Goal: Information Seeking & Learning: Learn about a topic

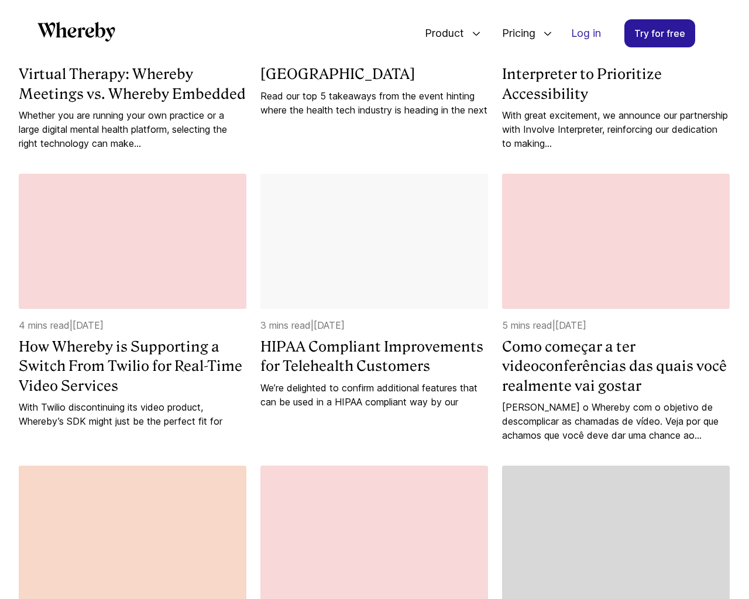
scroll to position [1803, 0]
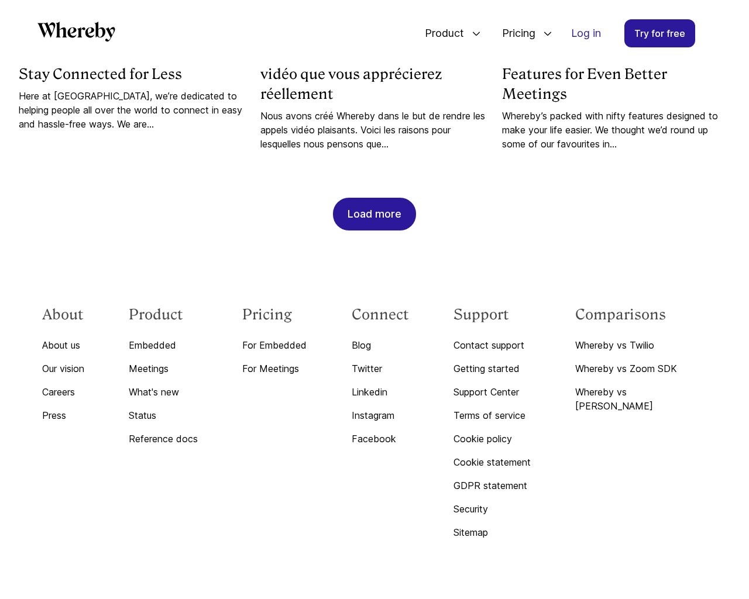
scroll to position [2962, 0]
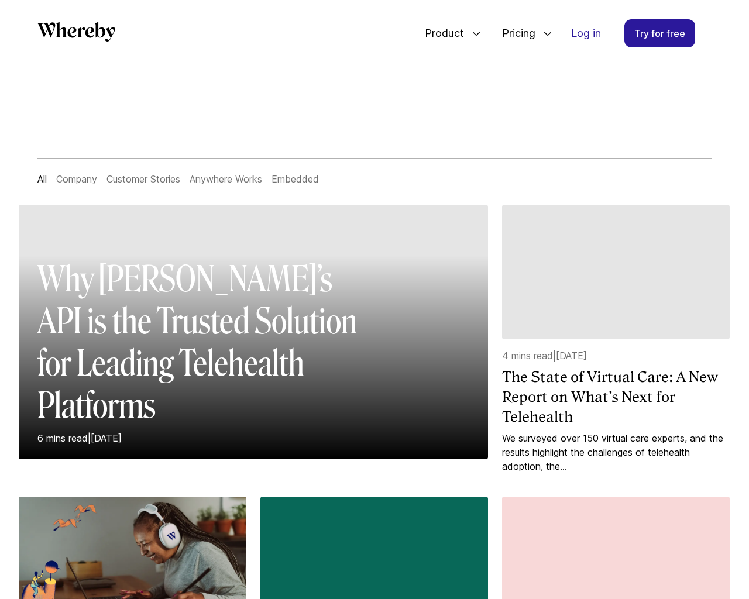
scroll to position [1219, 0]
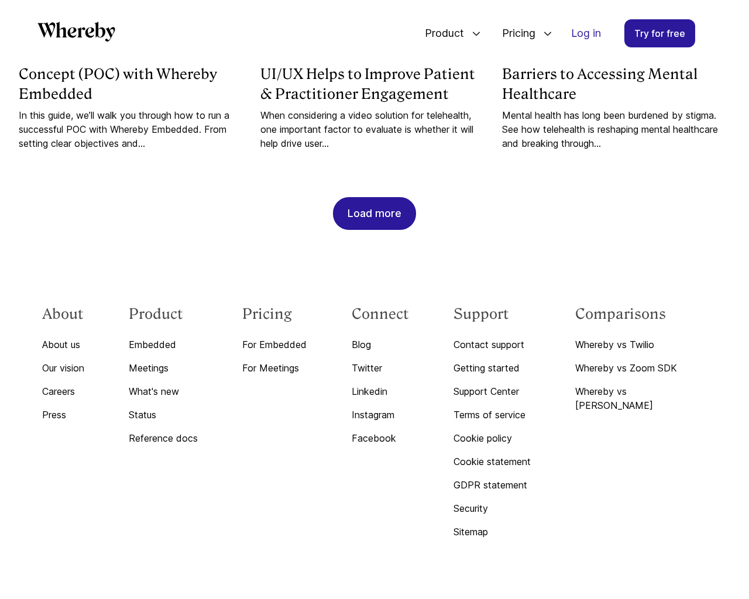
scroll to position [5156, 0]
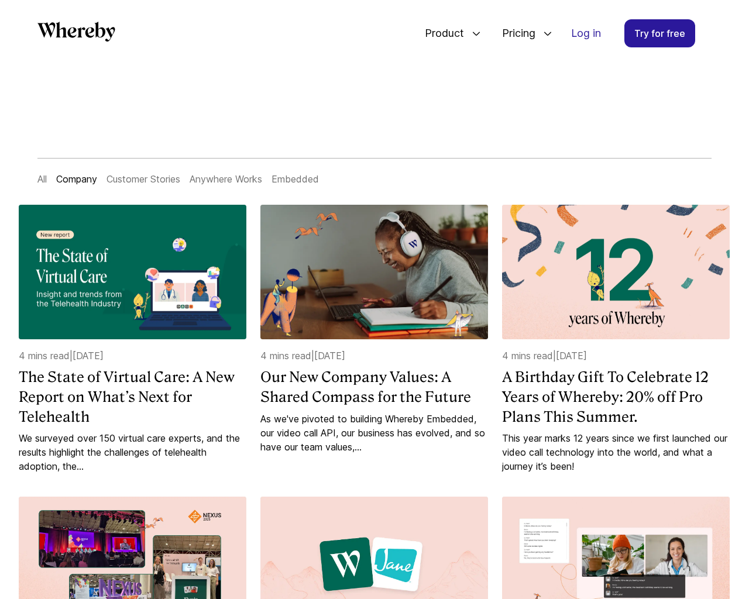
scroll to position [2826, 0]
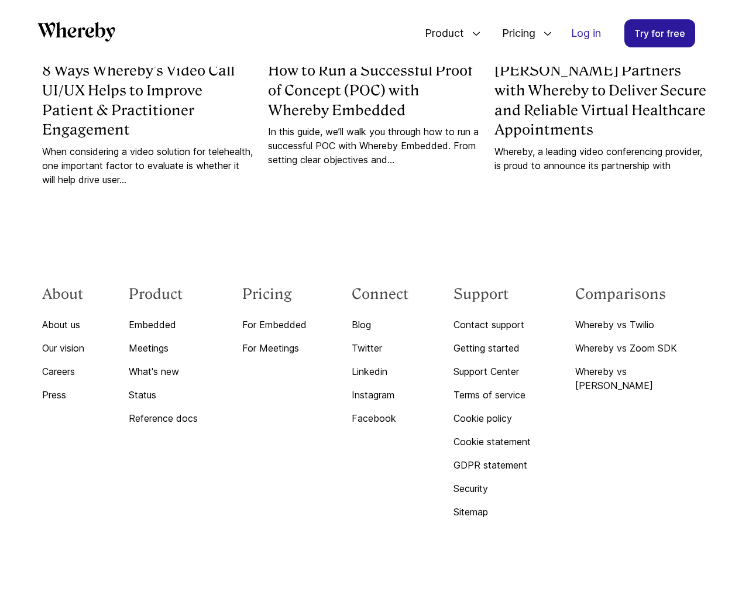
scroll to position [1219, 0]
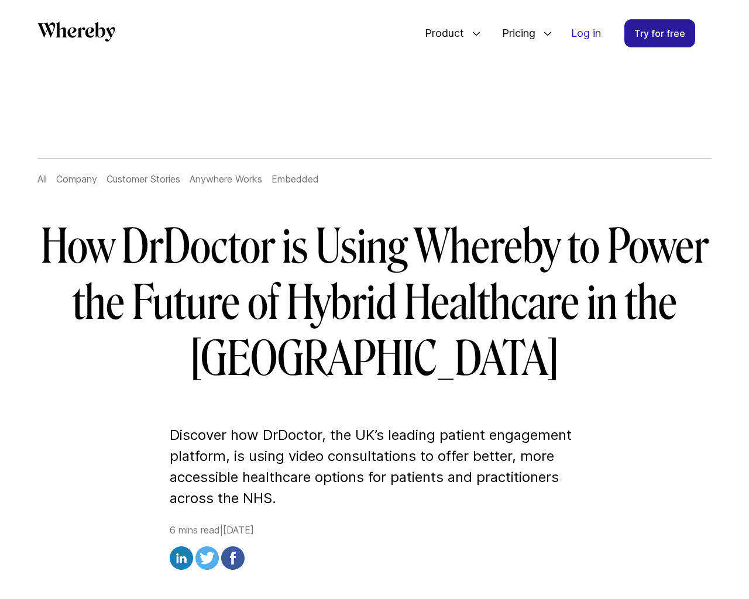
scroll to position [4153, 0]
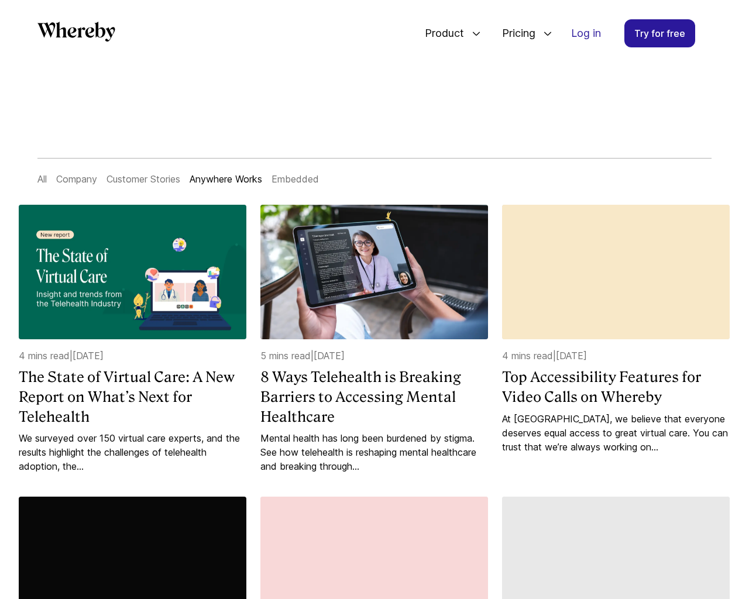
scroll to position [1205, 0]
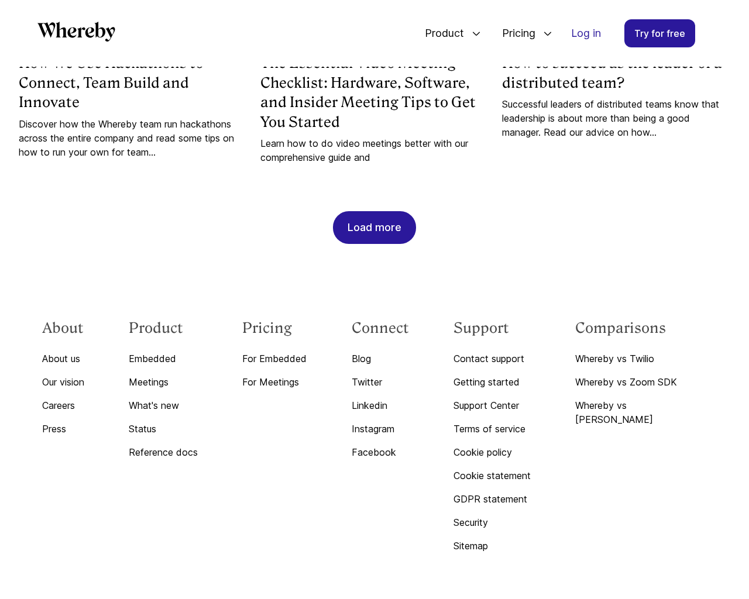
scroll to position [3349, 0]
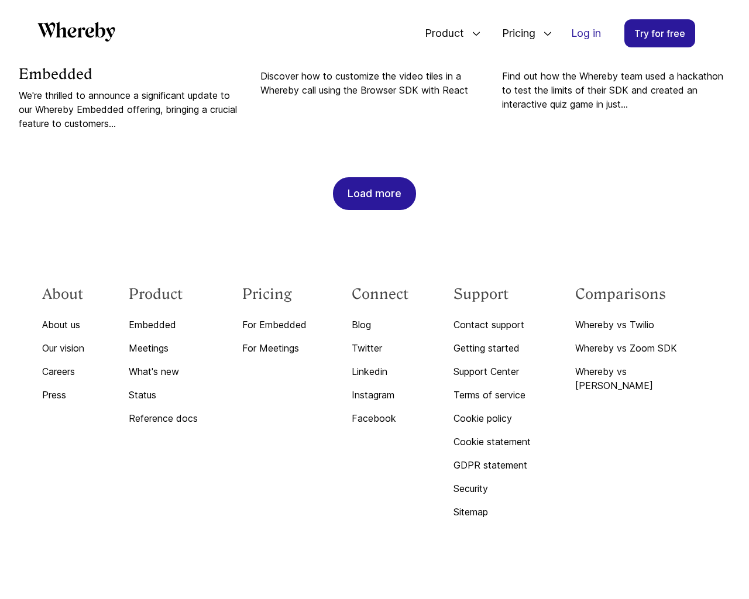
scroll to position [1239, 0]
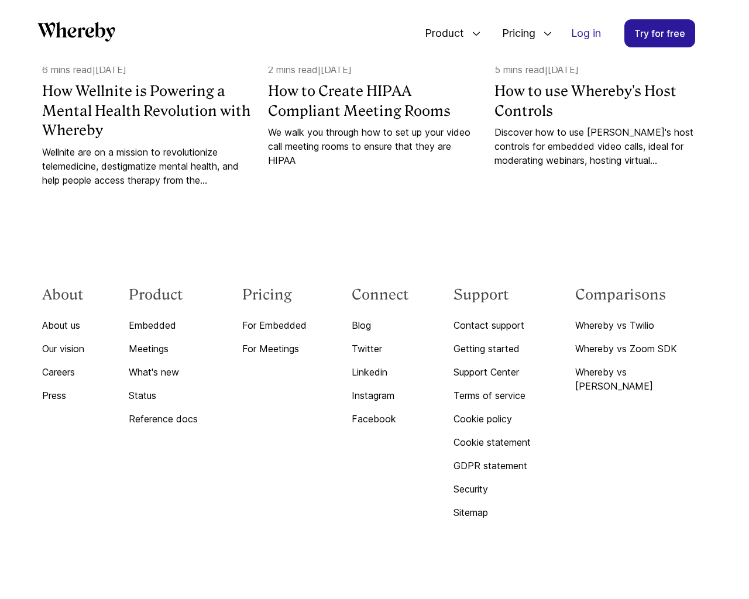
scroll to position [7655, 0]
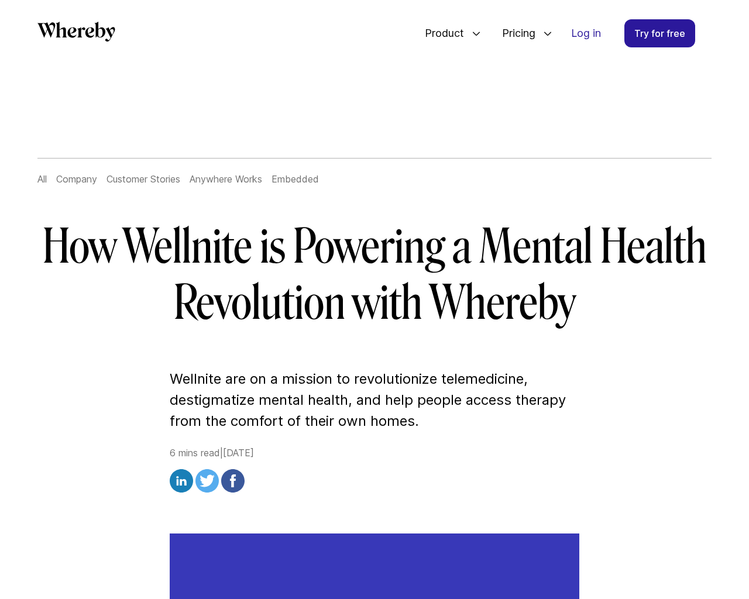
scroll to position [4462, 0]
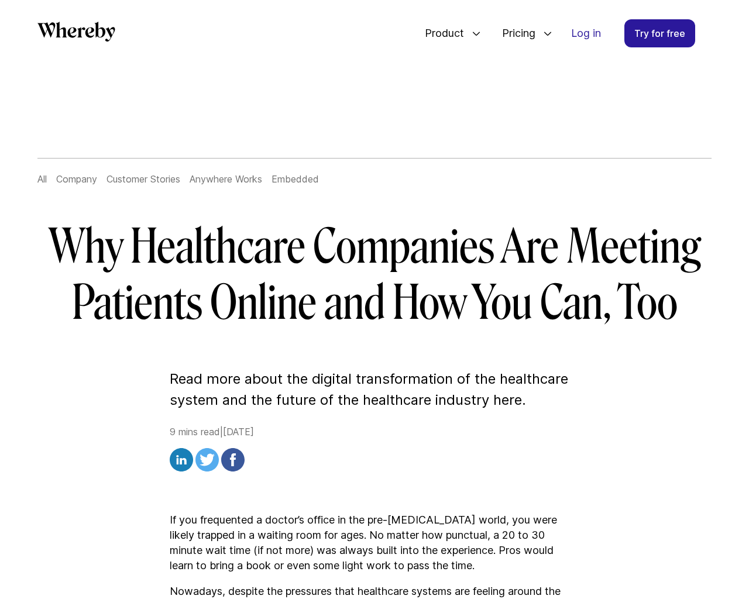
scroll to position [5102, 0]
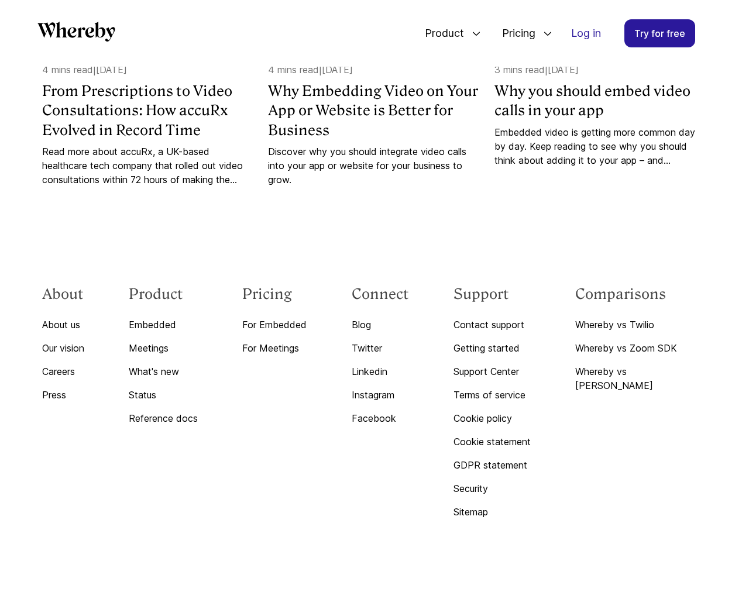
scroll to position [3397, 0]
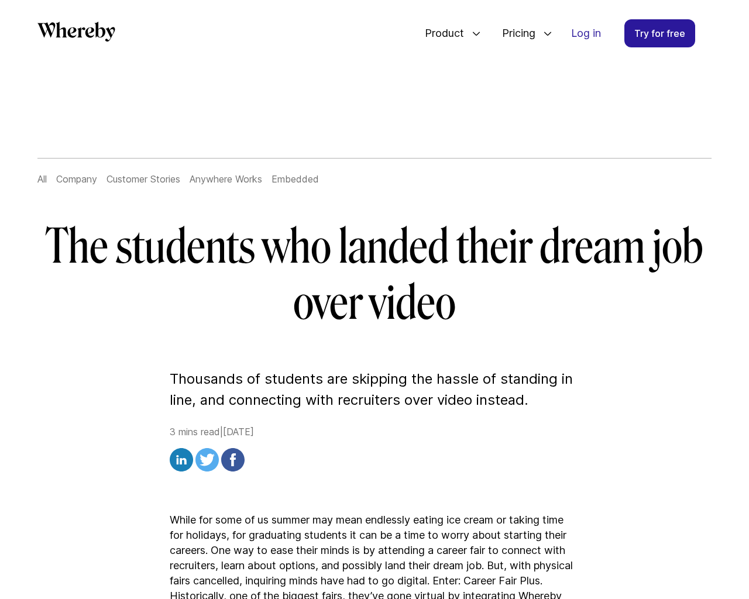
scroll to position [2347, 0]
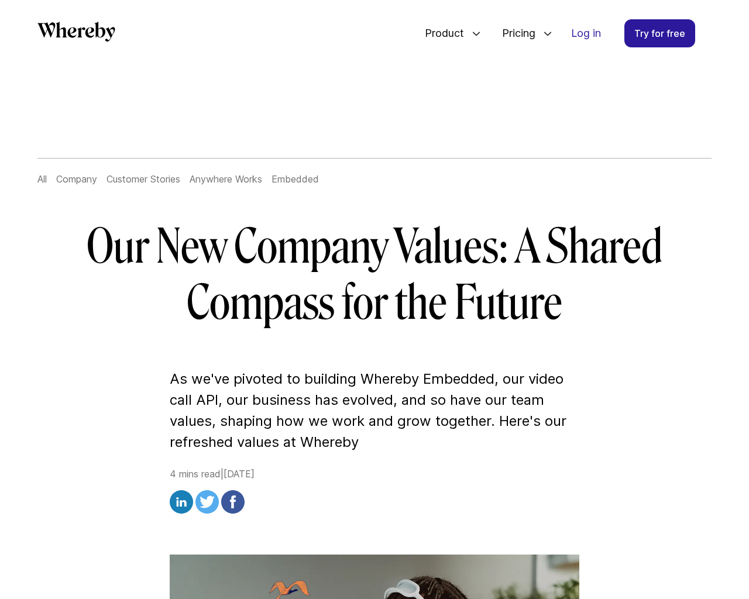
scroll to position [3823, 0]
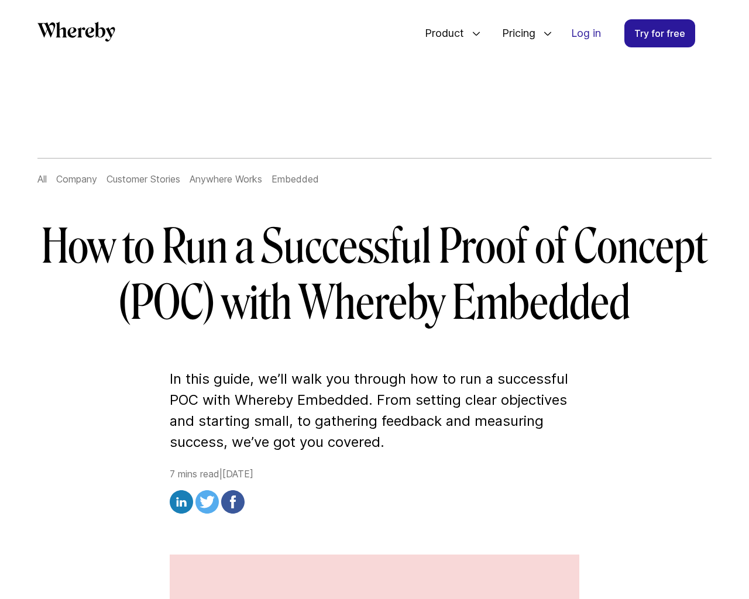
scroll to position [4760, 0]
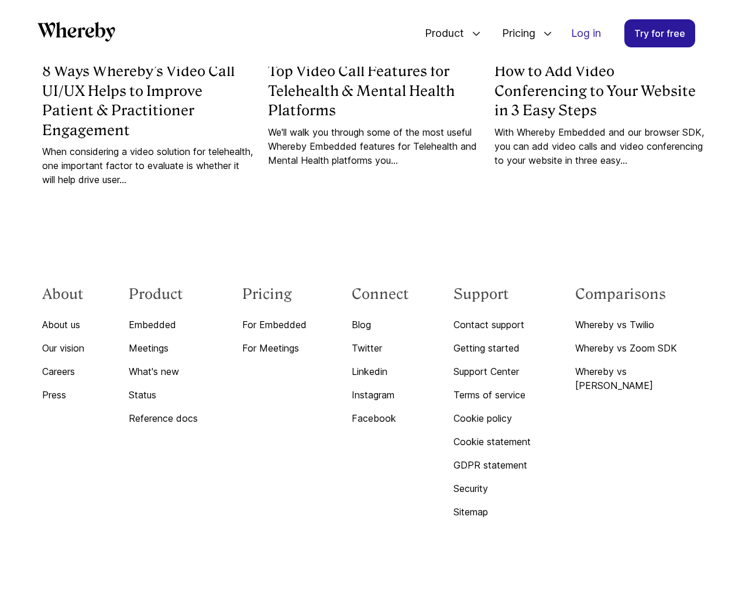
scroll to position [6317, 0]
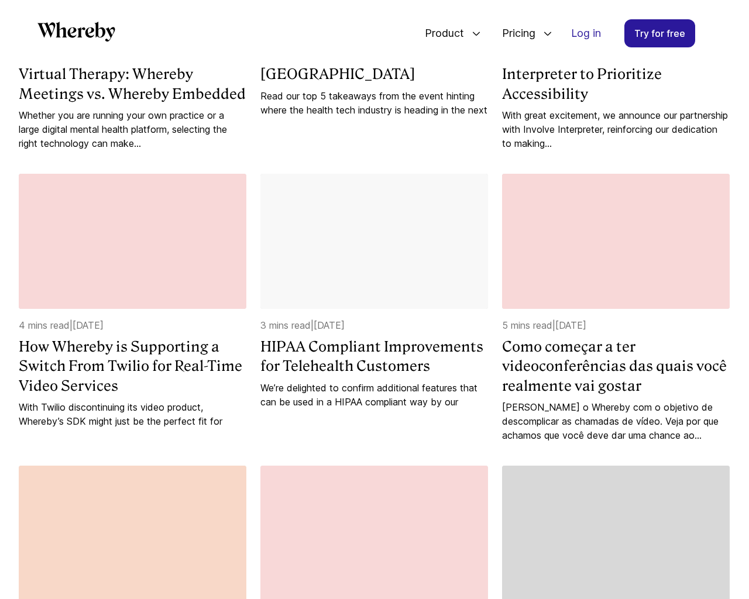
scroll to position [1803, 0]
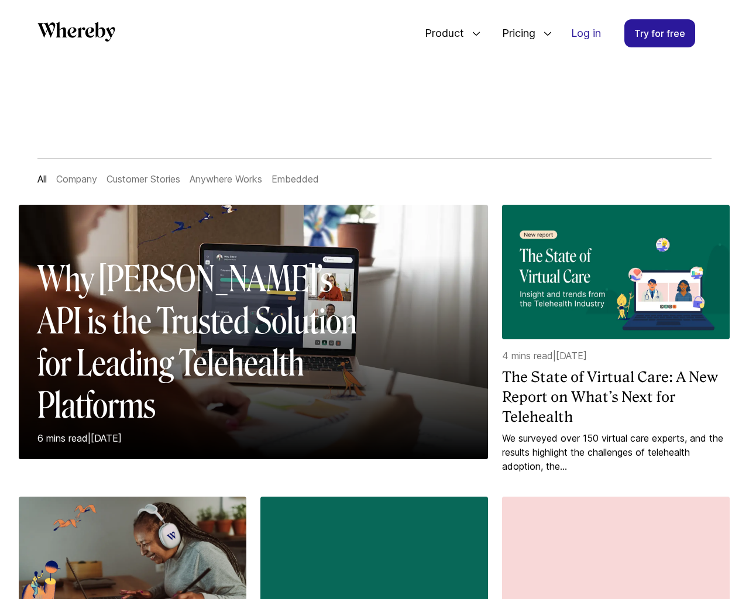
scroll to position [1219, 0]
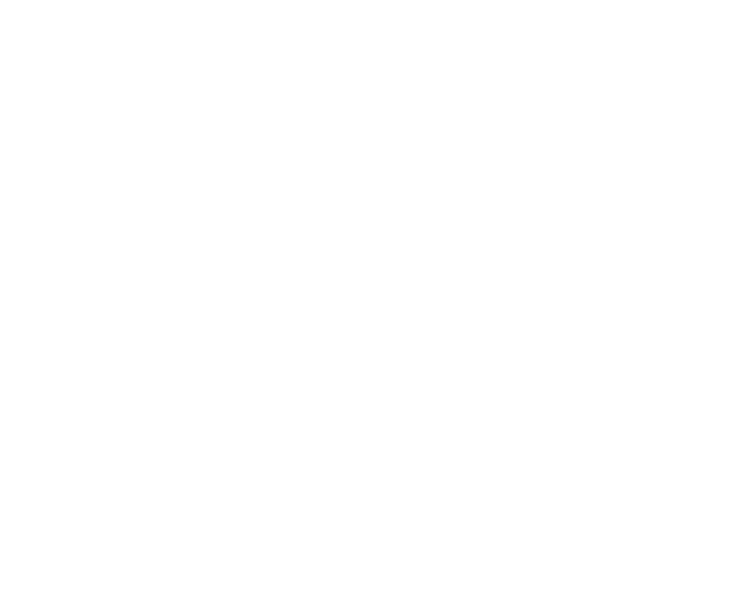
scroll to position [1219, 0]
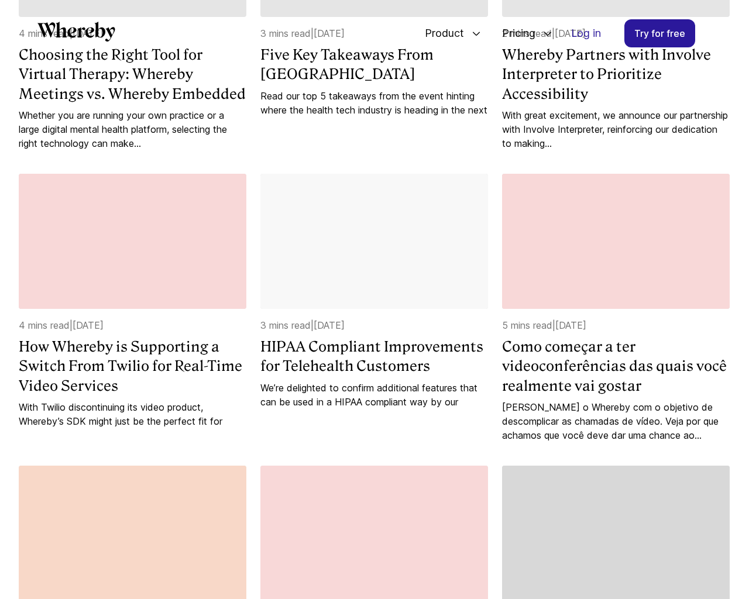
scroll to position [1803, 0]
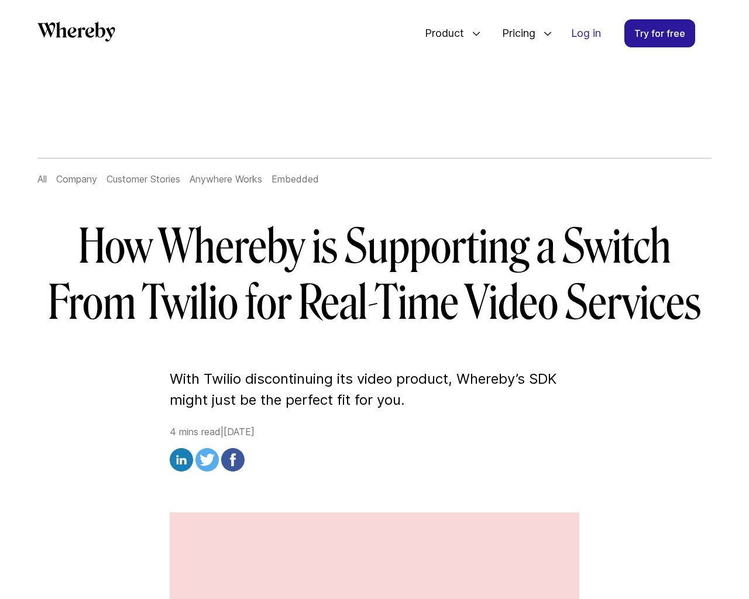
scroll to position [2962, 0]
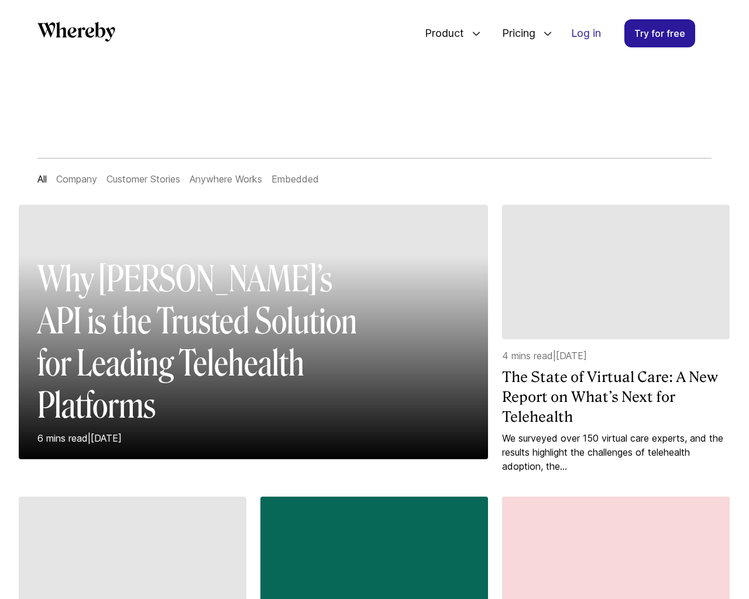
scroll to position [1219, 0]
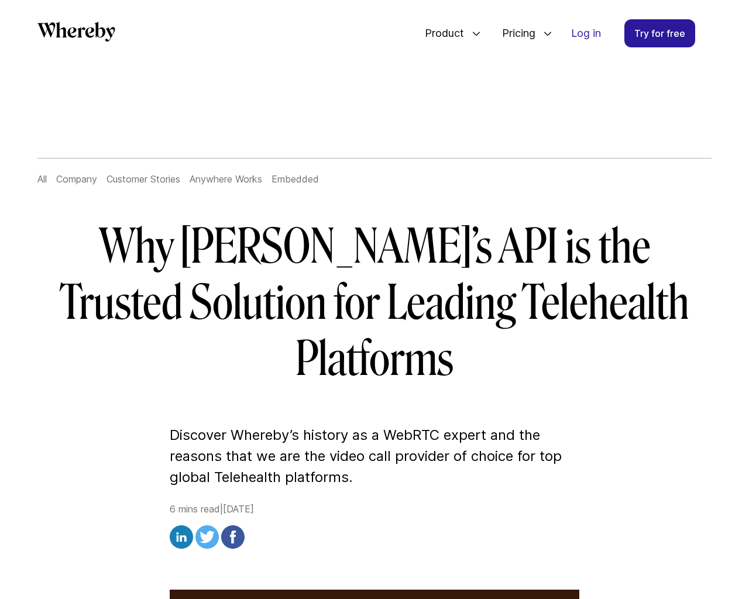
scroll to position [5156, 0]
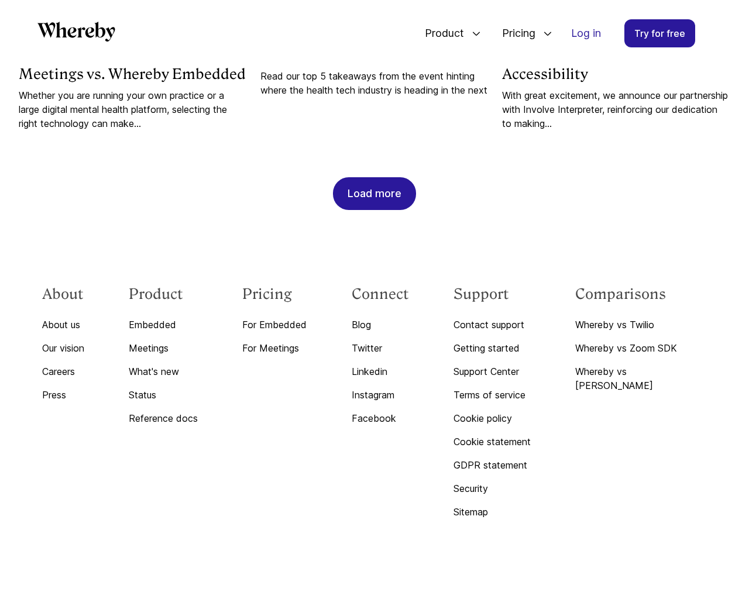
scroll to position [1219, 0]
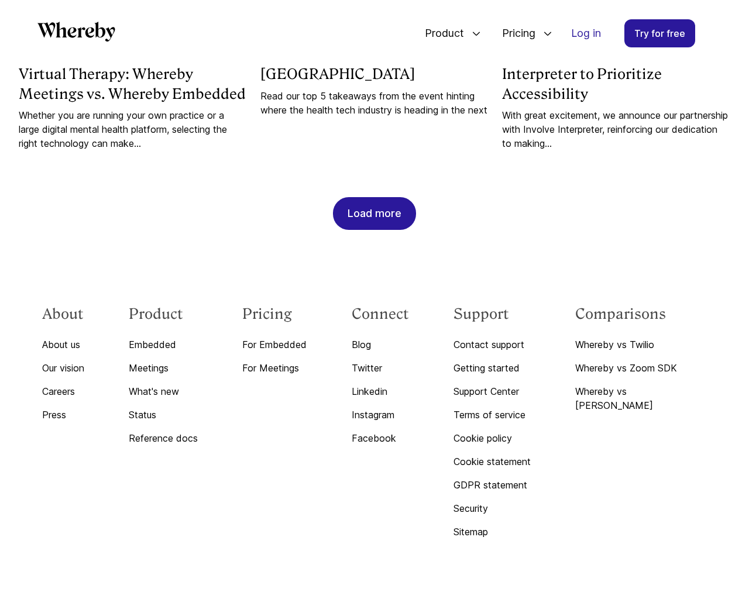
scroll to position [2826, 0]
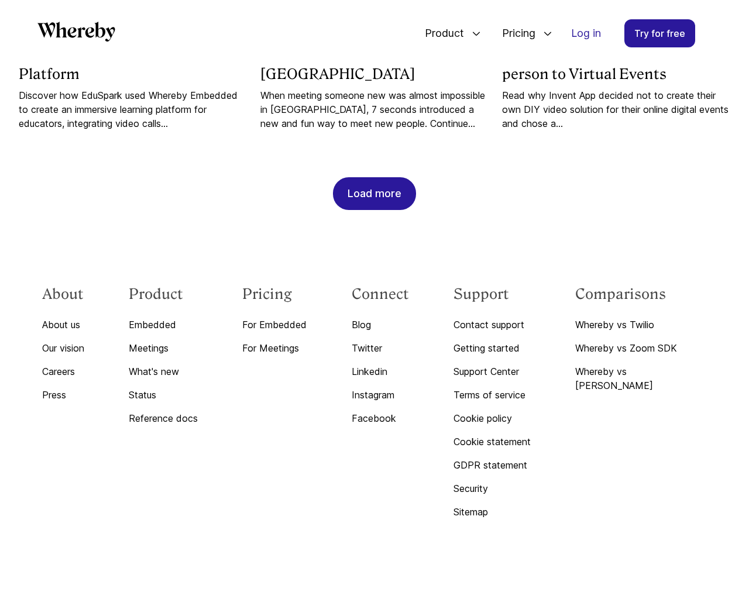
scroll to position [1219, 0]
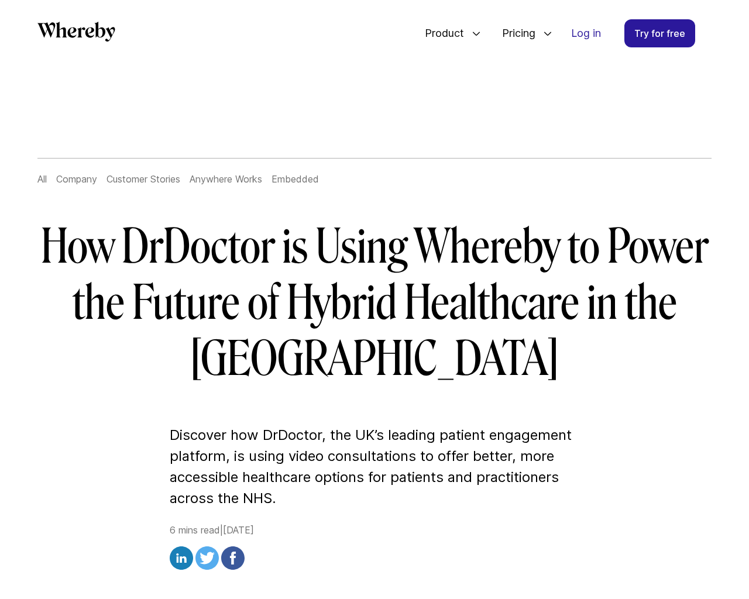
scroll to position [4153, 0]
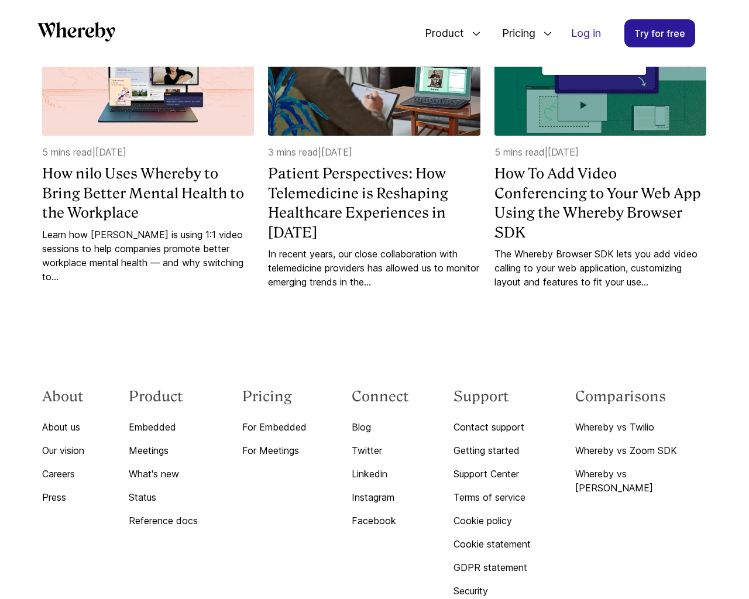
scroll to position [1205, 0]
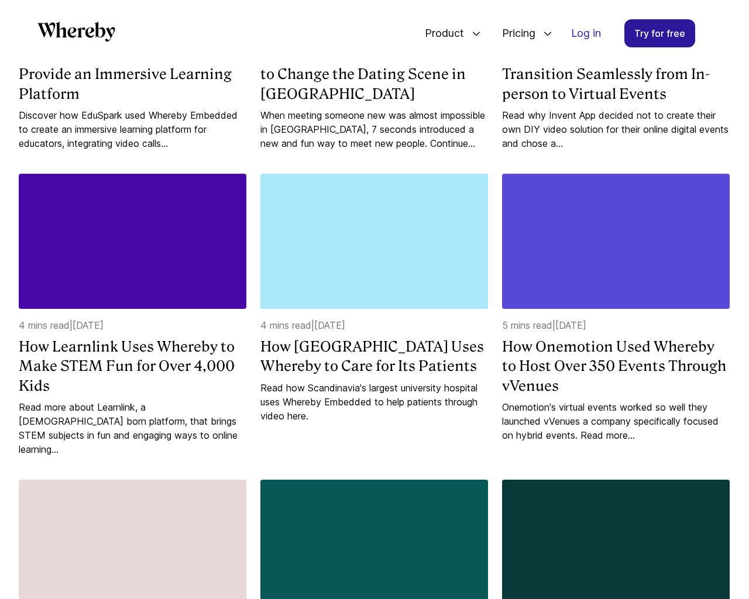
scroll to position [1803, 0]
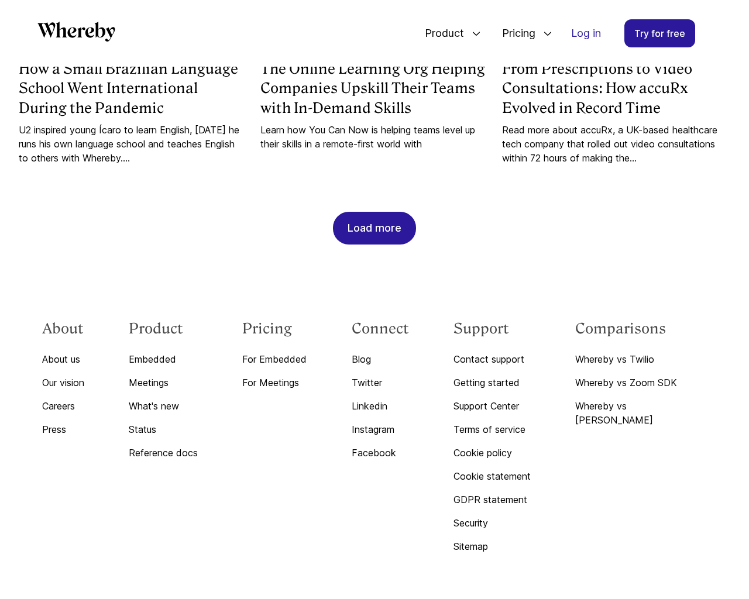
scroll to position [2835, 0]
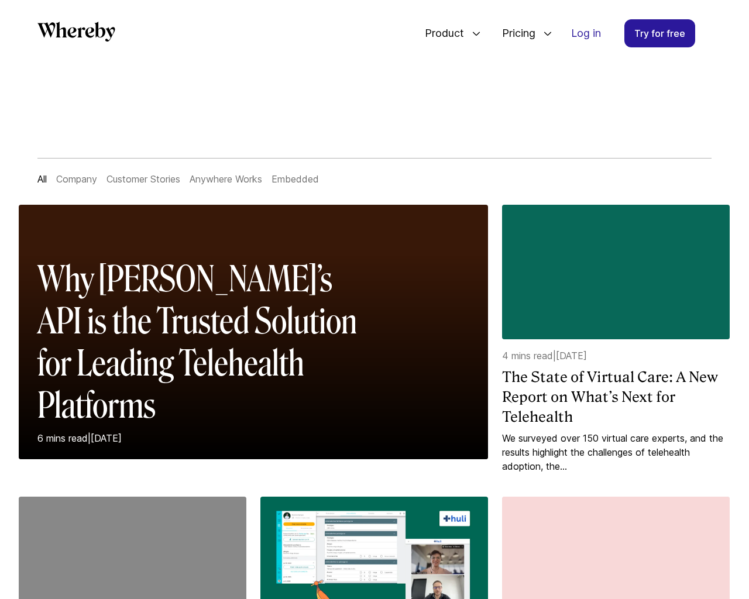
scroll to position [1219, 0]
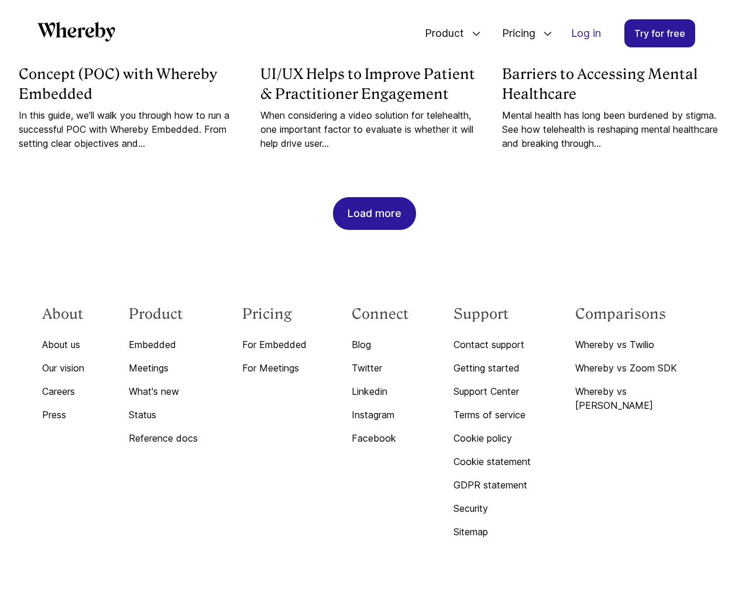
scroll to position [5156, 0]
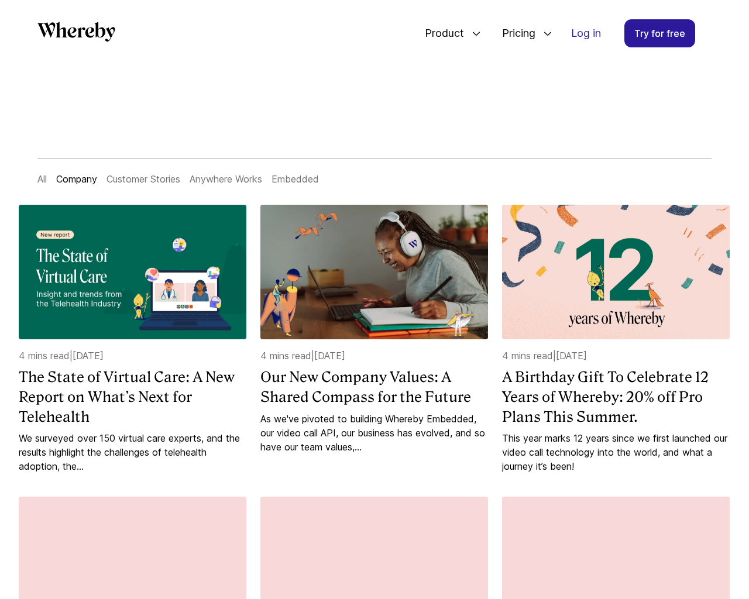
scroll to position [1219, 0]
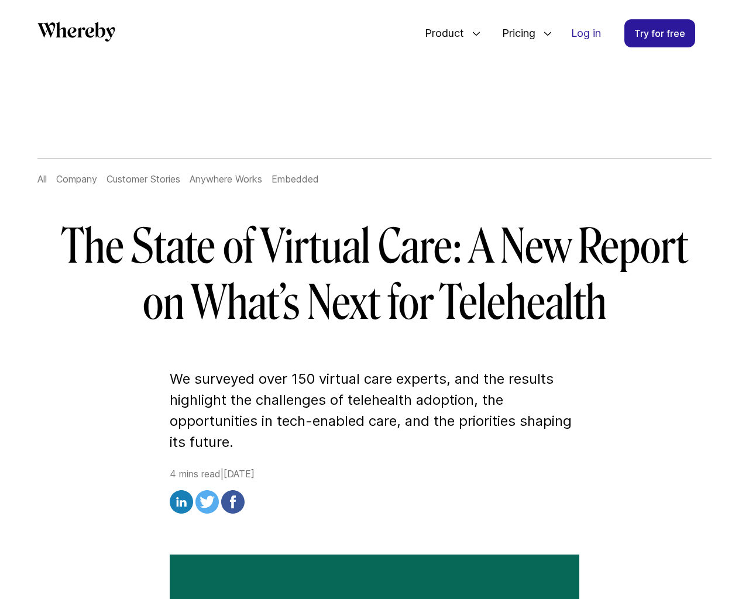
scroll to position [2826, 0]
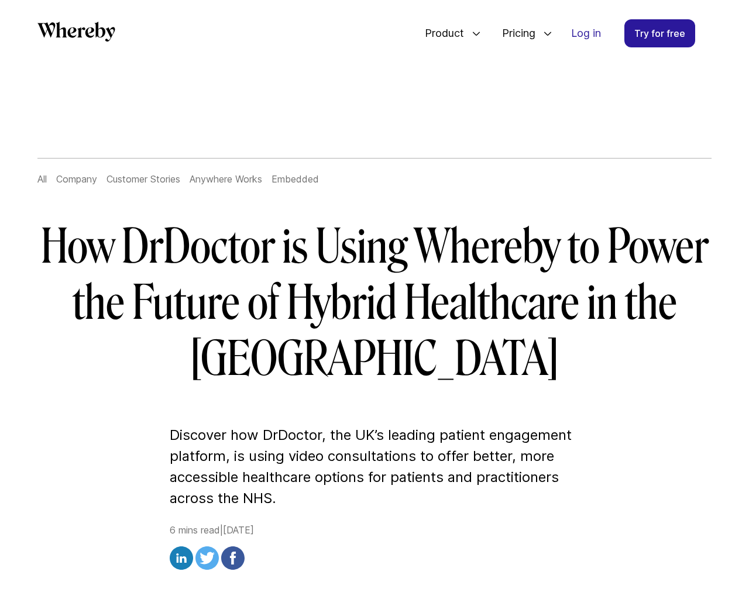
scroll to position [4153, 0]
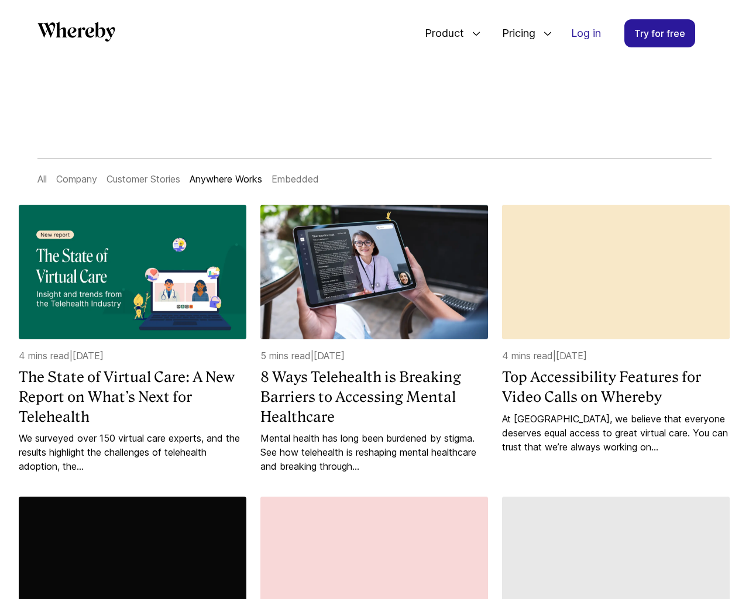
scroll to position [1205, 0]
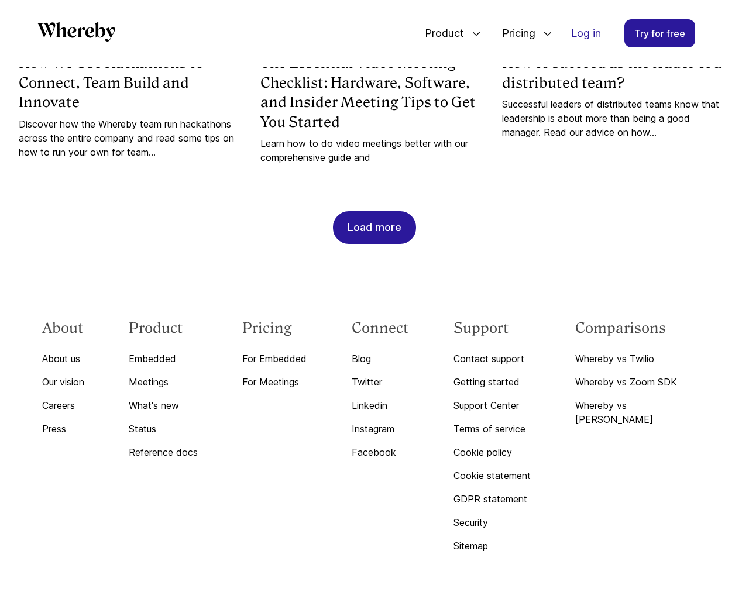
scroll to position [3349, 0]
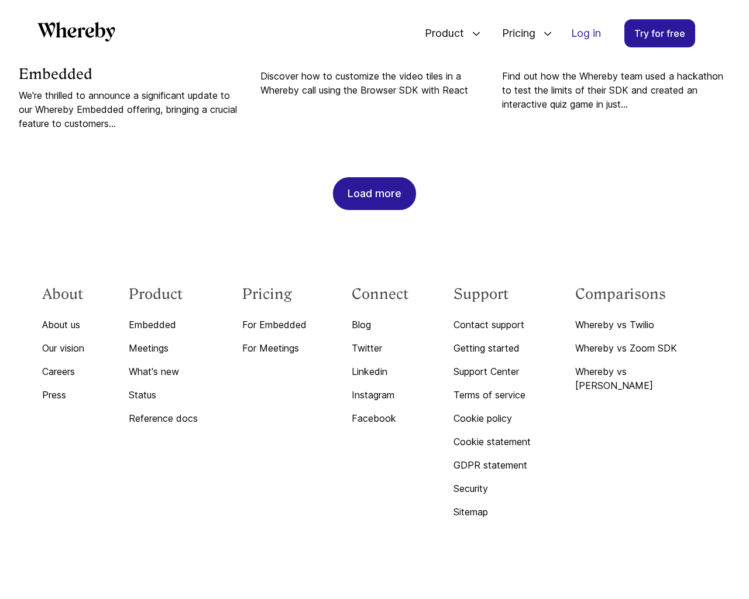
scroll to position [1239, 0]
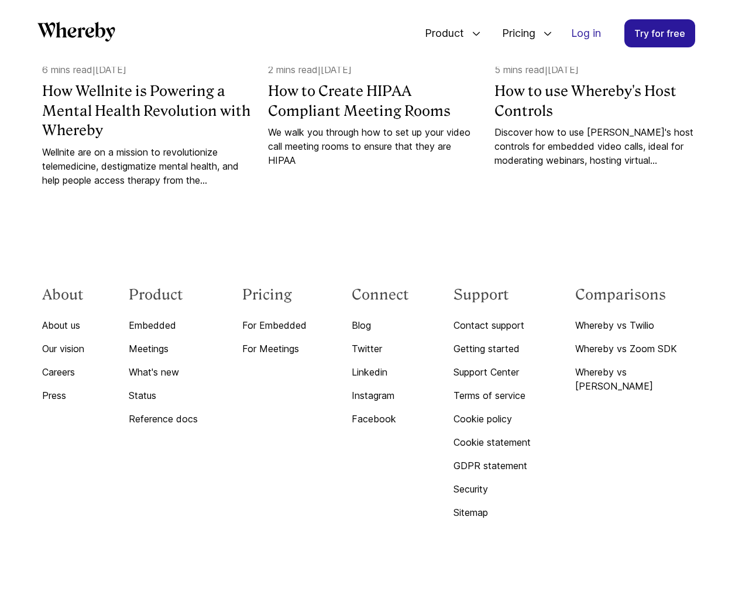
scroll to position [7655, 0]
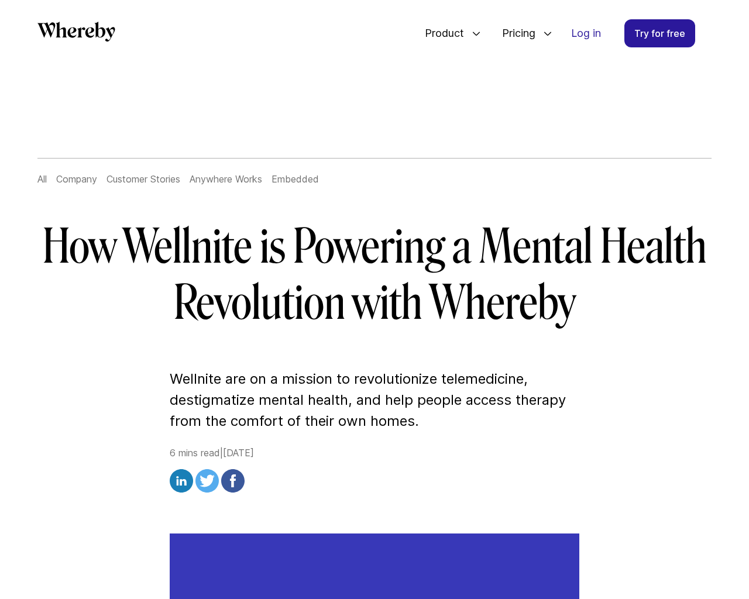
scroll to position [4462, 0]
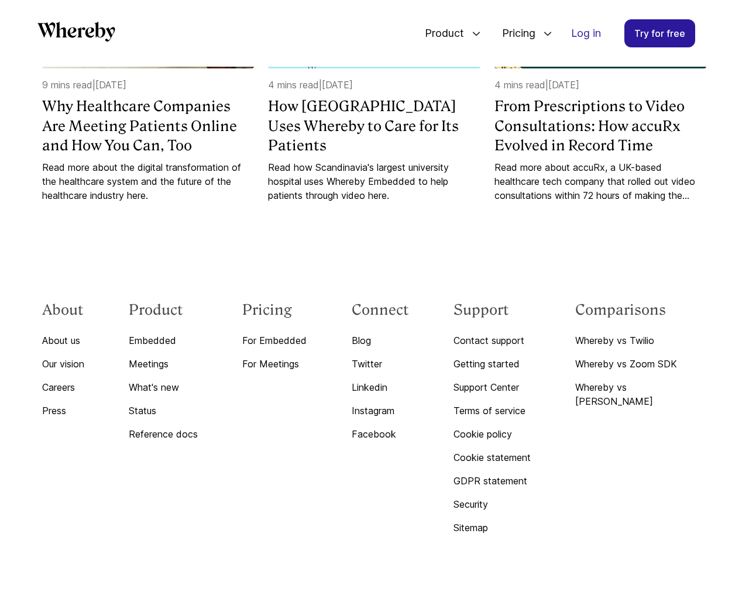
scroll to position [5102, 0]
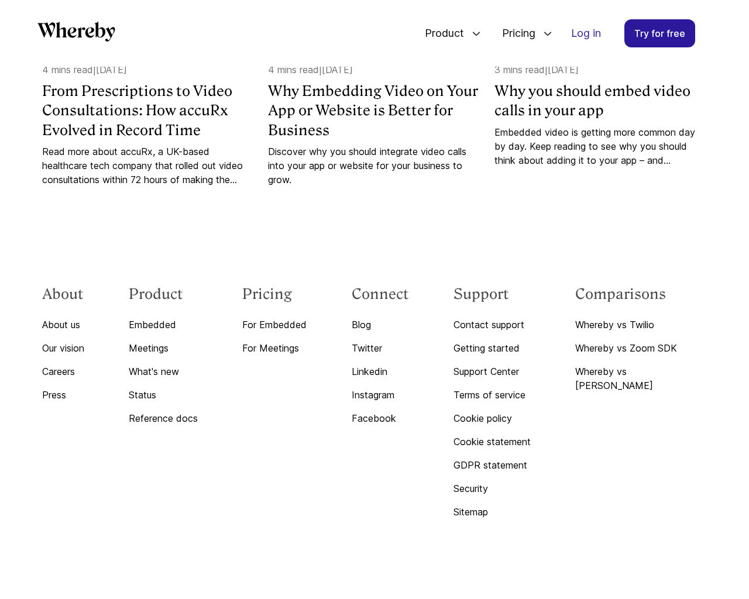
scroll to position [3397, 0]
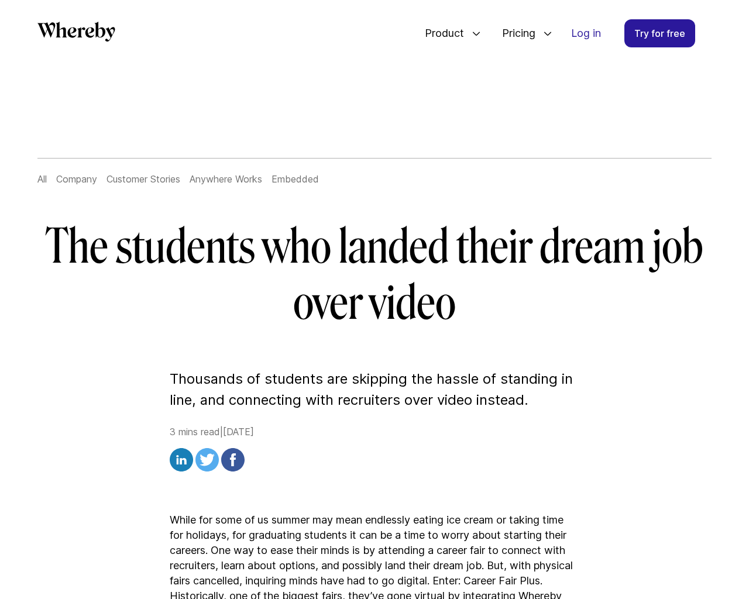
scroll to position [2347, 0]
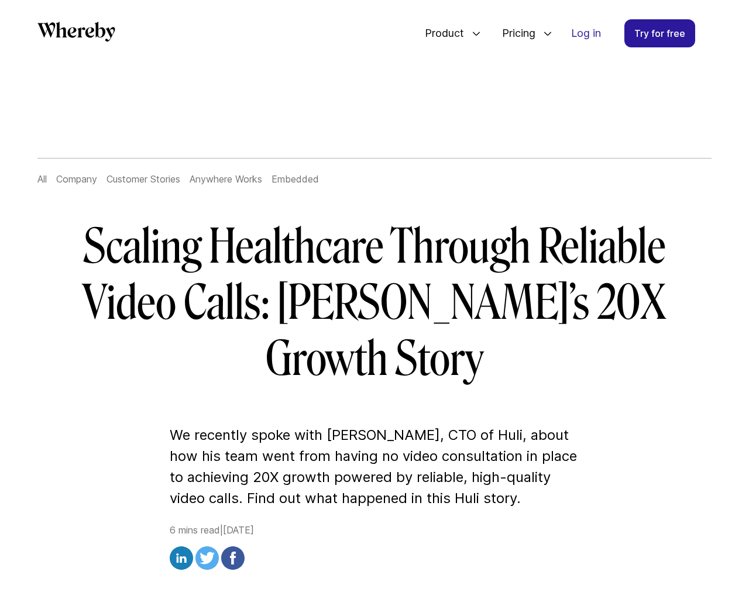
scroll to position [3823, 0]
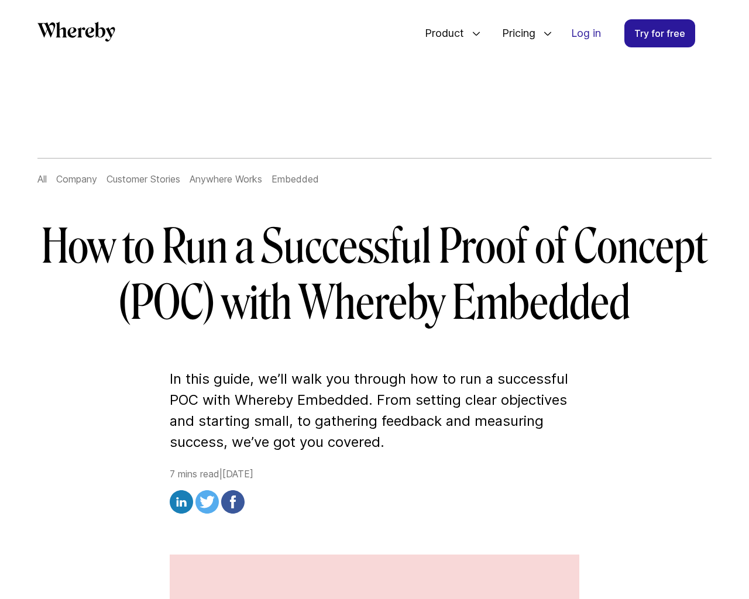
scroll to position [4760, 0]
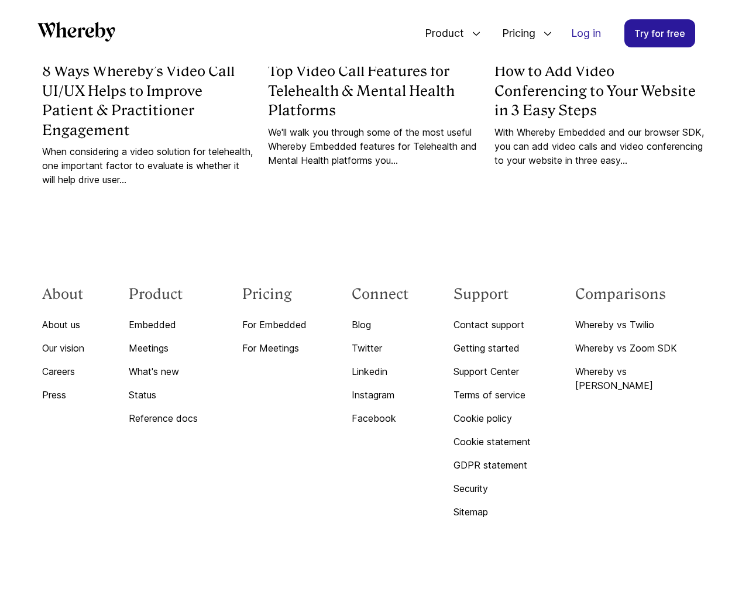
scroll to position [6317, 0]
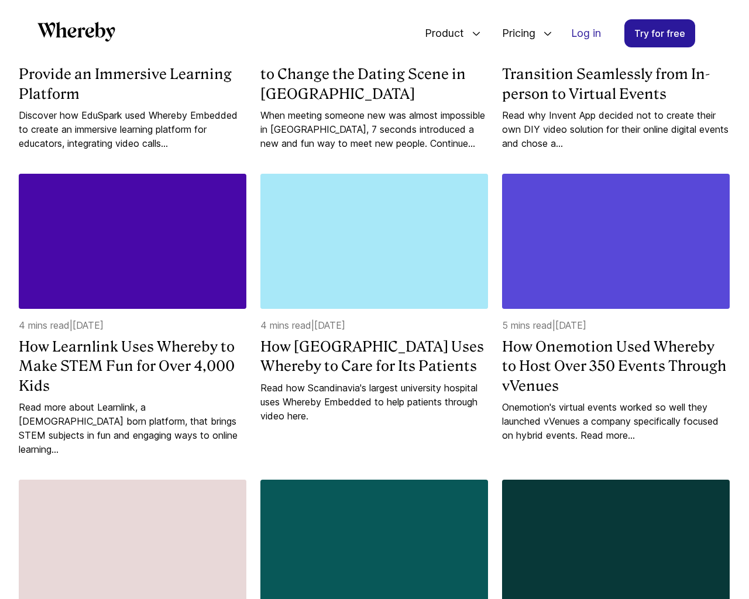
scroll to position [1803, 0]
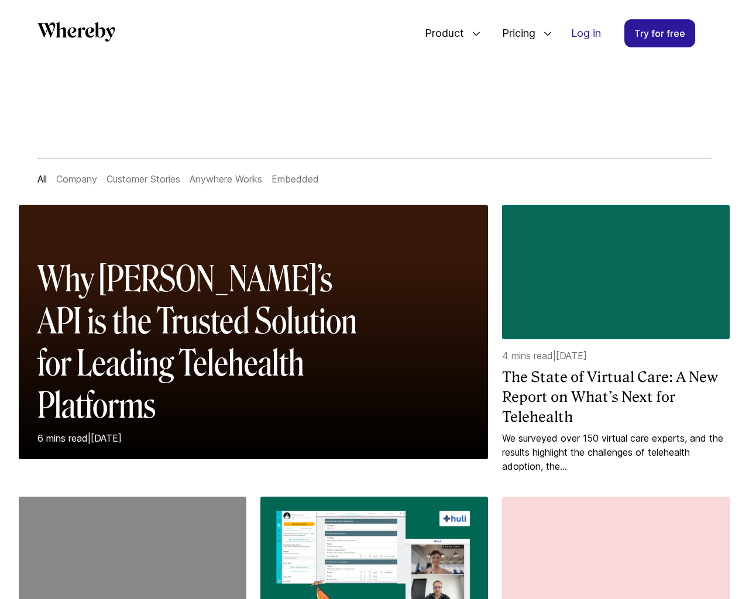
scroll to position [1219, 0]
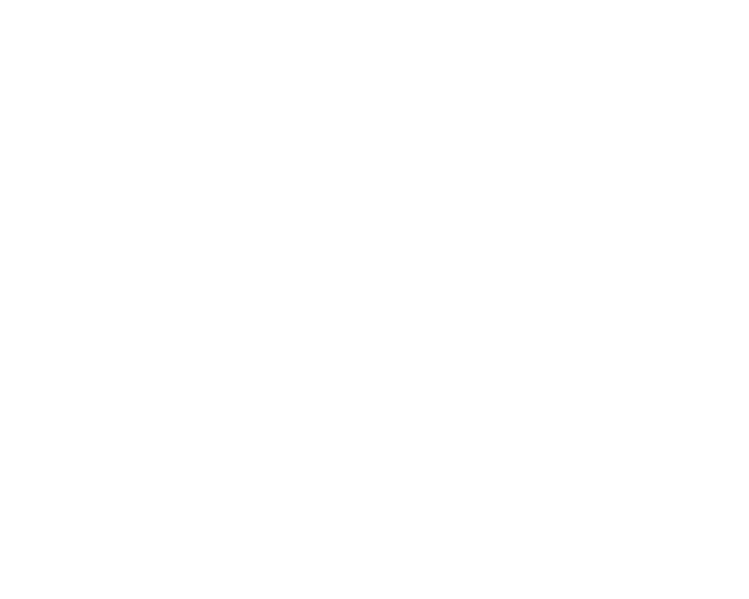
scroll to position [1219, 0]
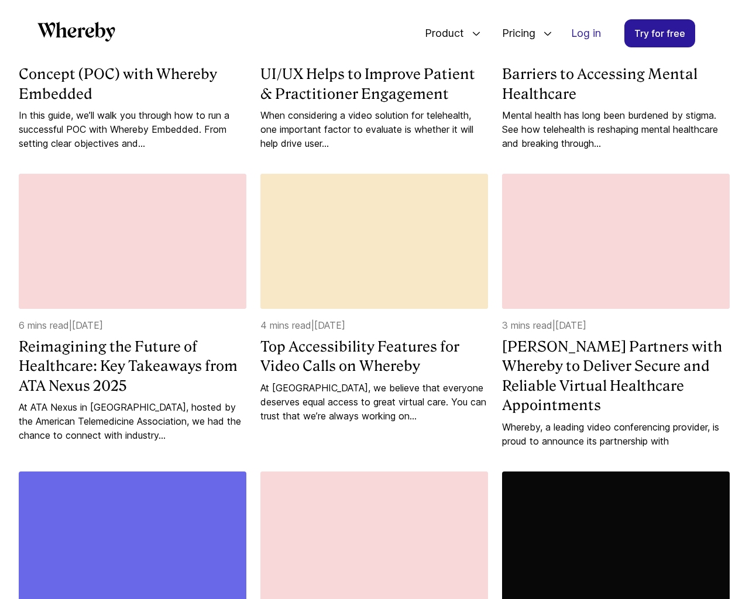
scroll to position [1803, 0]
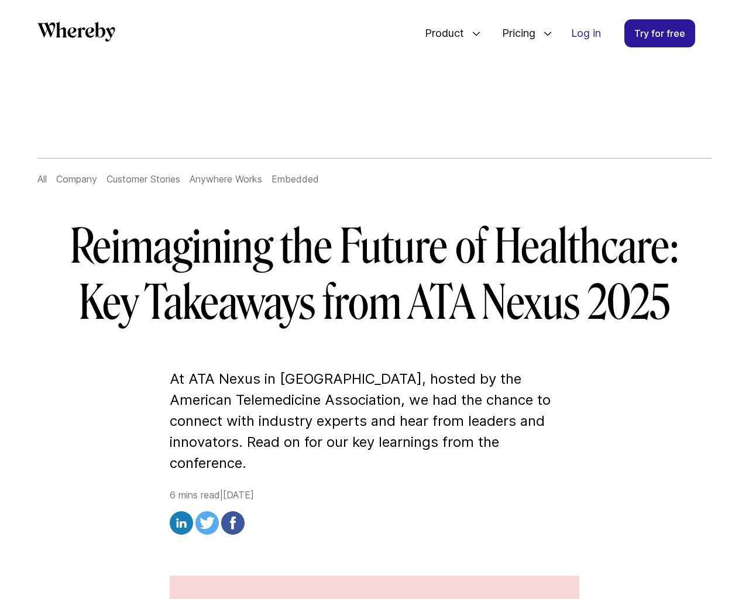
scroll to position [3522, 0]
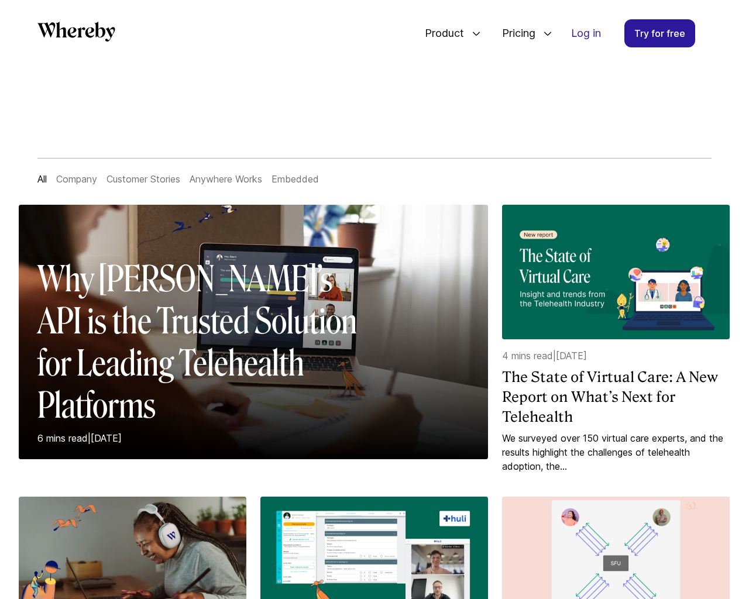
scroll to position [5156, 0]
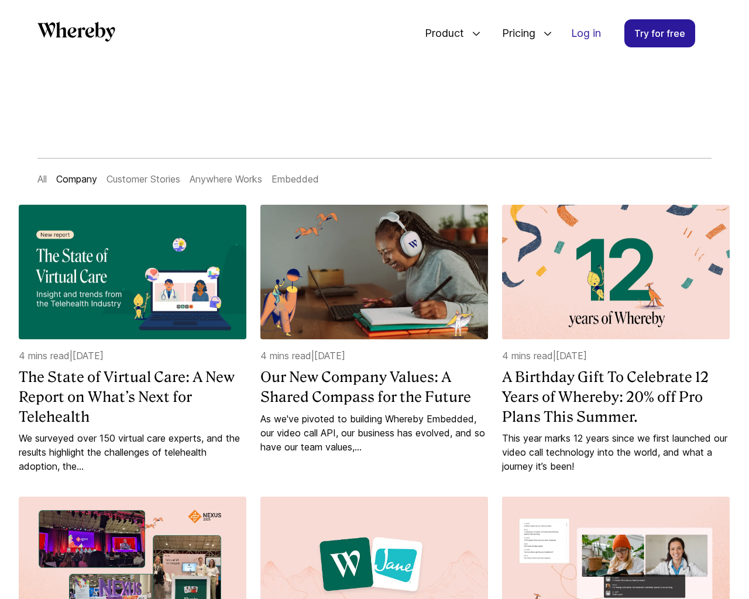
scroll to position [1219, 0]
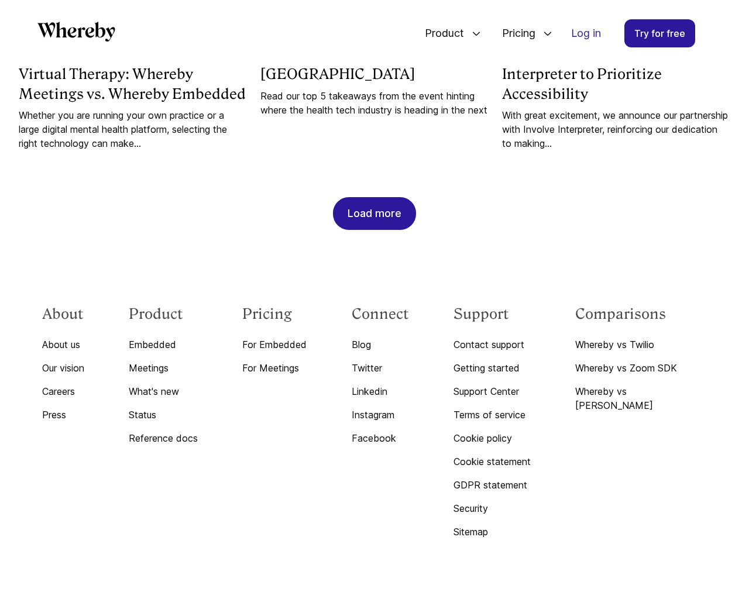
scroll to position [2826, 0]
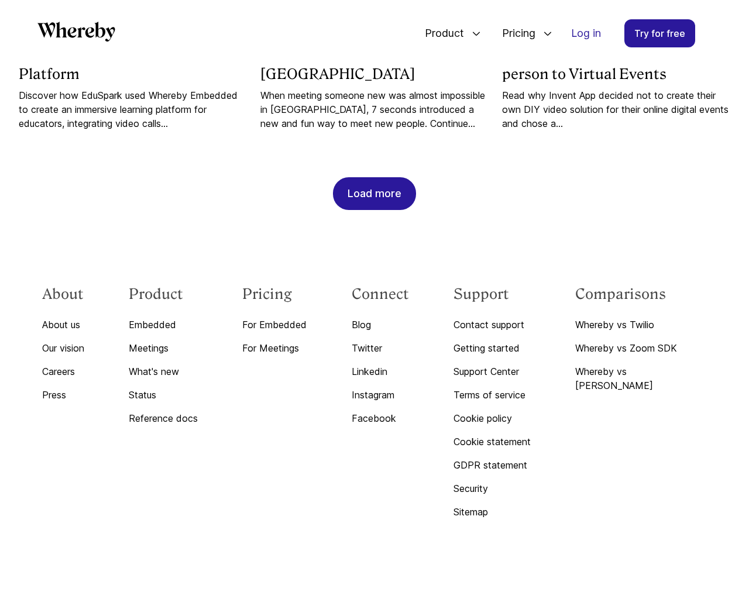
scroll to position [1219, 0]
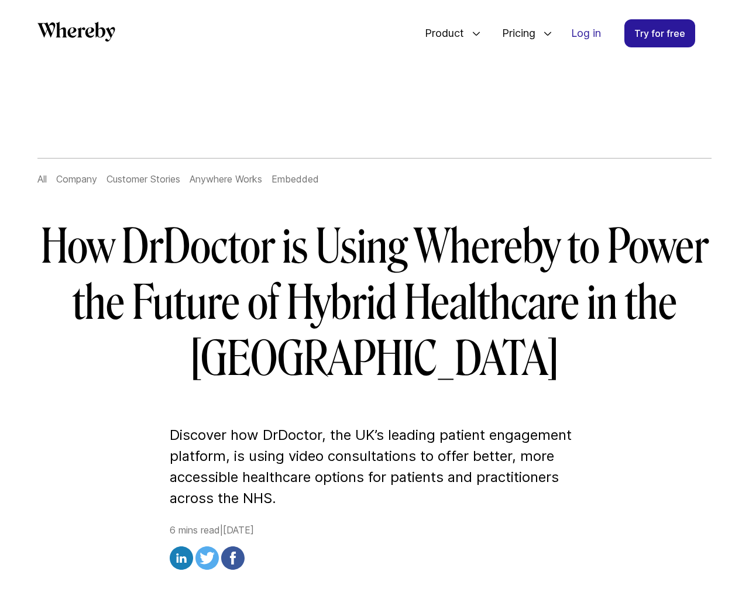
scroll to position [4153, 0]
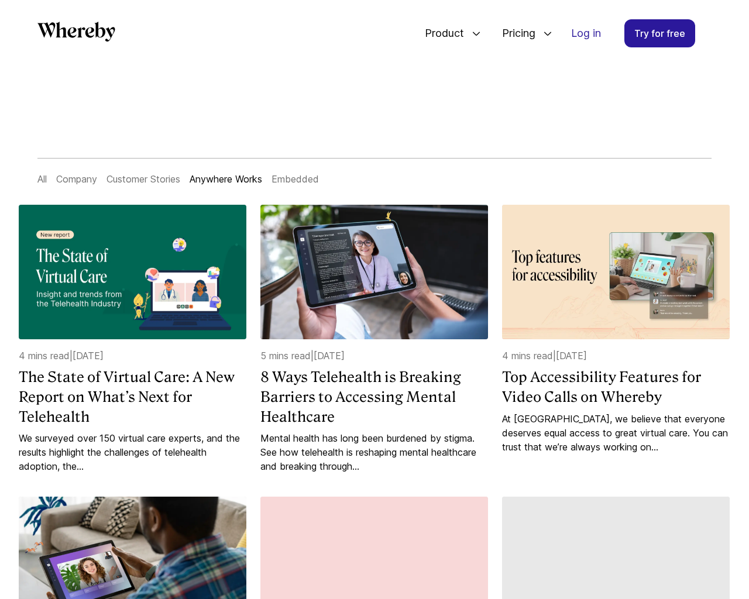
scroll to position [1205, 0]
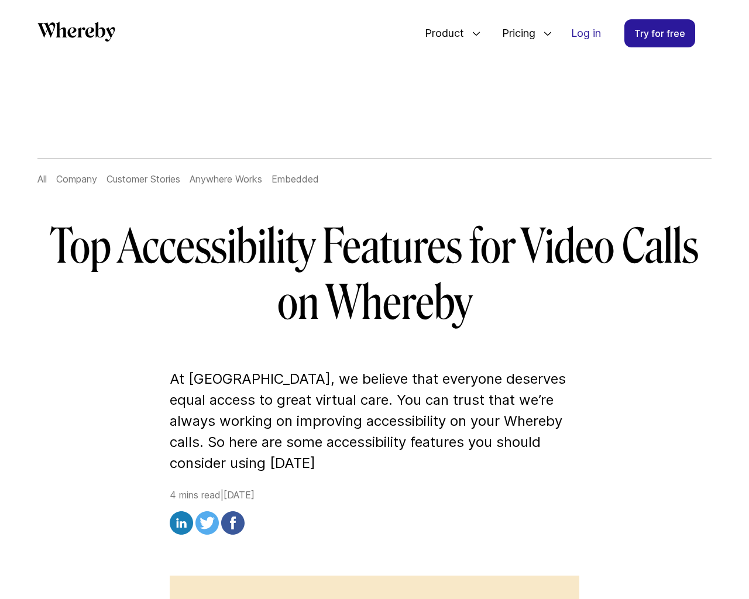
scroll to position [3349, 0]
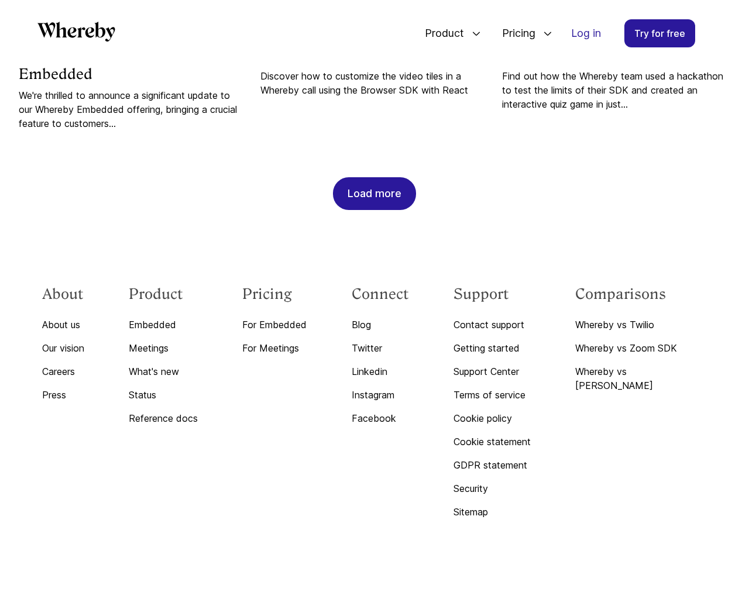
scroll to position [1239, 0]
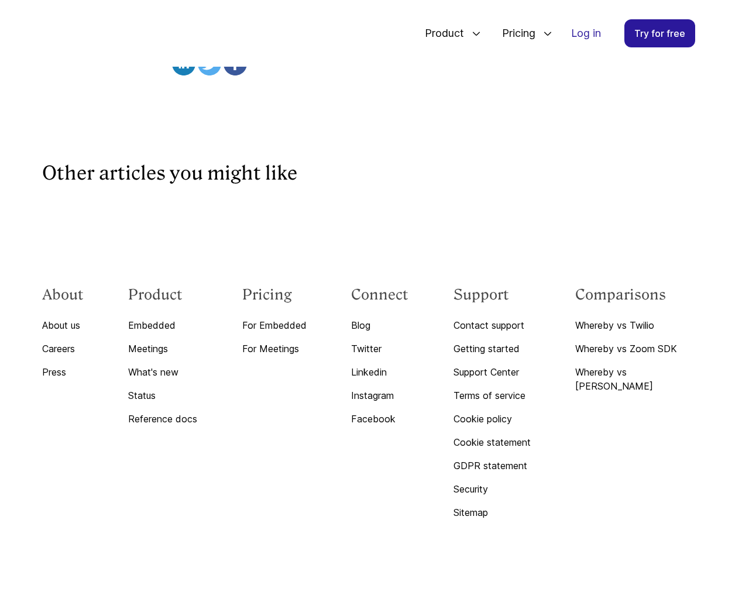
scroll to position [6981, 0]
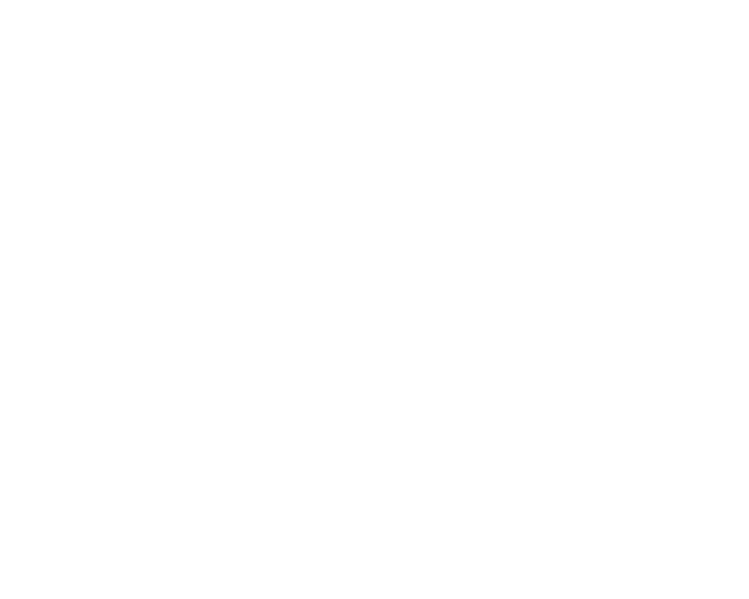
scroll to position [1219, 0]
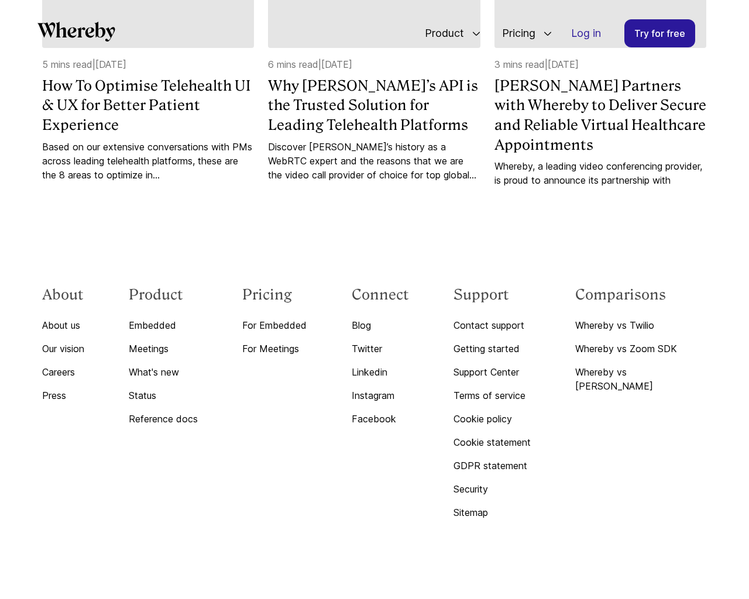
scroll to position [6135, 0]
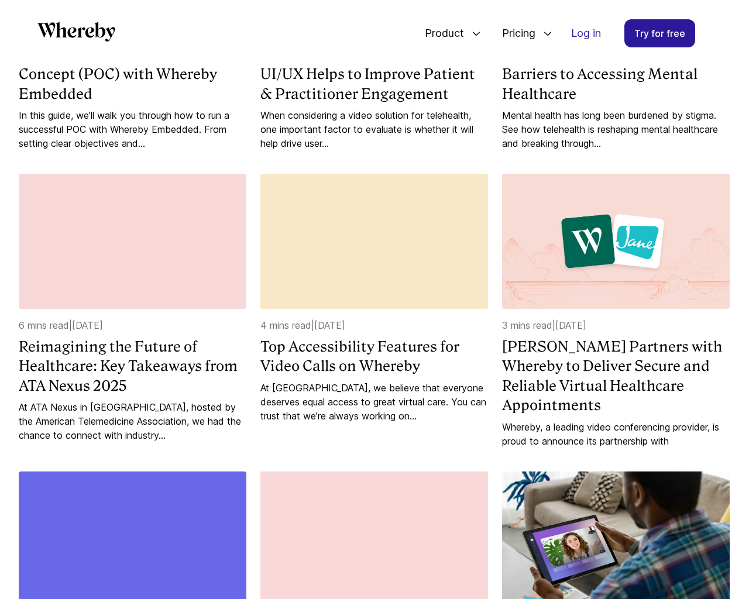
scroll to position [1803, 0]
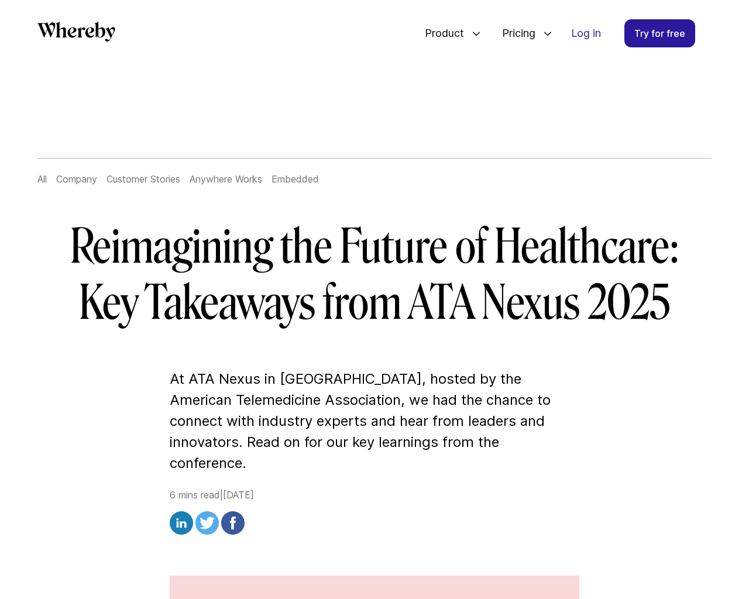
scroll to position [3522, 0]
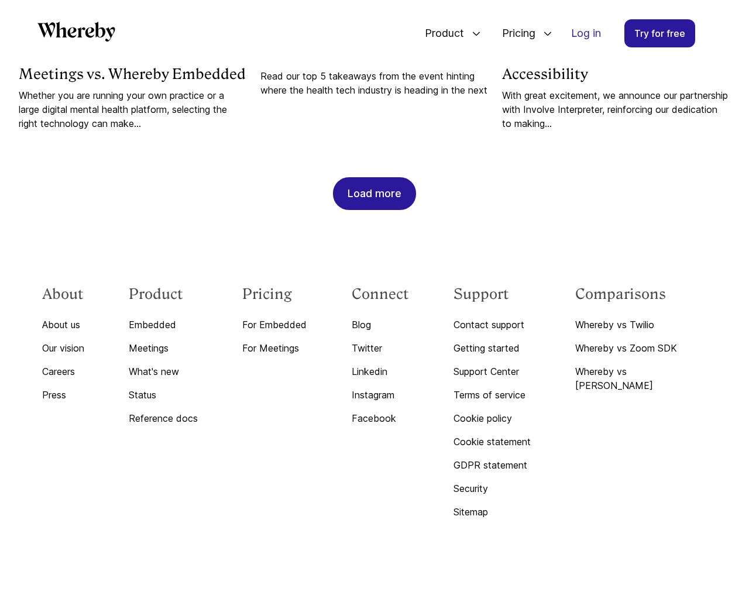
scroll to position [1219, 0]
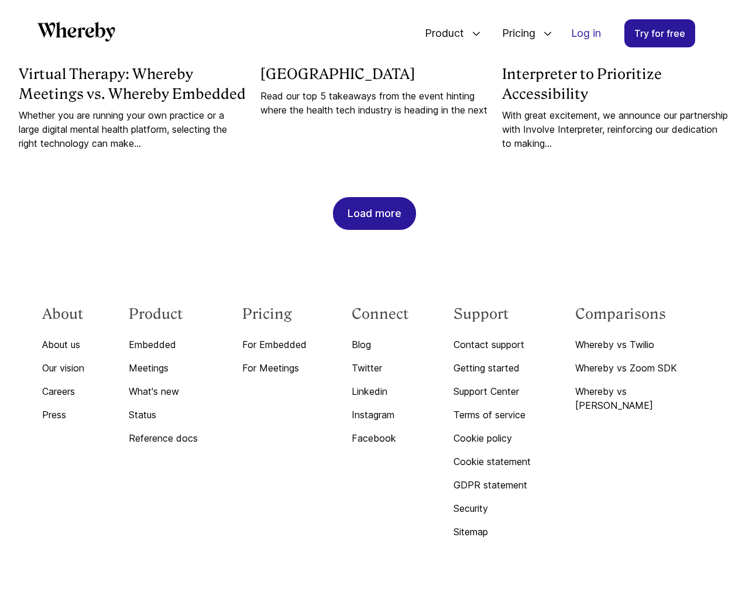
scroll to position [2826, 0]
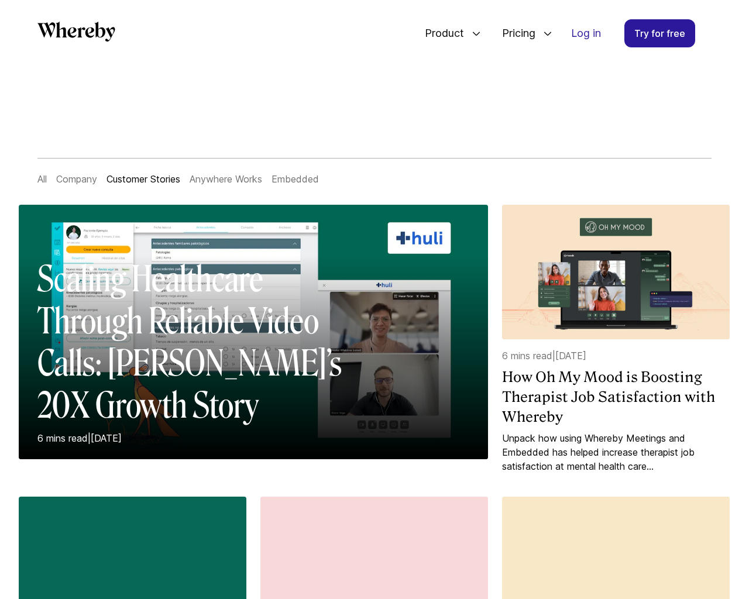
scroll to position [1219, 0]
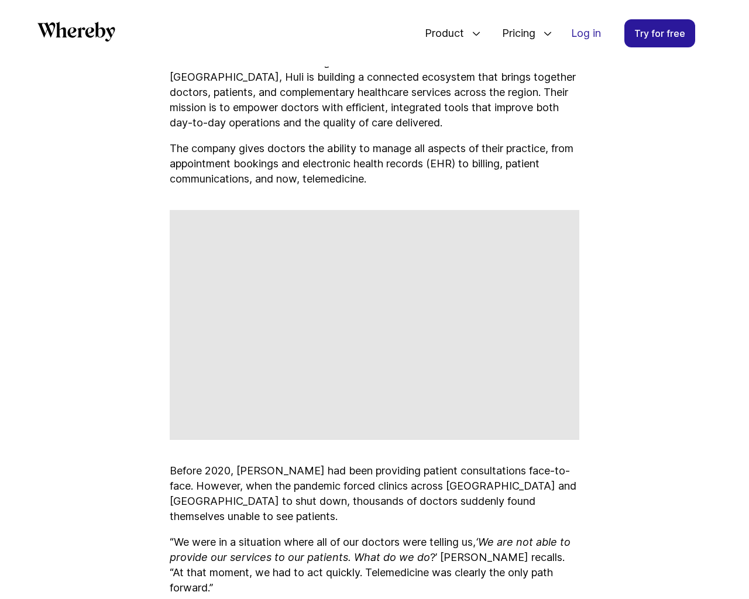
scroll to position [3823, 0]
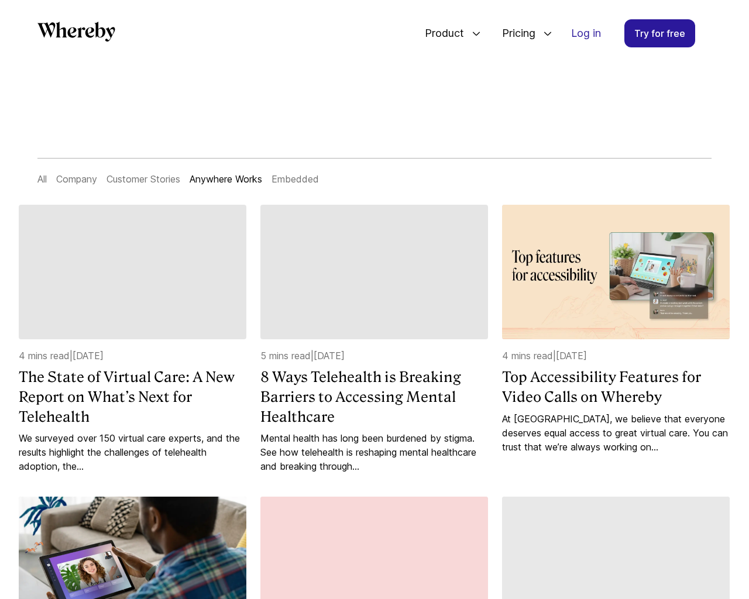
scroll to position [1205, 0]
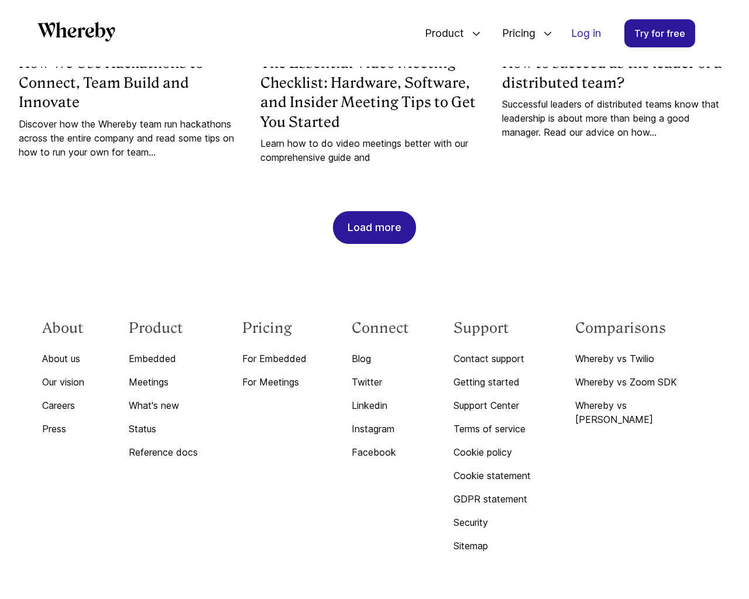
scroll to position [4486, 0]
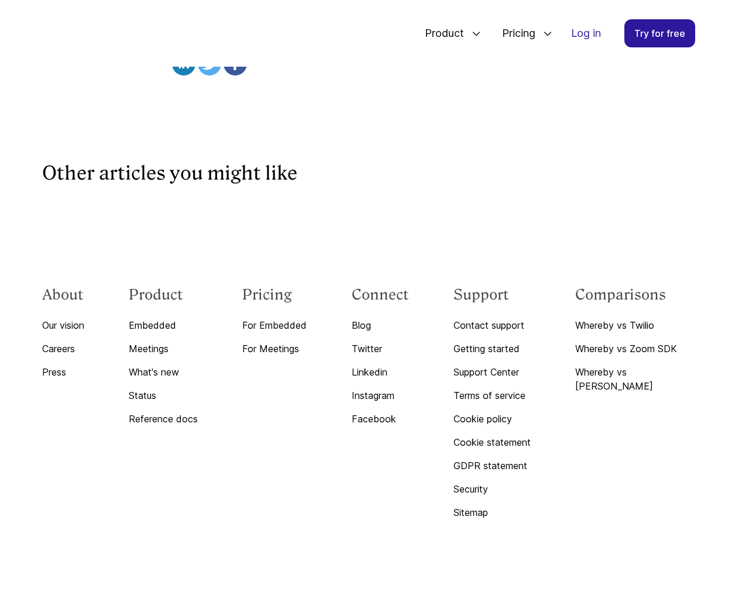
scroll to position [2976, 0]
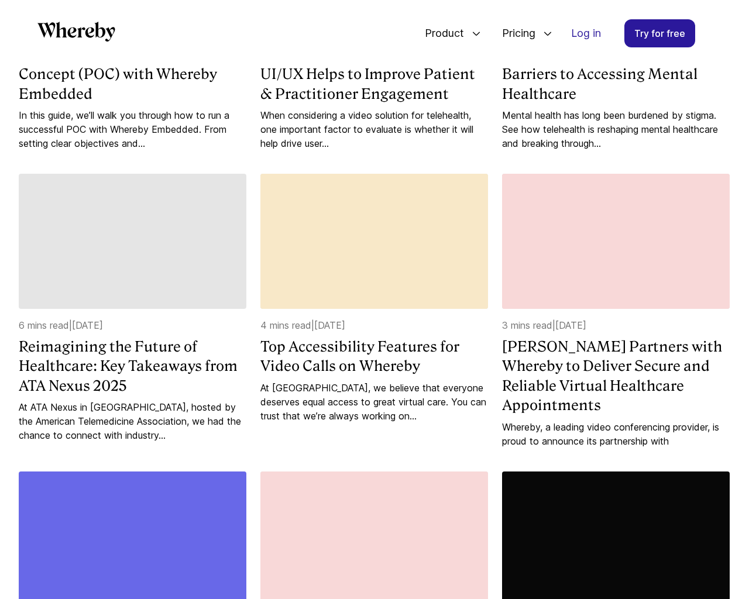
scroll to position [1803, 0]
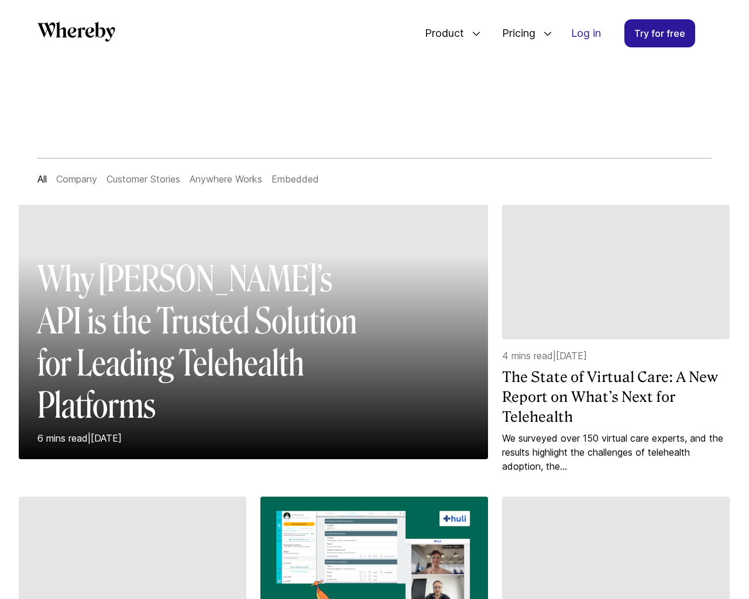
scroll to position [1803, 0]
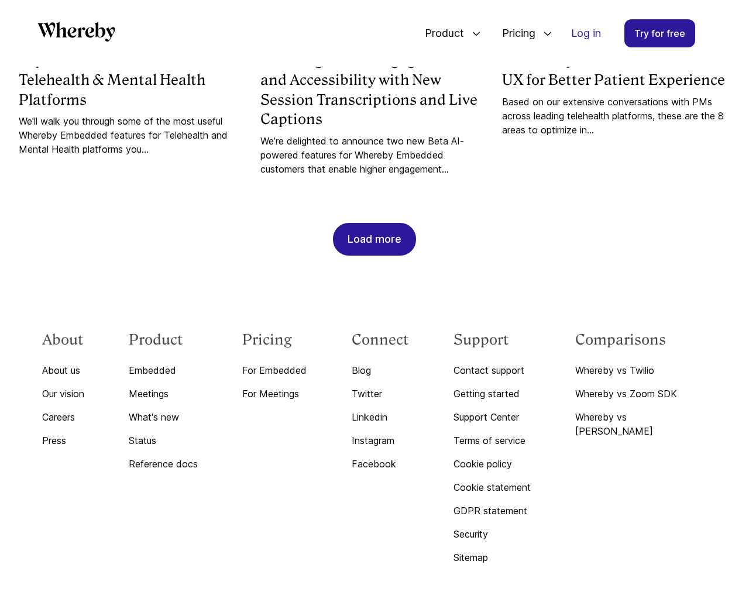
scroll to position [1219, 0]
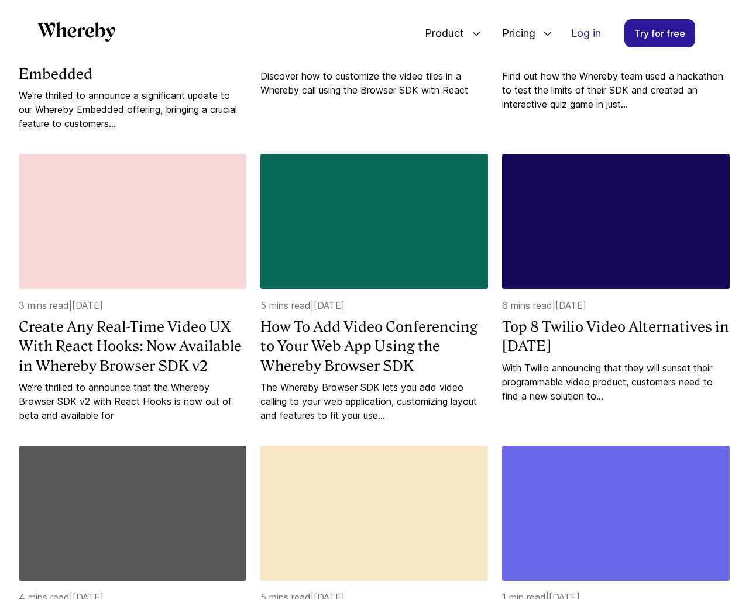
scroll to position [1803, 0]
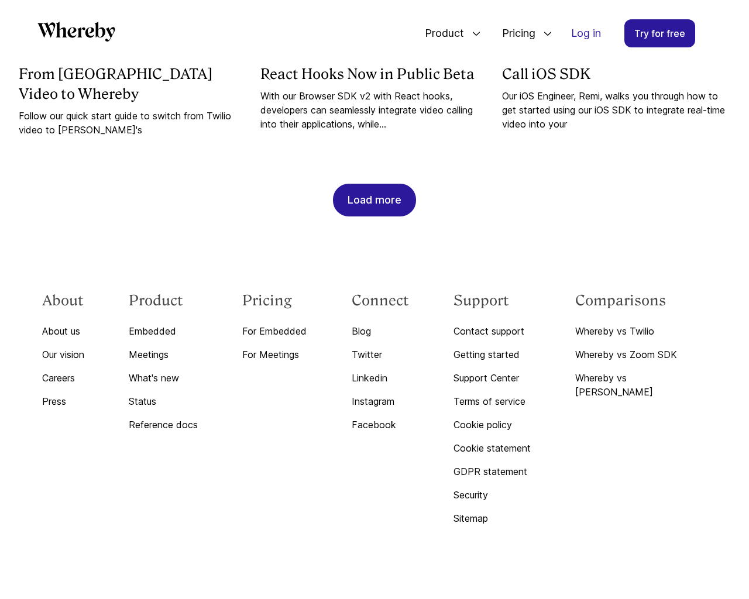
scroll to position [2801, 0]
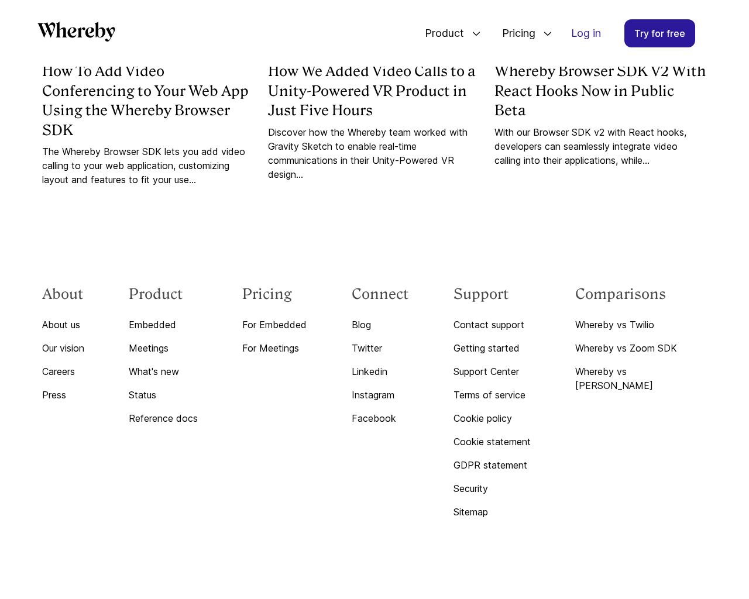
scroll to position [1219, 0]
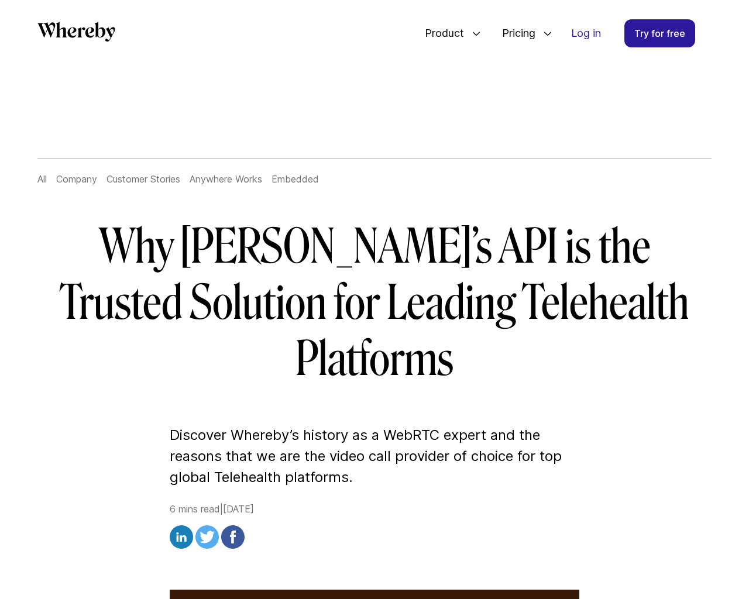
scroll to position [5156, 0]
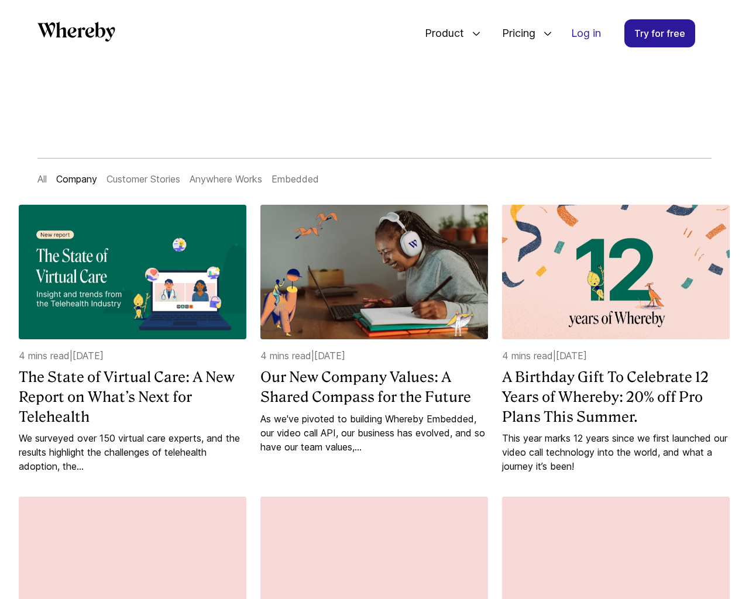
scroll to position [1219, 0]
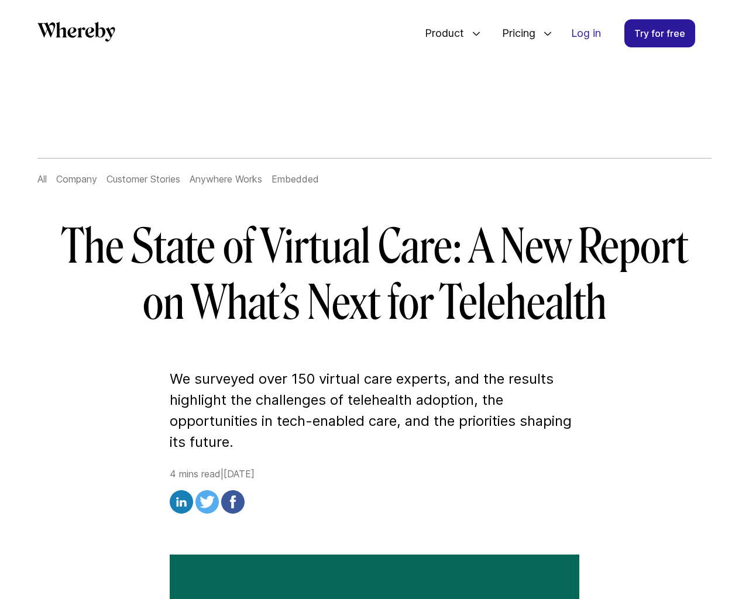
scroll to position [2826, 0]
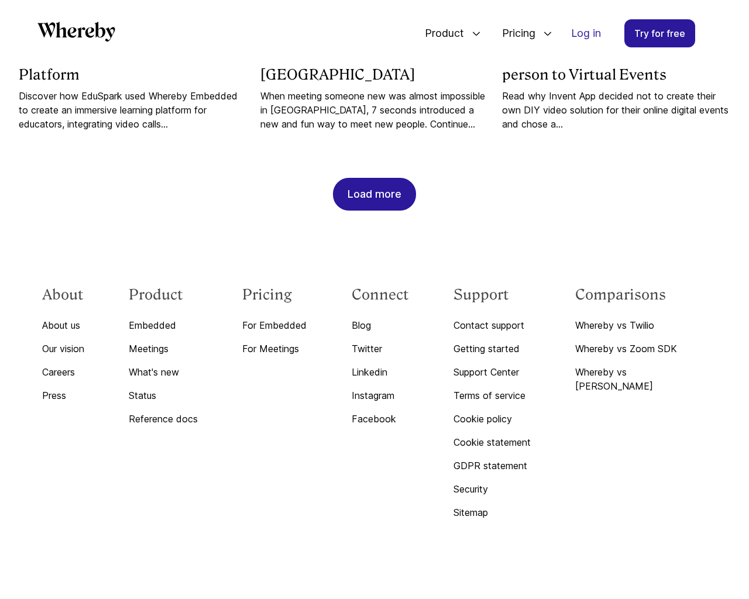
scroll to position [1219, 0]
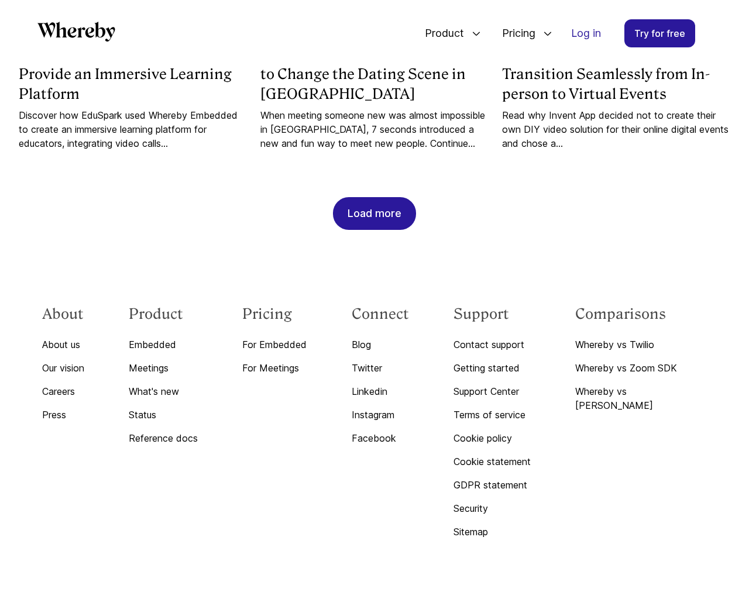
scroll to position [4153, 0]
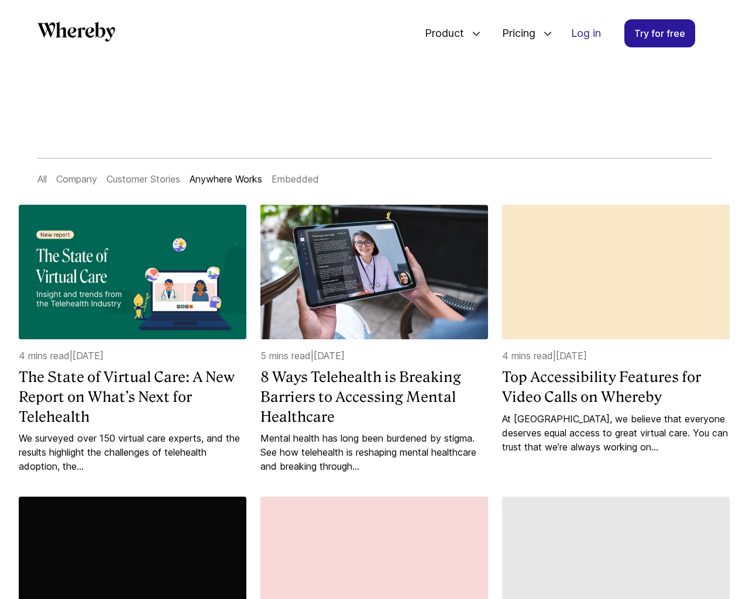
scroll to position [1205, 0]
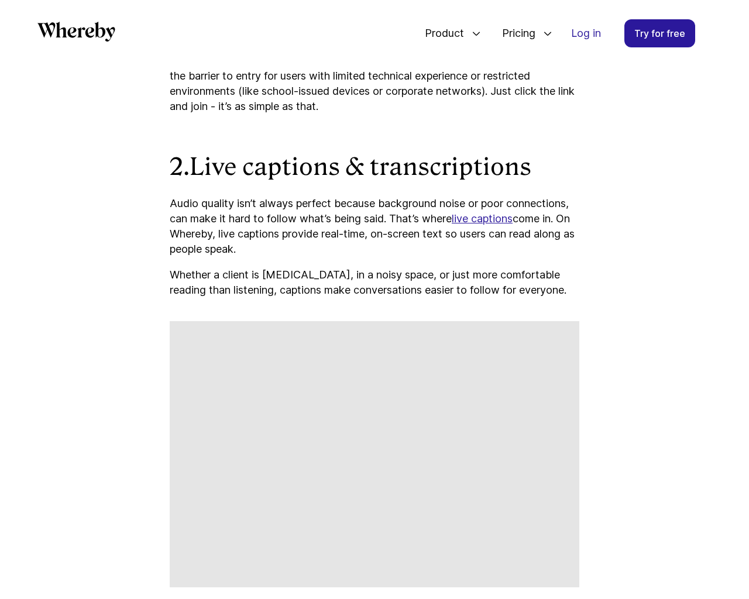
scroll to position [3349, 0]
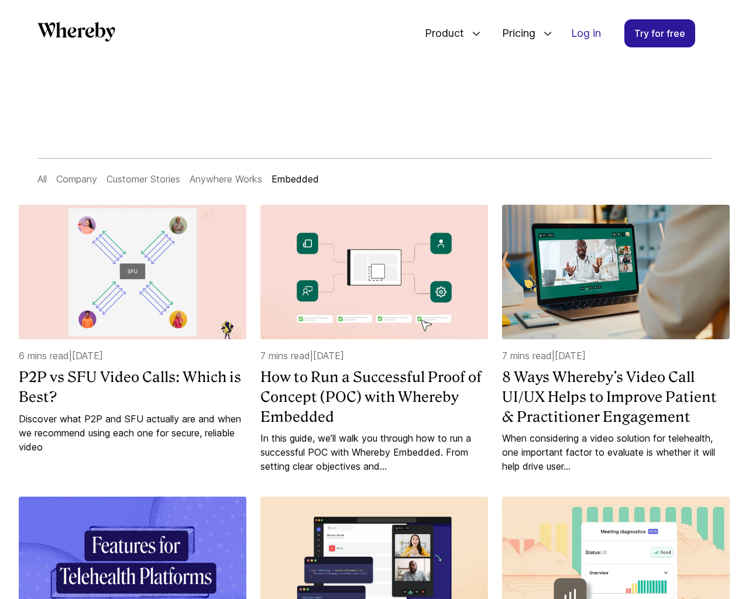
scroll to position [4408, 0]
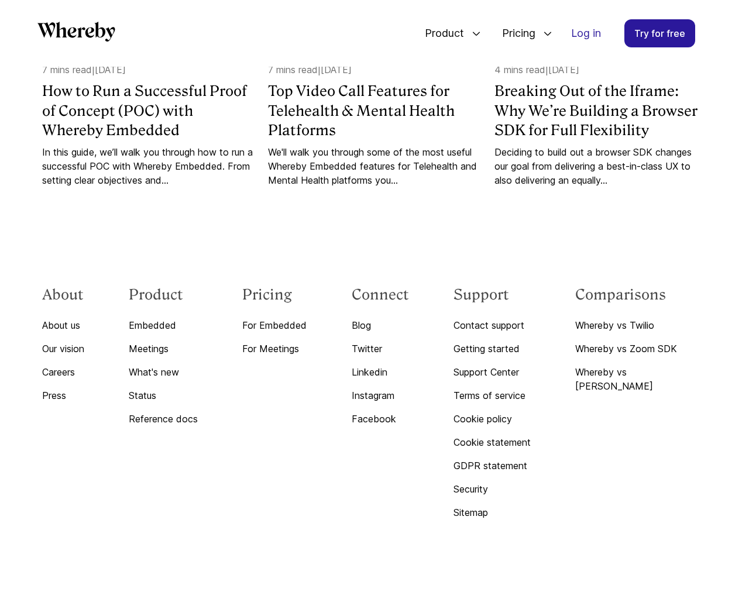
scroll to position [4760, 0]
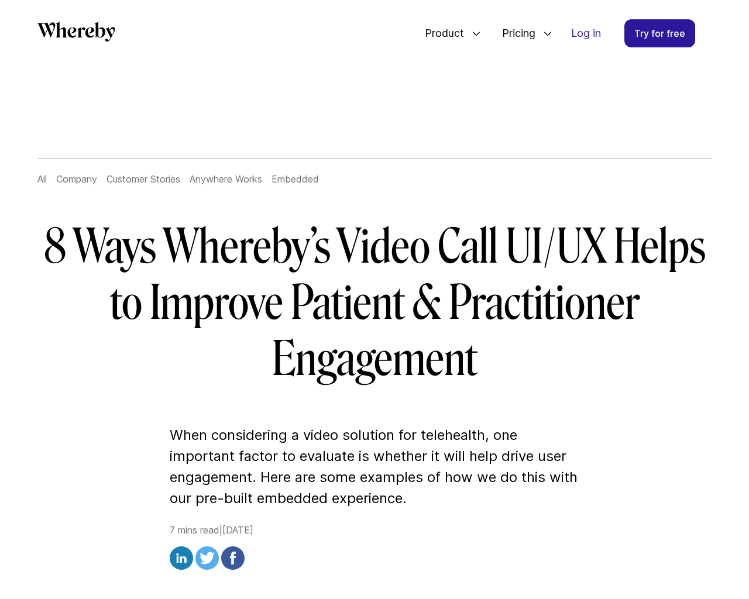
scroll to position [6135, 0]
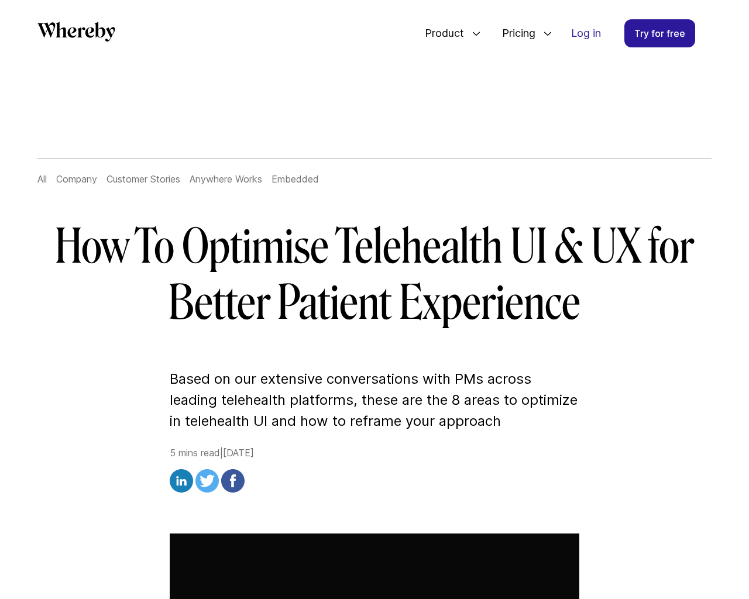
scroll to position [6232, 0]
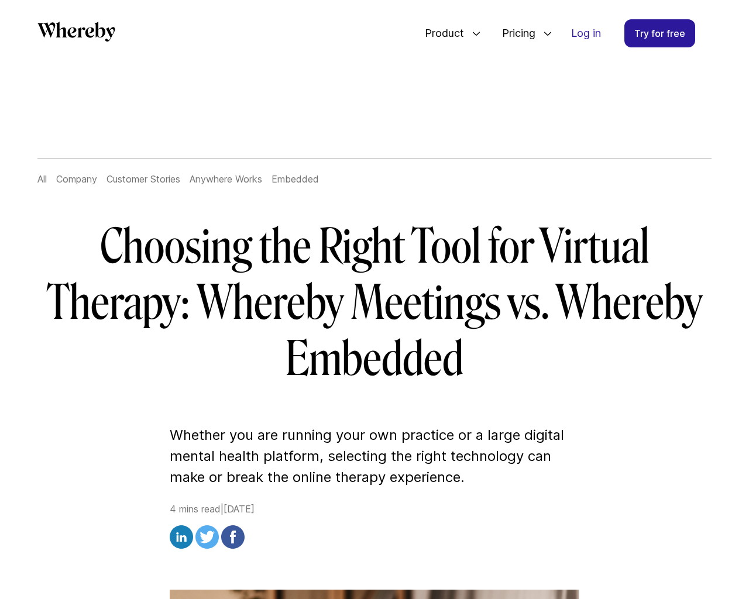
scroll to position [5772, 0]
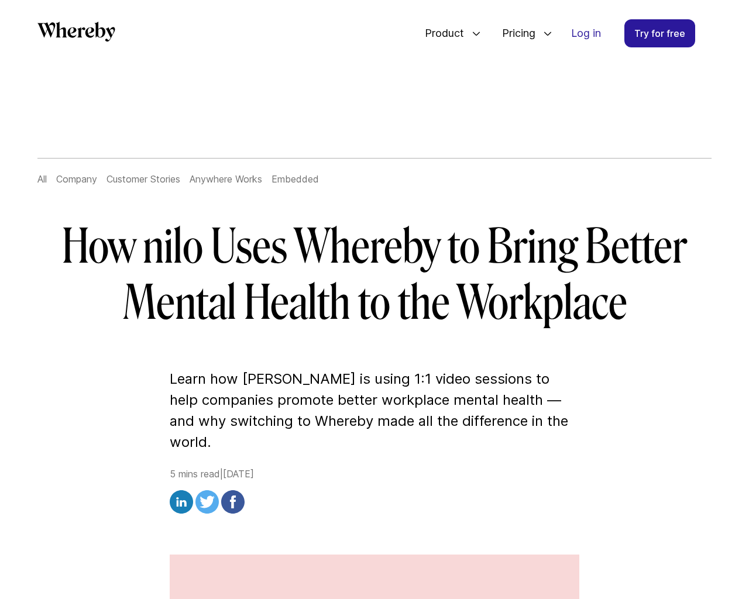
scroll to position [3815, 0]
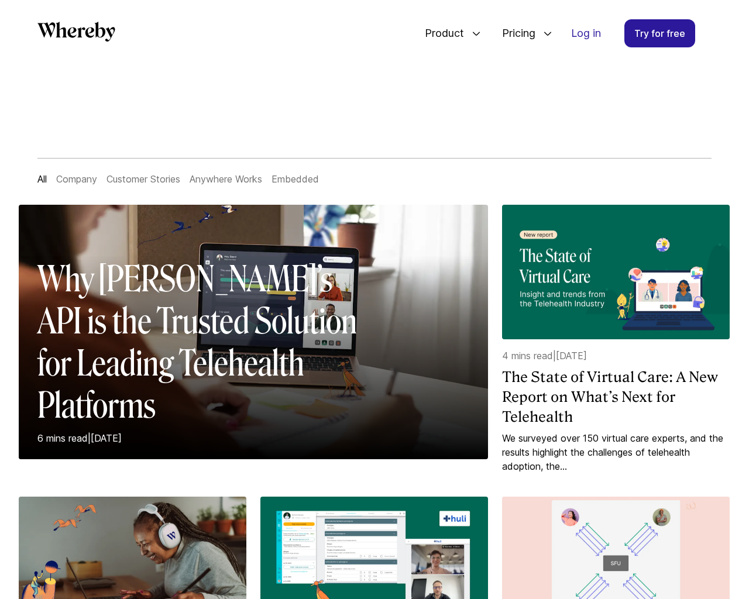
scroll to position [1219, 0]
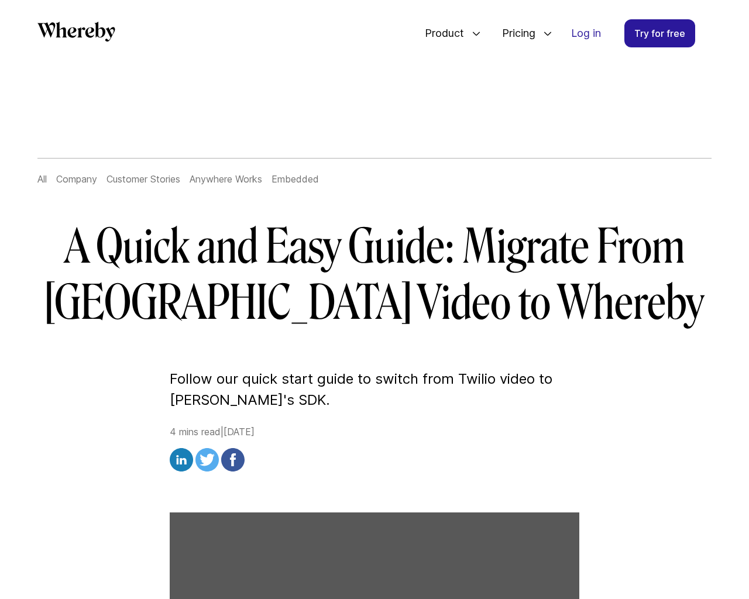
scroll to position [4002, 0]
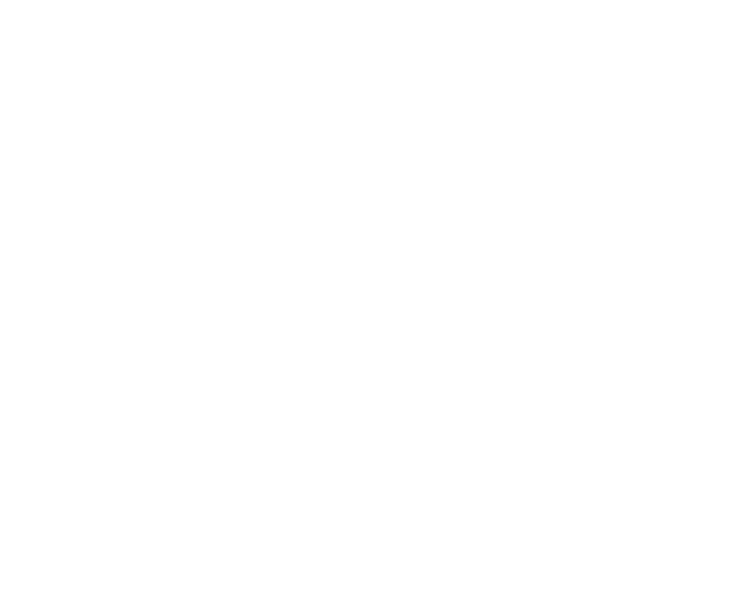
scroll to position [1219, 0]
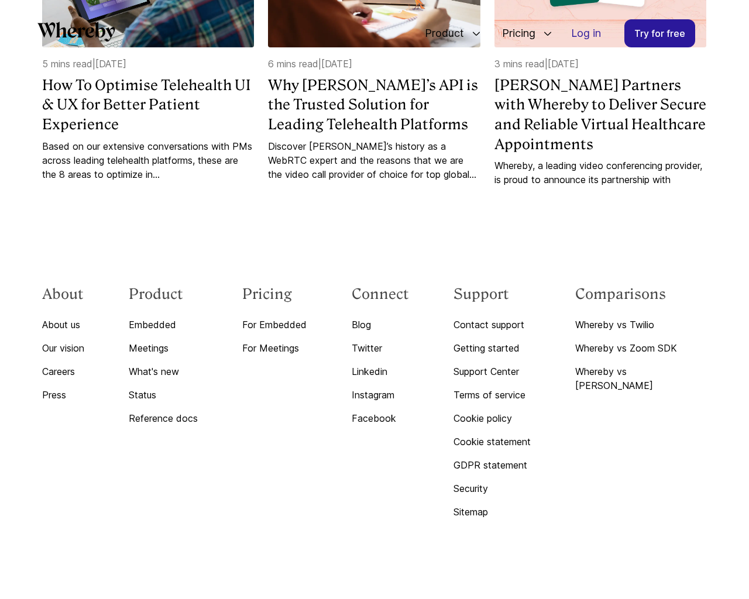
scroll to position [1219, 0]
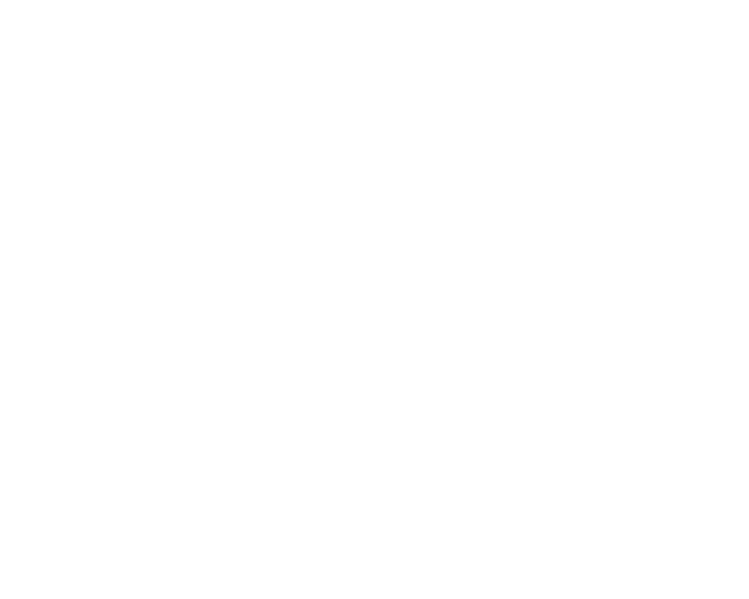
scroll to position [1219, 0]
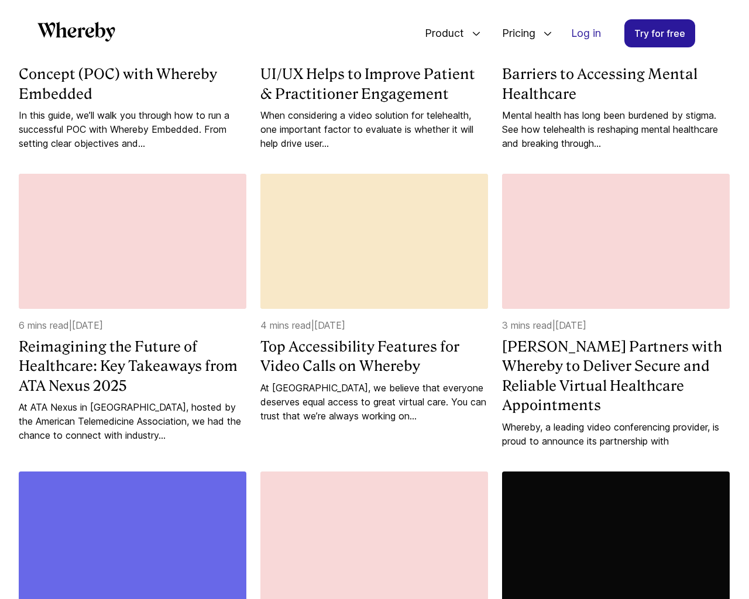
scroll to position [1803, 0]
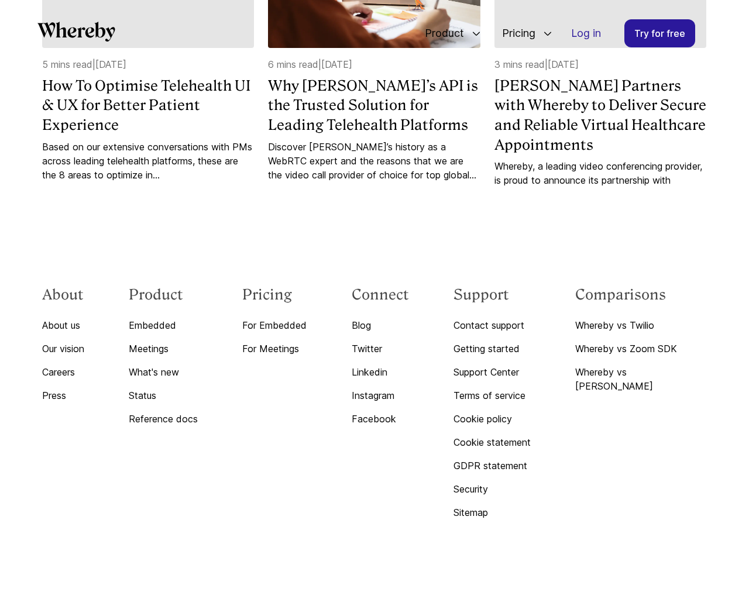
scroll to position [6135, 0]
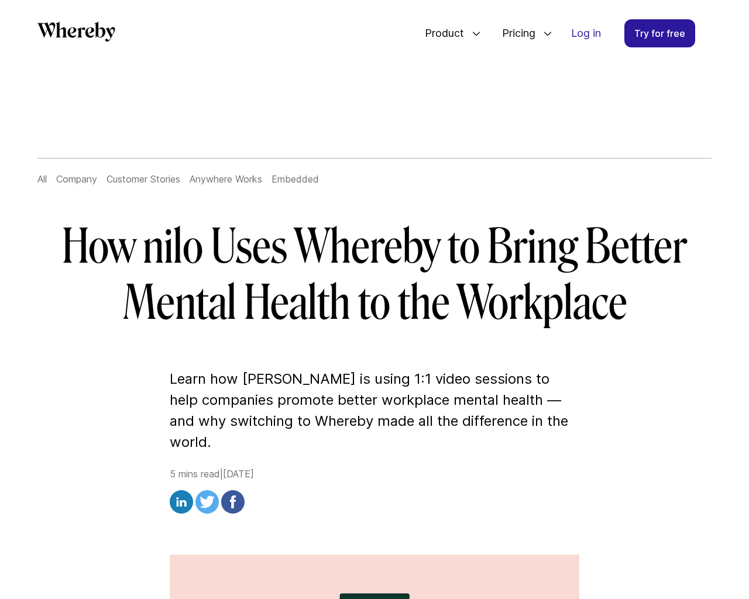
scroll to position [3815, 0]
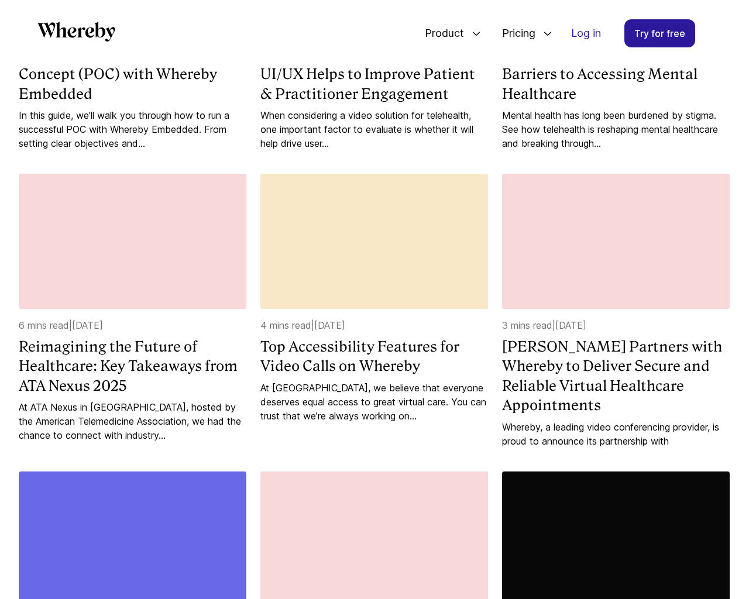
scroll to position [1803, 0]
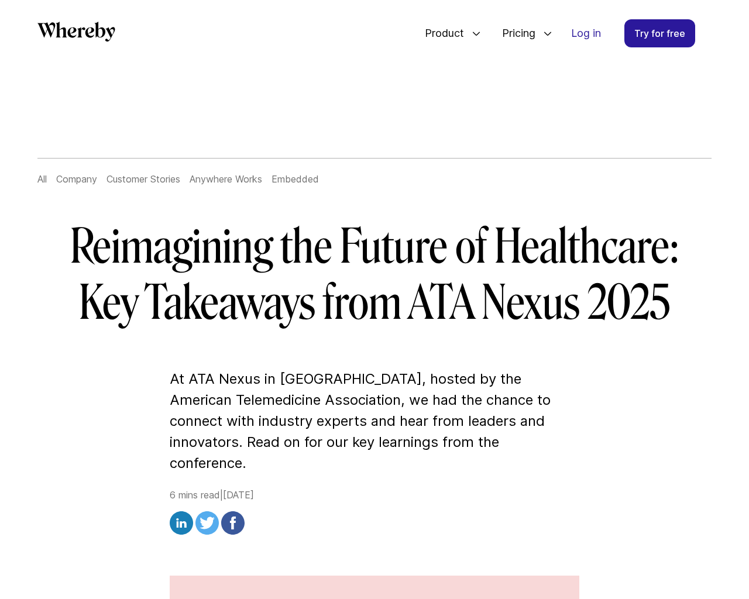
scroll to position [3522, 0]
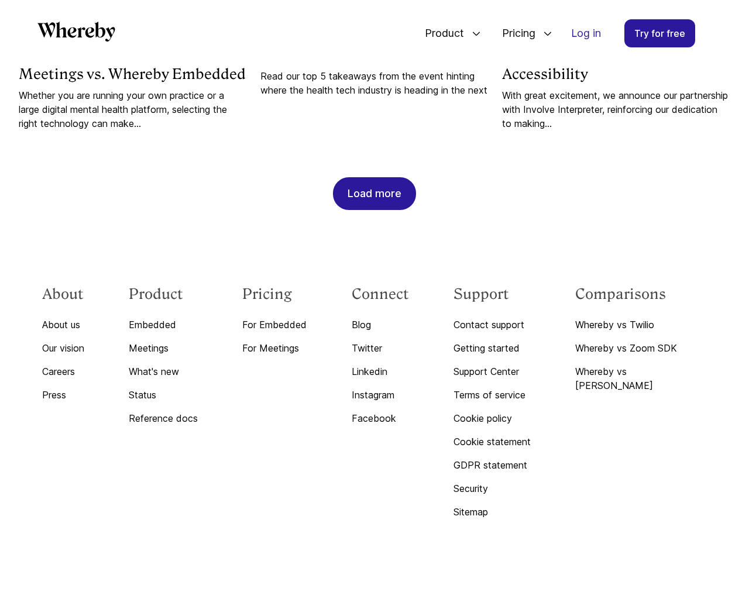
scroll to position [1219, 0]
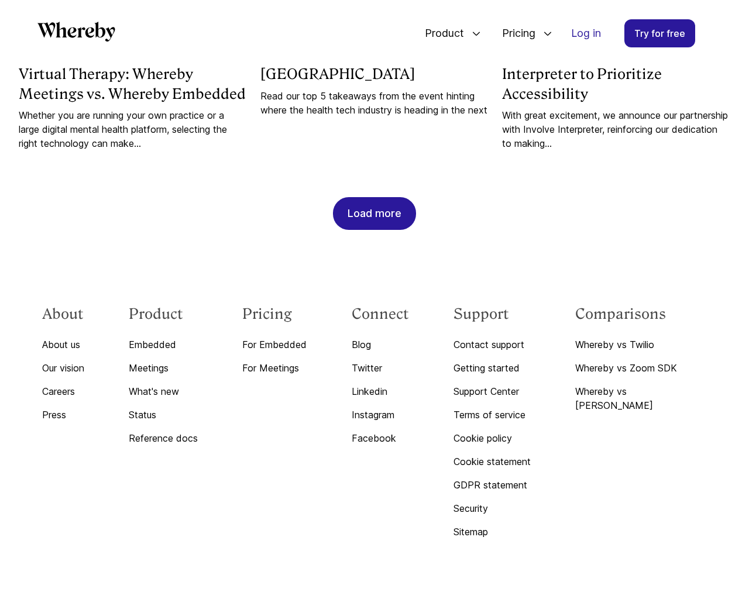
scroll to position [2826, 0]
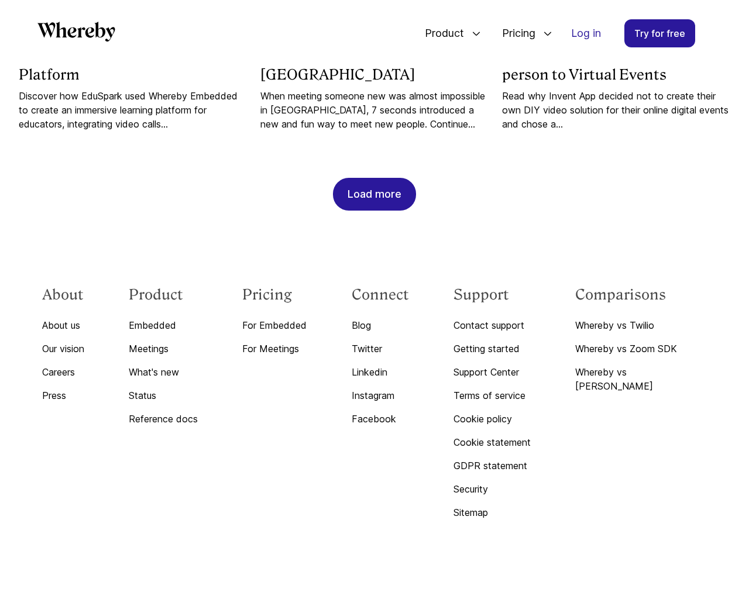
scroll to position [1219, 0]
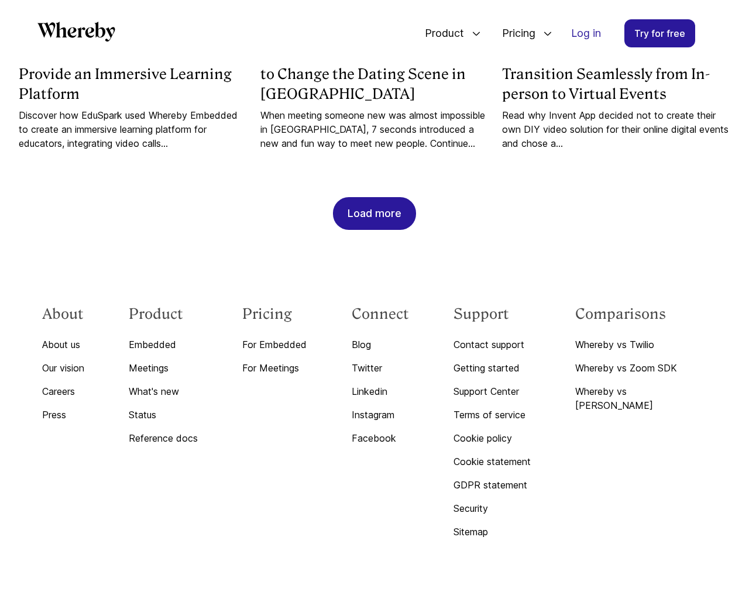
scroll to position [4153, 0]
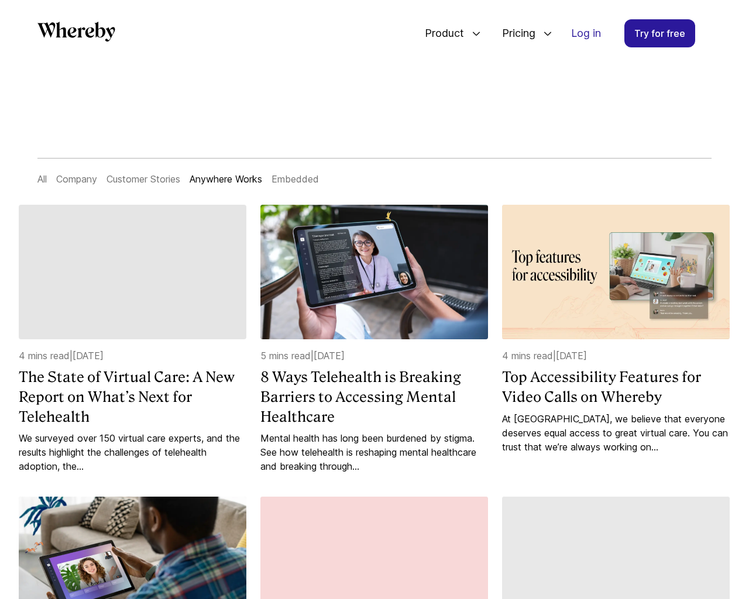
scroll to position [1205, 0]
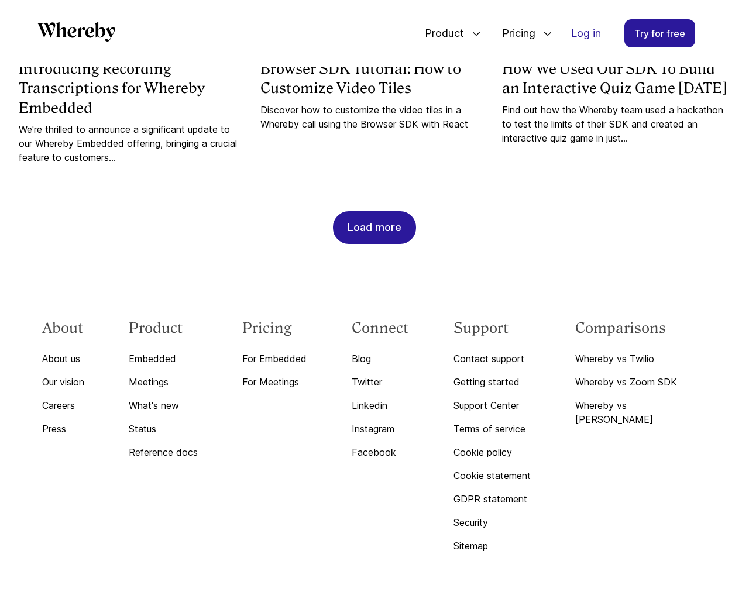
scroll to position [1239, 0]
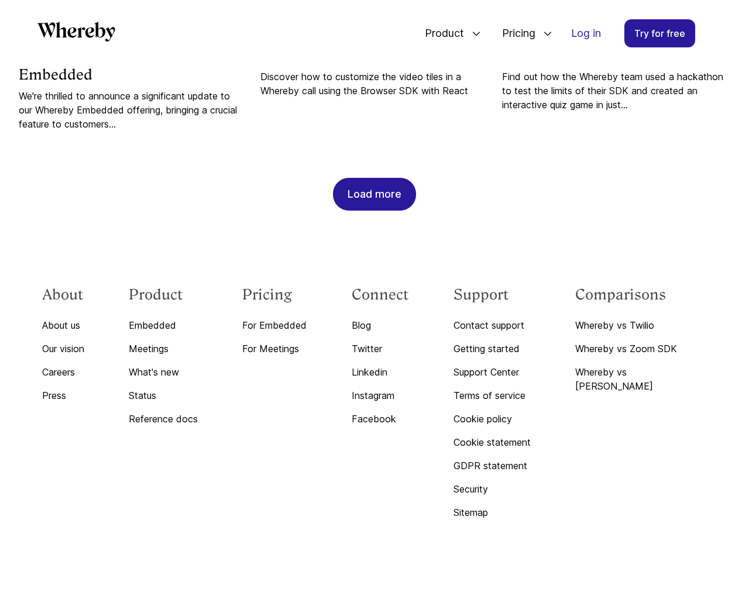
scroll to position [4408, 0]
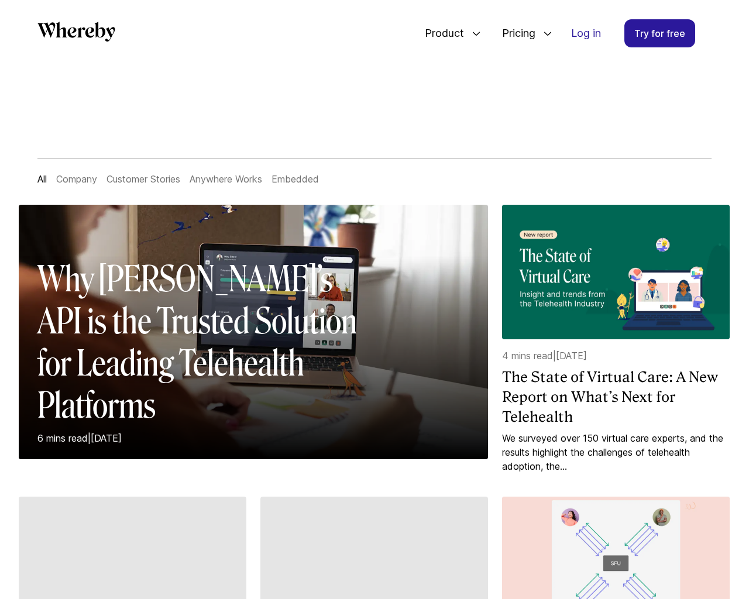
scroll to position [1219, 0]
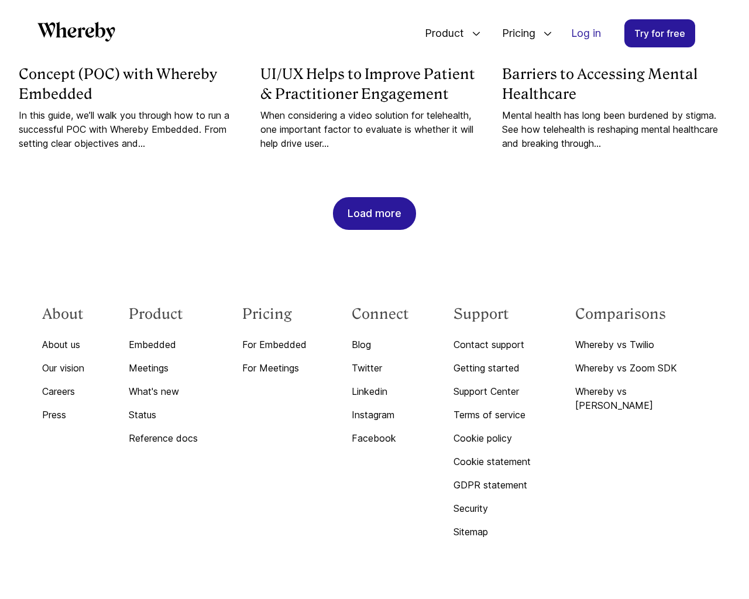
scroll to position [3739, 0]
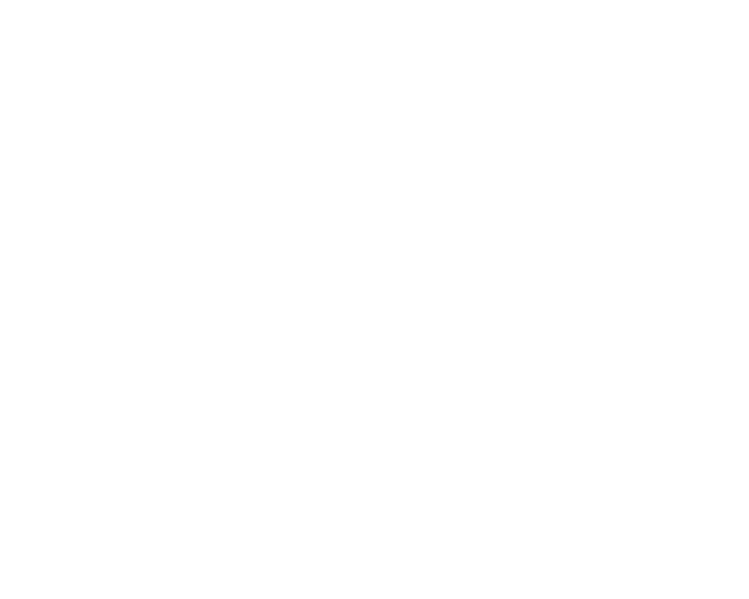
scroll to position [1219, 0]
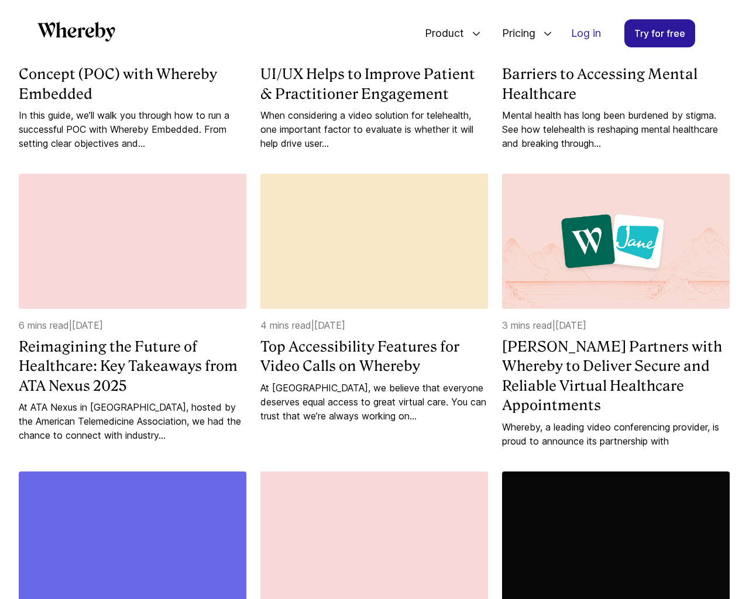
scroll to position [1803, 0]
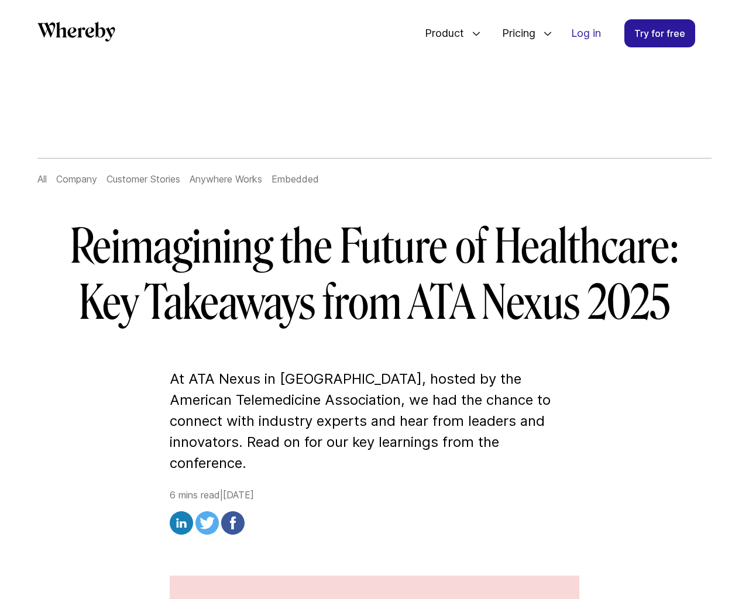
scroll to position [3522, 0]
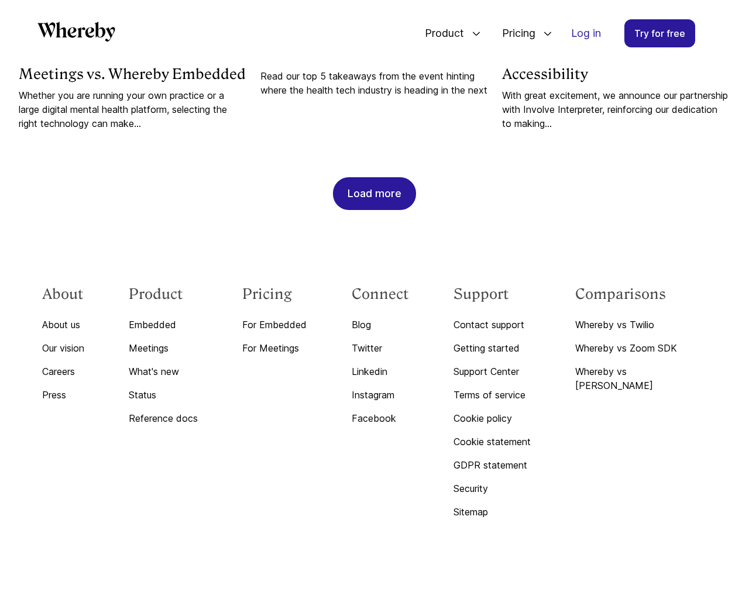
scroll to position [1219, 0]
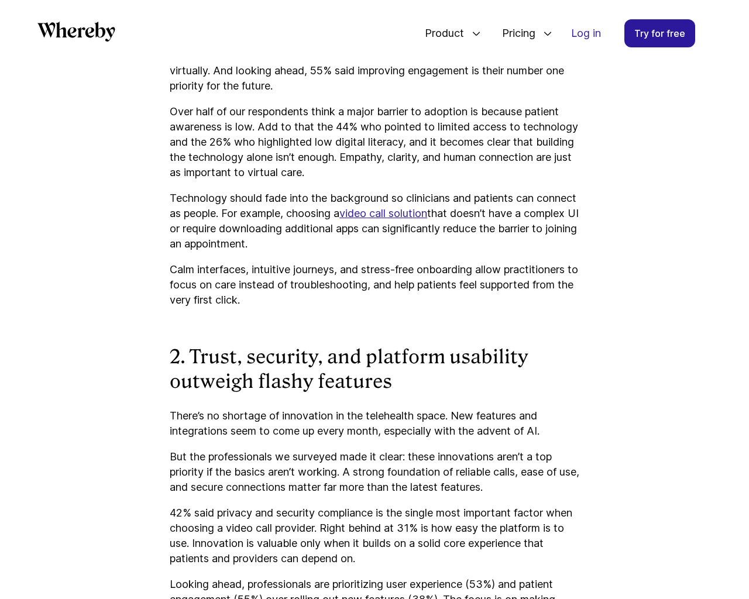
scroll to position [2826, 0]
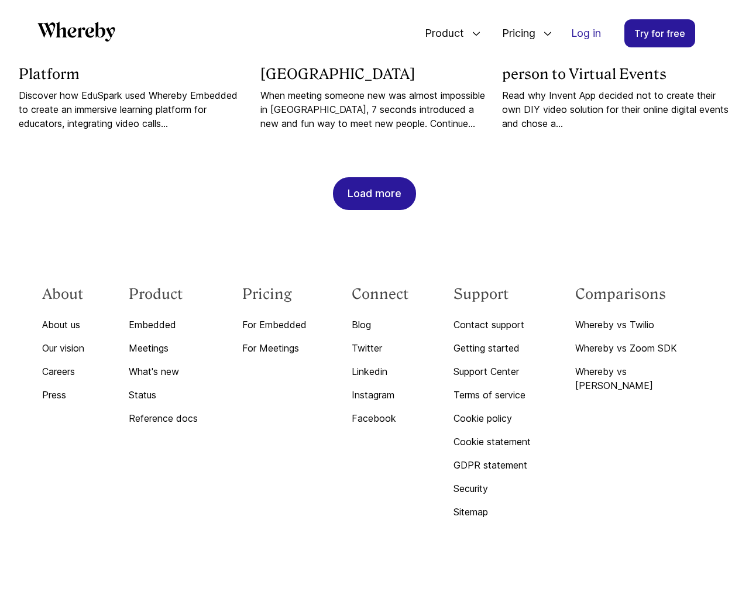
scroll to position [1219, 0]
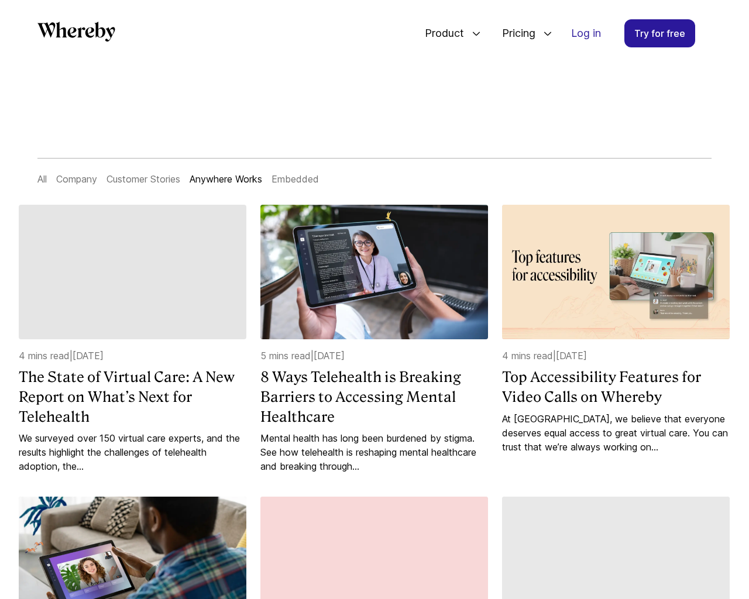
scroll to position [1205, 0]
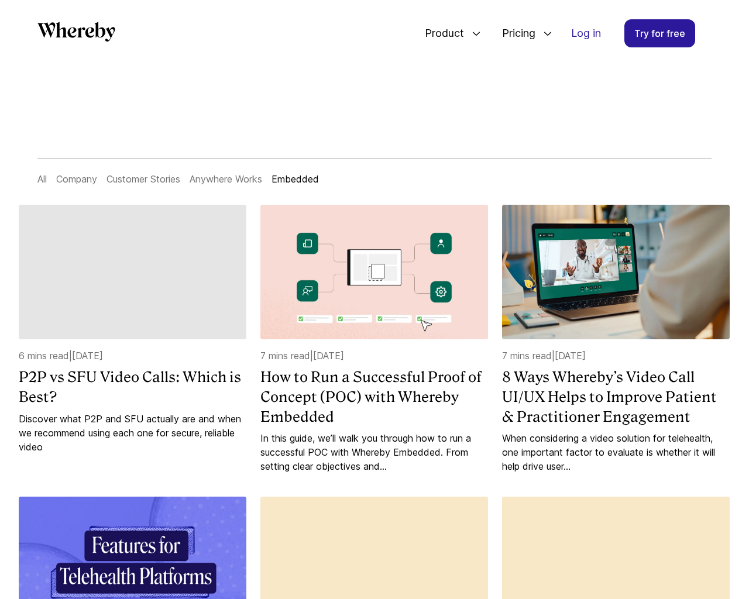
scroll to position [1239, 0]
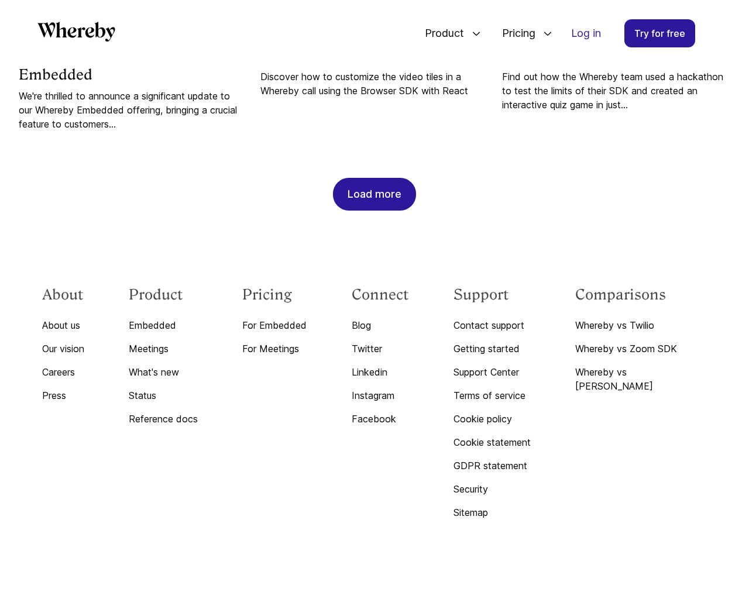
scroll to position [4408, 0]
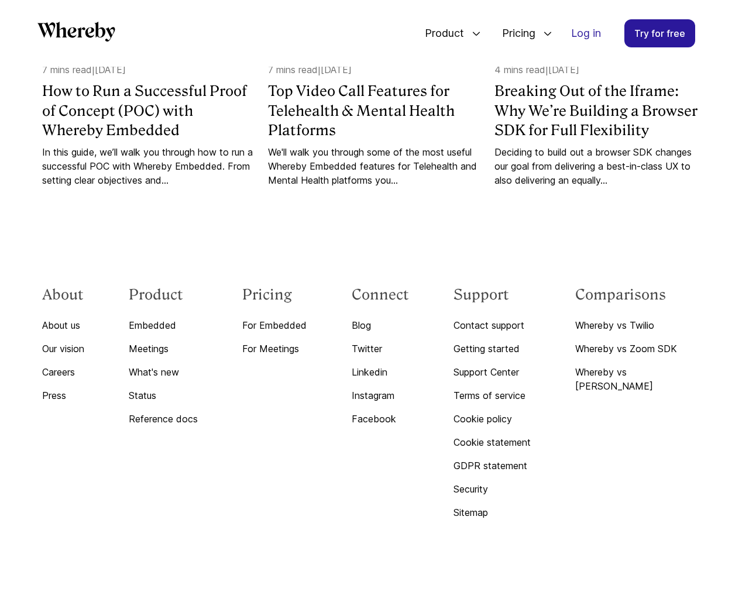
scroll to position [4760, 0]
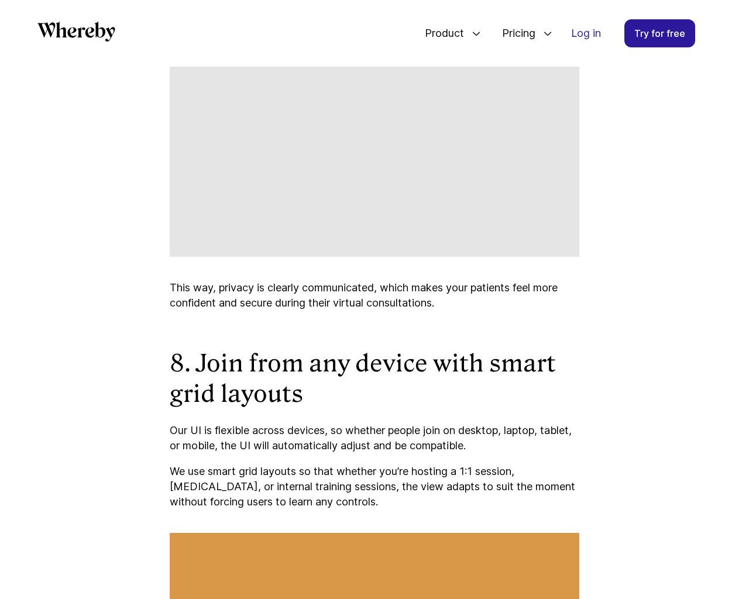
scroll to position [6135, 0]
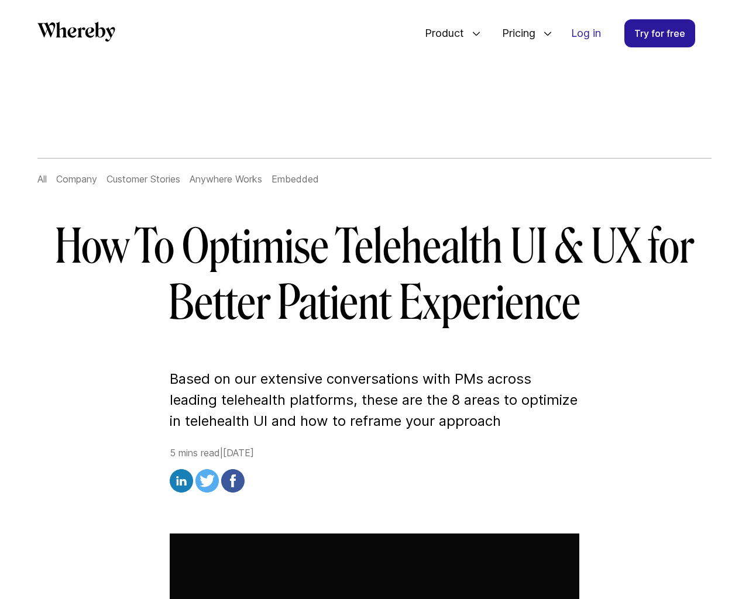
scroll to position [6232, 0]
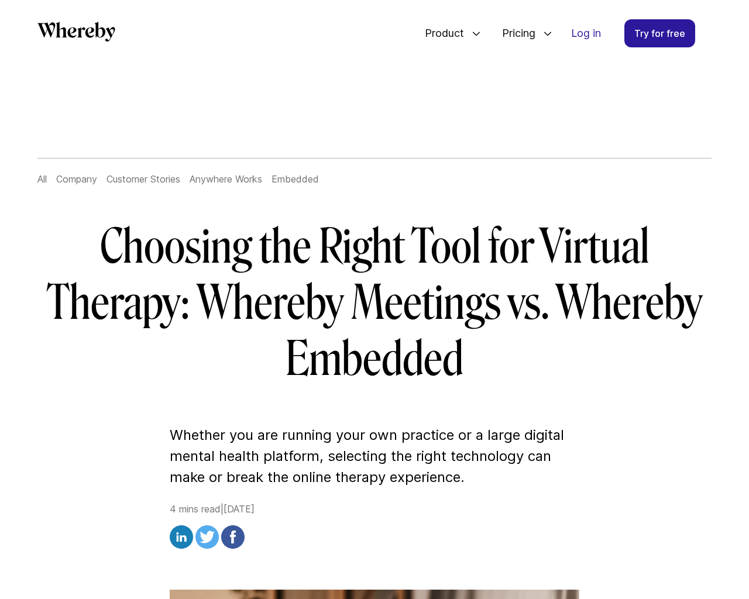
scroll to position [5772, 0]
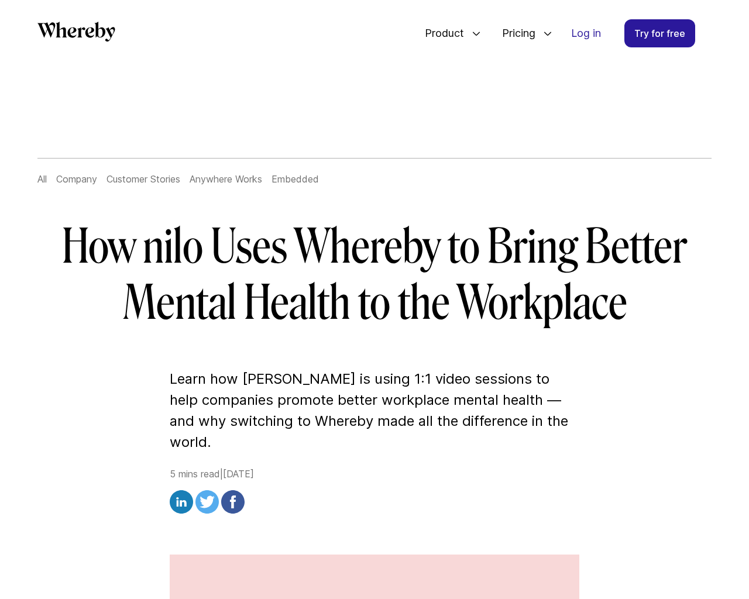
scroll to position [3815, 0]
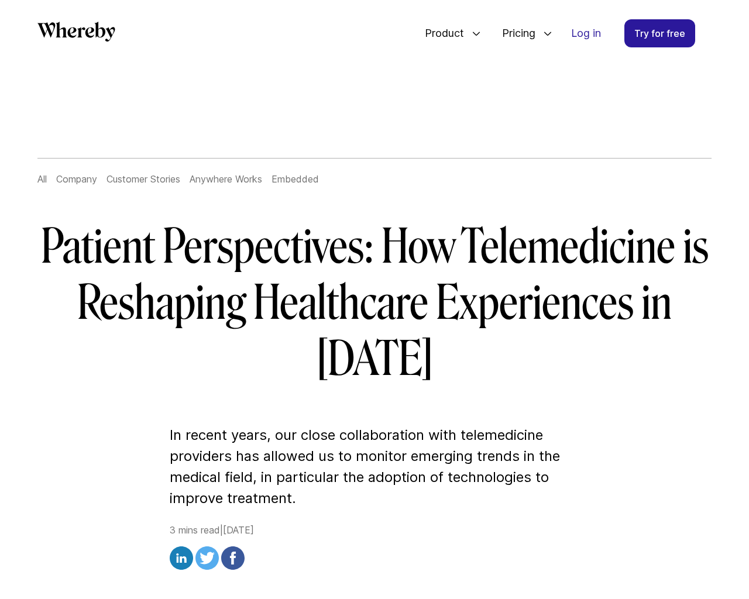
scroll to position [2859, 0]
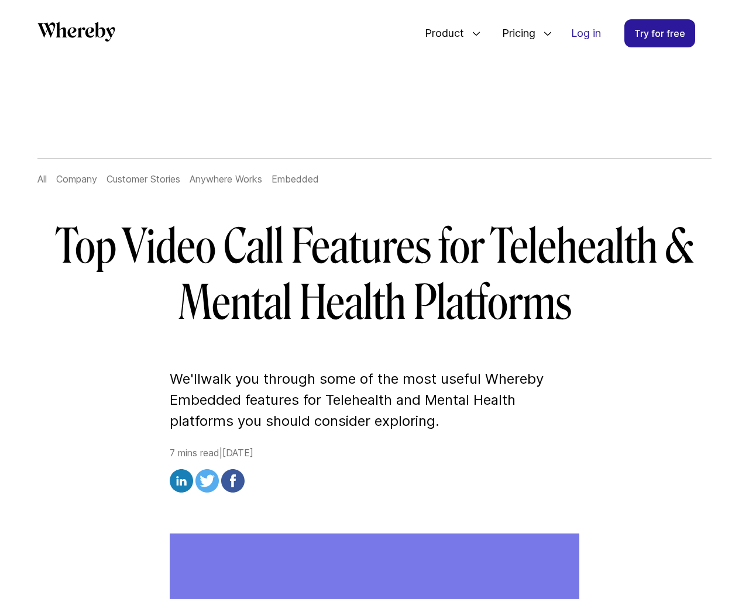
scroll to position [7655, 0]
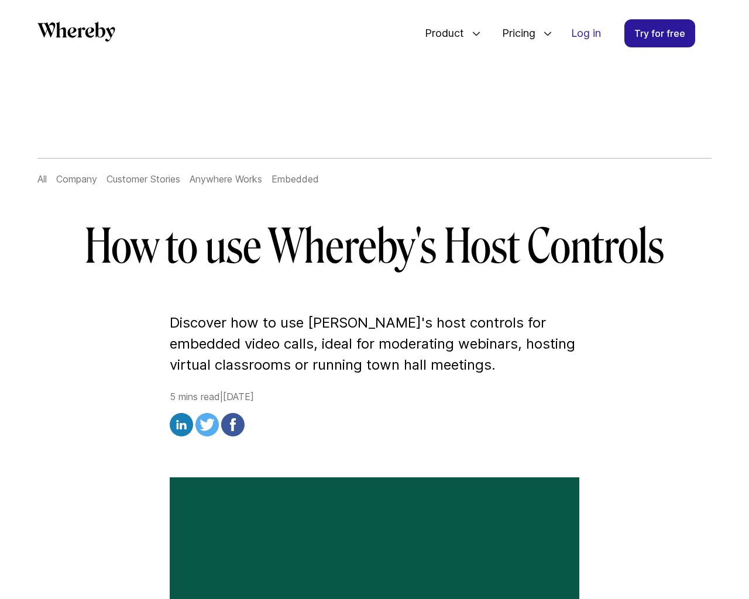
scroll to position [7322, 0]
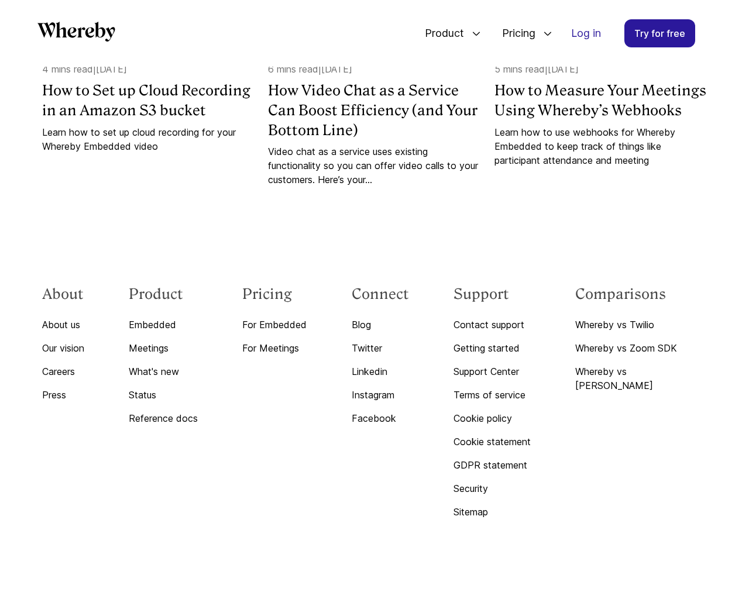
scroll to position [6039, 0]
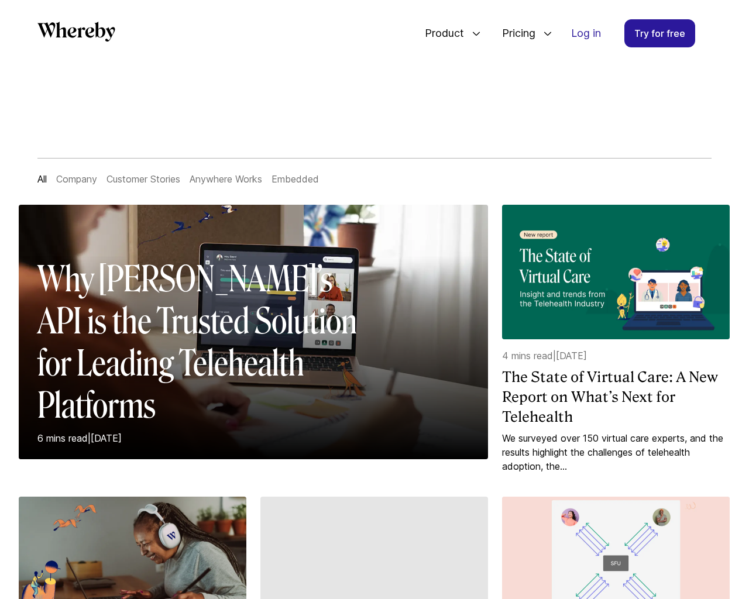
scroll to position [1219, 0]
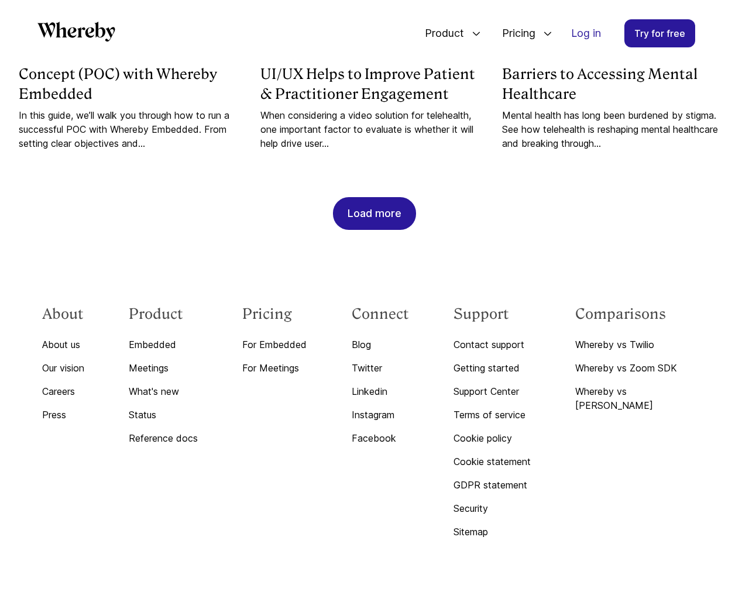
scroll to position [5156, 0]
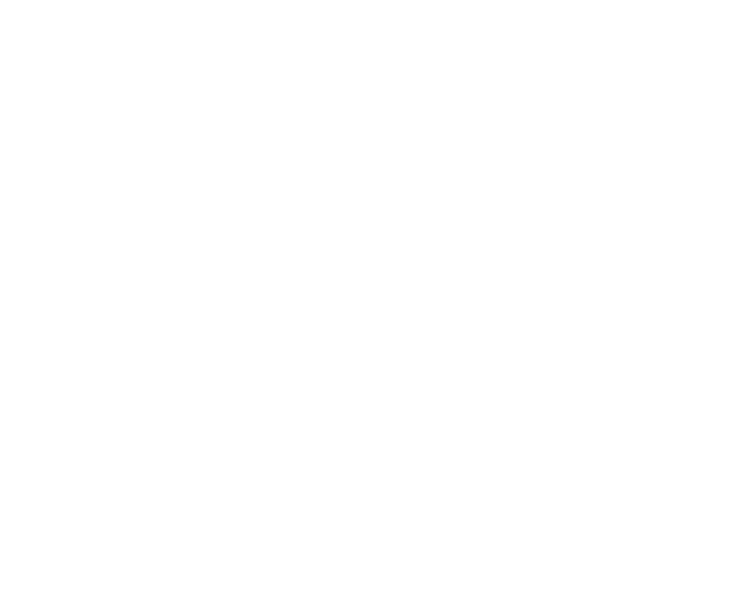
scroll to position [6135, 0]
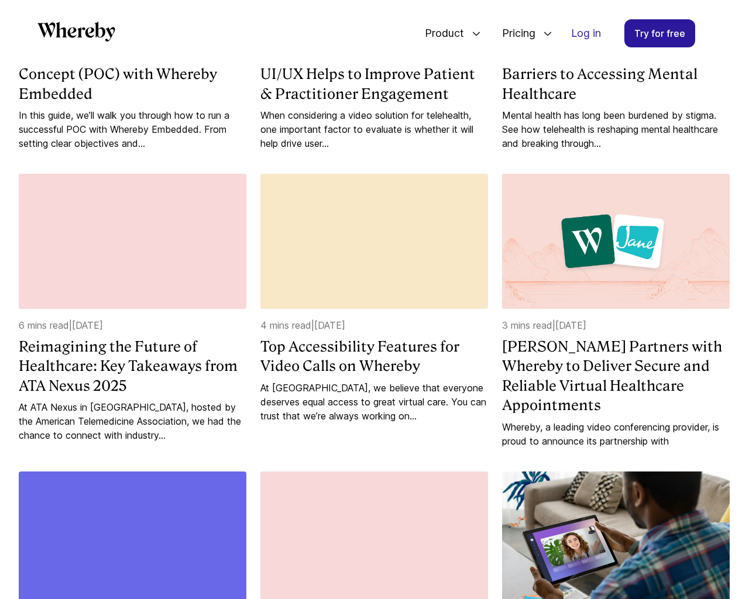
scroll to position [1803, 0]
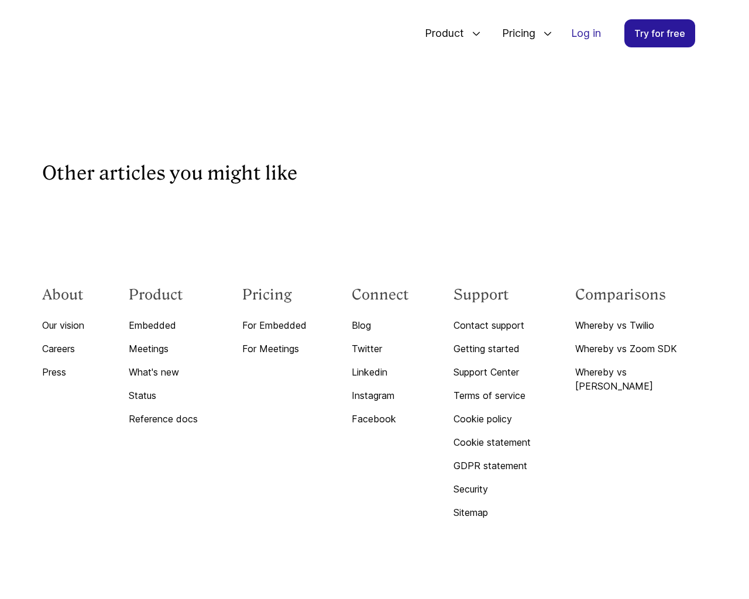
scroll to position [2951, 0]
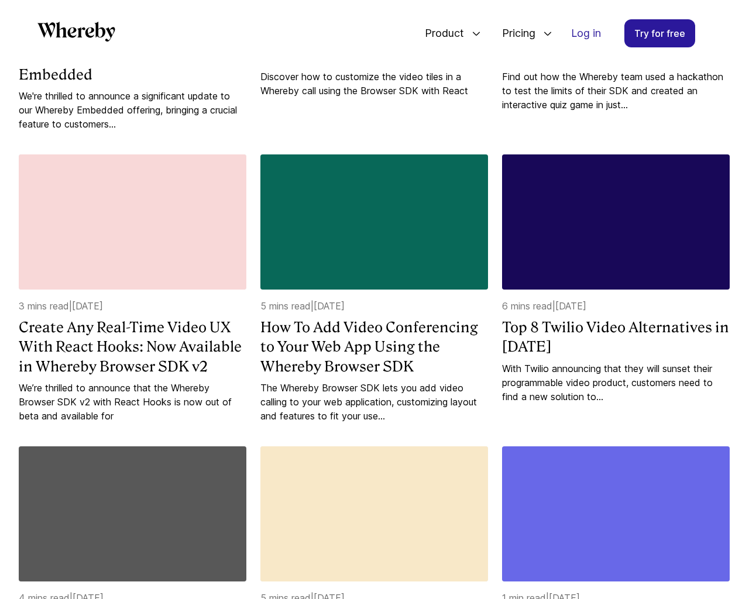
scroll to position [1803, 0]
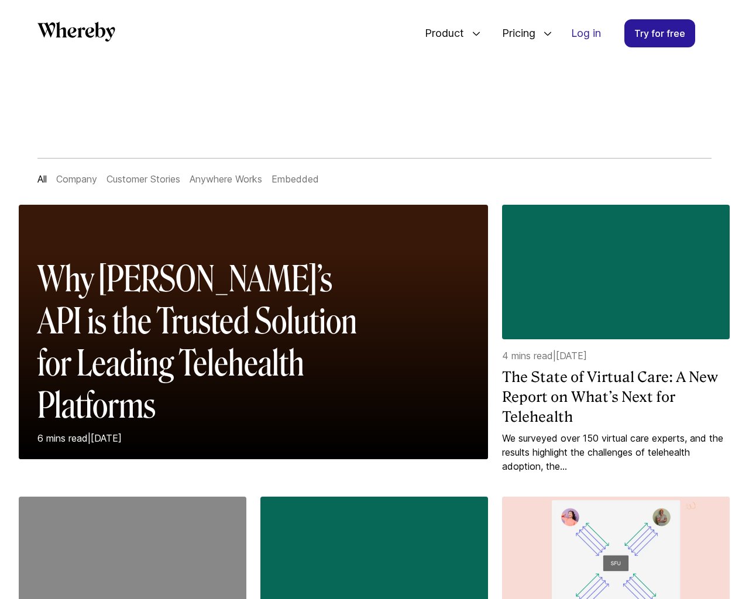
scroll to position [1219, 0]
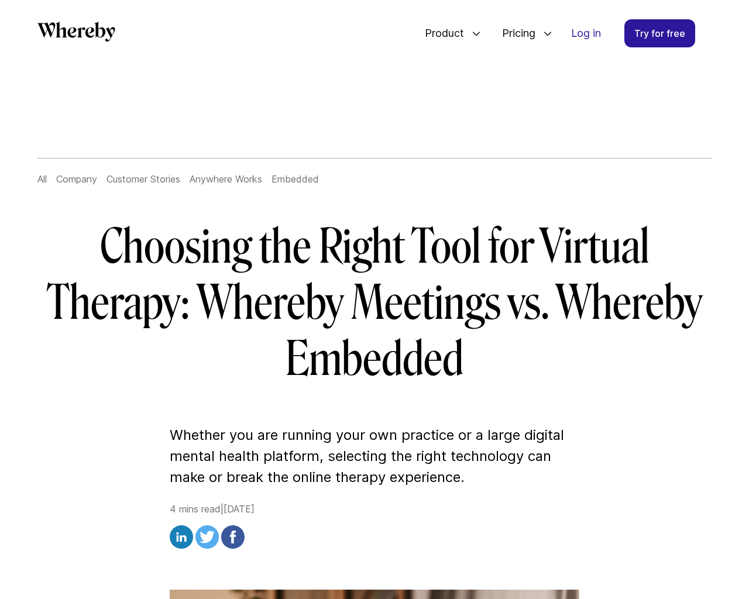
scroll to position [5772, 0]
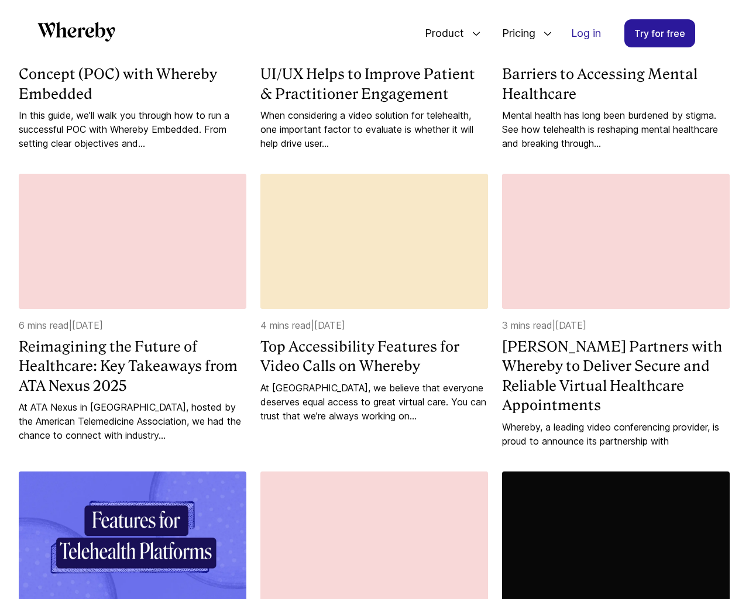
scroll to position [1803, 0]
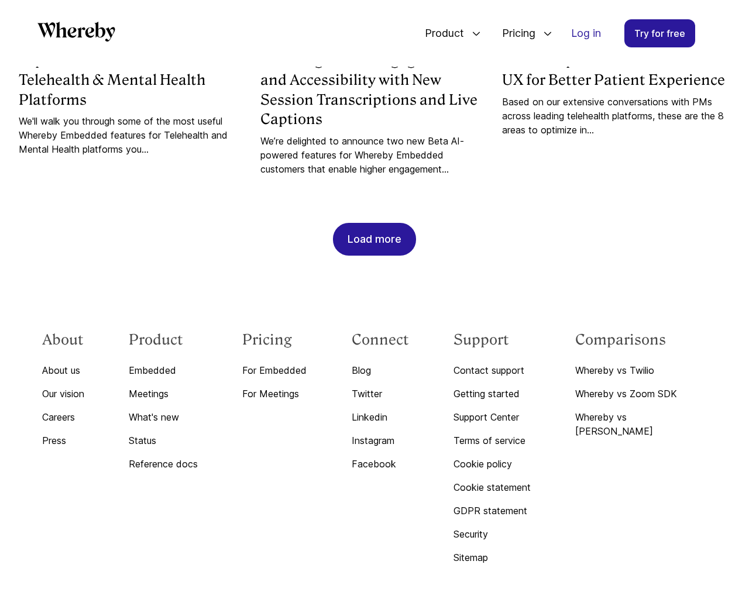
scroll to position [3522, 0]
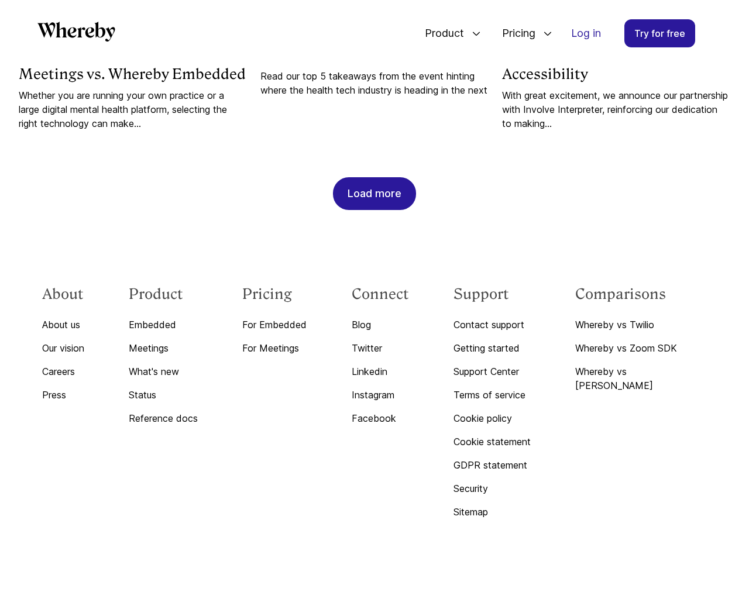
scroll to position [1219, 0]
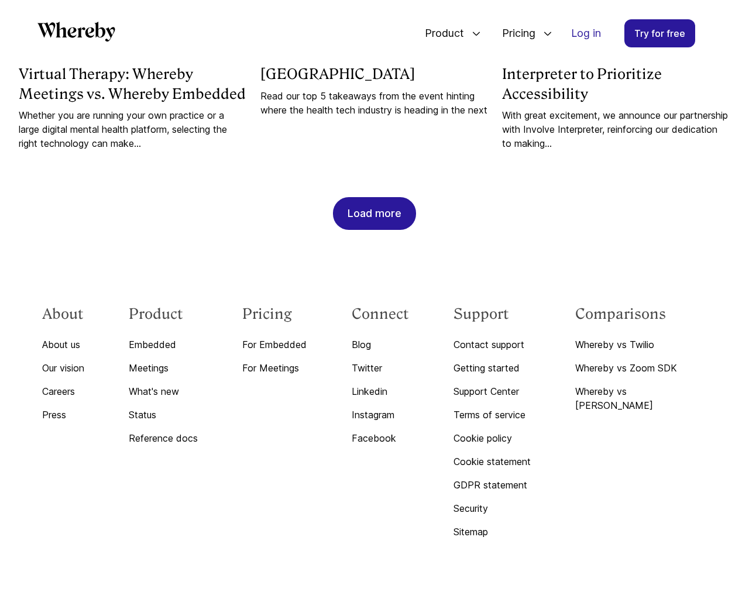
scroll to position [2826, 0]
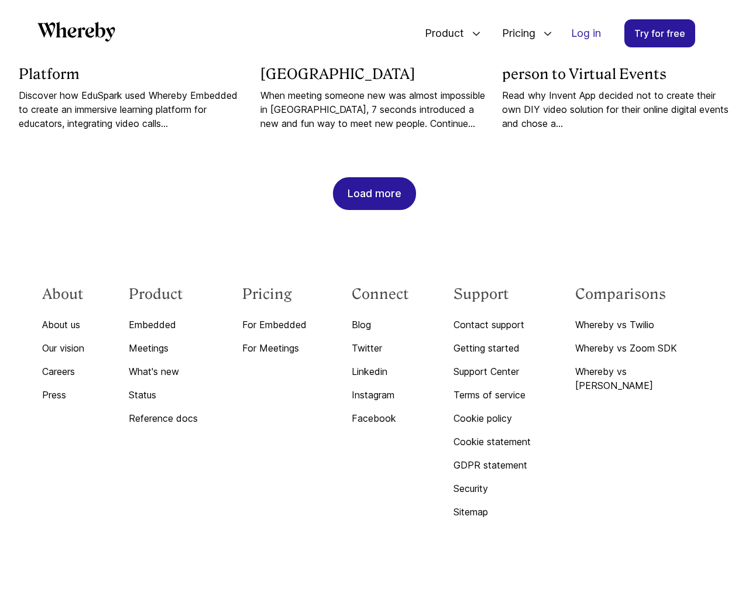
scroll to position [1219, 0]
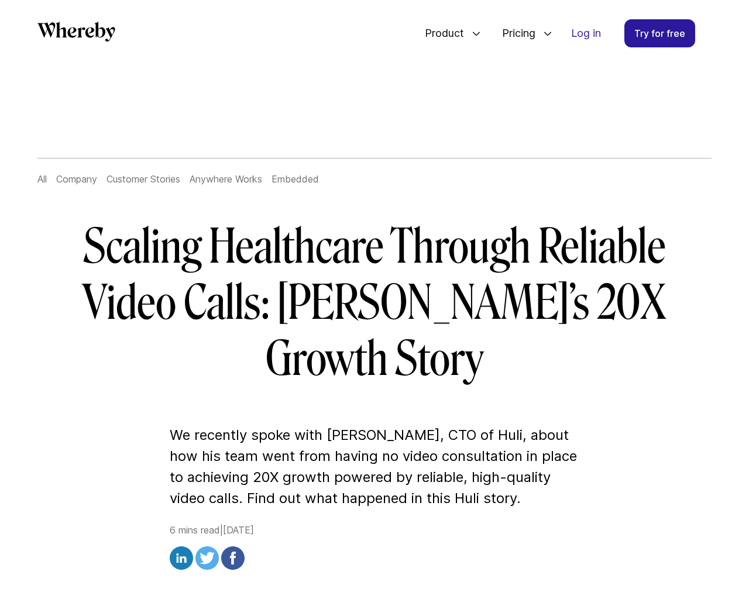
scroll to position [3823, 0]
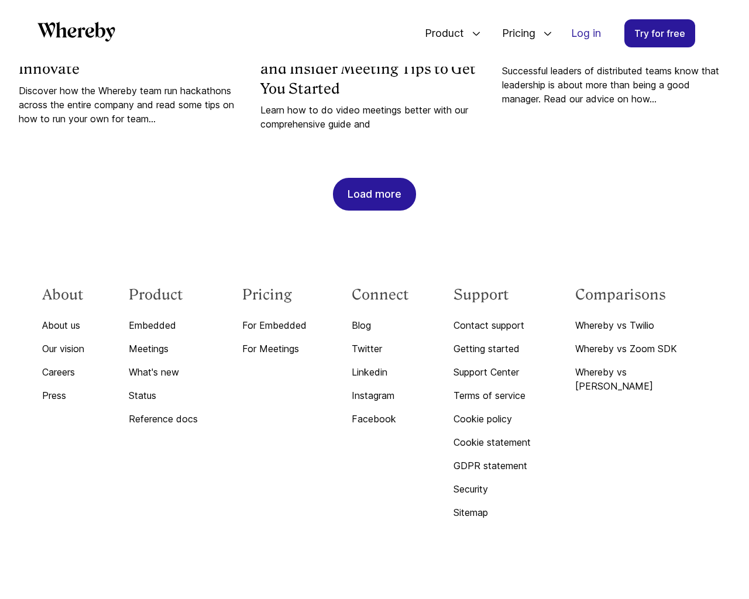
scroll to position [1205, 0]
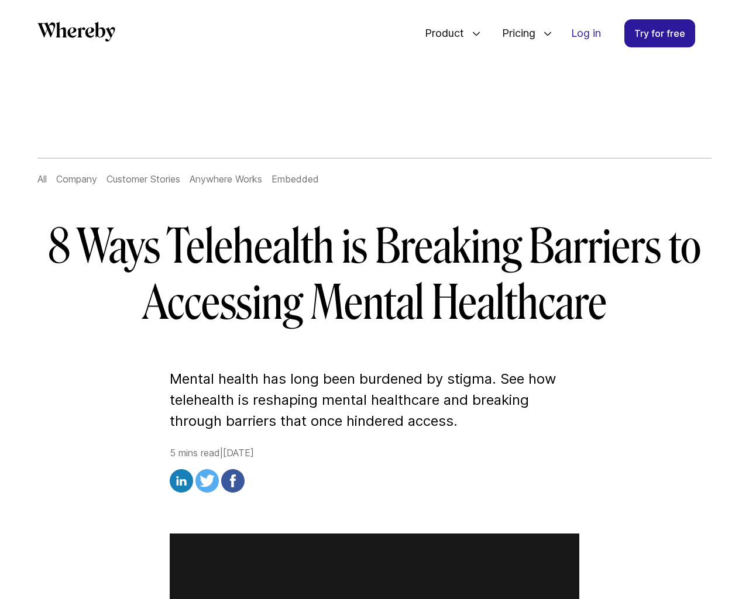
scroll to position [4486, 0]
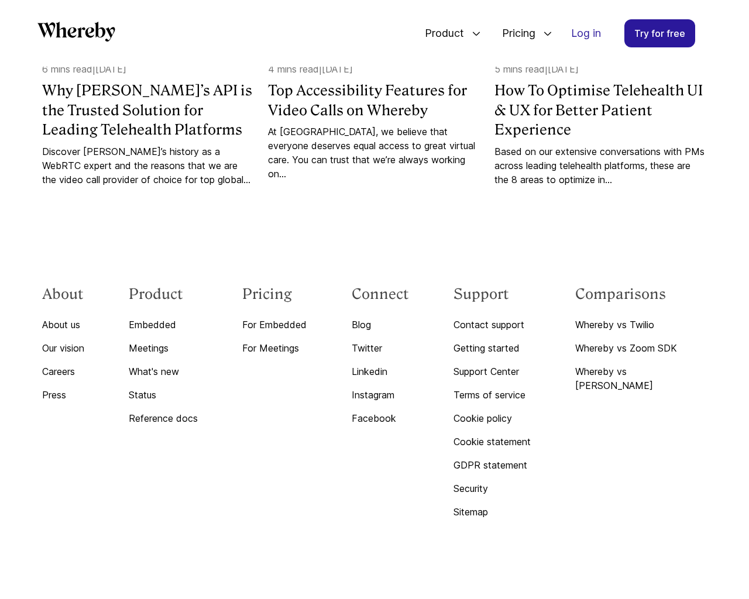
scroll to position [1239, 0]
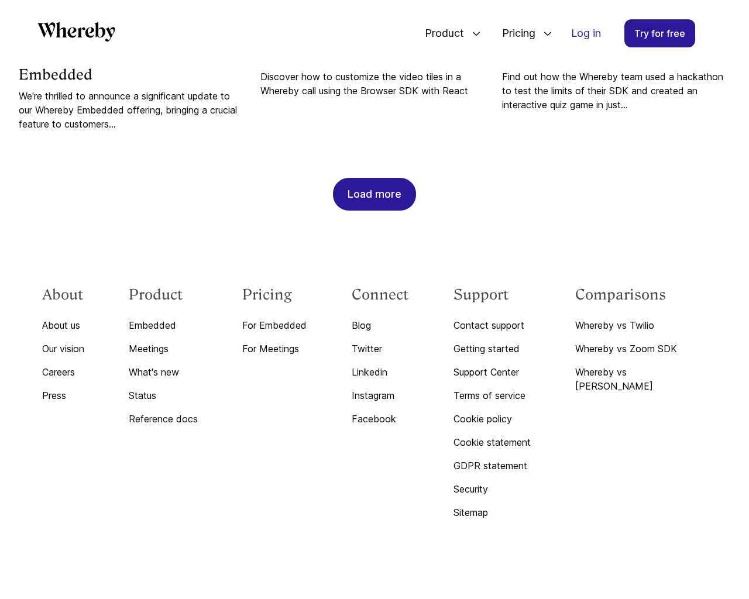
scroll to position [6135, 0]
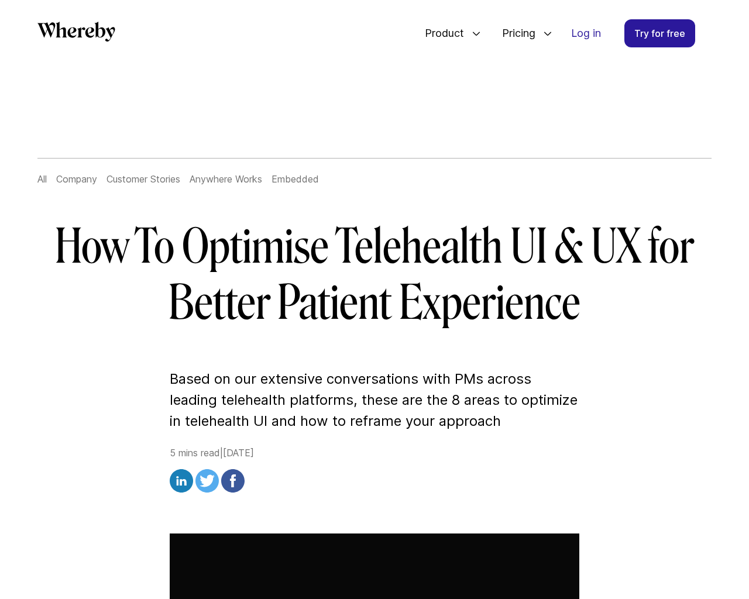
scroll to position [6232, 0]
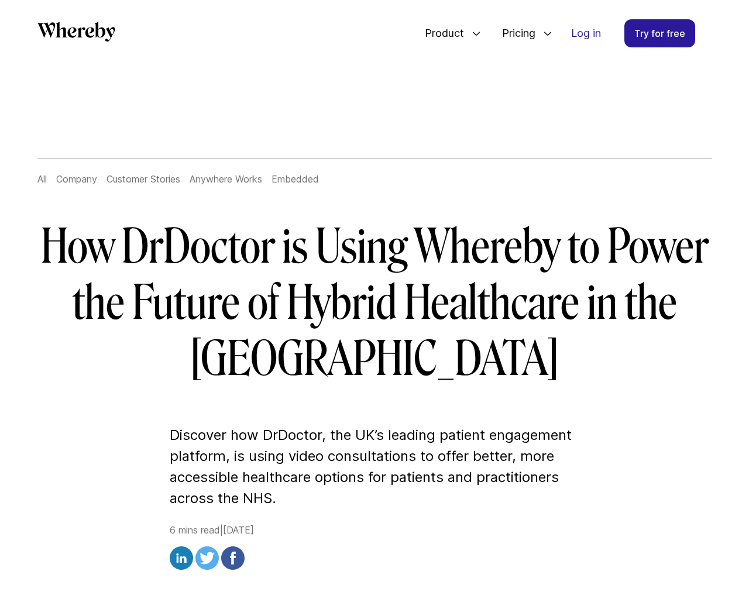
scroll to position [4153, 0]
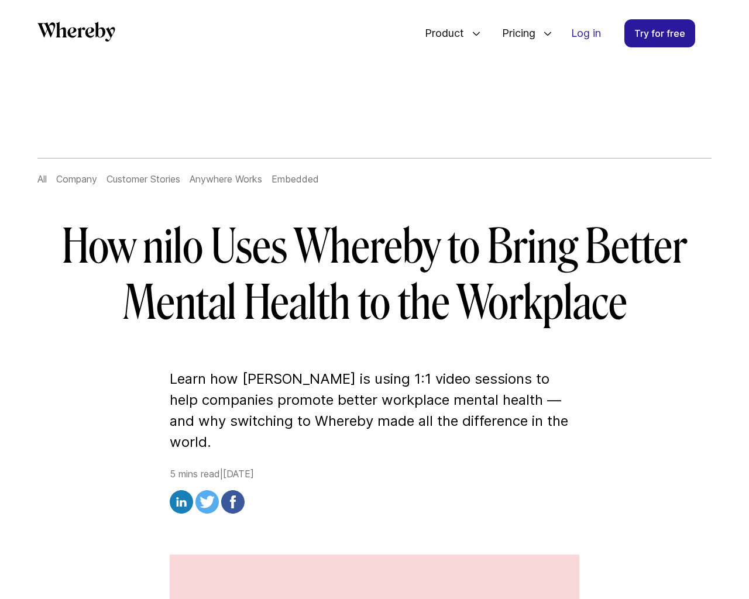
scroll to position [3815, 0]
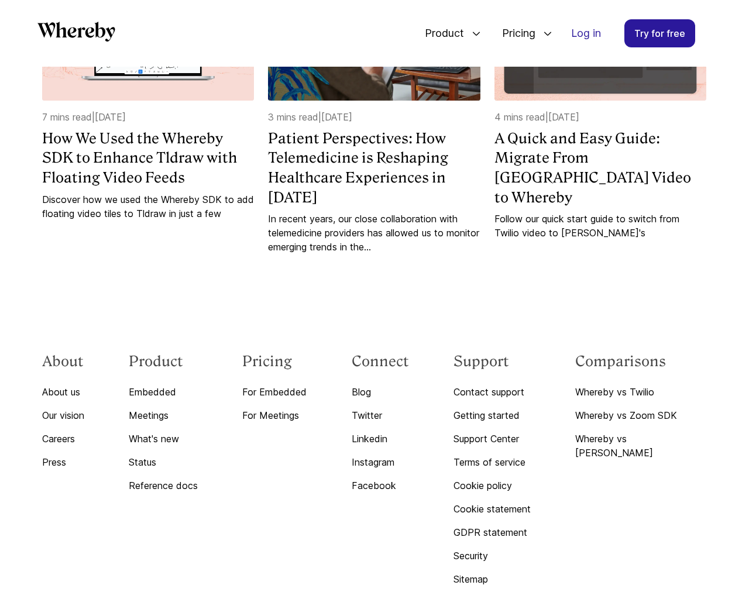
scroll to position [2859, 0]
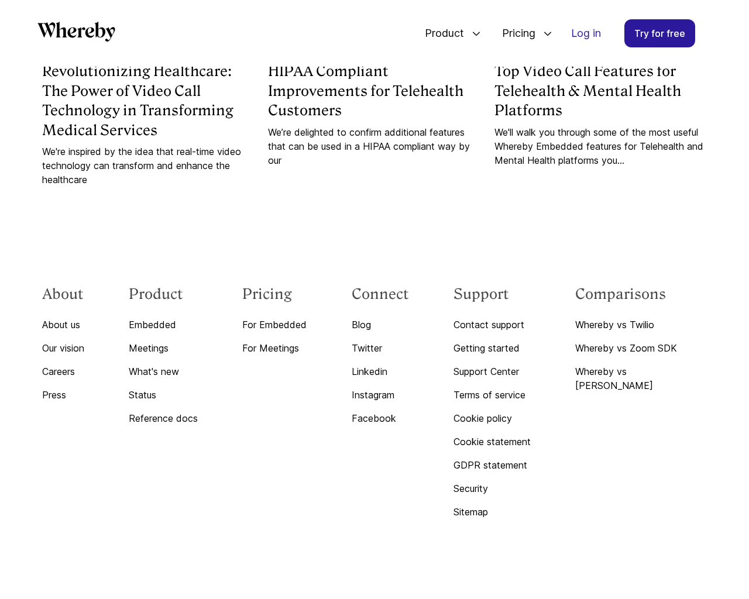
scroll to position [2018, 0]
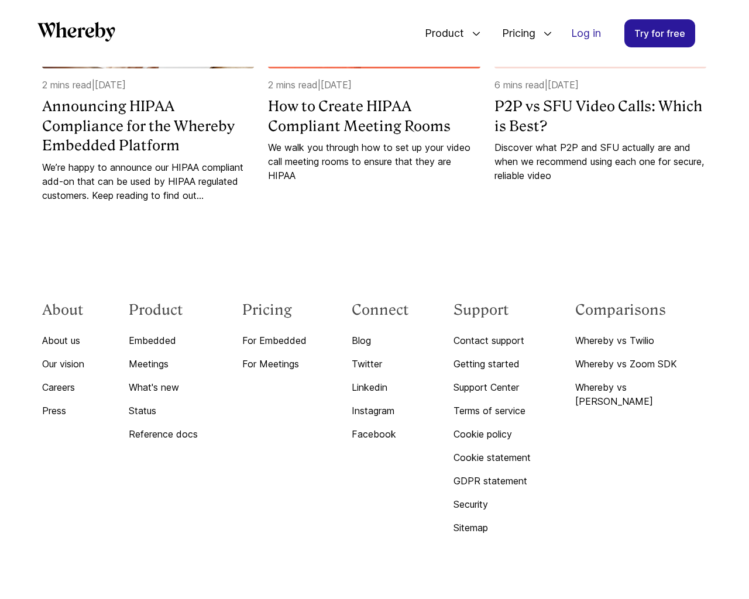
scroll to position [2142, 0]
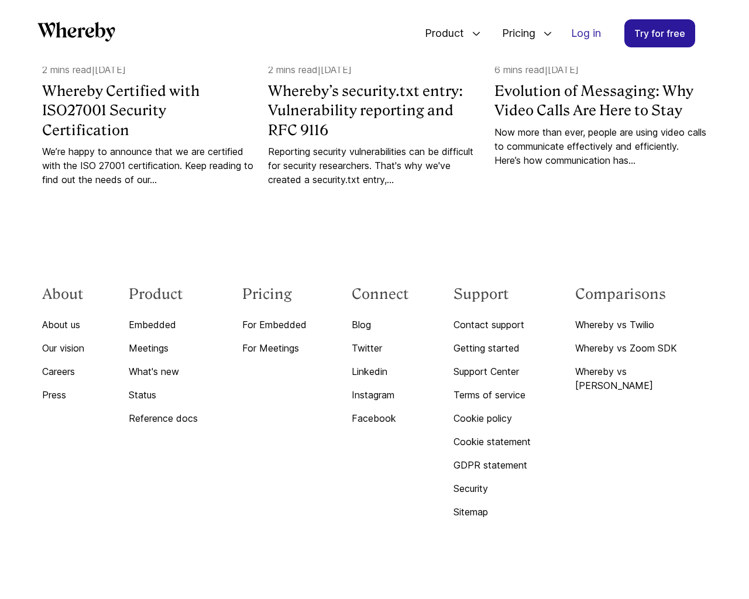
scroll to position [1606, 0]
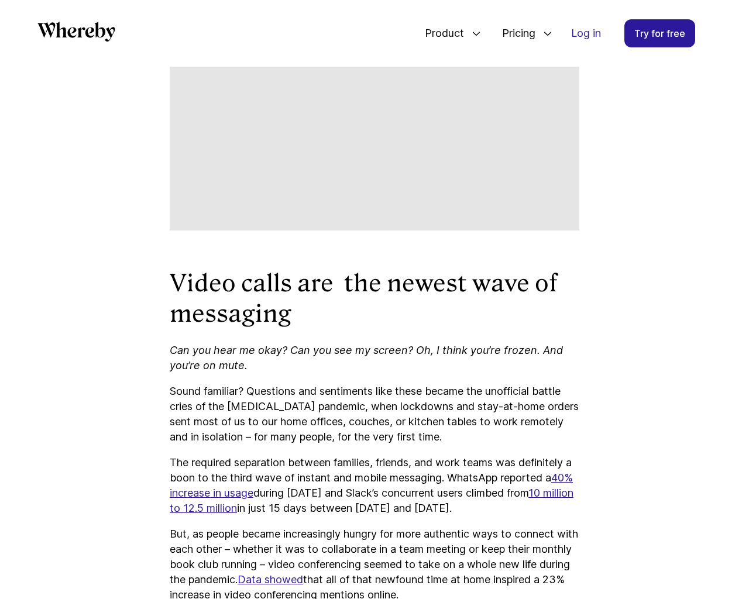
scroll to position [4333, 0]
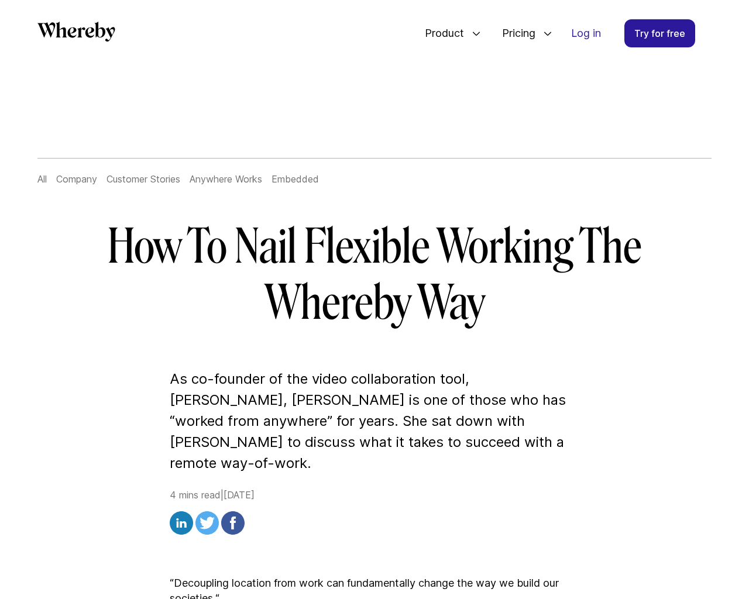
scroll to position [3131, 0]
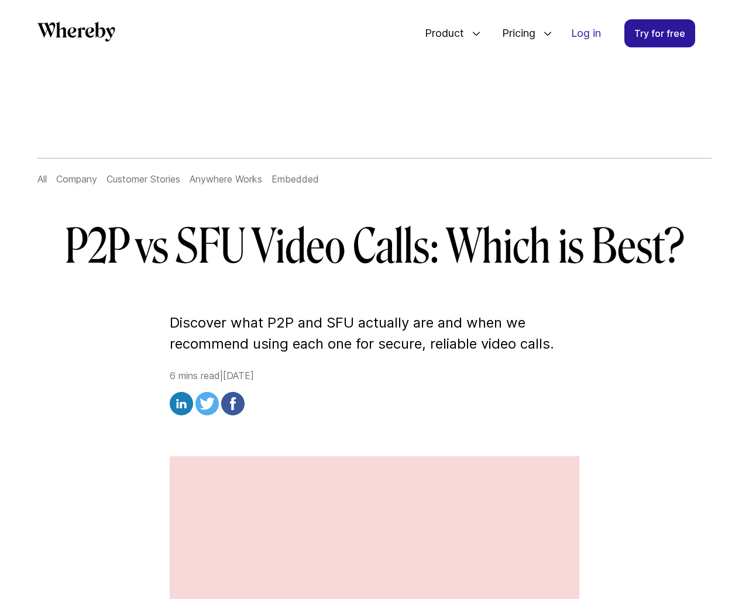
scroll to position [4408, 0]
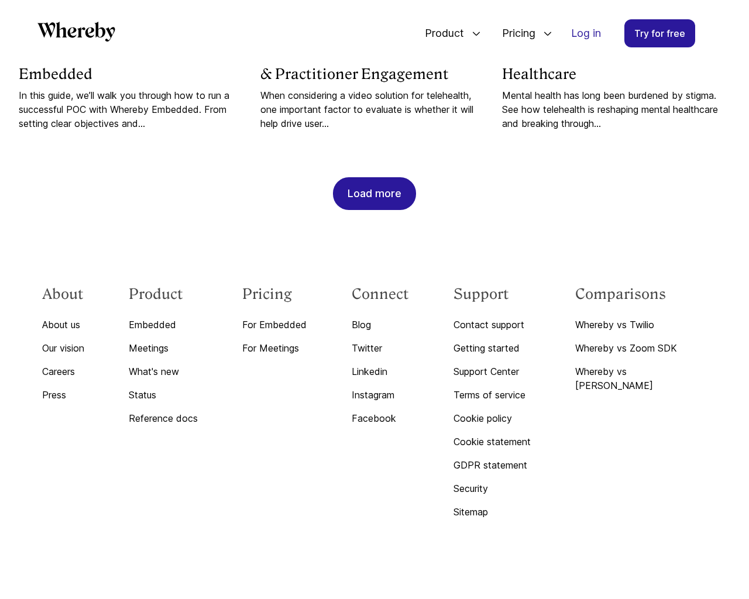
scroll to position [1219, 0]
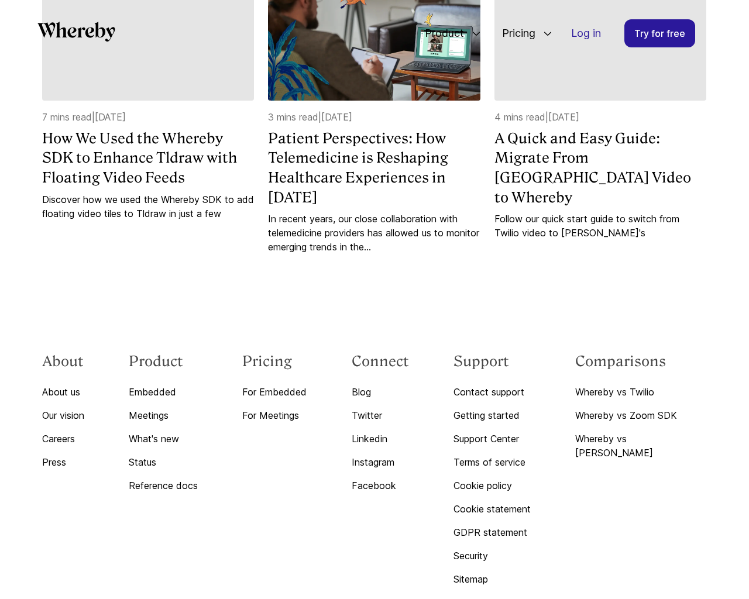
scroll to position [3815, 0]
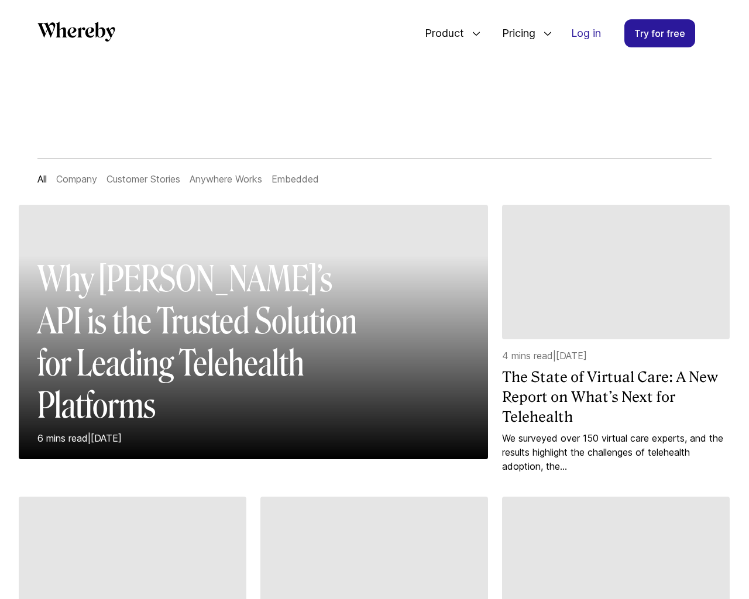
scroll to position [1219, 0]
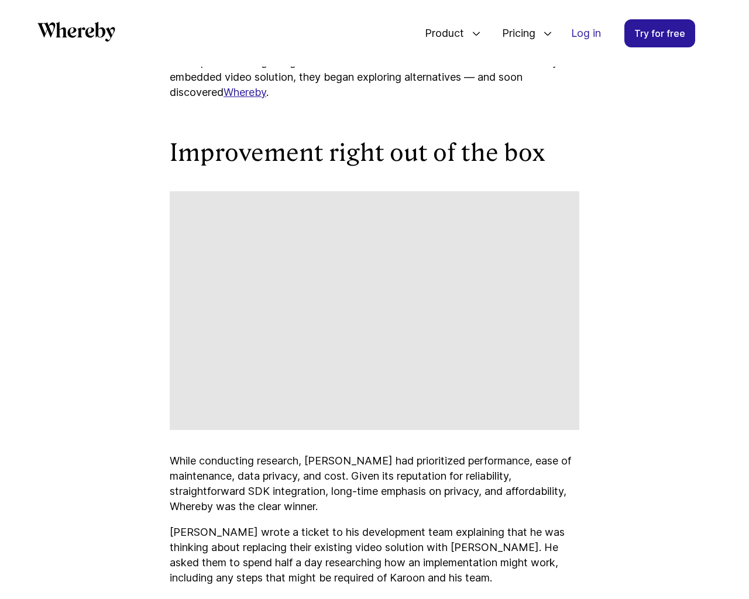
scroll to position [3815, 0]
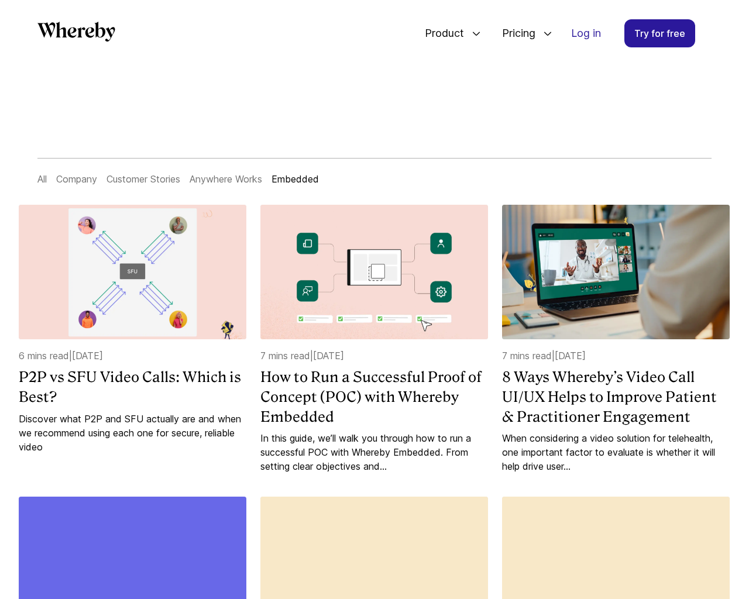
scroll to position [1239, 0]
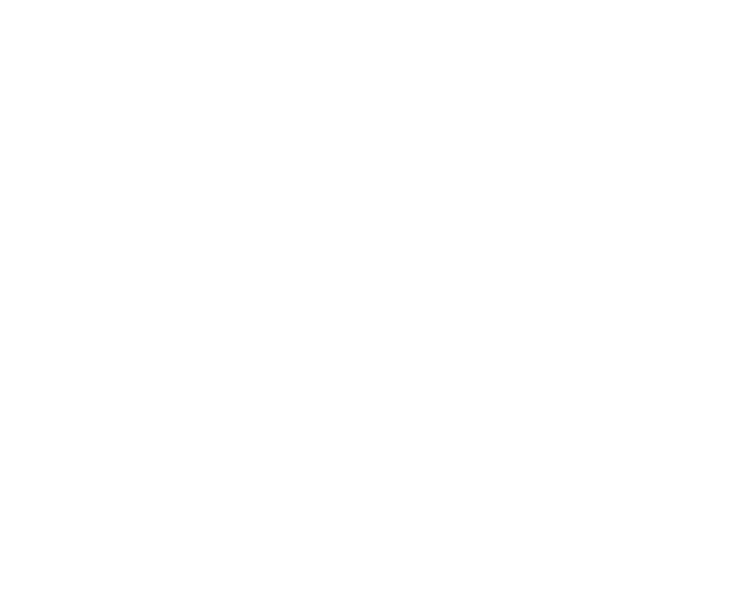
scroll to position [1239, 0]
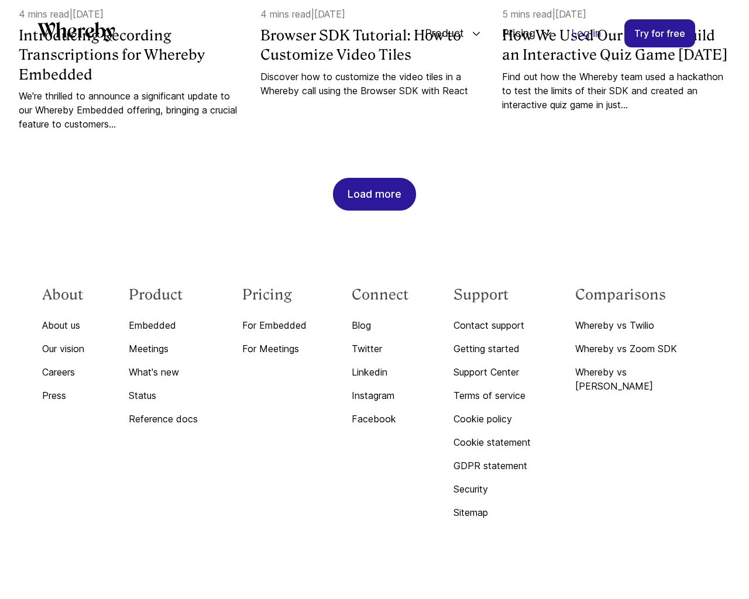
scroll to position [1239, 0]
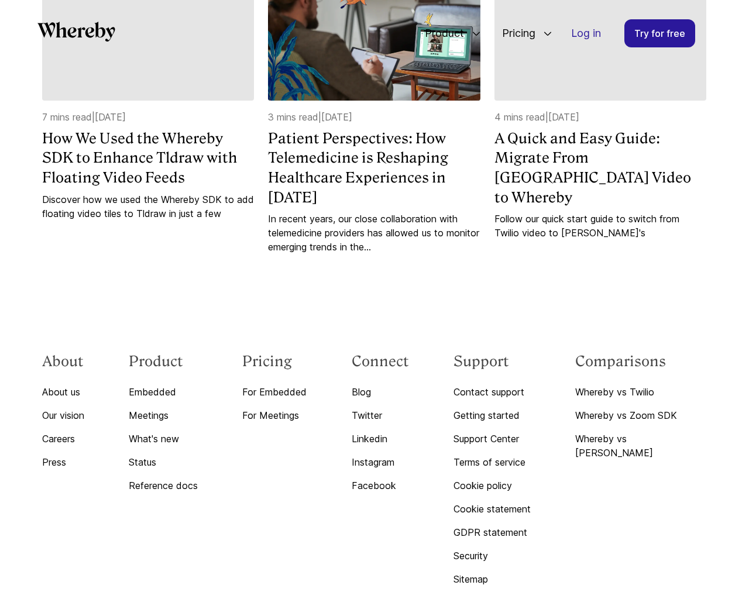
scroll to position [3815, 0]
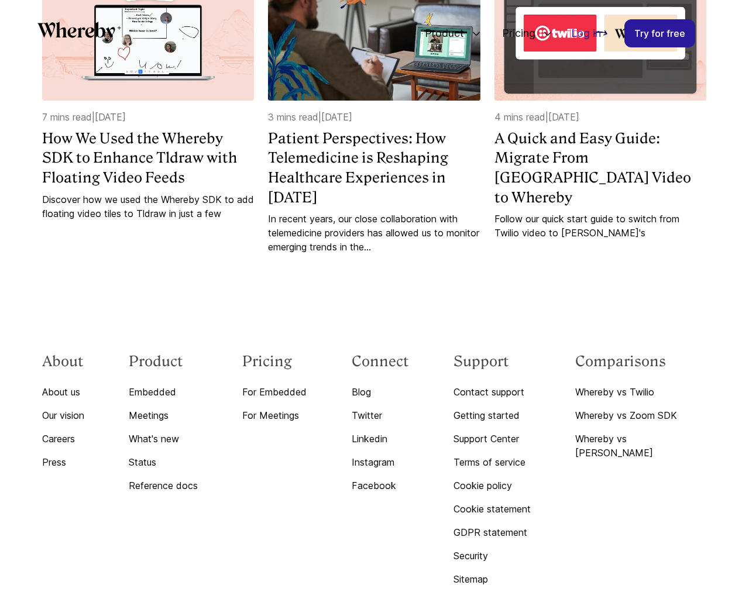
scroll to position [1219, 0]
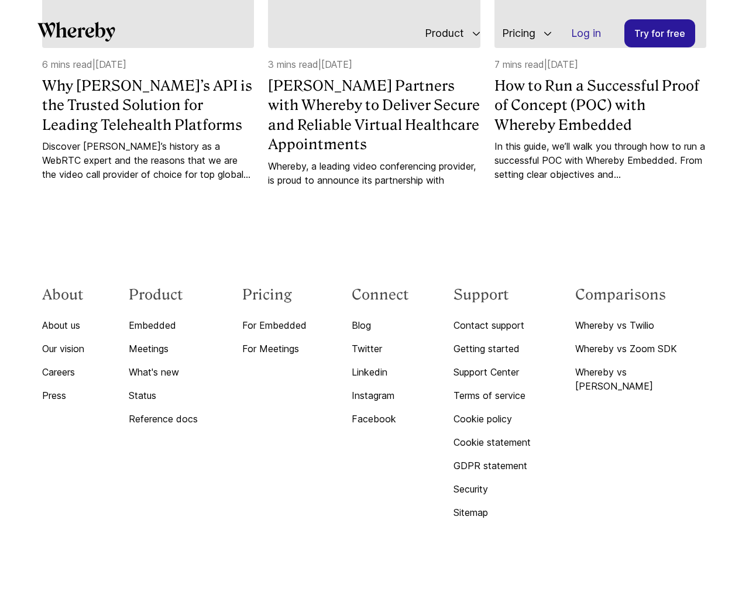
scroll to position [4632, 0]
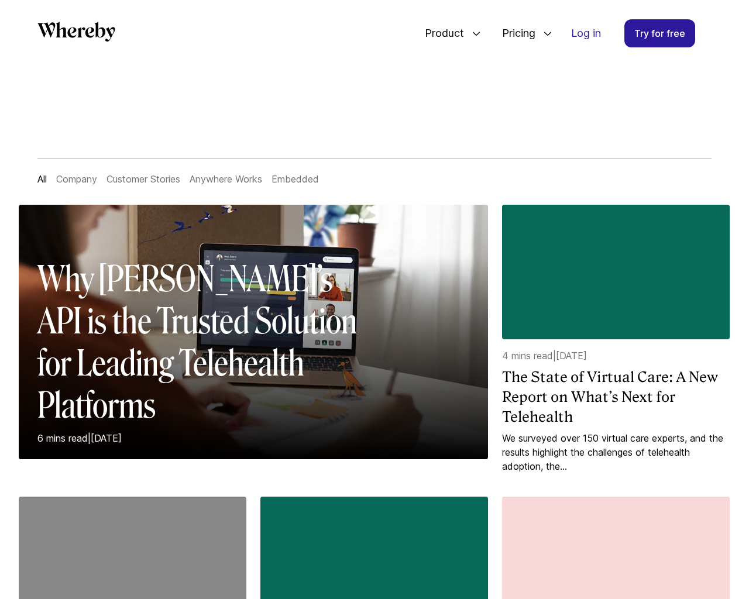
scroll to position [1219, 0]
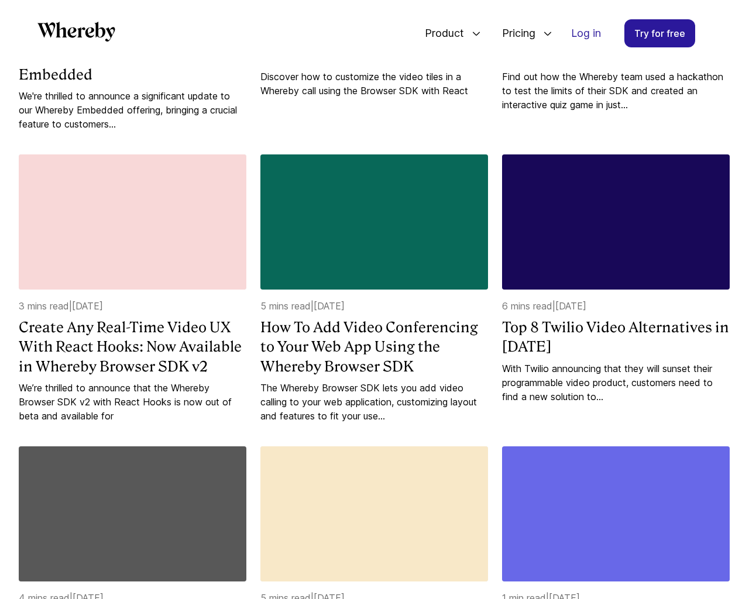
scroll to position [1803, 0]
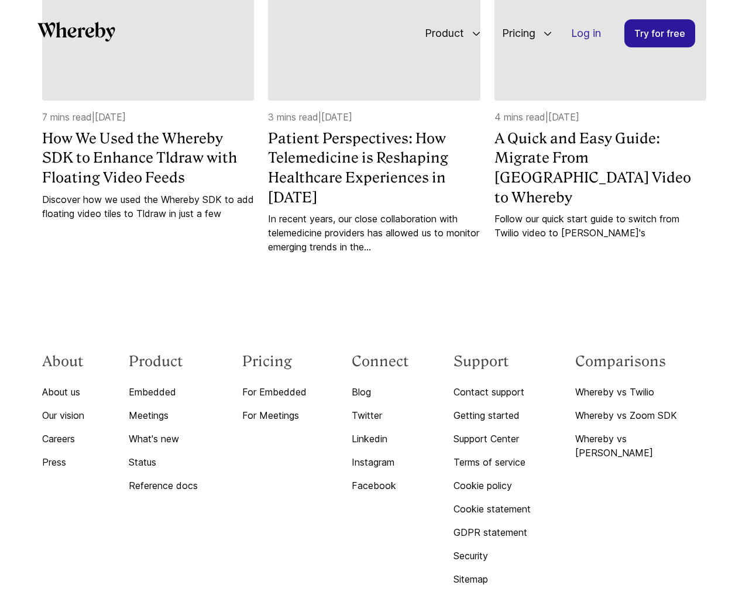
scroll to position [3815, 0]
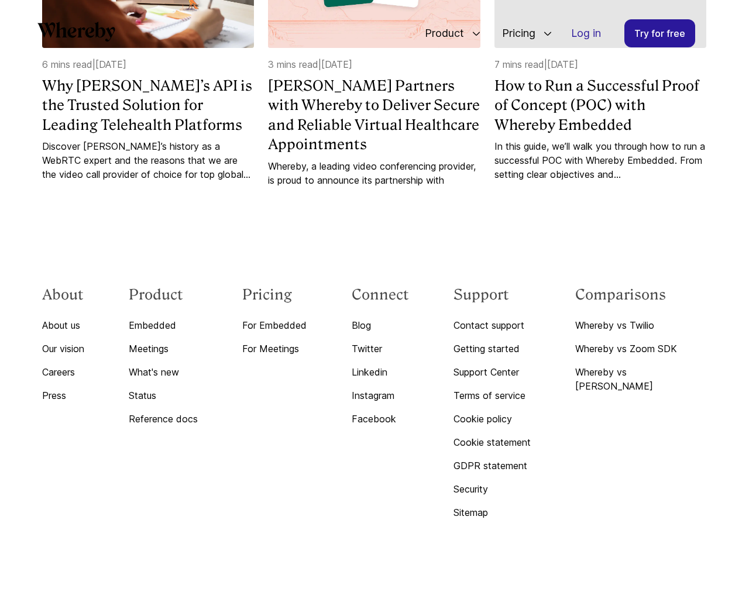
scroll to position [4632, 0]
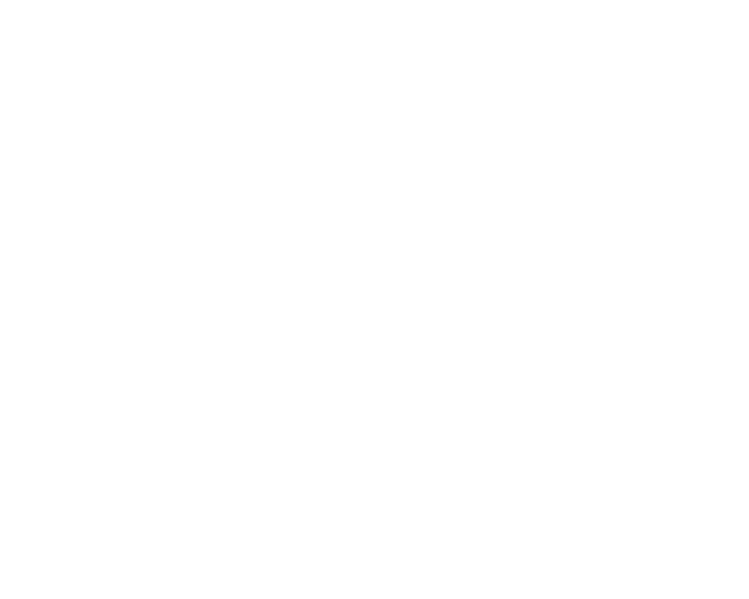
scroll to position [2255, 0]
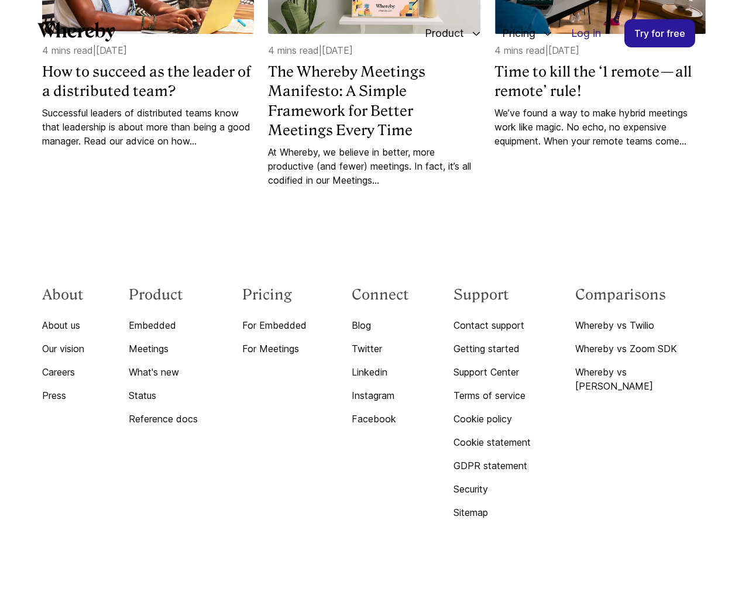
scroll to position [1219, 0]
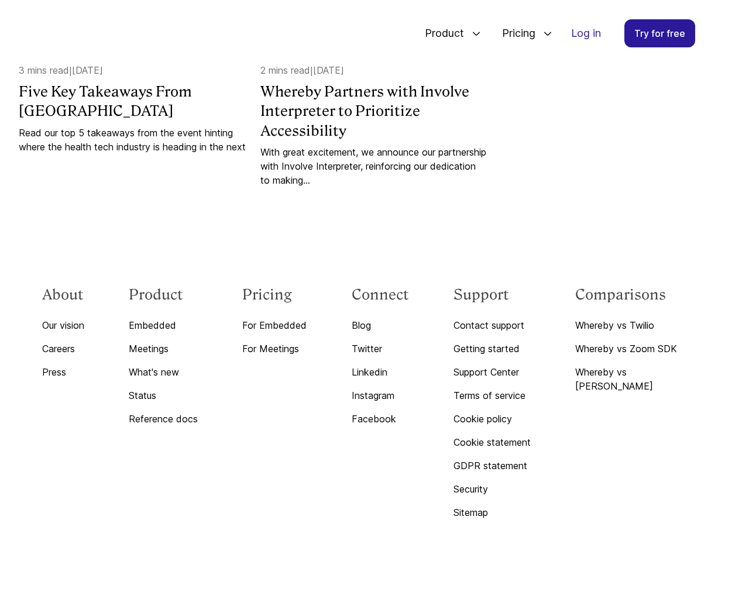
scroll to position [927, 0]
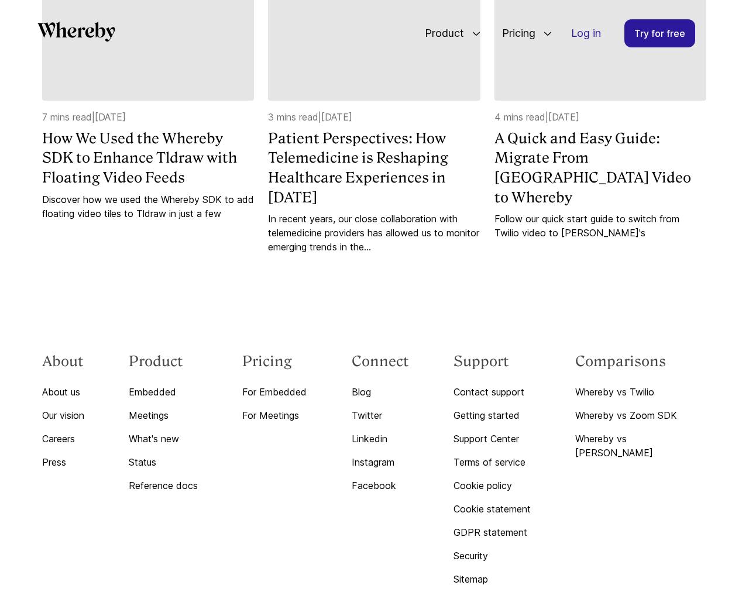
scroll to position [3815, 0]
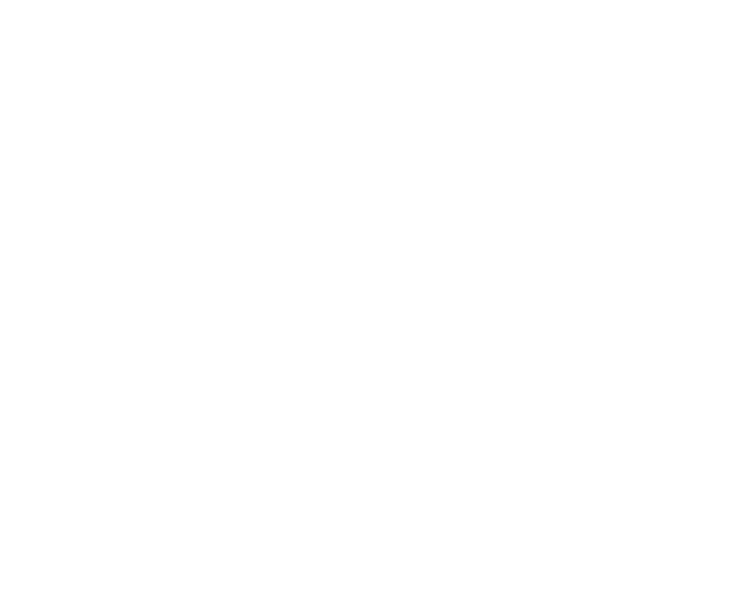
scroll to position [4632, 0]
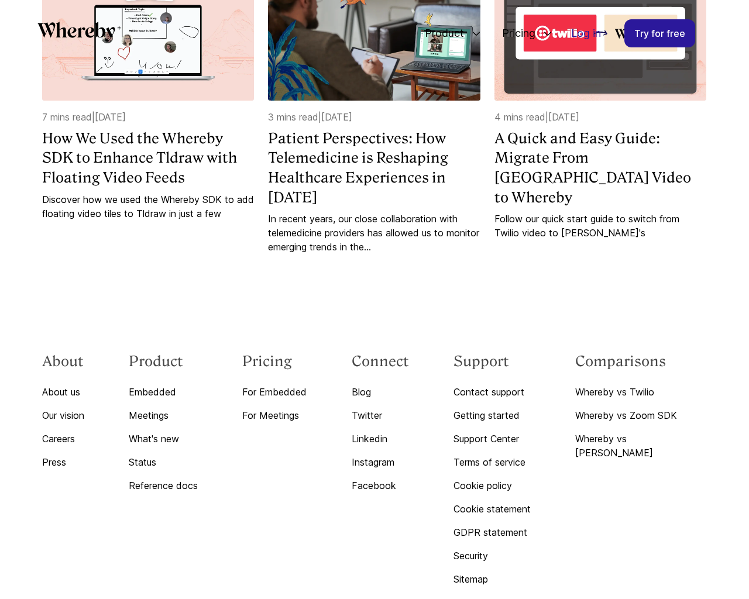
scroll to position [3815, 0]
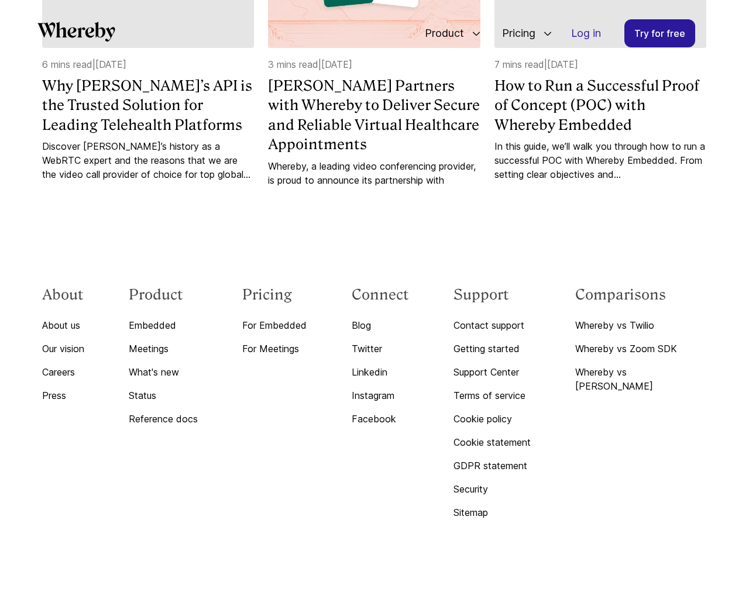
scroll to position [4632, 0]
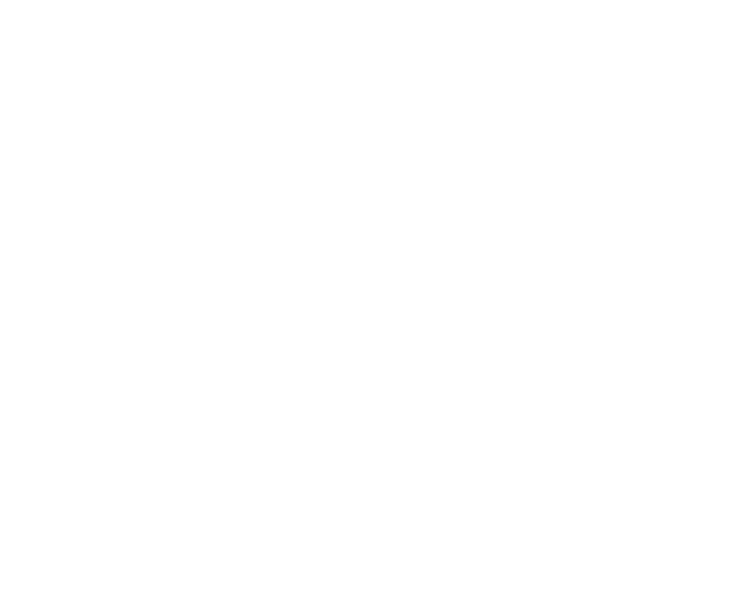
scroll to position [3823, 0]
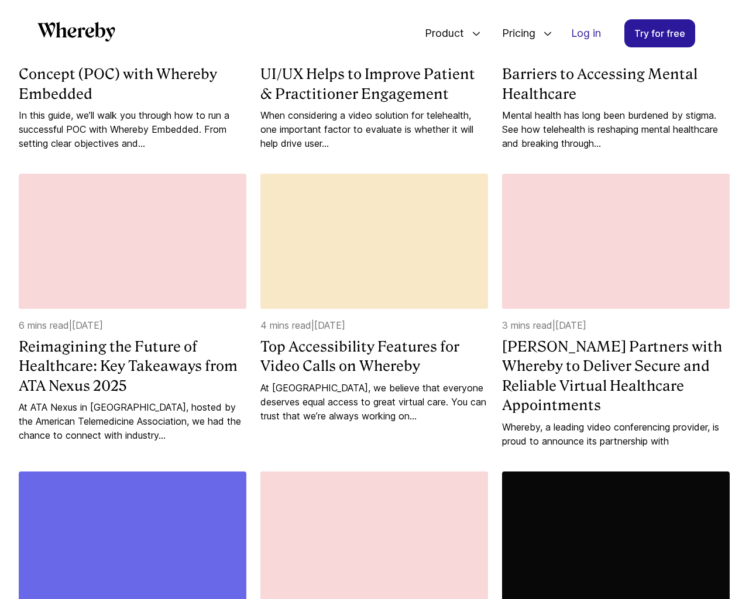
scroll to position [1803, 0]
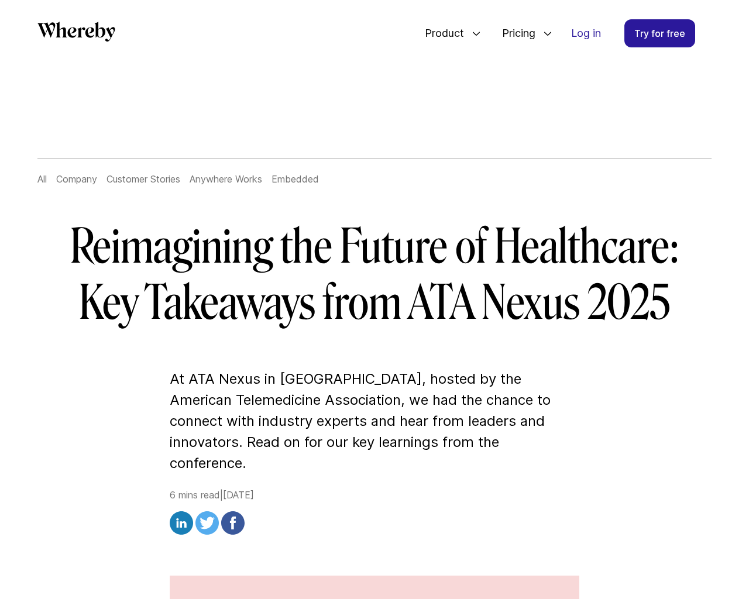
scroll to position [3522, 0]
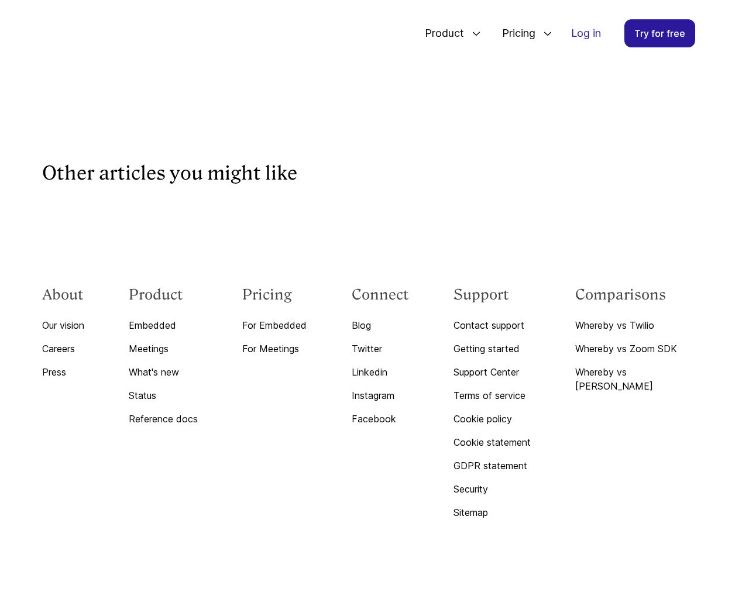
scroll to position [2951, 0]
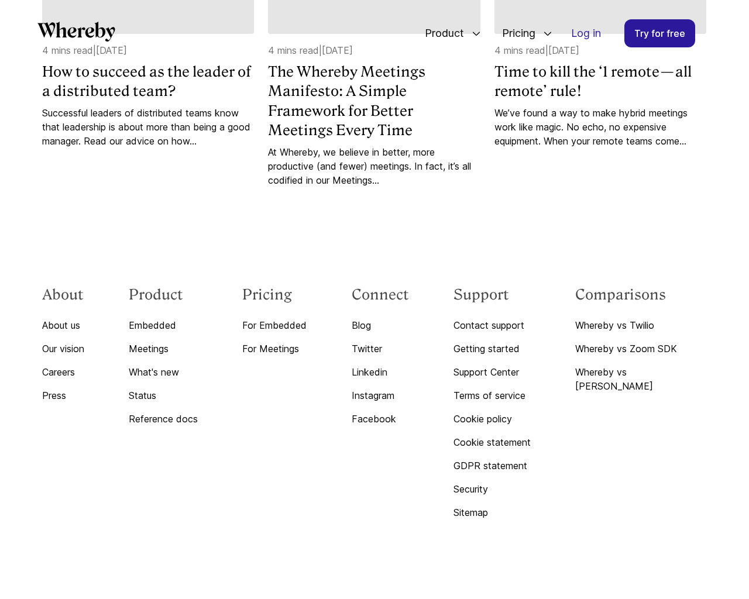
scroll to position [2255, 0]
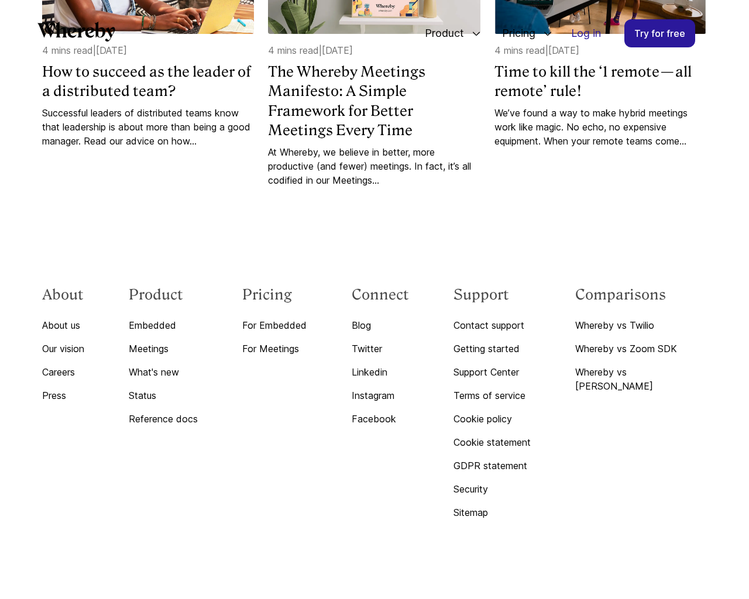
scroll to position [1219, 0]
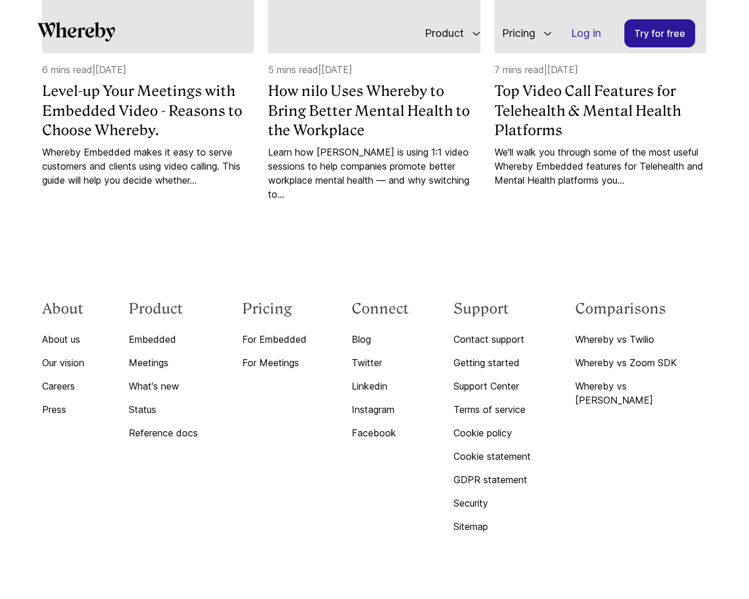
scroll to position [5772, 0]
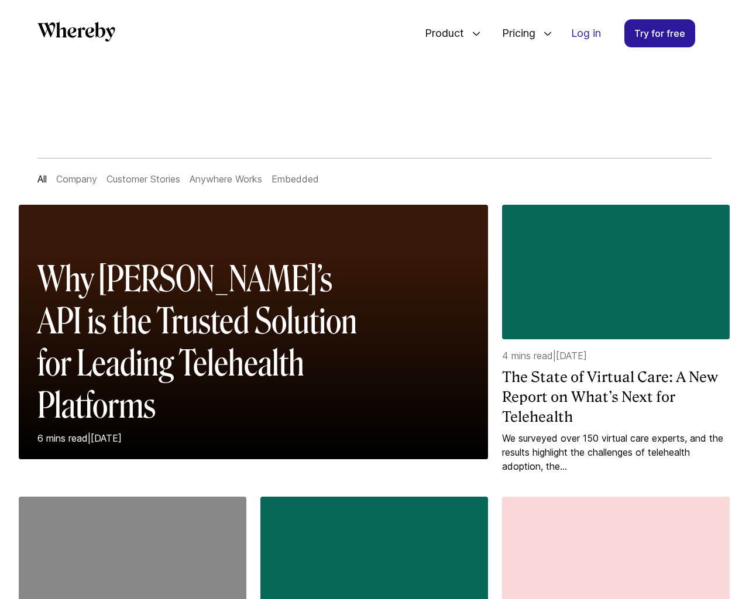
scroll to position [1219, 0]
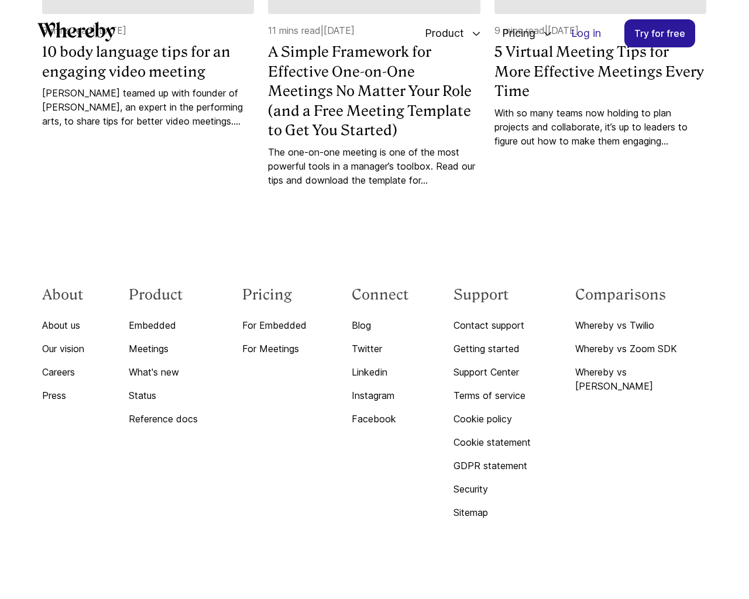
scroll to position [9276, 0]
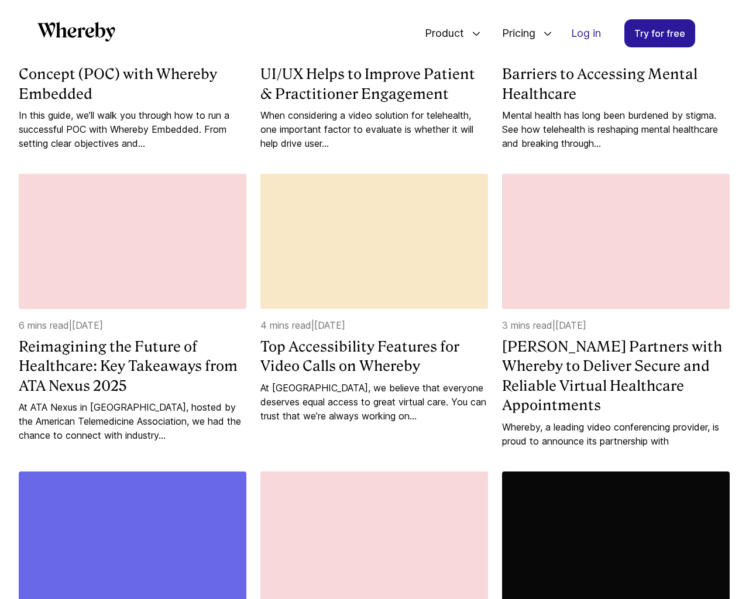
scroll to position [1803, 0]
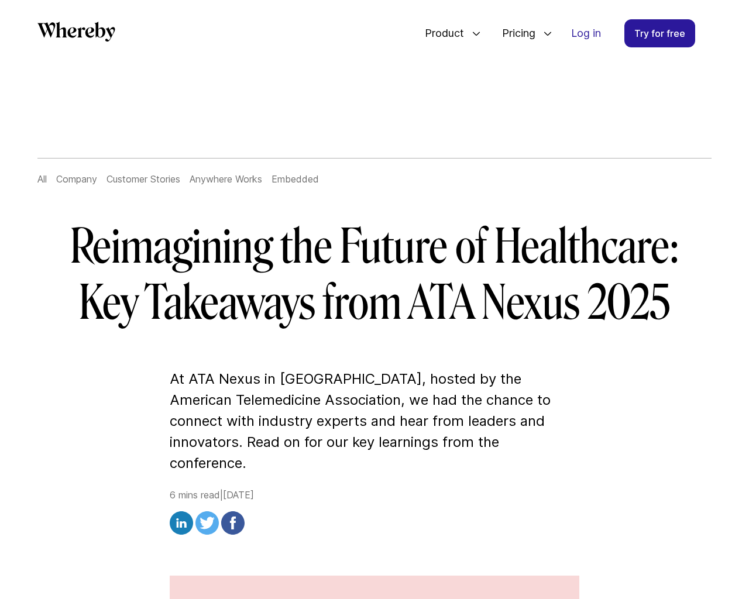
scroll to position [3522, 0]
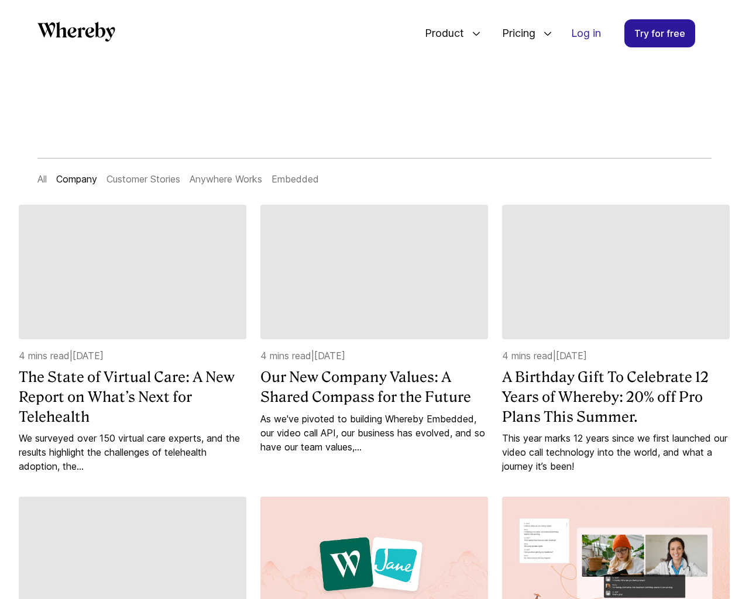
scroll to position [1219, 0]
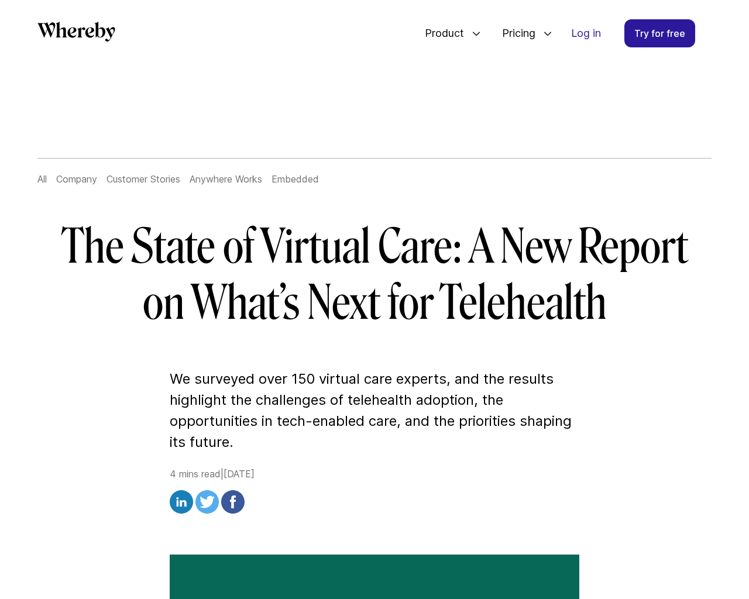
scroll to position [2826, 0]
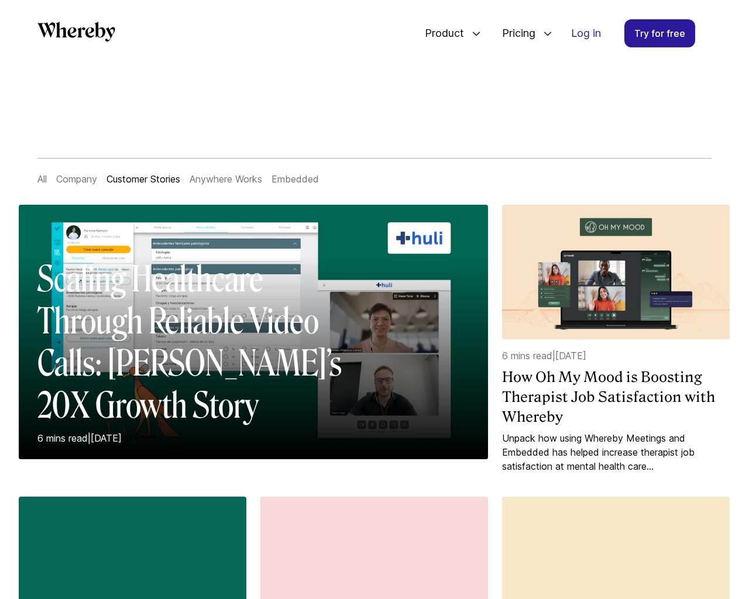
scroll to position [1219, 0]
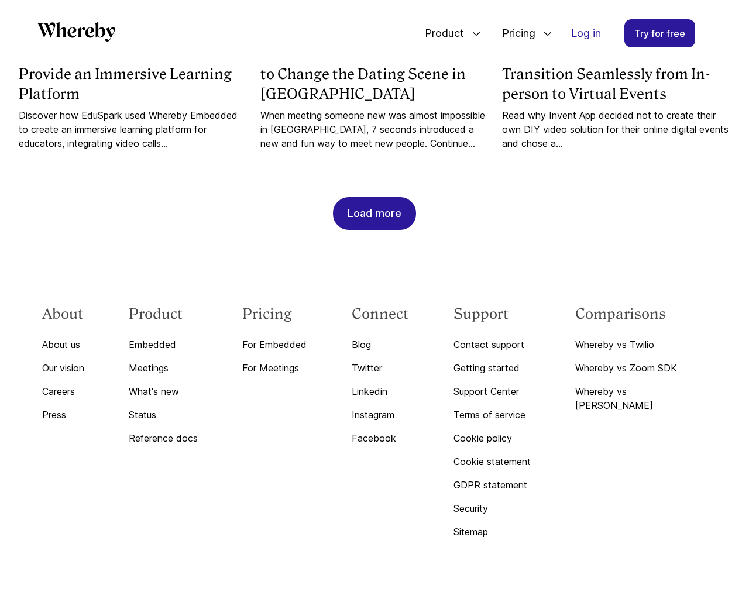
scroll to position [3823, 0]
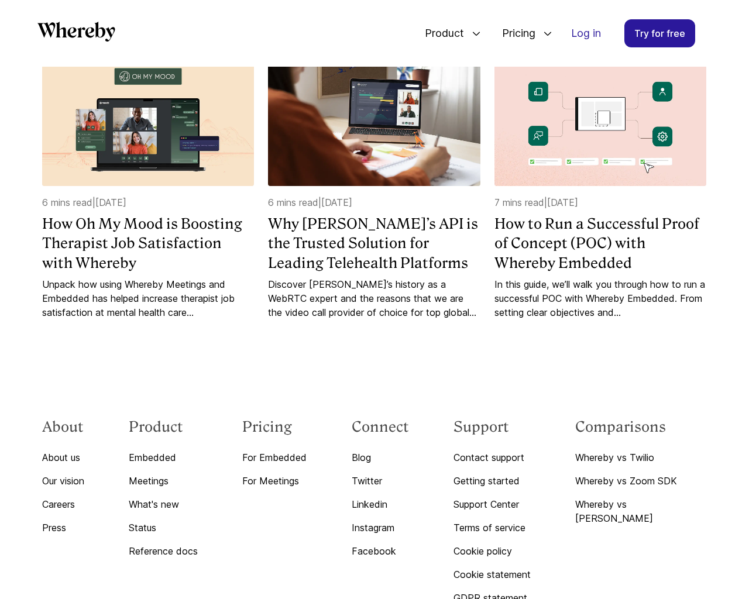
scroll to position [1205, 0]
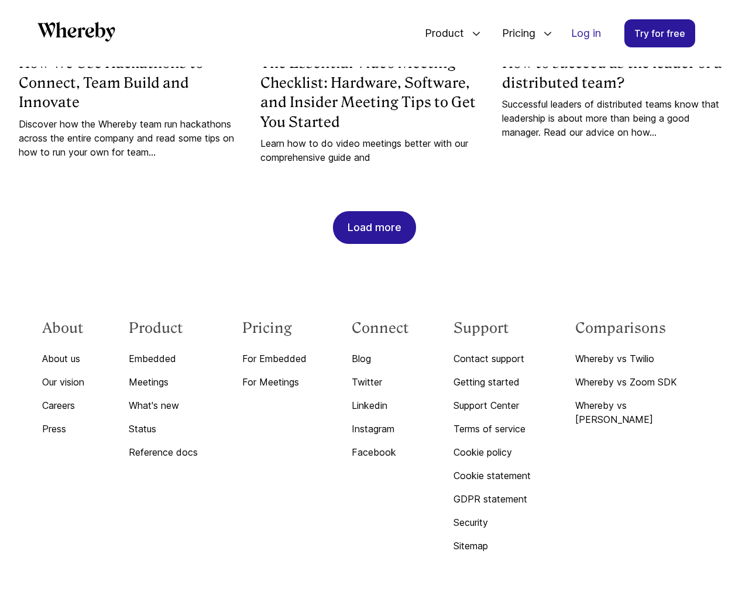
scroll to position [4486, 0]
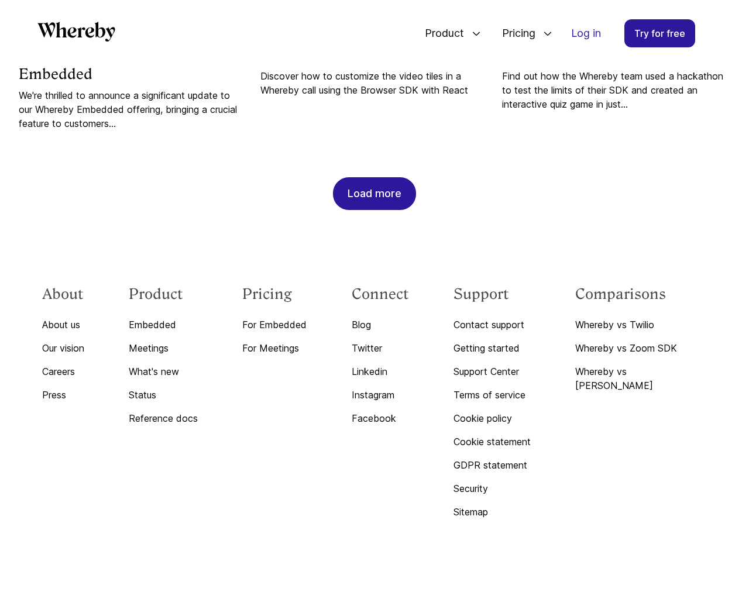
scroll to position [1239, 0]
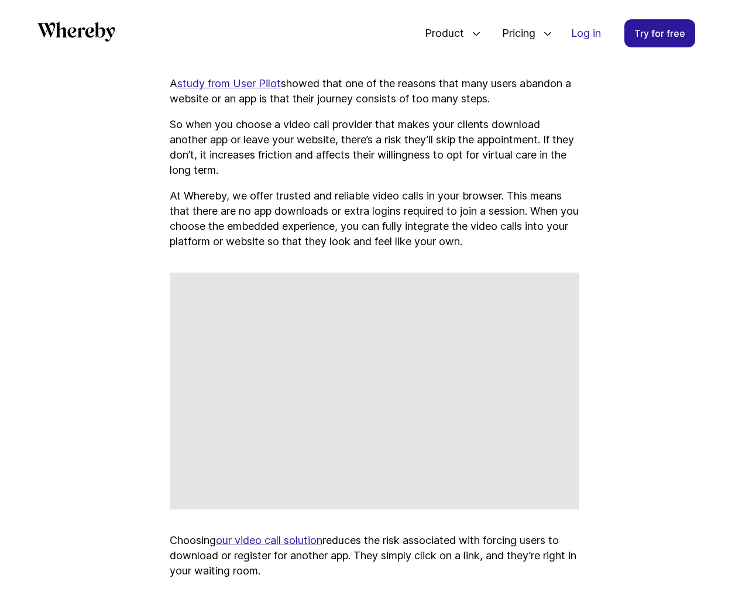
scroll to position [6135, 0]
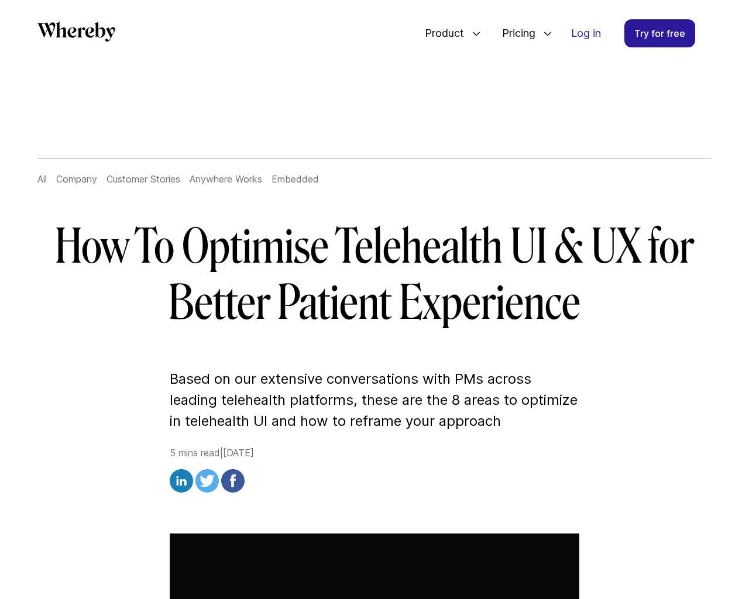
scroll to position [6232, 0]
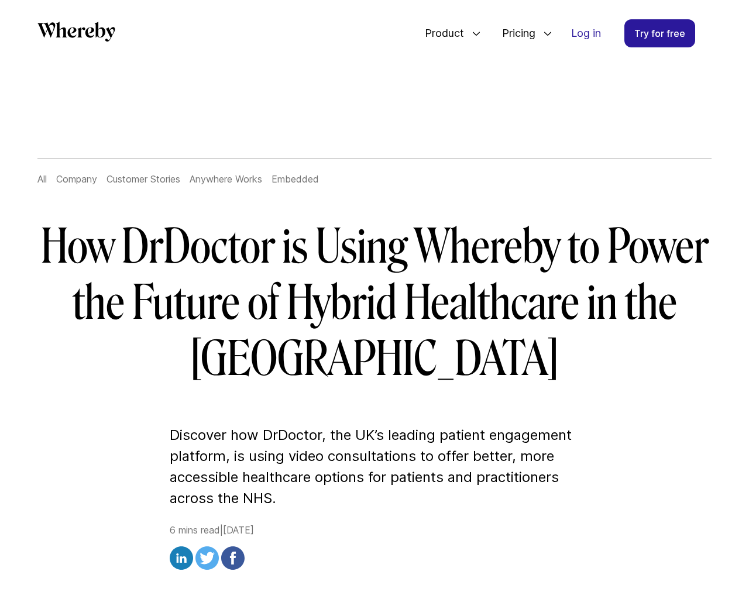
scroll to position [4153, 0]
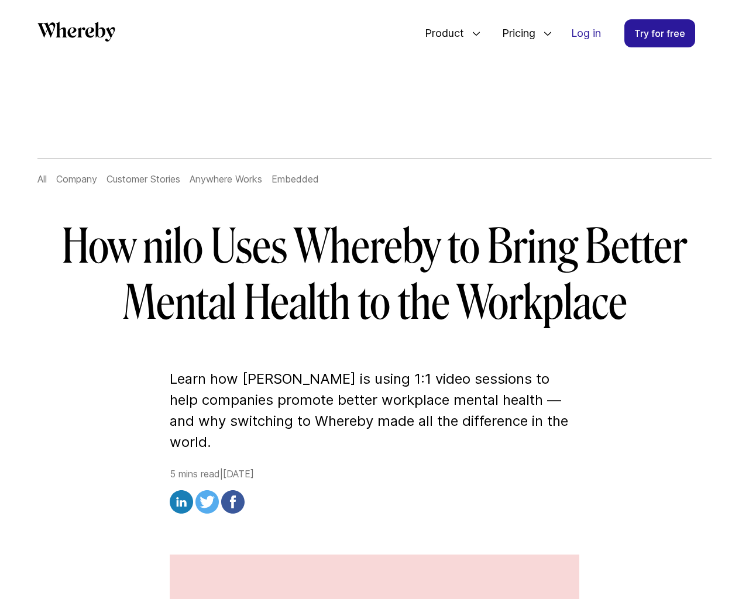
scroll to position [3815, 0]
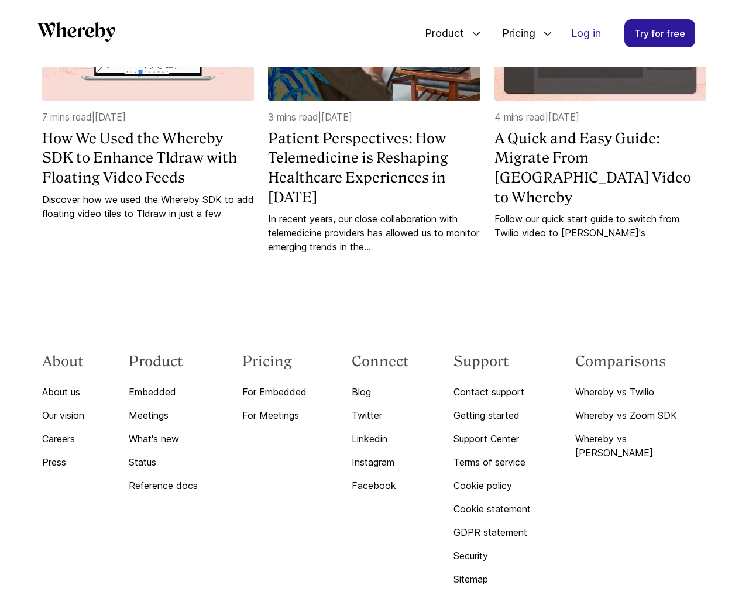
scroll to position [2859, 0]
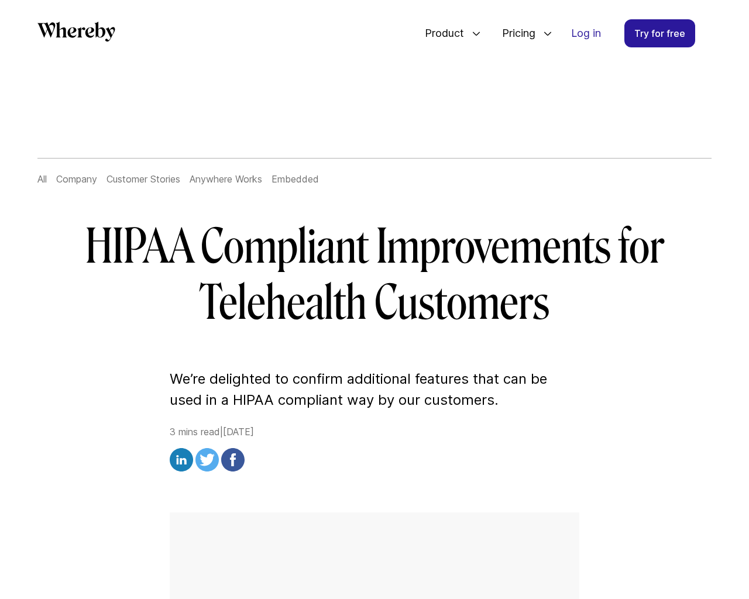
scroll to position [2018, 0]
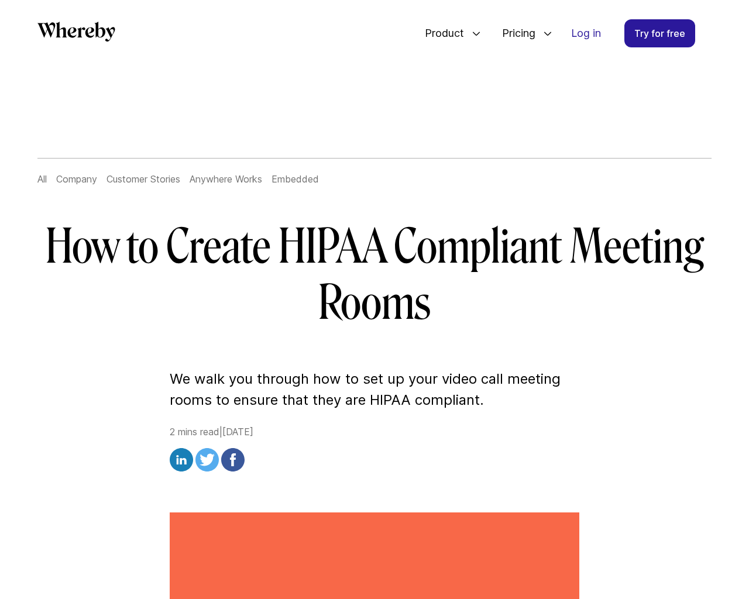
scroll to position [2142, 0]
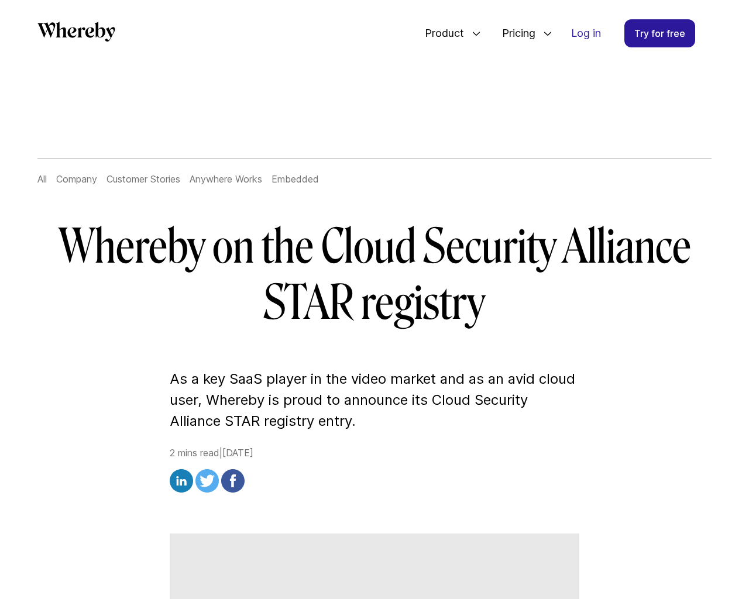
scroll to position [1606, 0]
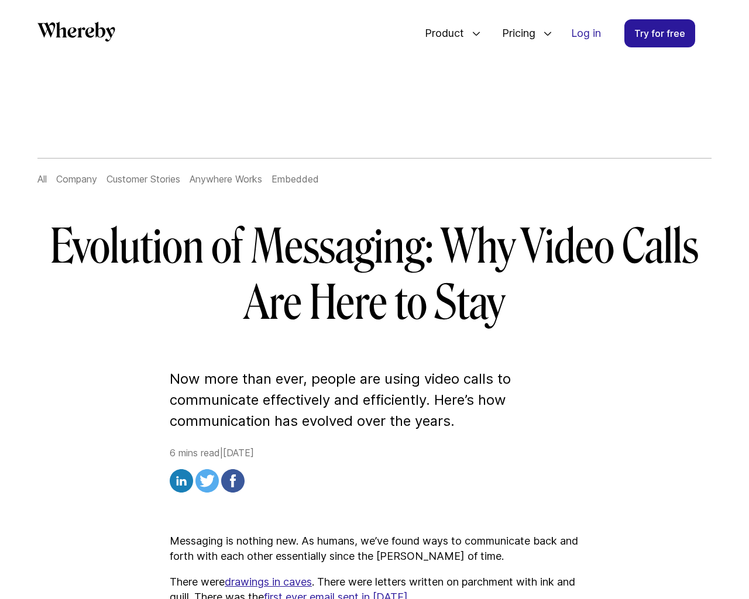
scroll to position [4333, 0]
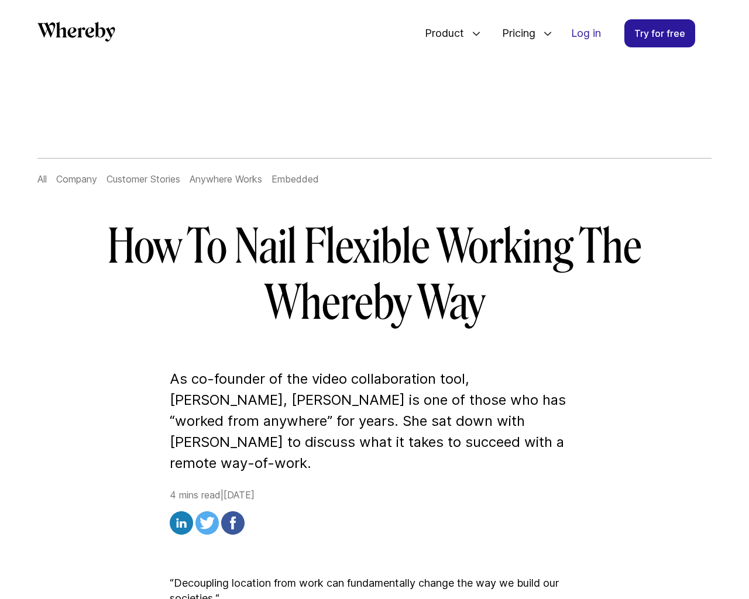
scroll to position [3131, 0]
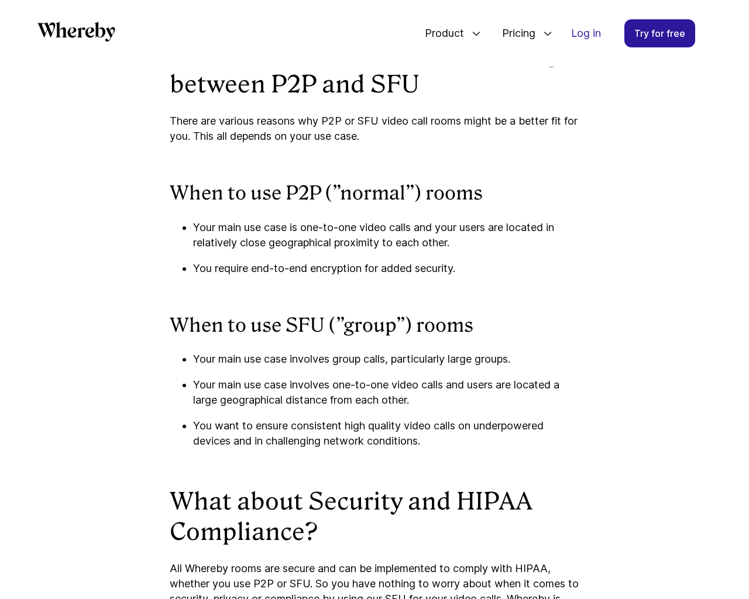
scroll to position [4408, 0]
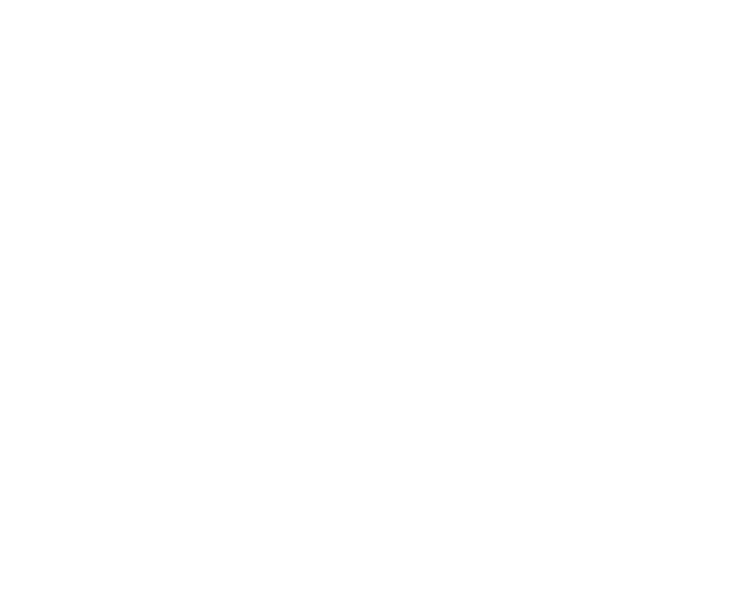
scroll to position [5480, 0]
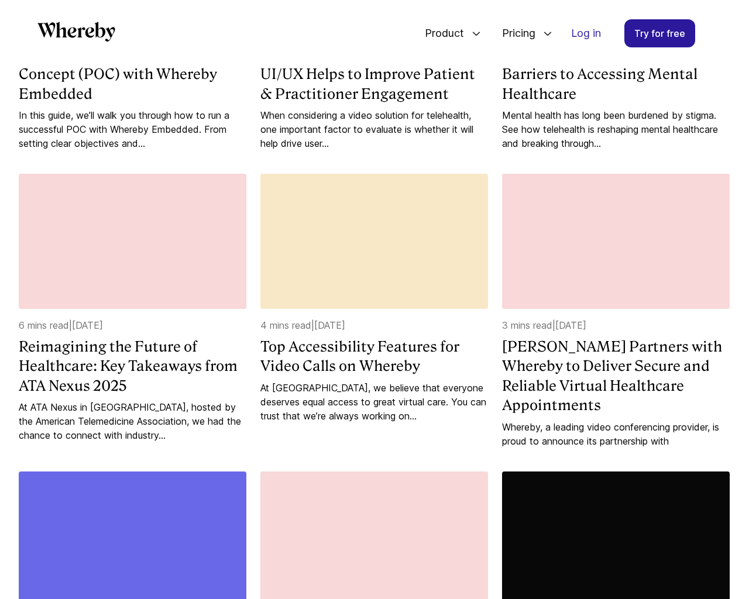
scroll to position [1803, 0]
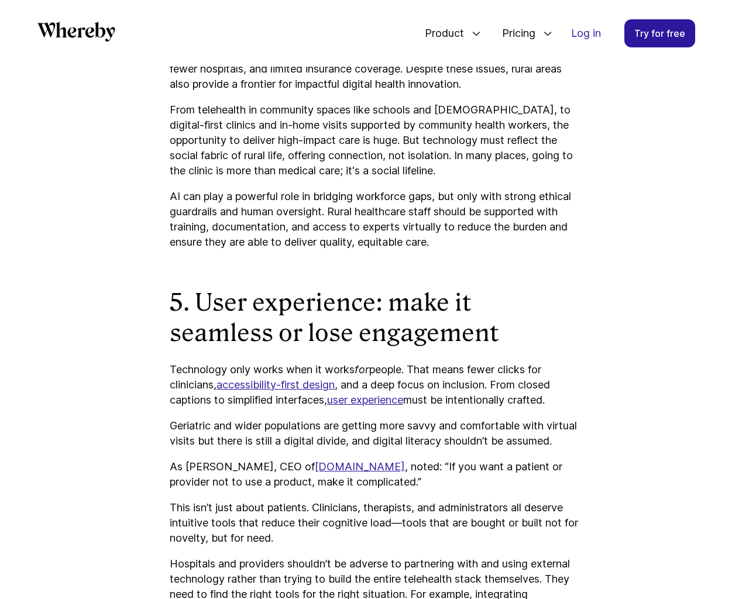
scroll to position [3522, 0]
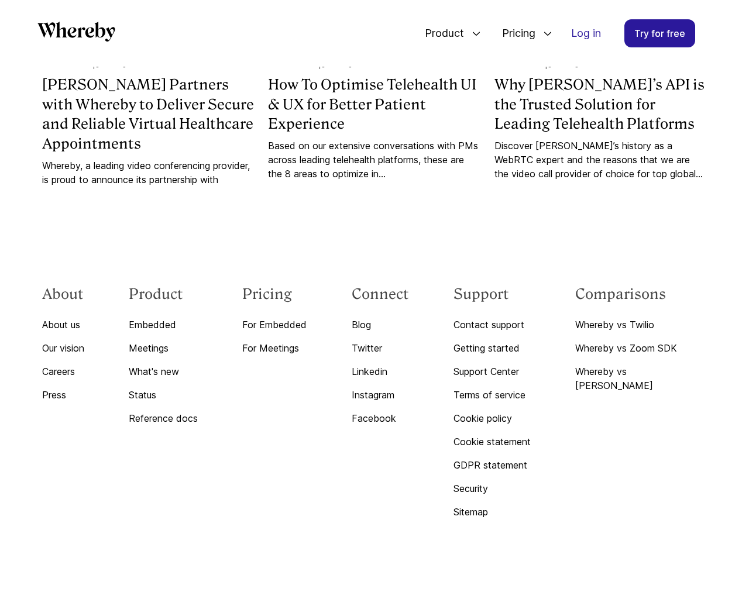
scroll to position [1219, 0]
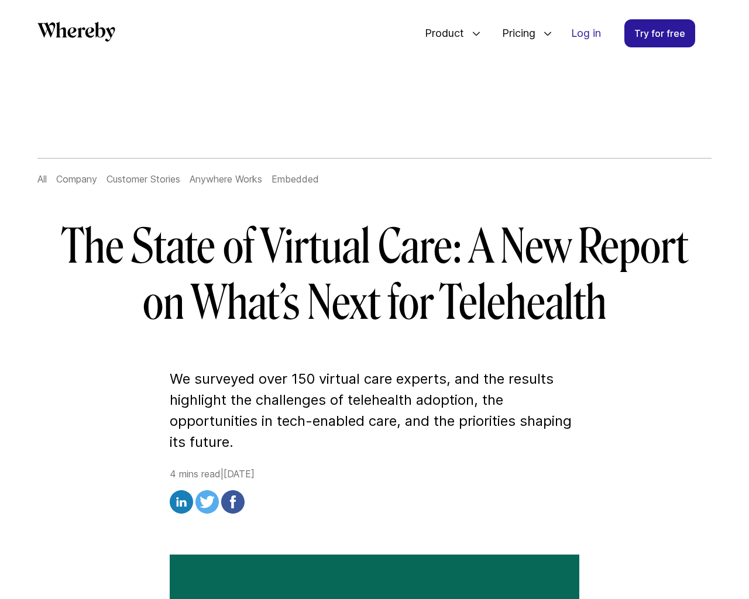
scroll to position [2826, 0]
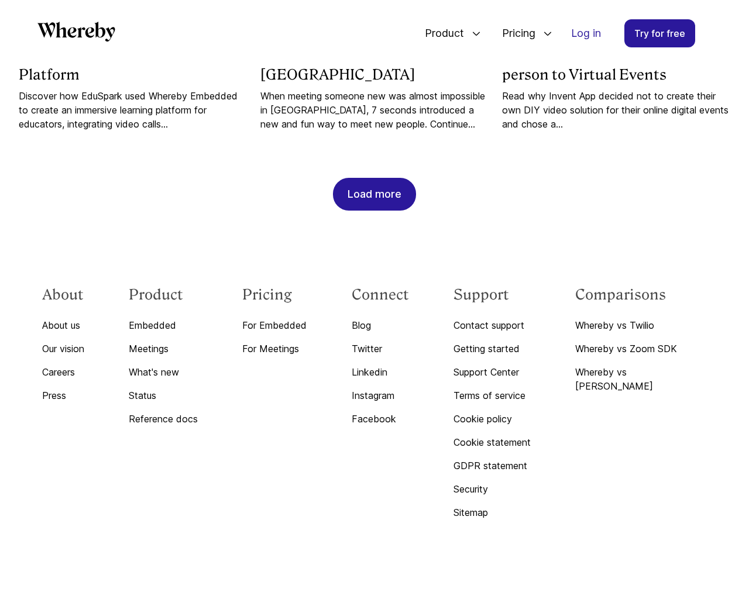
scroll to position [1219, 0]
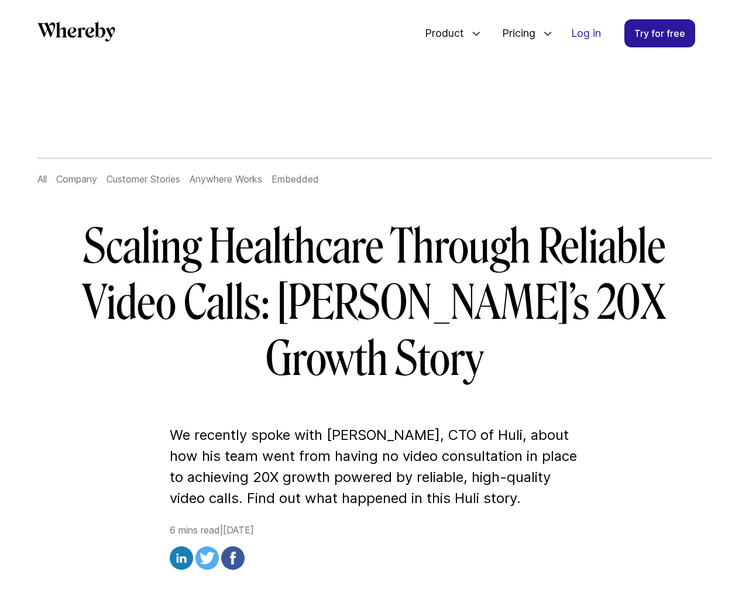
scroll to position [3823, 0]
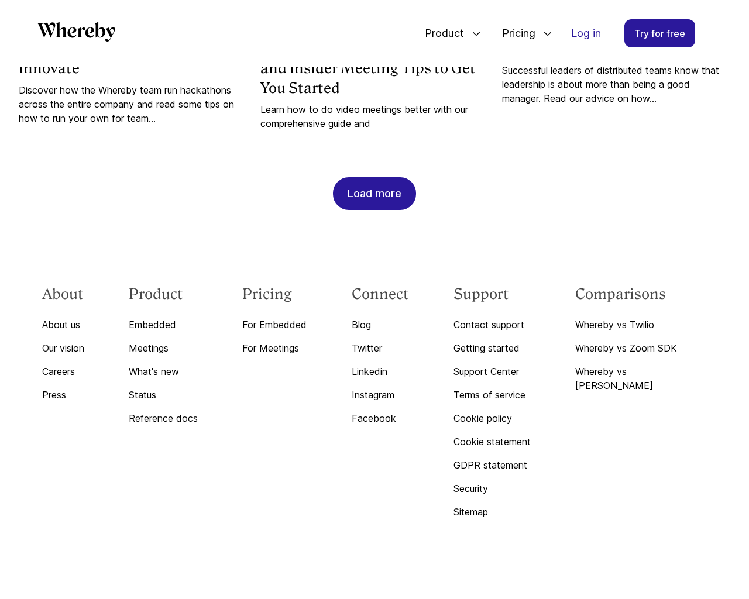
scroll to position [1205, 0]
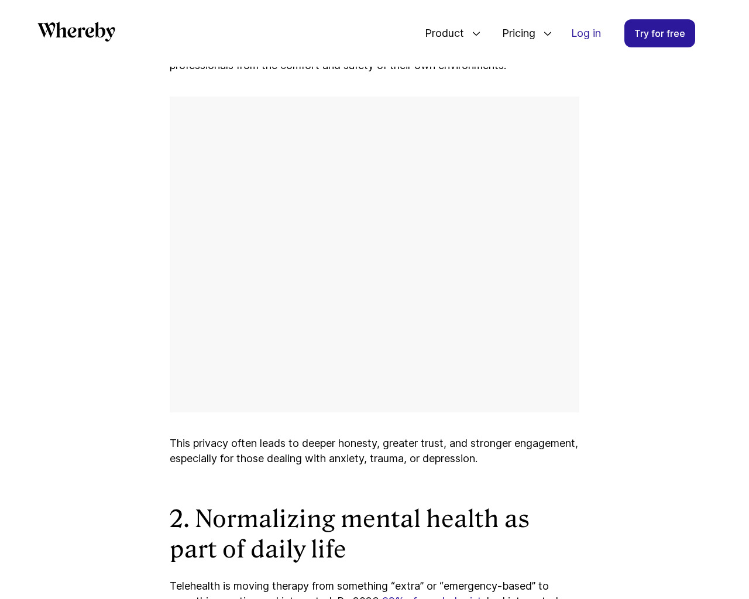
scroll to position [4486, 0]
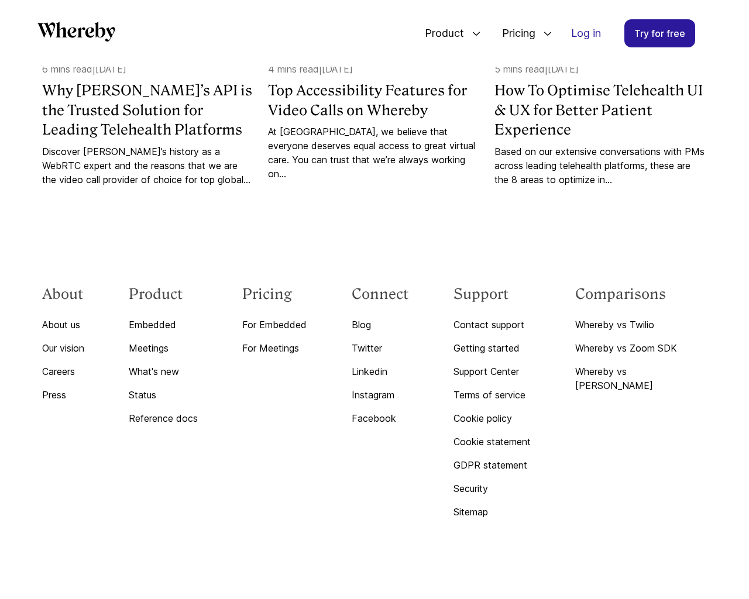
scroll to position [1239, 0]
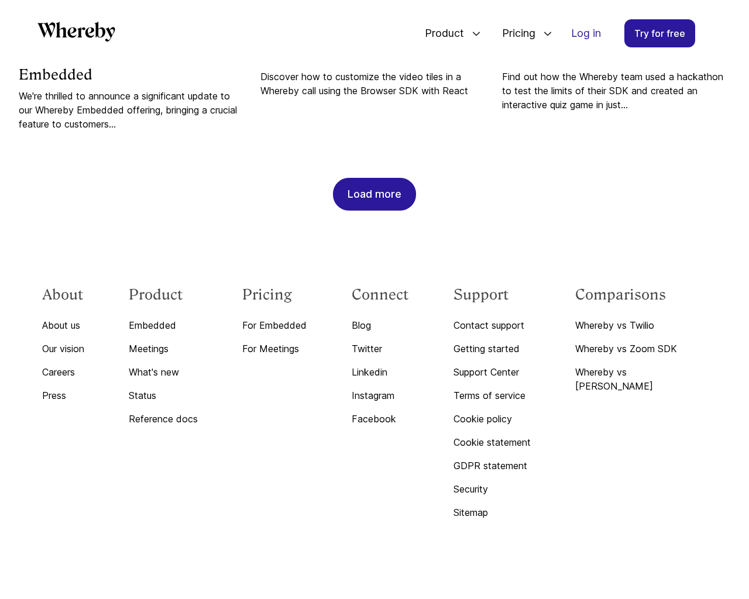
scroll to position [6135, 0]
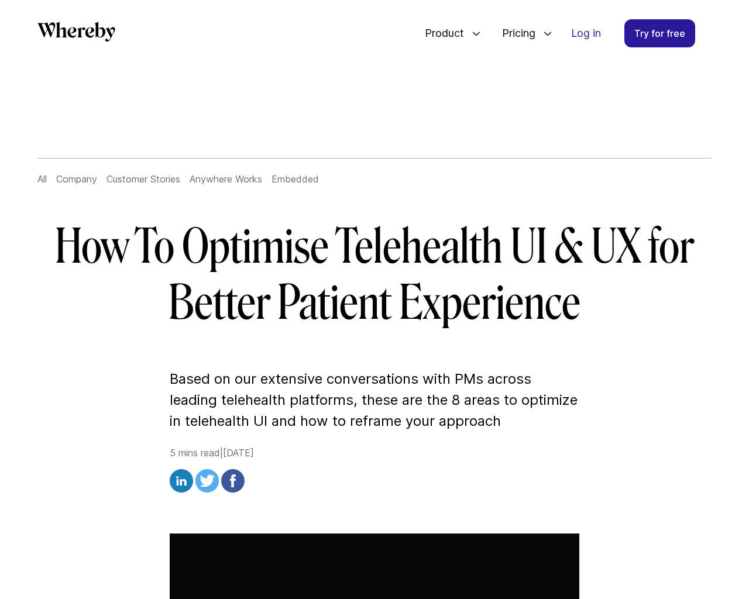
scroll to position [6232, 0]
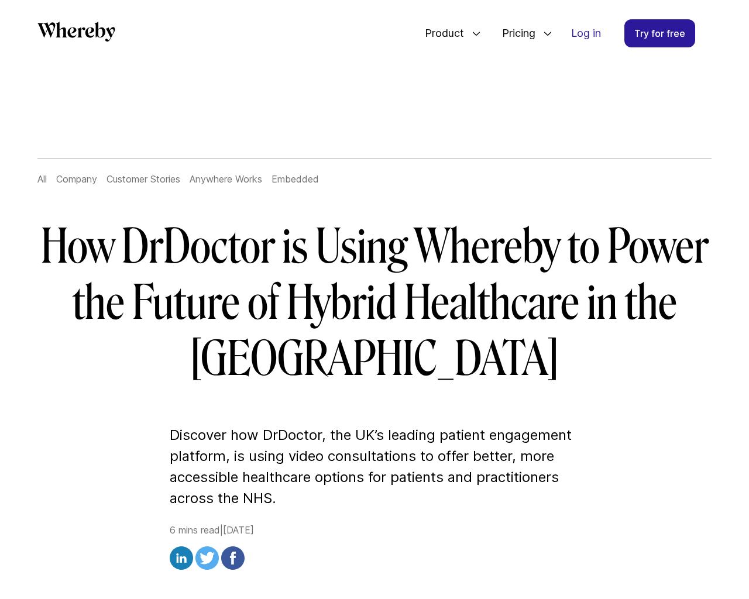
scroll to position [4153, 0]
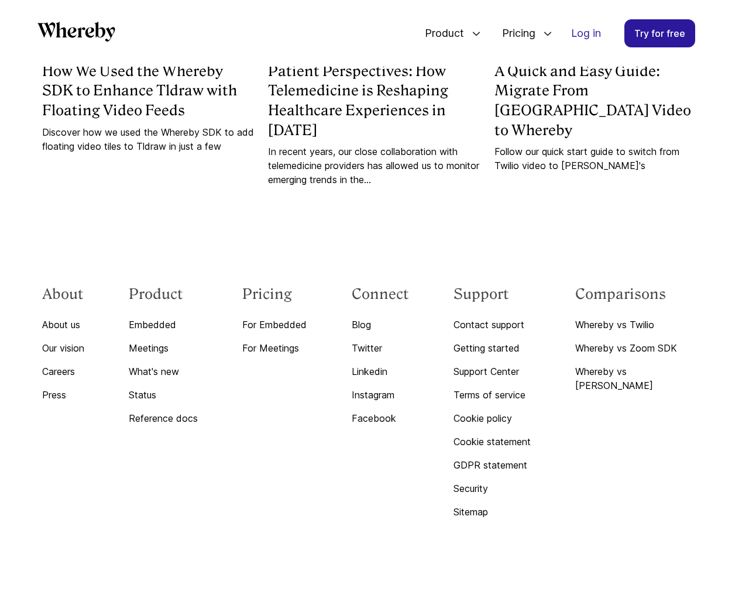
scroll to position [3815, 0]
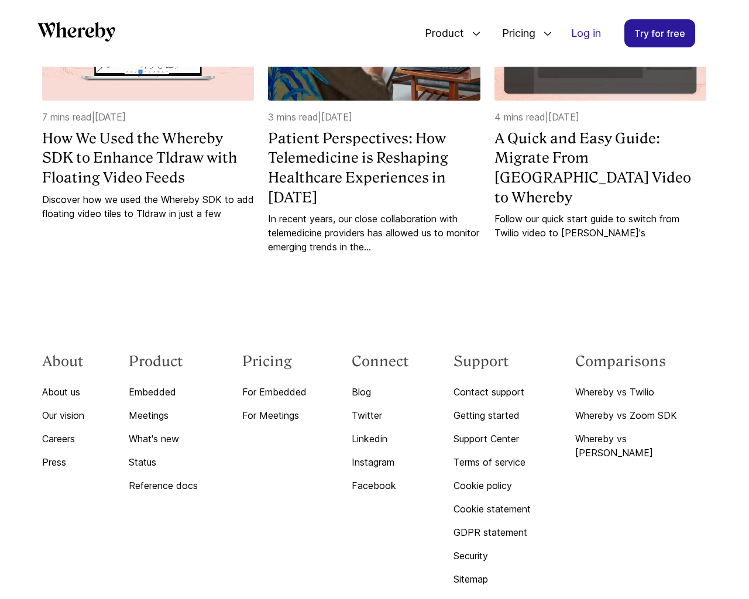
scroll to position [2859, 0]
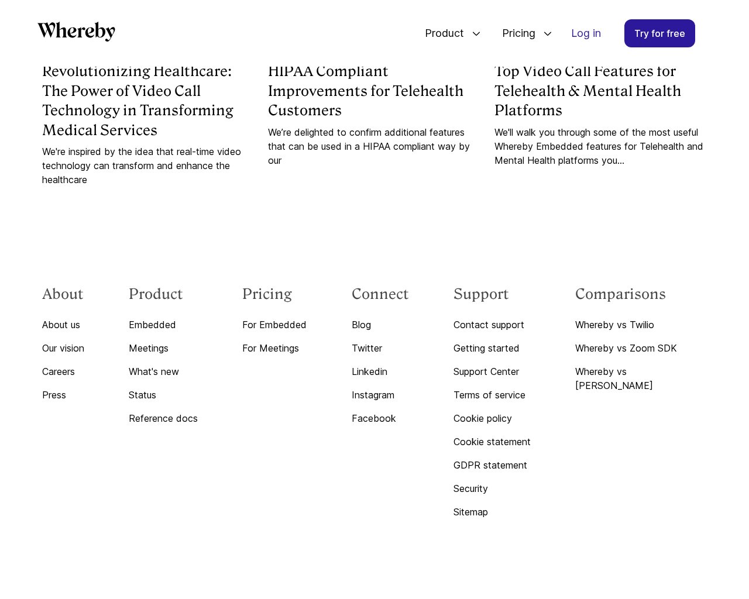
scroll to position [2018, 0]
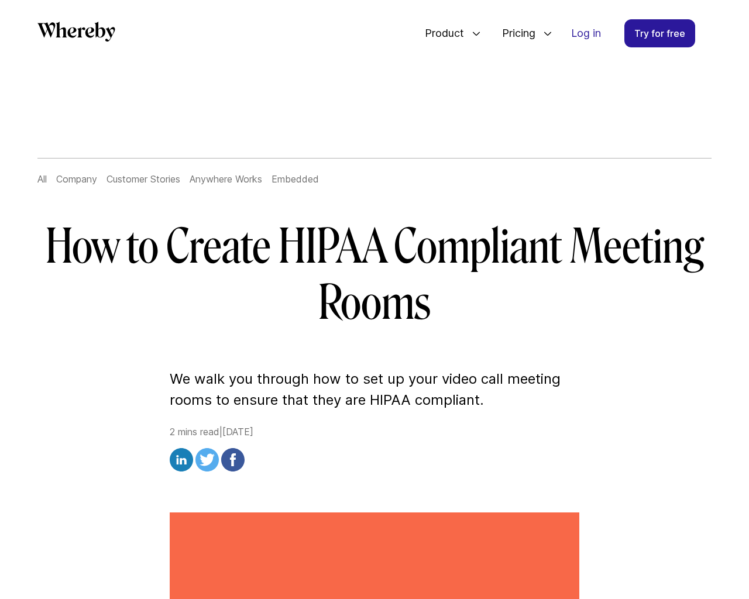
scroll to position [2142, 0]
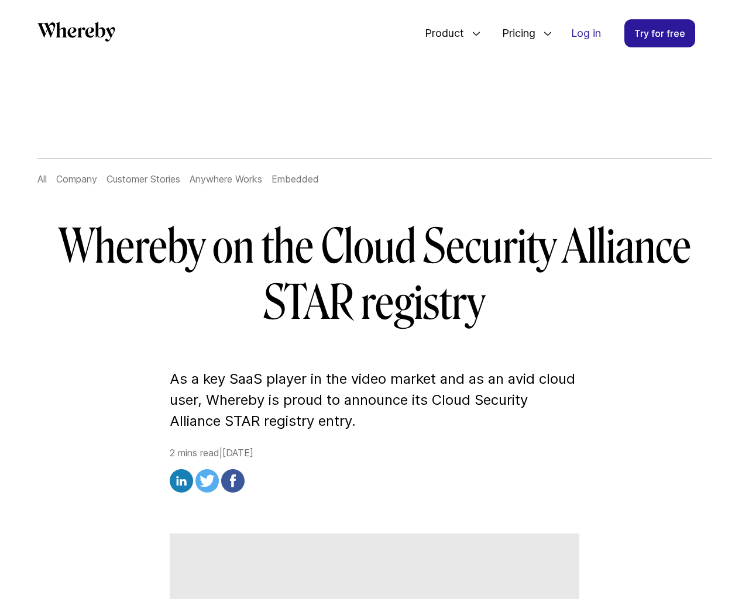
scroll to position [1606, 0]
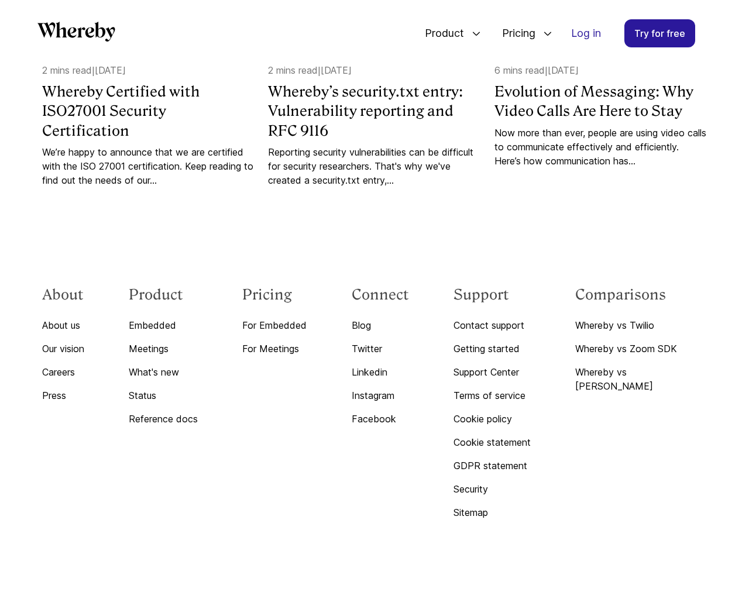
scroll to position [4333, 0]
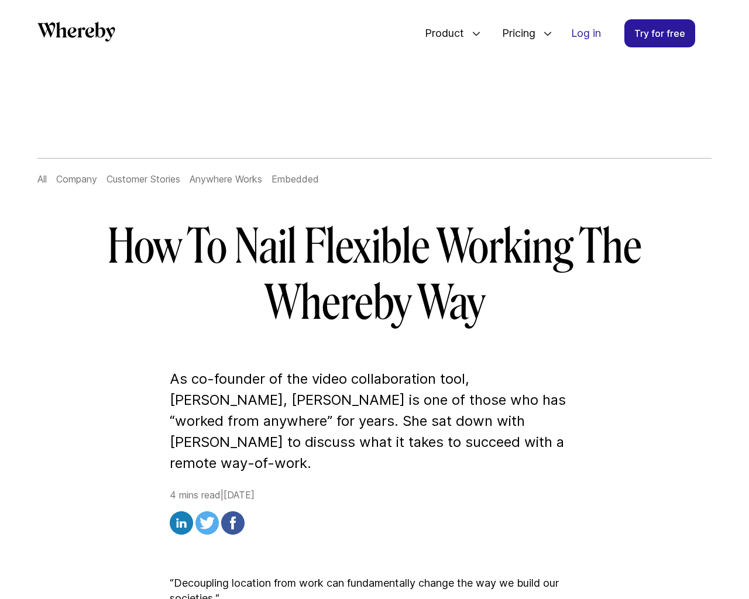
scroll to position [3131, 0]
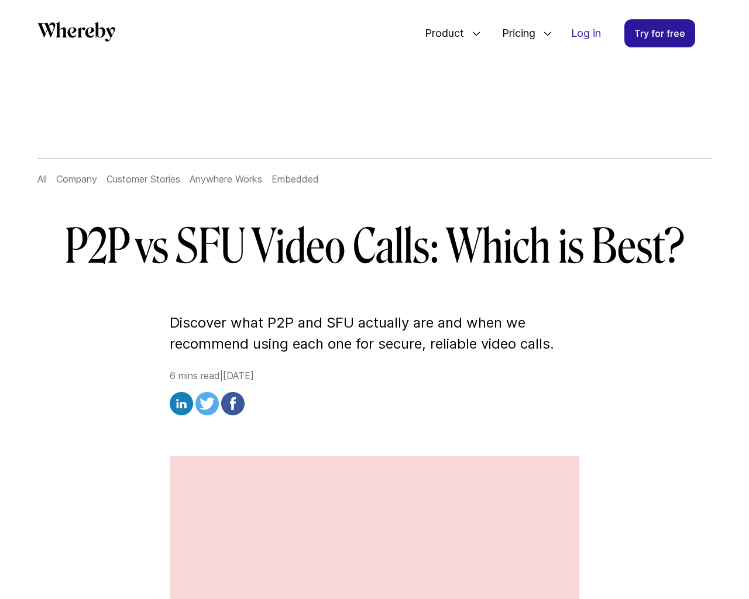
scroll to position [4408, 0]
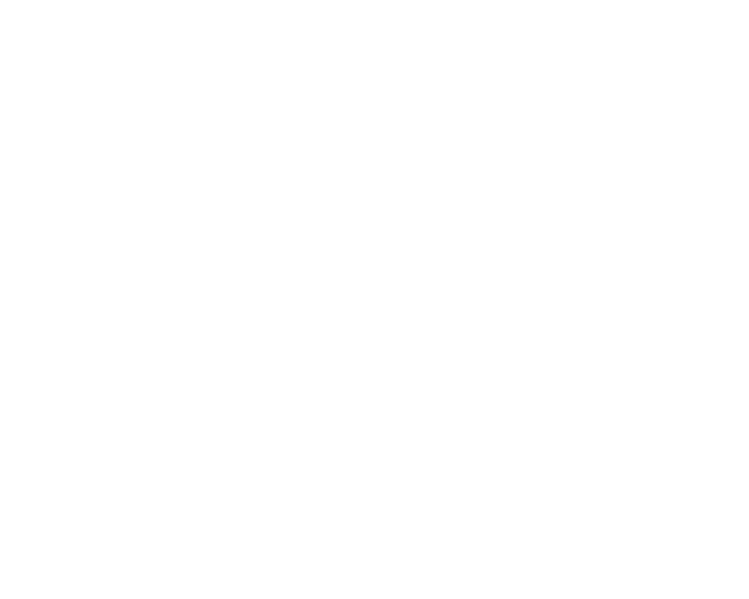
scroll to position [2255, 0]
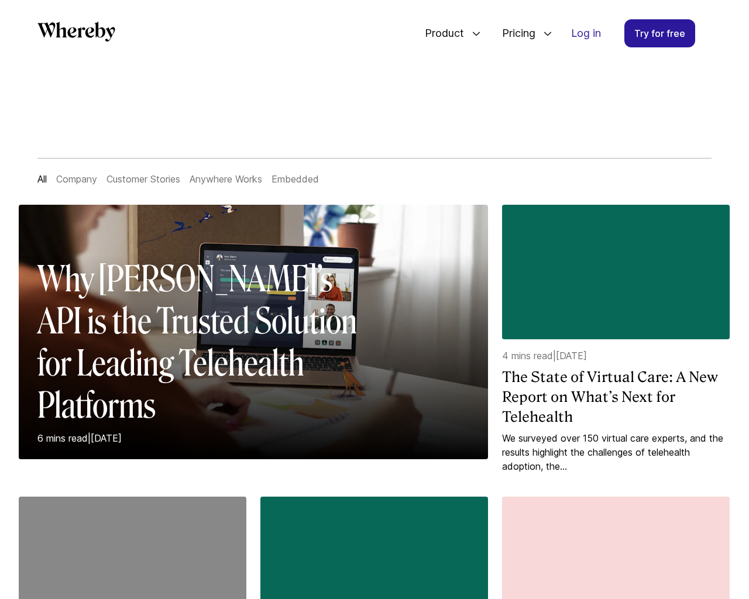
scroll to position [1219, 0]
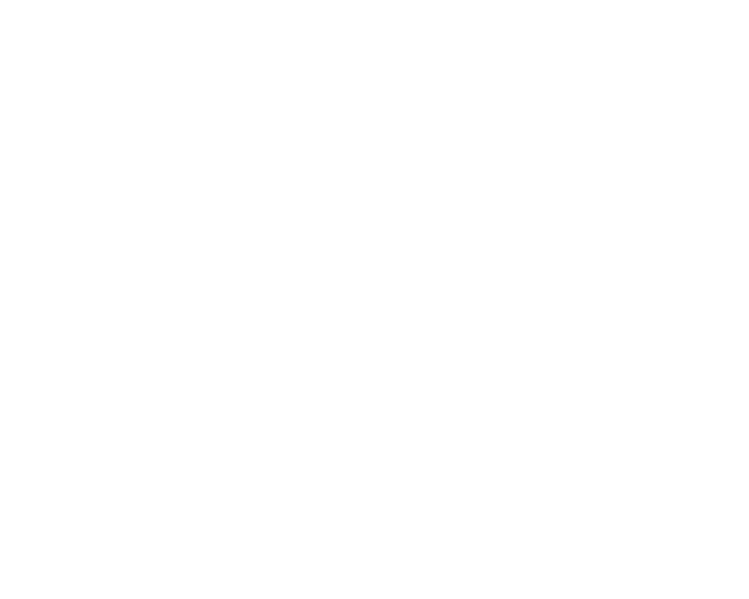
scroll to position [2255, 0]
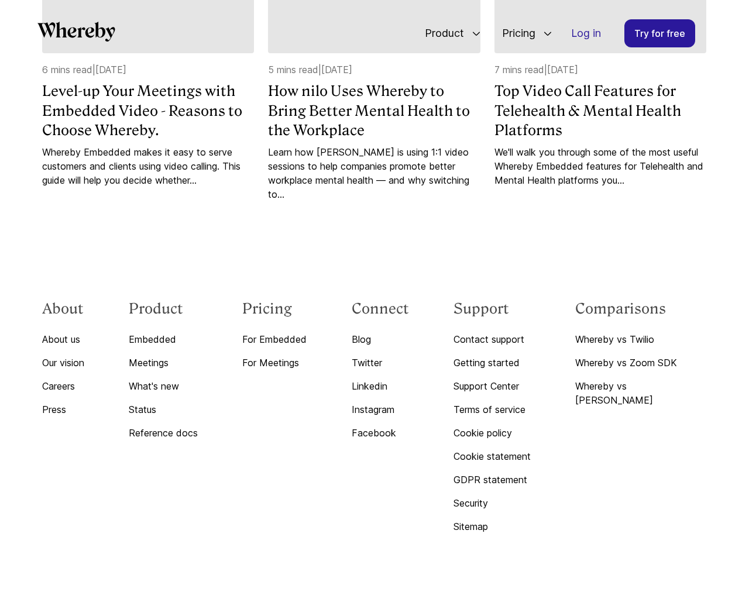
scroll to position [5772, 0]
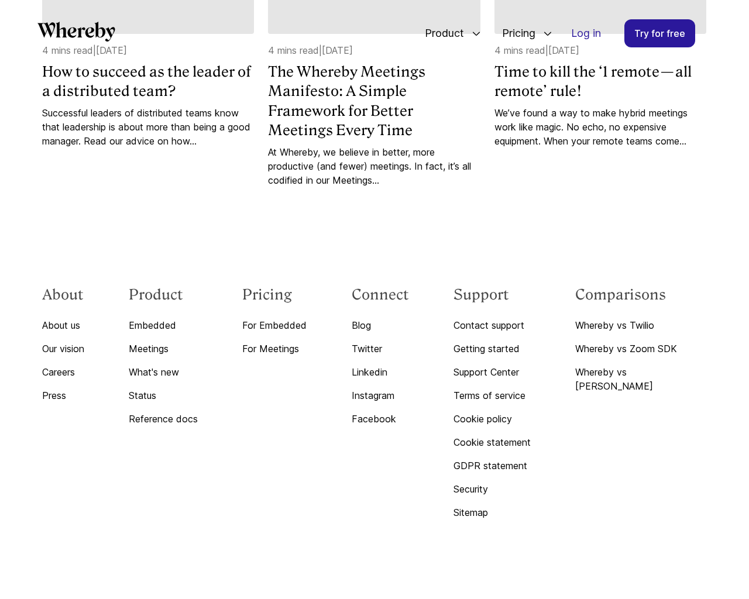
scroll to position [2255, 0]
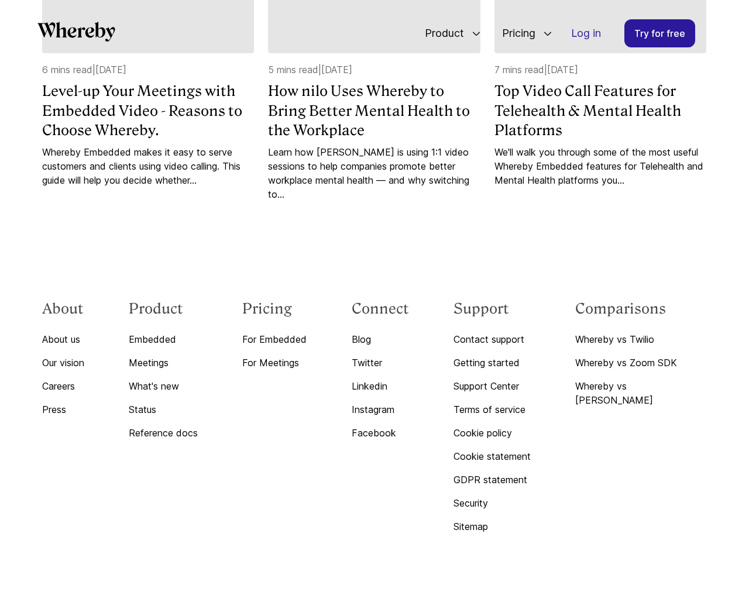
scroll to position [5772, 0]
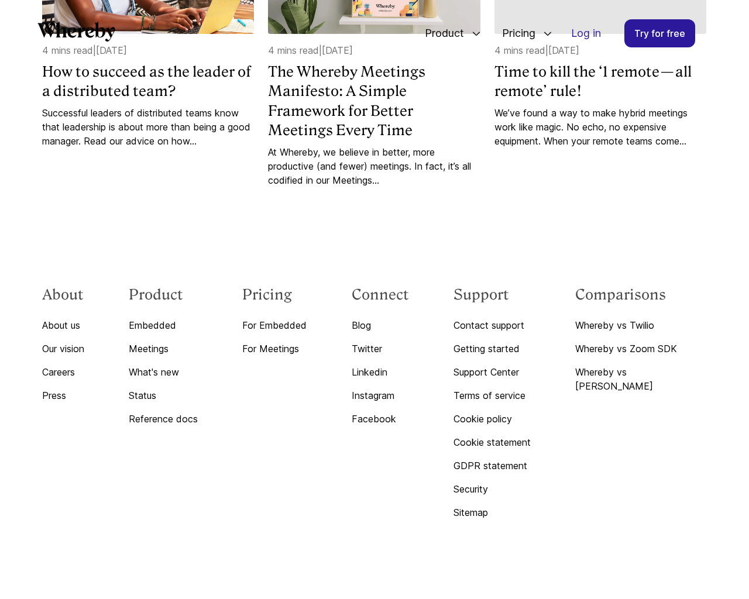
scroll to position [2255, 0]
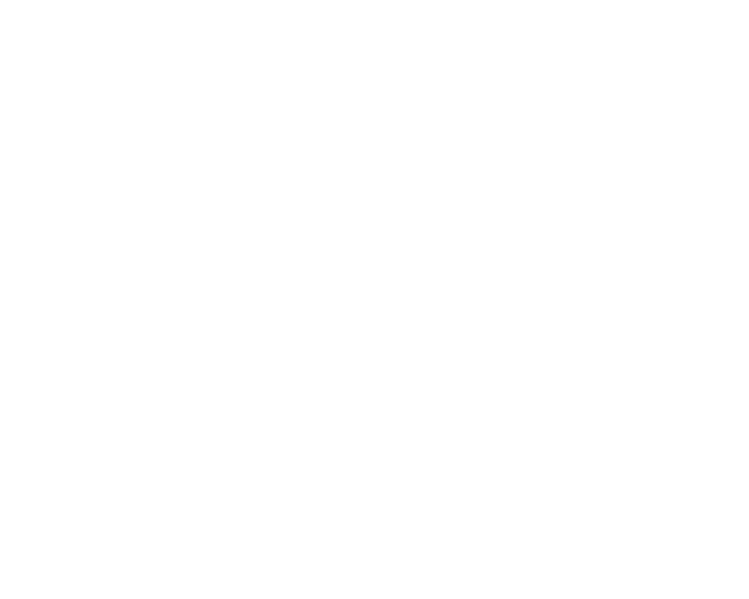
scroll to position [3823, 0]
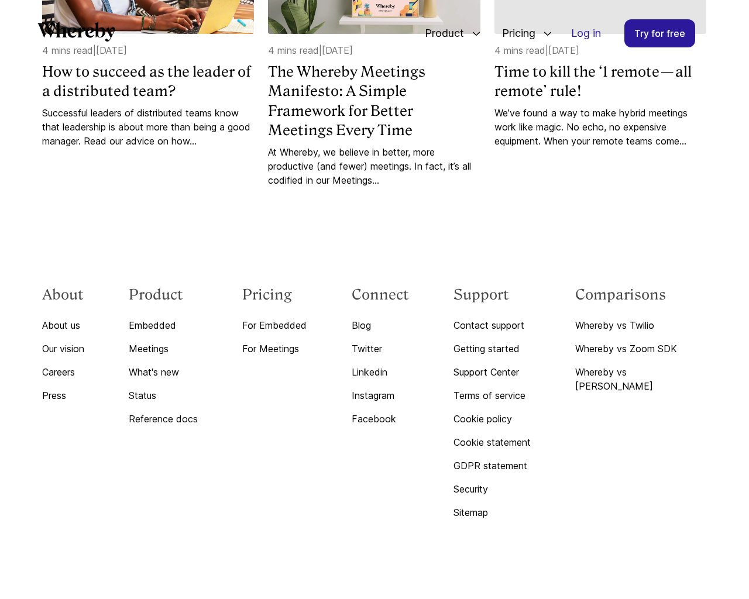
scroll to position [2255, 0]
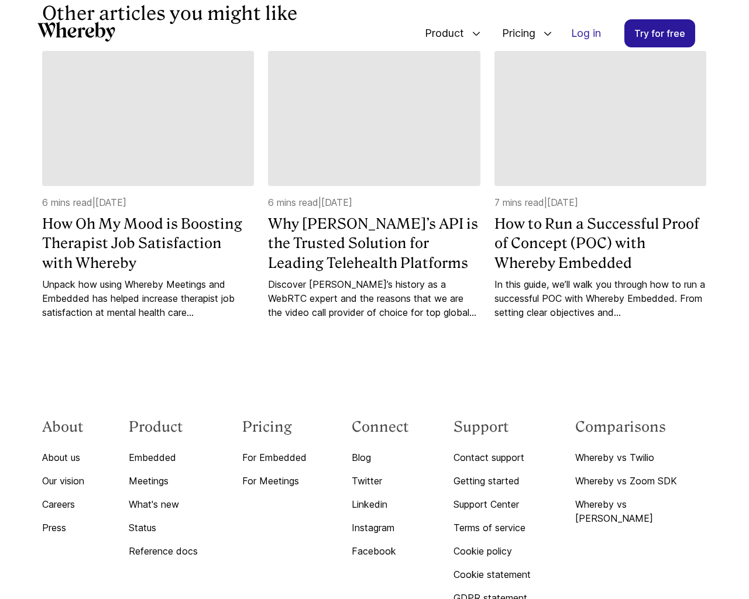
scroll to position [3823, 0]
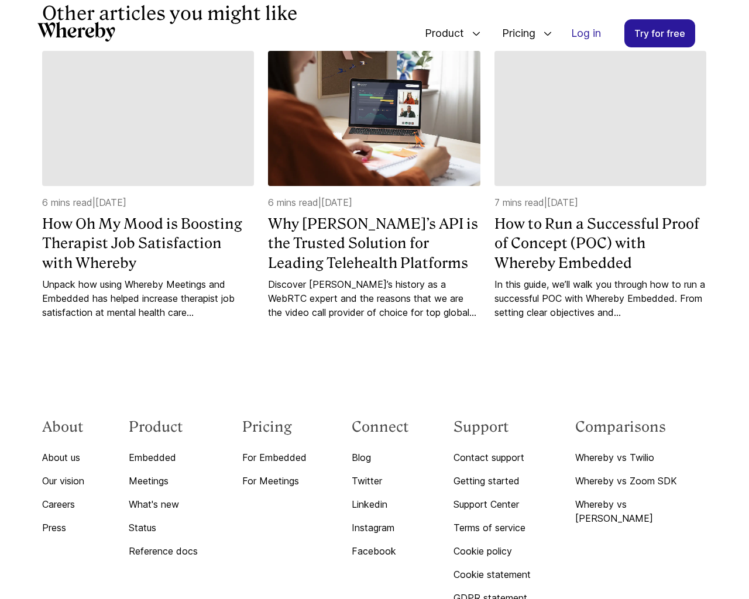
scroll to position [3823, 0]
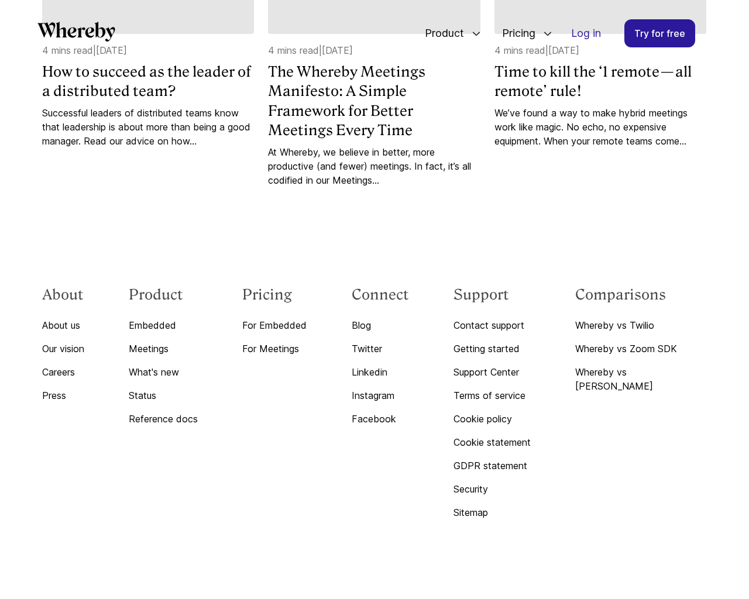
scroll to position [2255, 0]
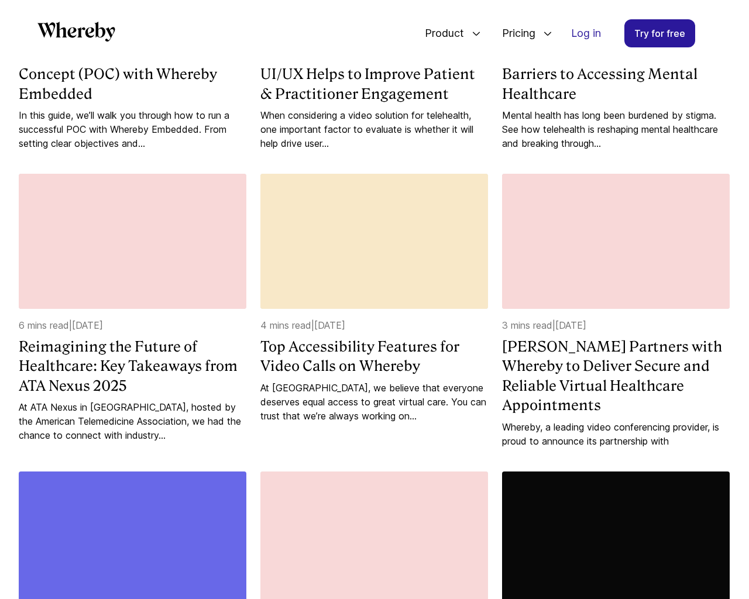
scroll to position [1803, 0]
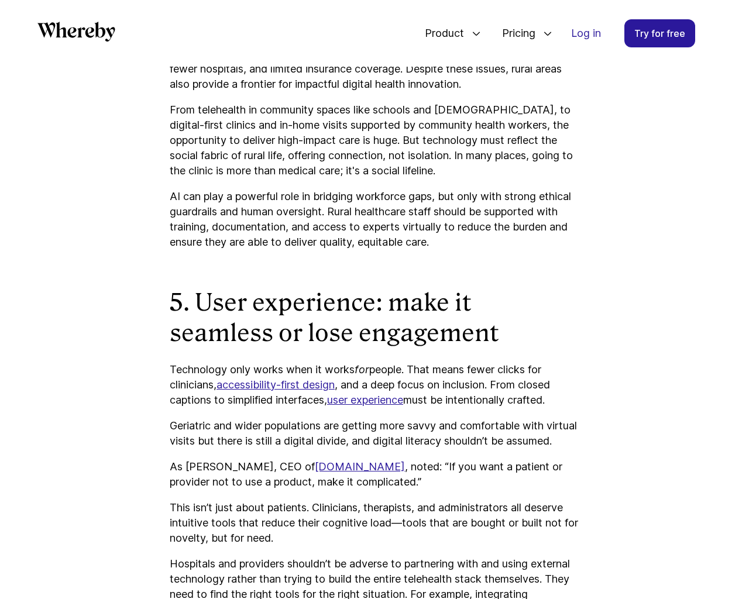
scroll to position [3522, 0]
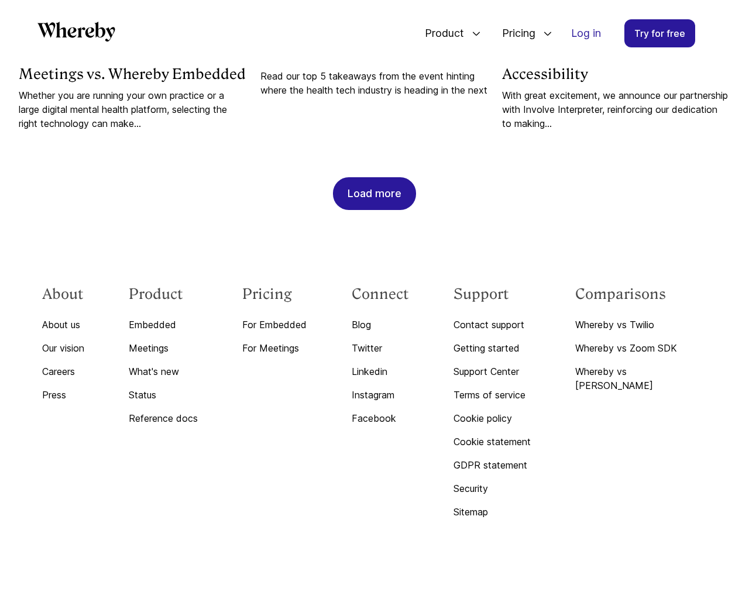
scroll to position [1219, 0]
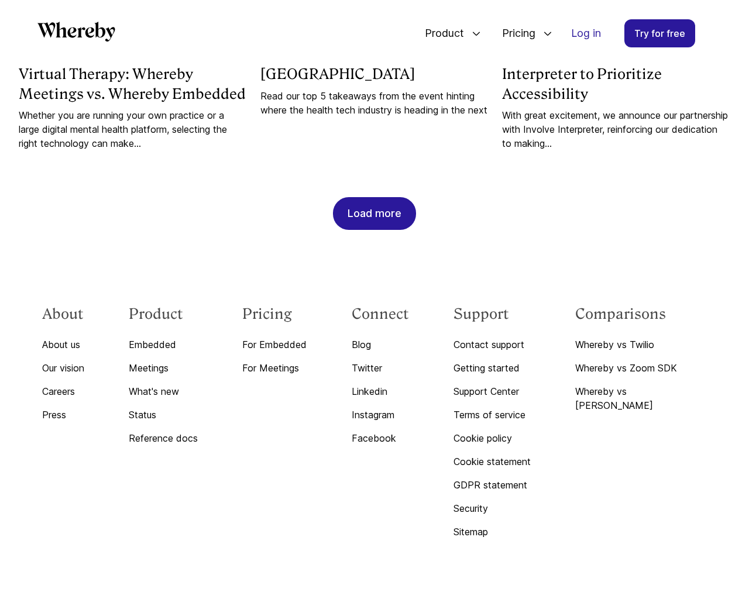
scroll to position [2826, 0]
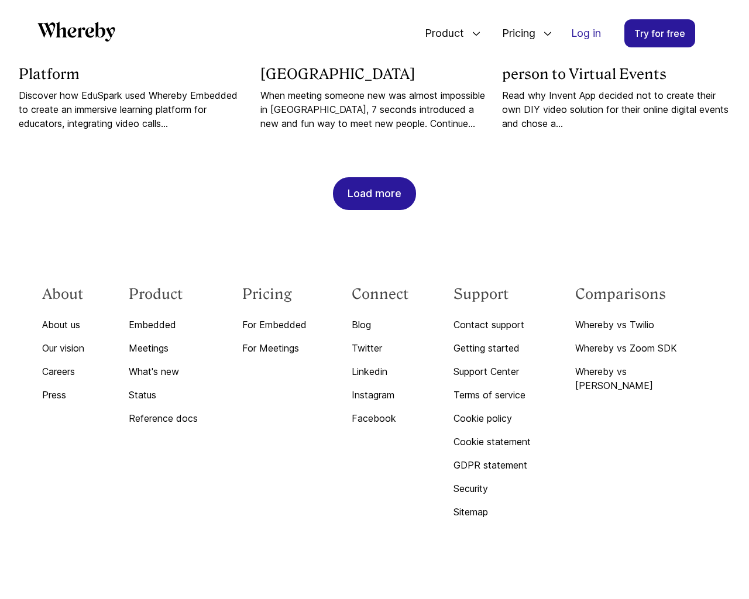
scroll to position [1219, 0]
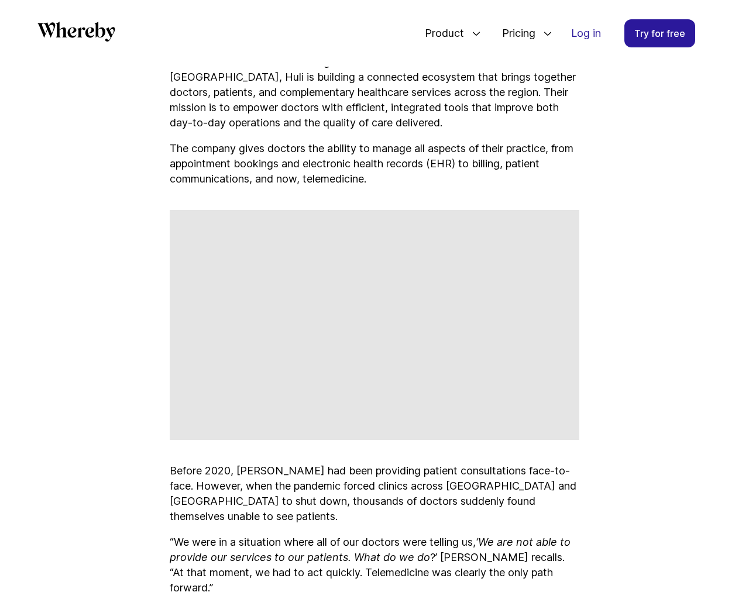
scroll to position [3823, 0]
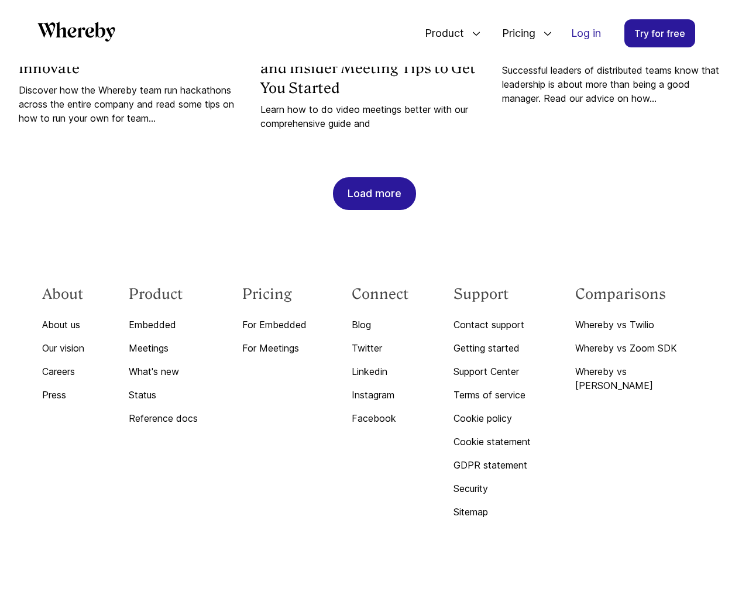
scroll to position [1205, 0]
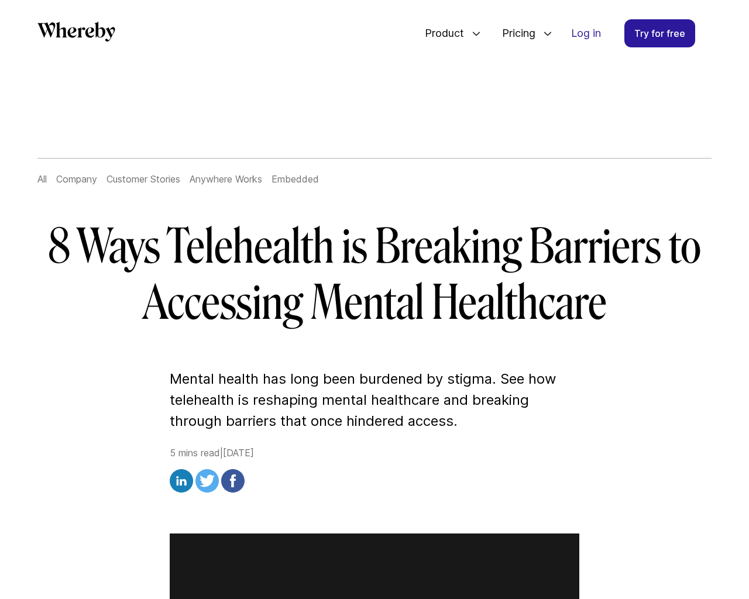
scroll to position [4486, 0]
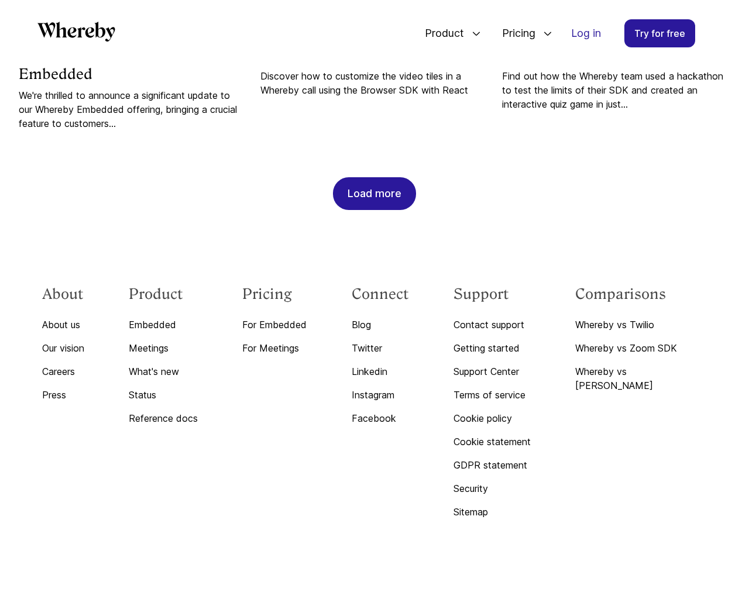
scroll to position [1239, 0]
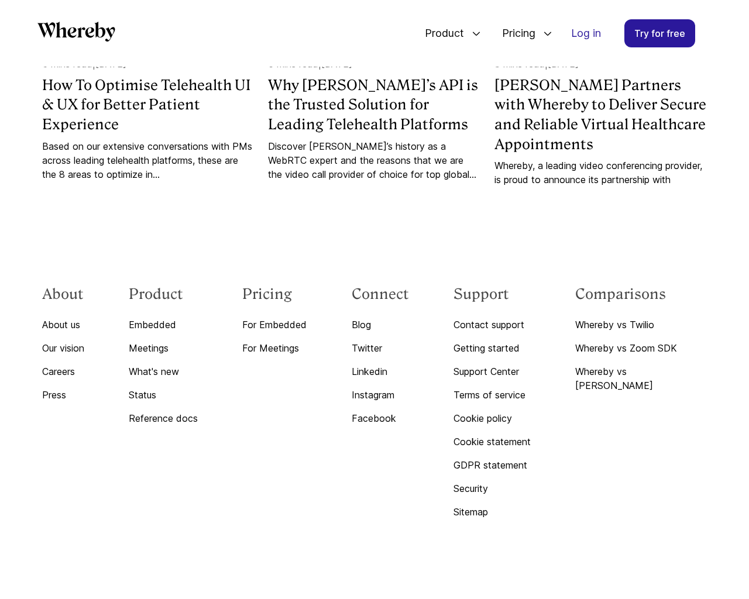
scroll to position [6232, 0]
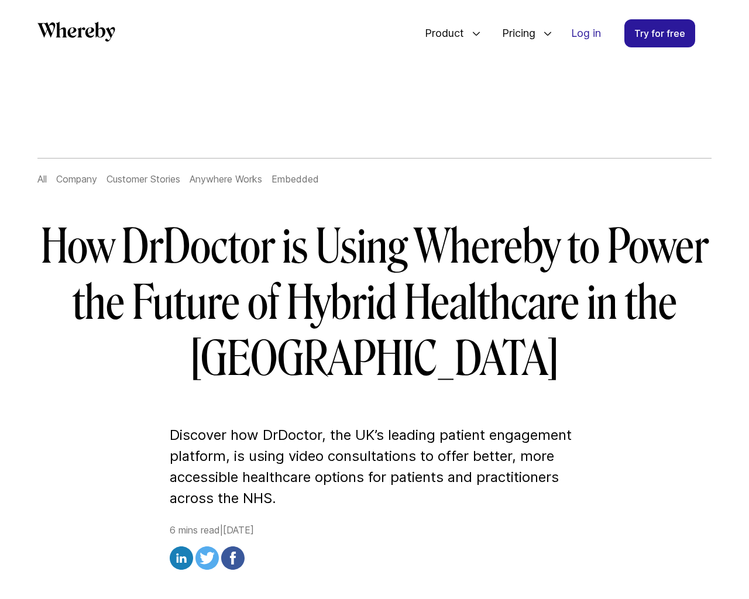
scroll to position [4153, 0]
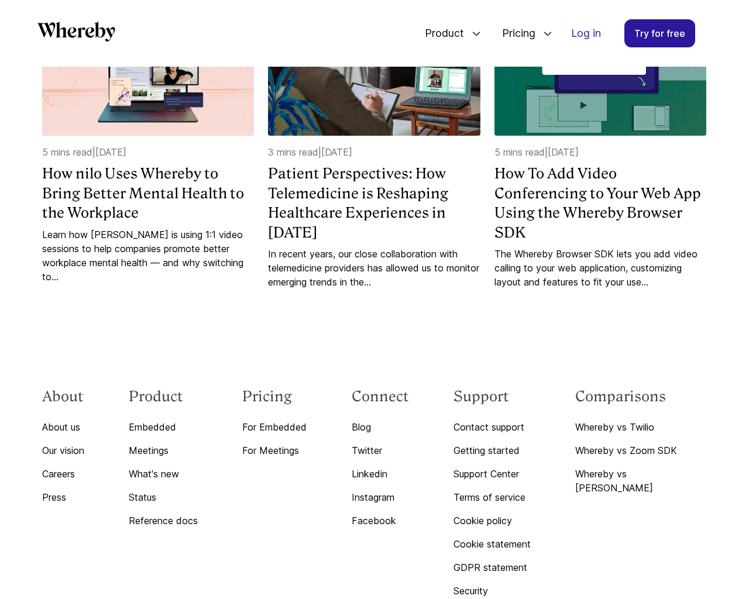
scroll to position [3815, 0]
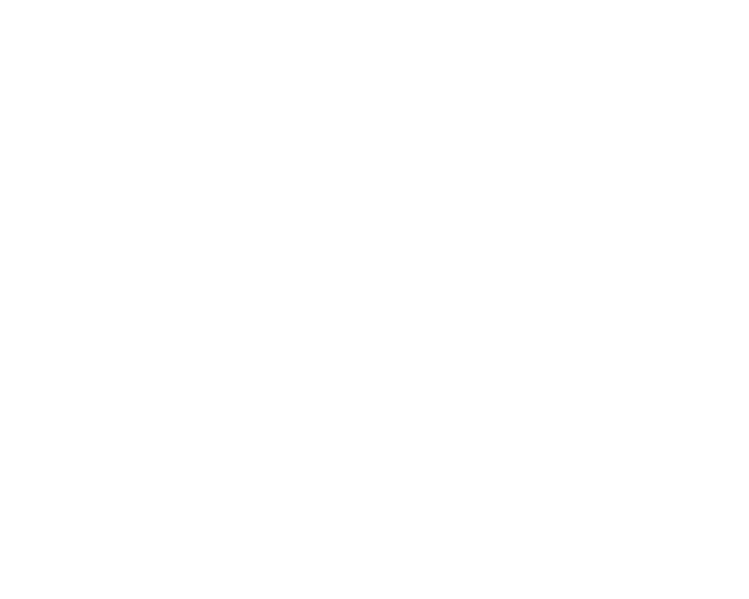
scroll to position [4462, 0]
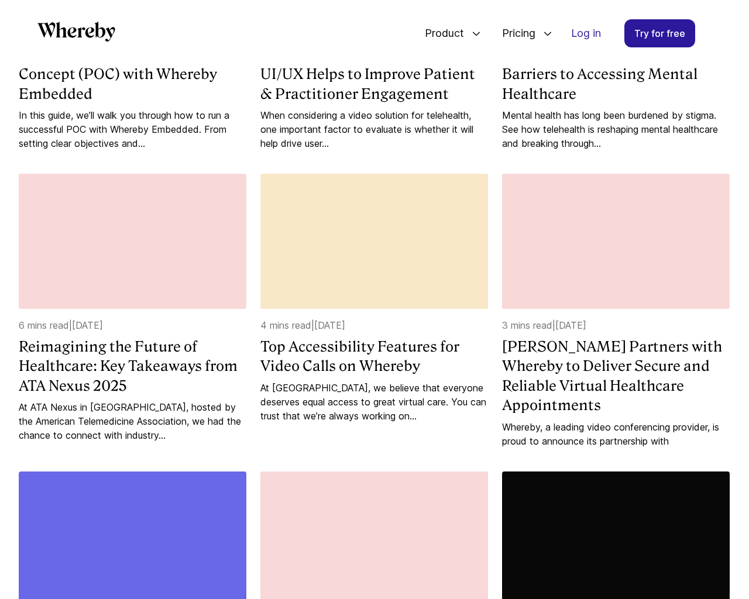
scroll to position [1803, 0]
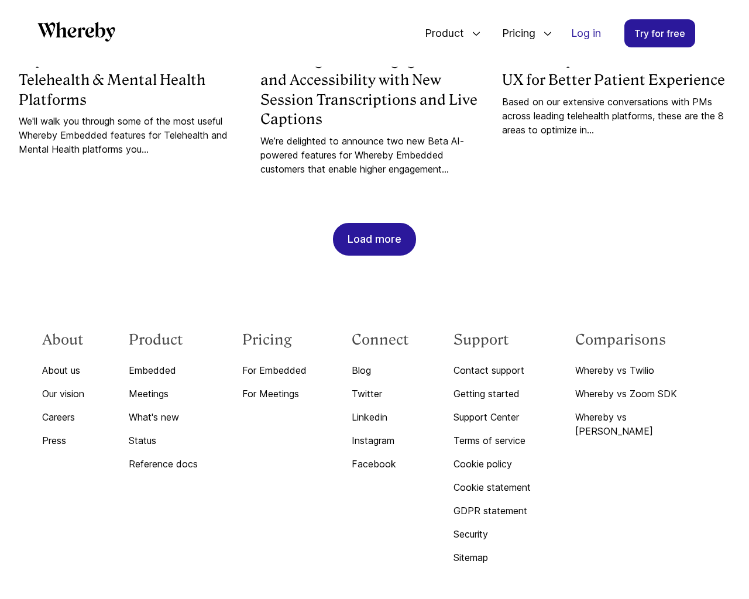
scroll to position [3522, 0]
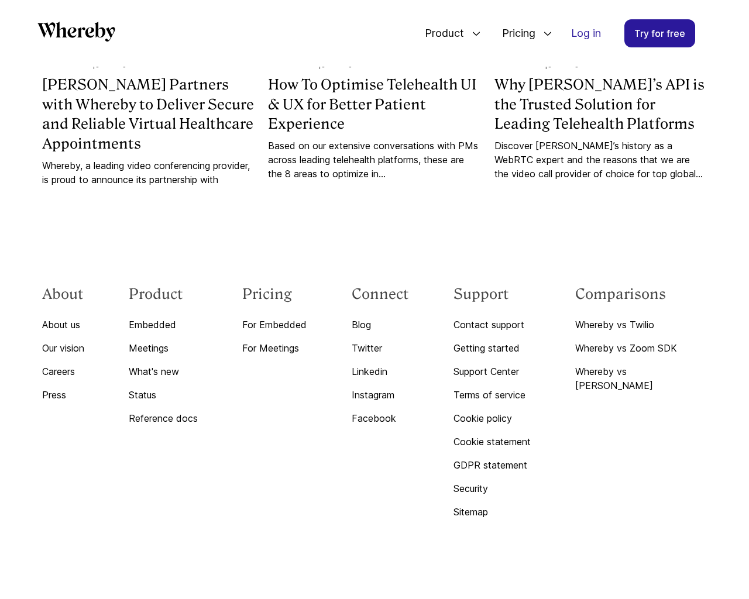
scroll to position [1219, 0]
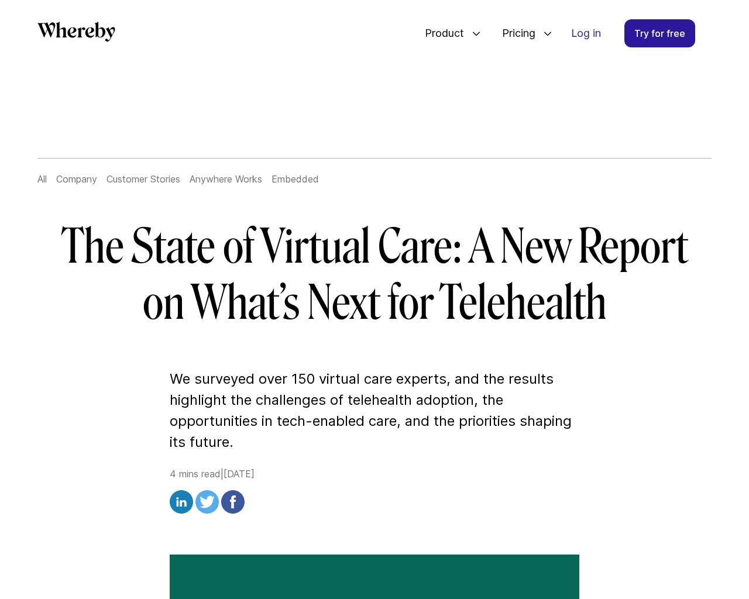
scroll to position [2826, 0]
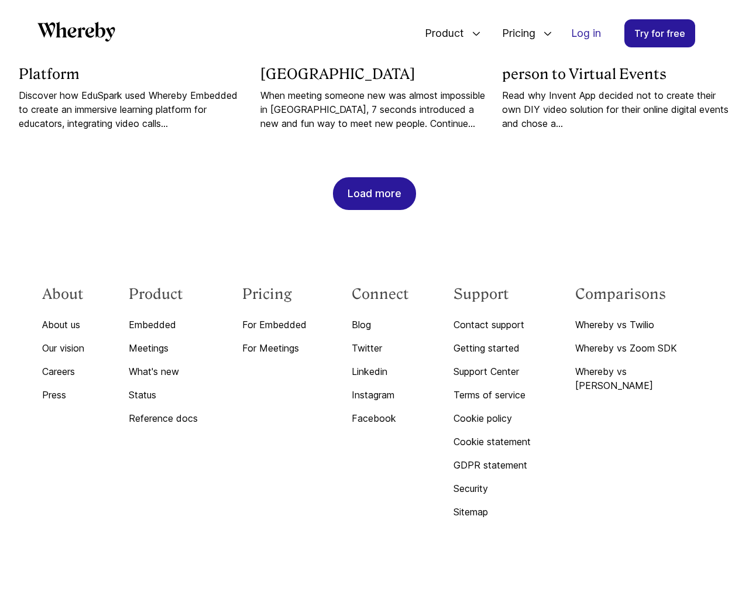
scroll to position [1219, 0]
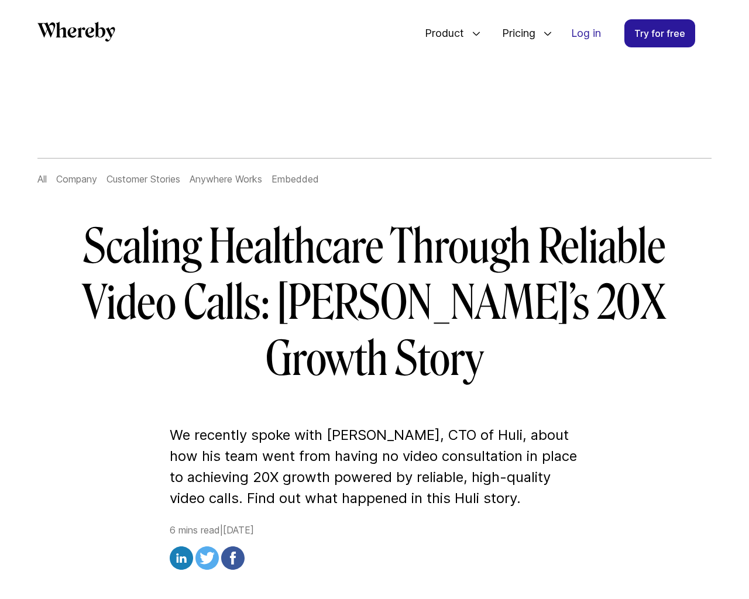
scroll to position [3823, 0]
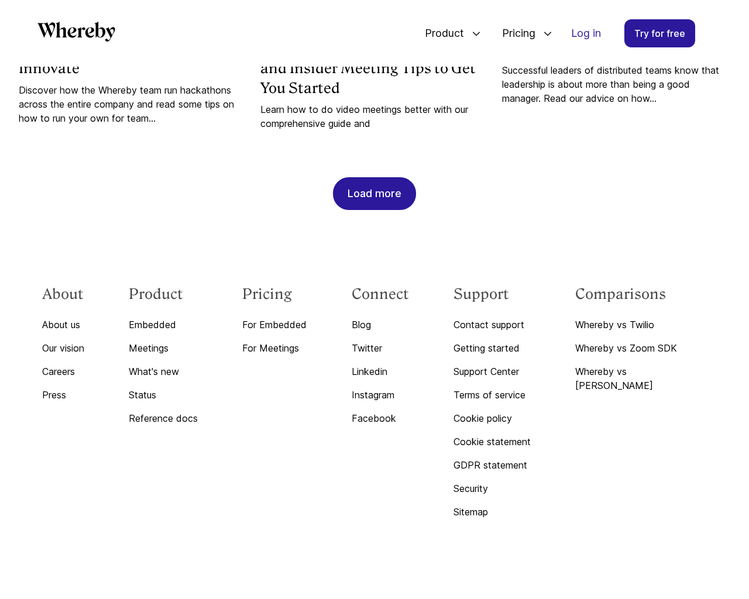
scroll to position [1205, 0]
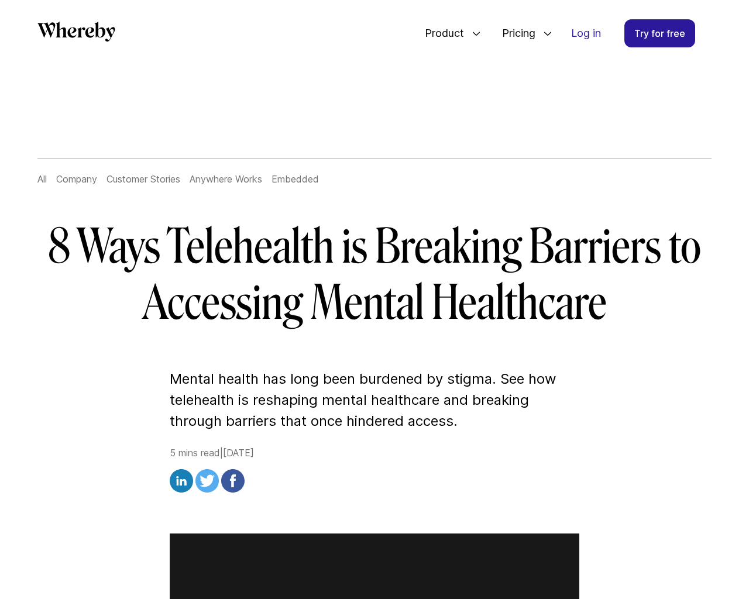
scroll to position [4486, 0]
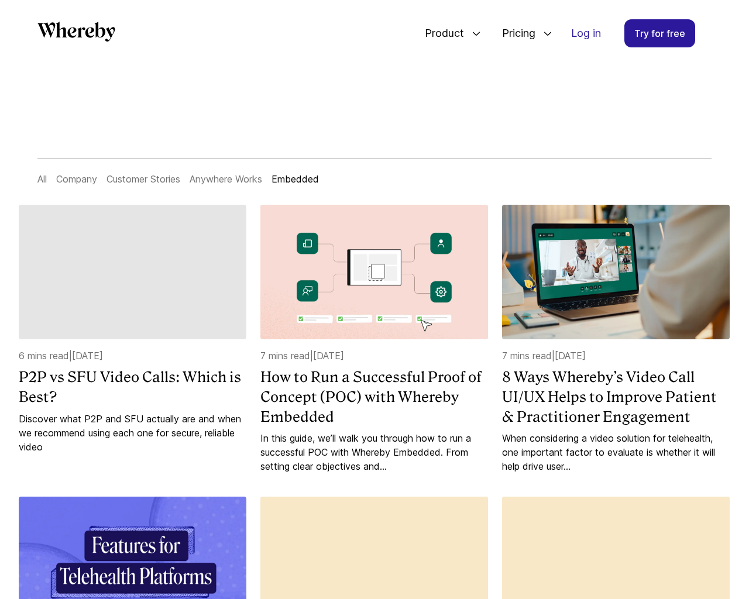
scroll to position [1239, 0]
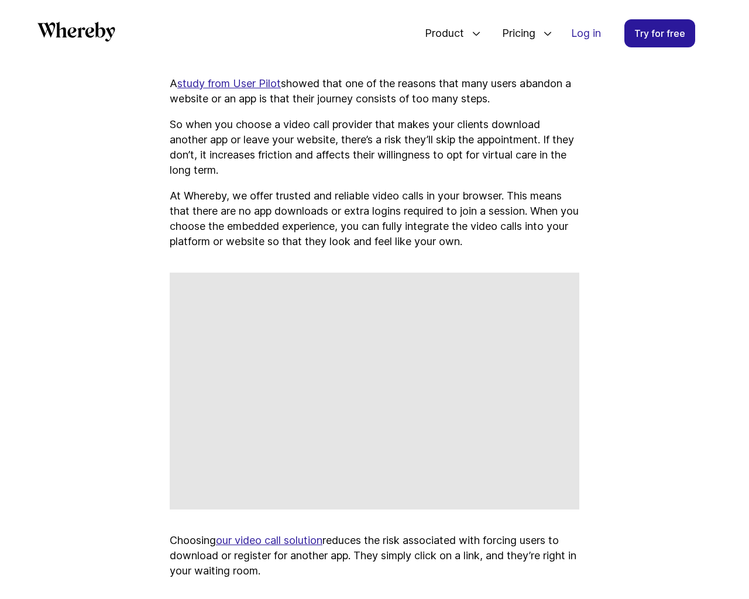
scroll to position [6135, 0]
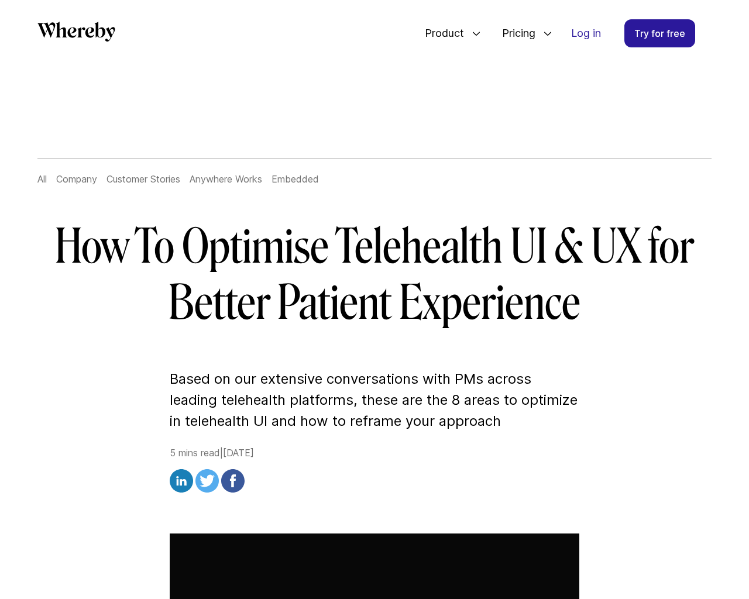
scroll to position [6232, 0]
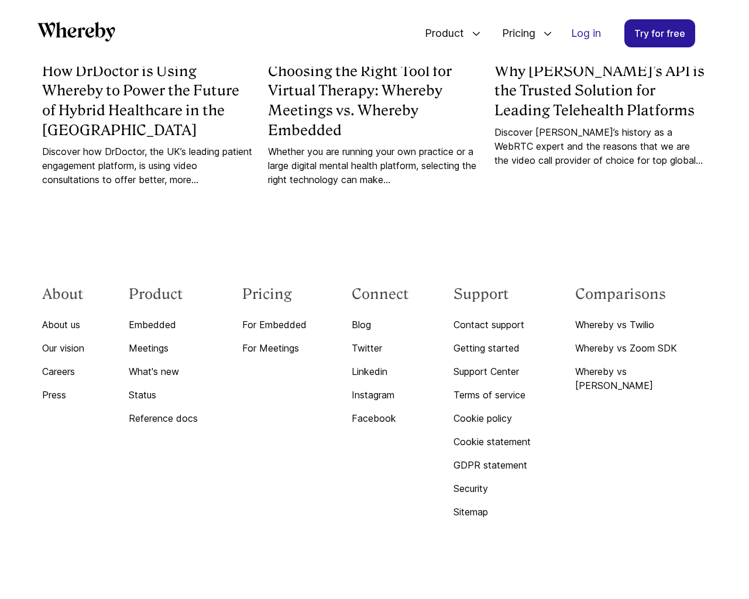
scroll to position [4153, 0]
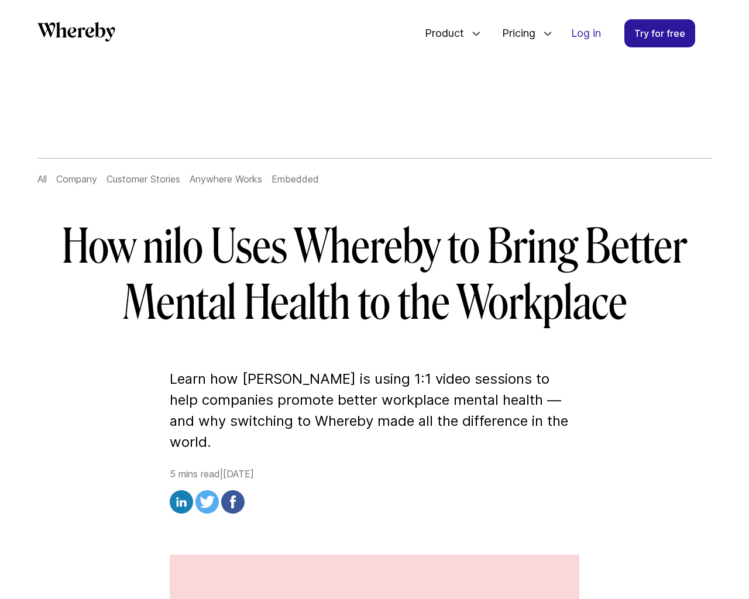
scroll to position [3815, 0]
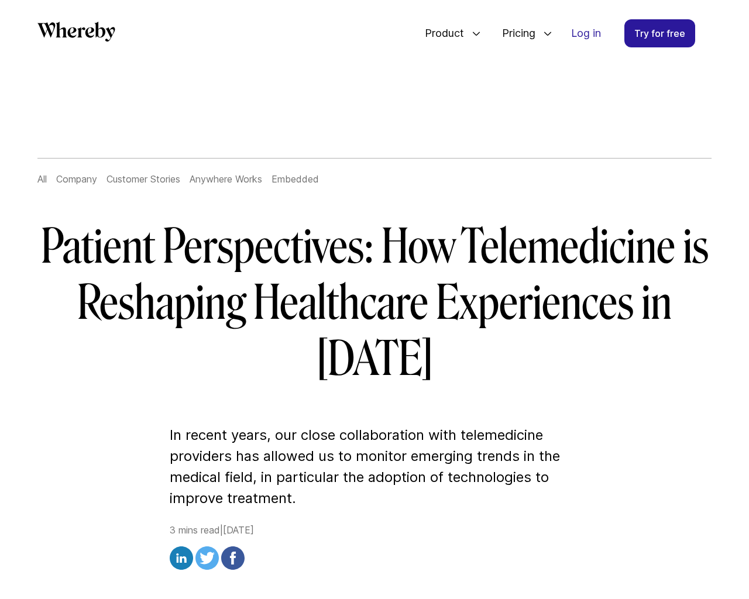
scroll to position [2859, 0]
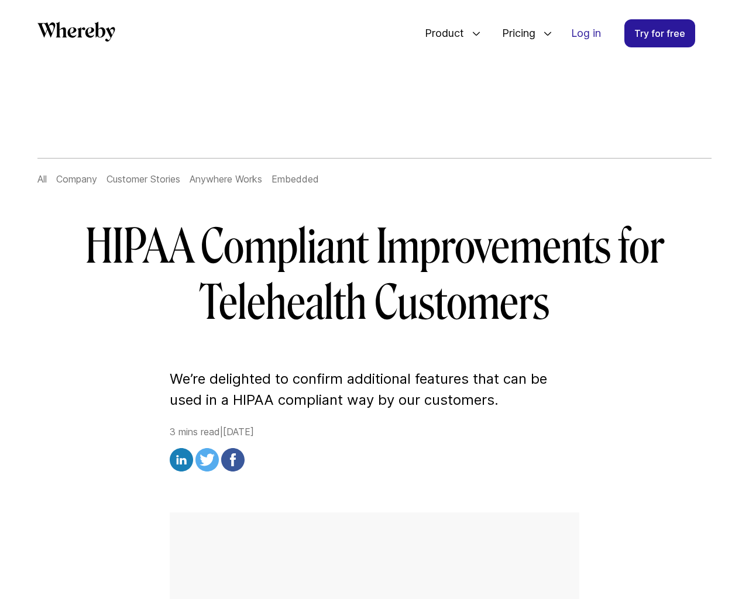
scroll to position [2018, 0]
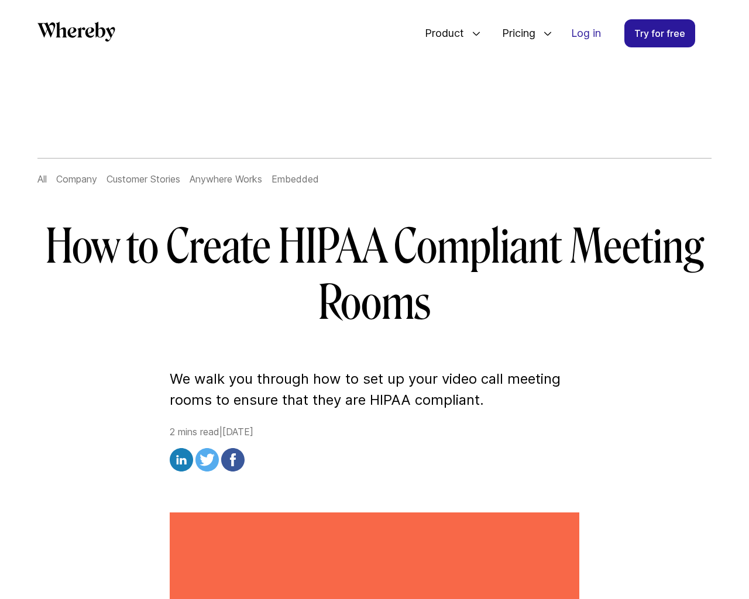
scroll to position [2142, 0]
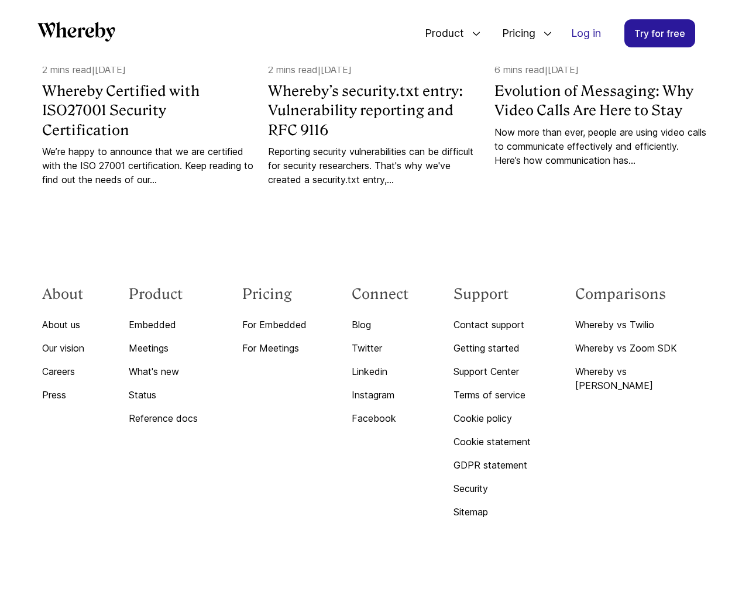
scroll to position [1606, 0]
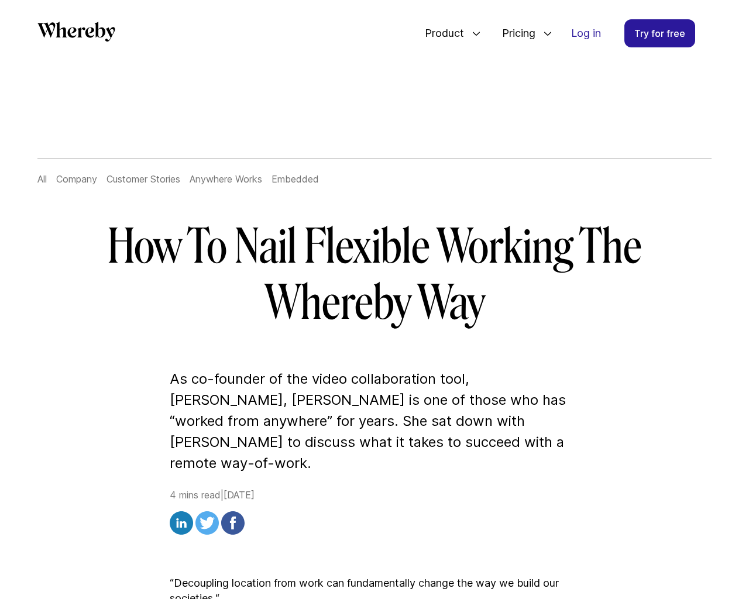
scroll to position [3131, 0]
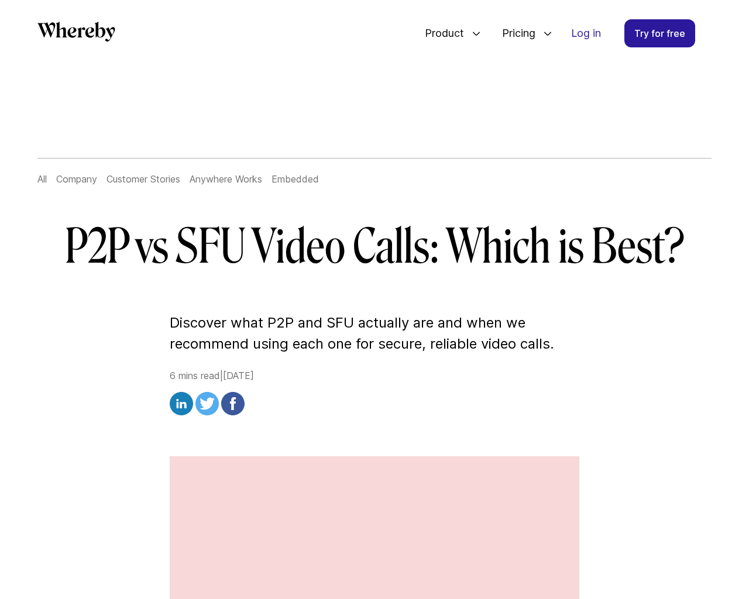
scroll to position [4408, 0]
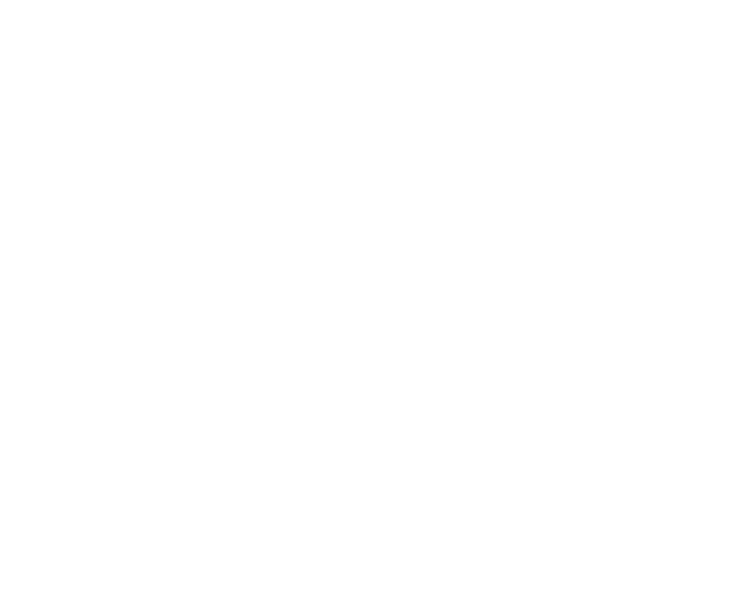
scroll to position [3823, 0]
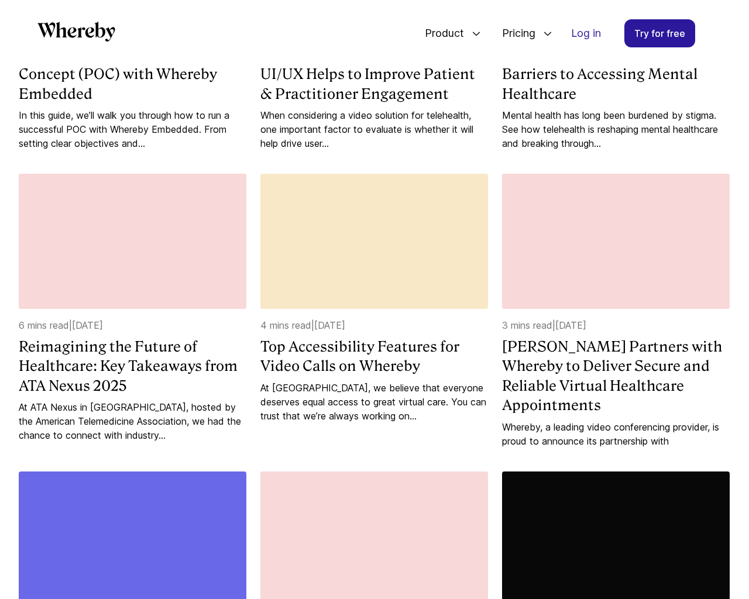
scroll to position [1803, 0]
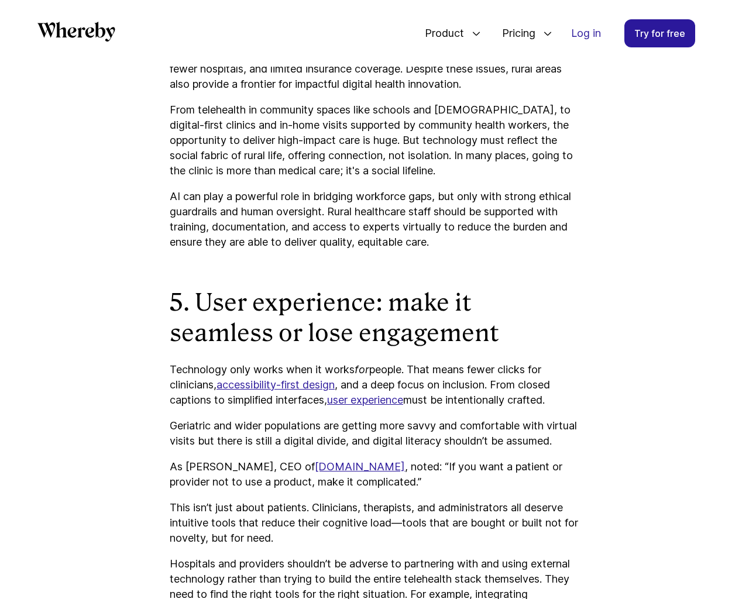
scroll to position [3522, 0]
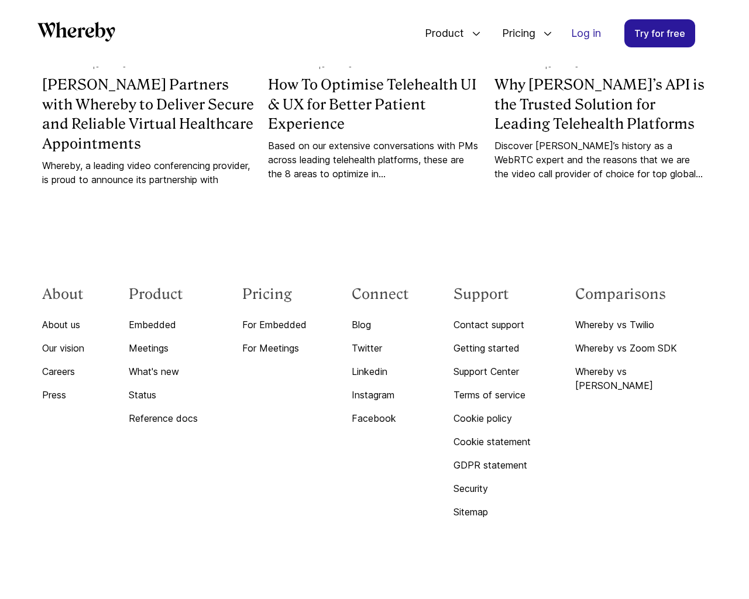
scroll to position [1219, 0]
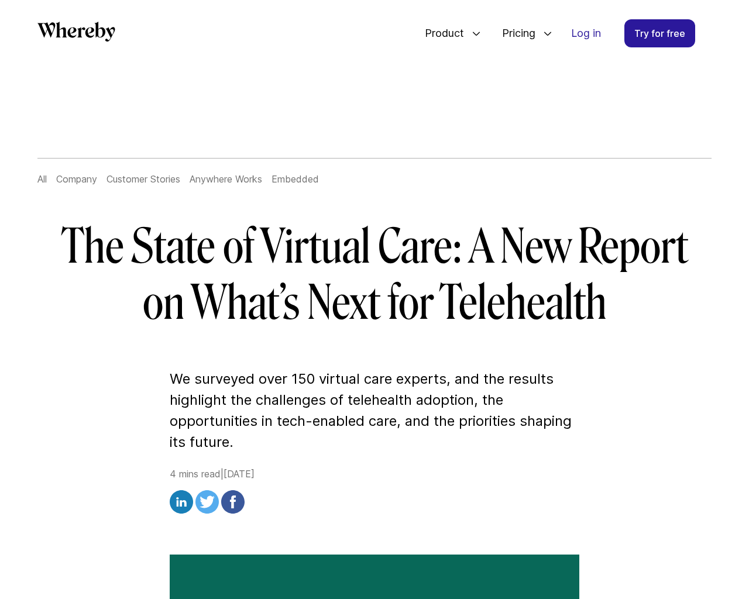
scroll to position [2826, 0]
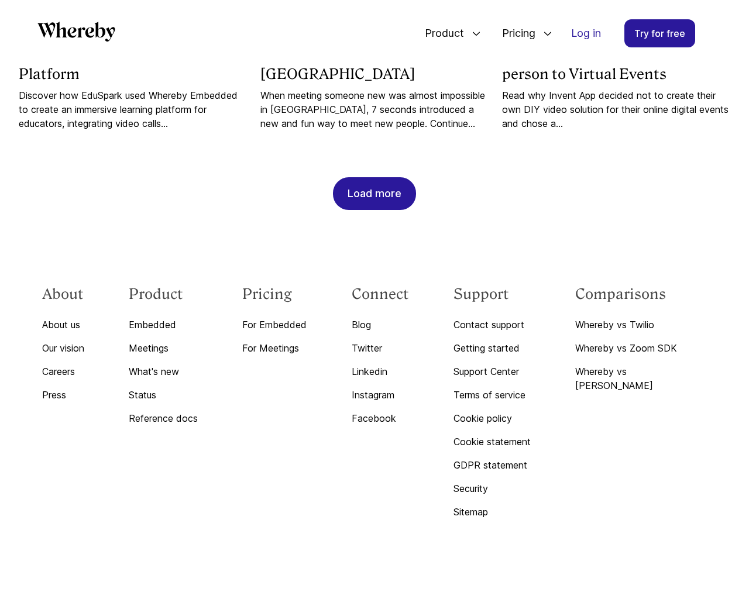
scroll to position [1219, 0]
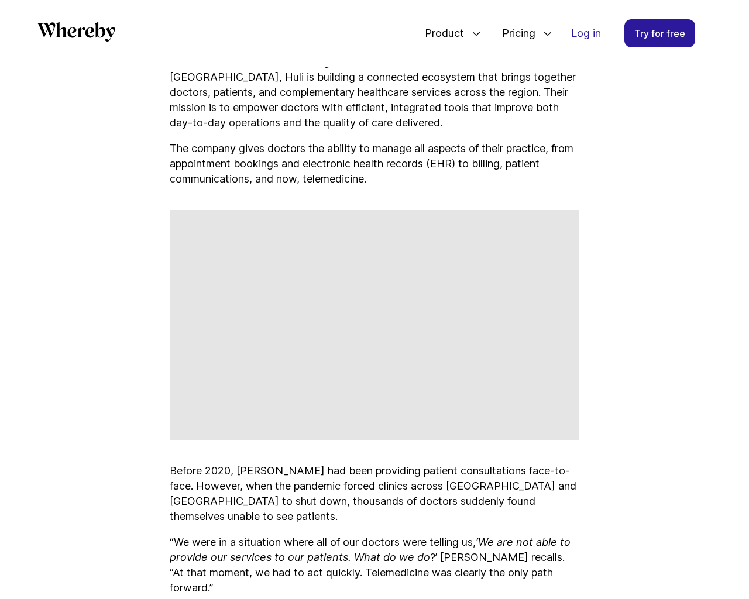
scroll to position [3823, 0]
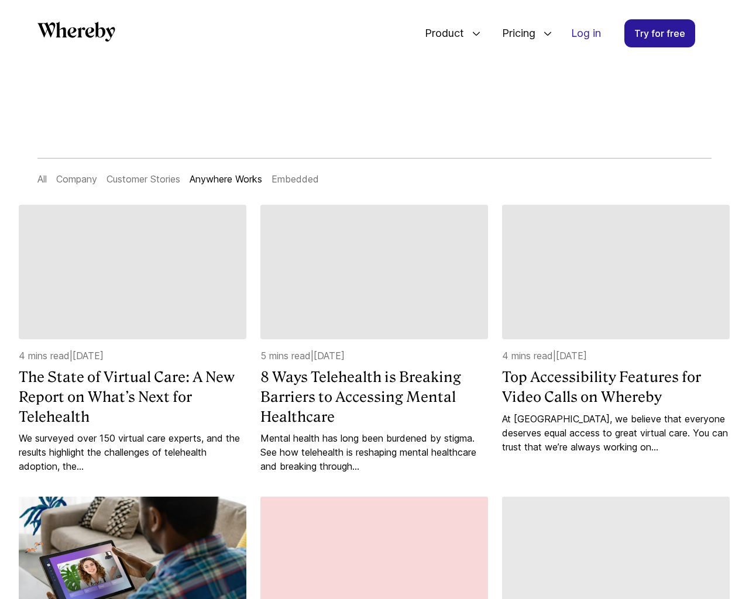
scroll to position [1205, 0]
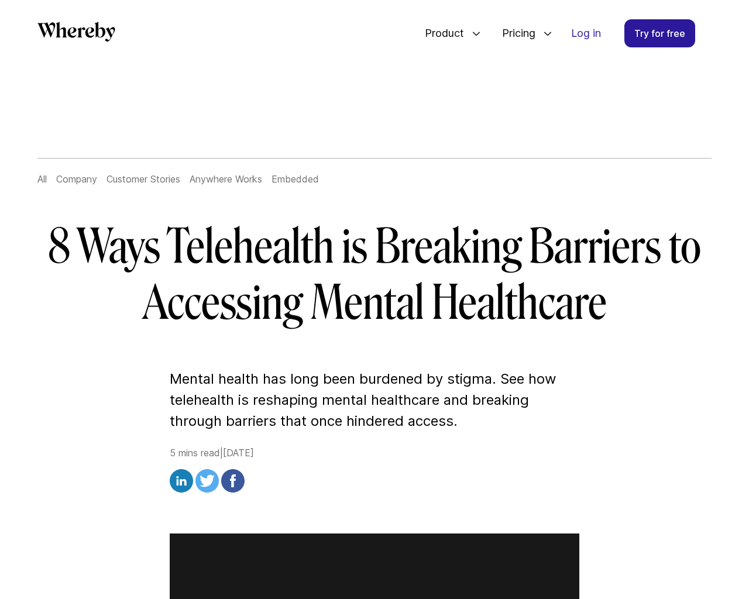
scroll to position [4486, 0]
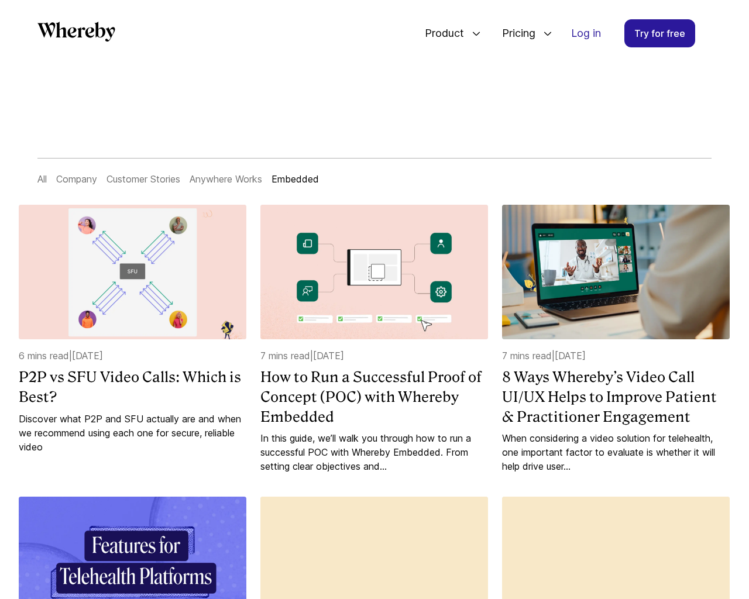
scroll to position [1239, 0]
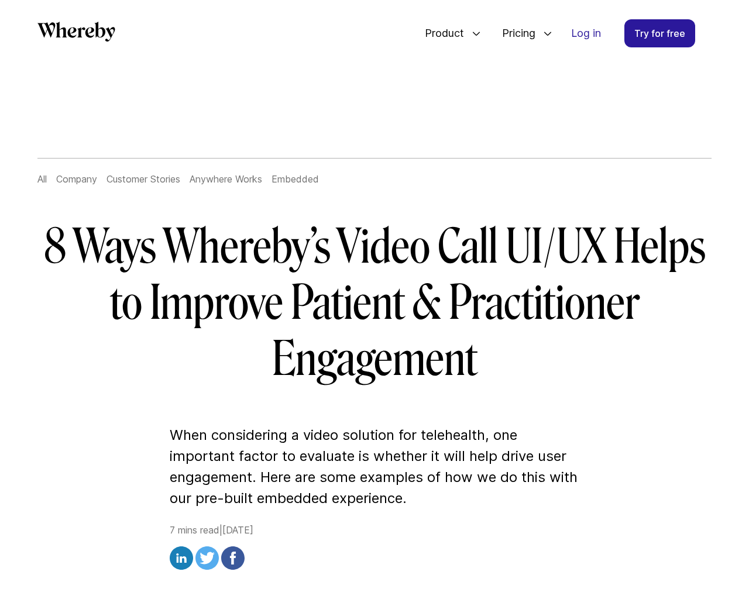
scroll to position [6135, 0]
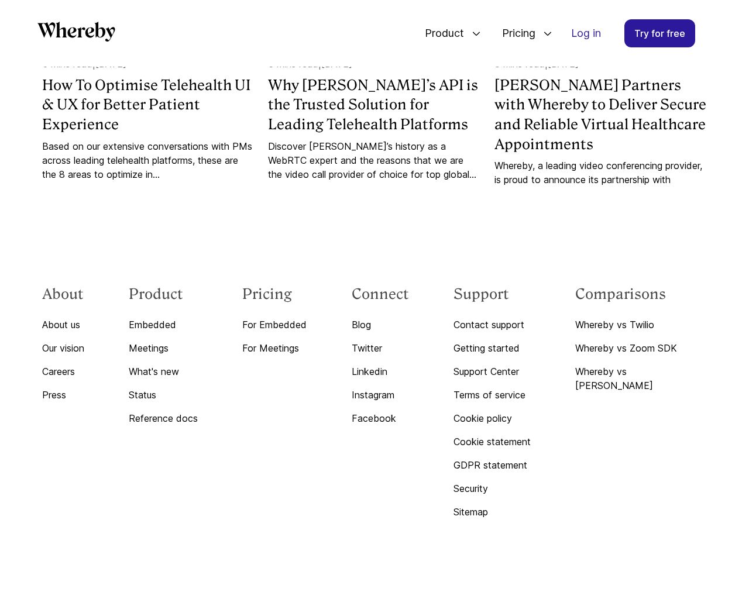
scroll to position [6232, 0]
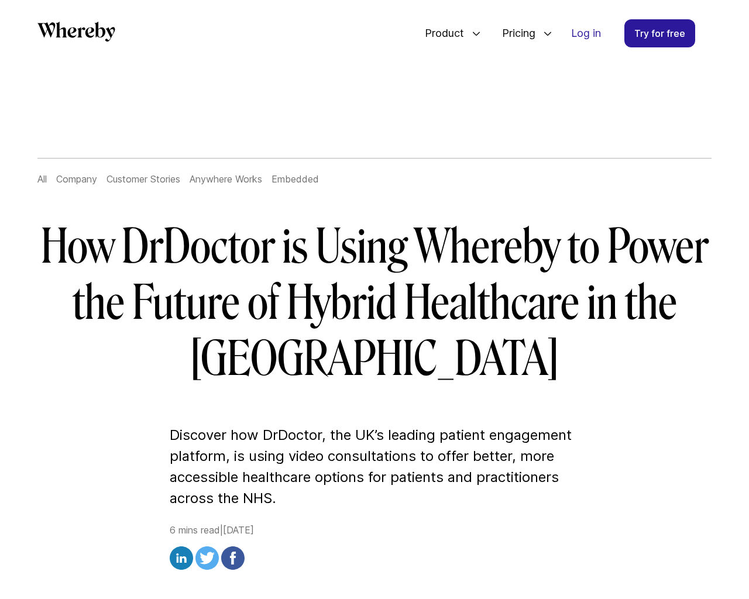
scroll to position [4153, 0]
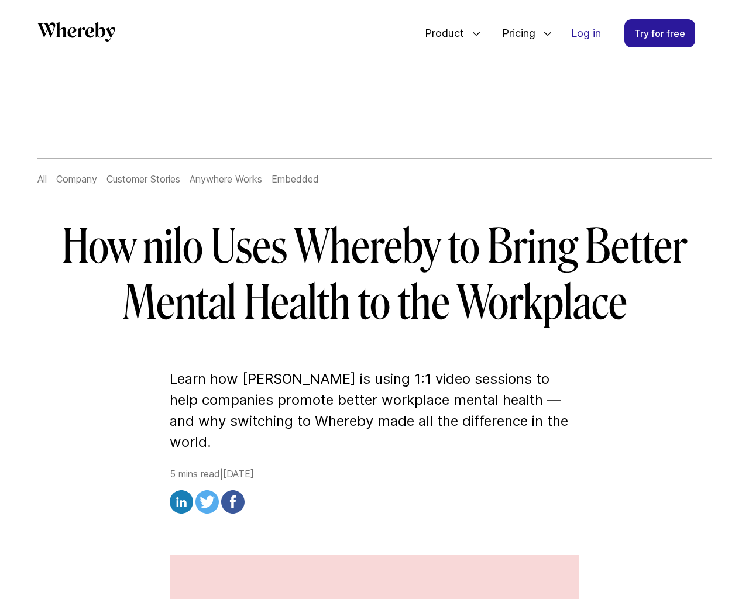
scroll to position [3815, 0]
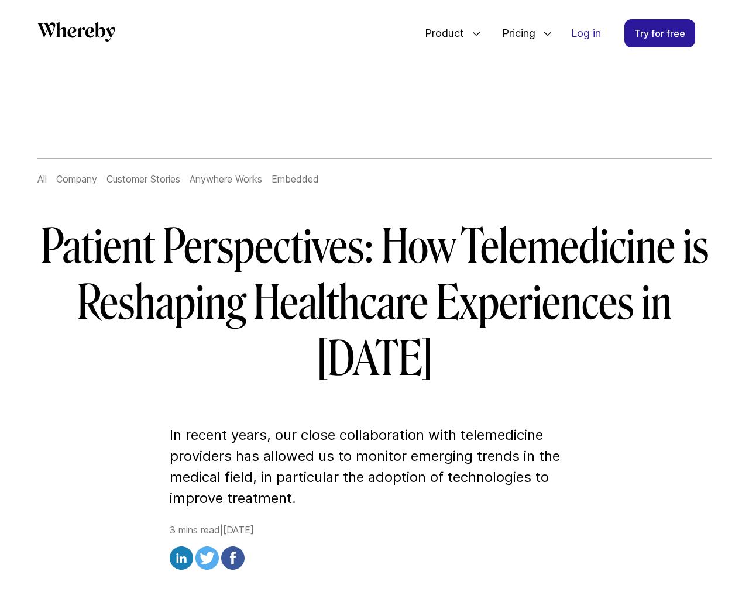
scroll to position [2859, 0]
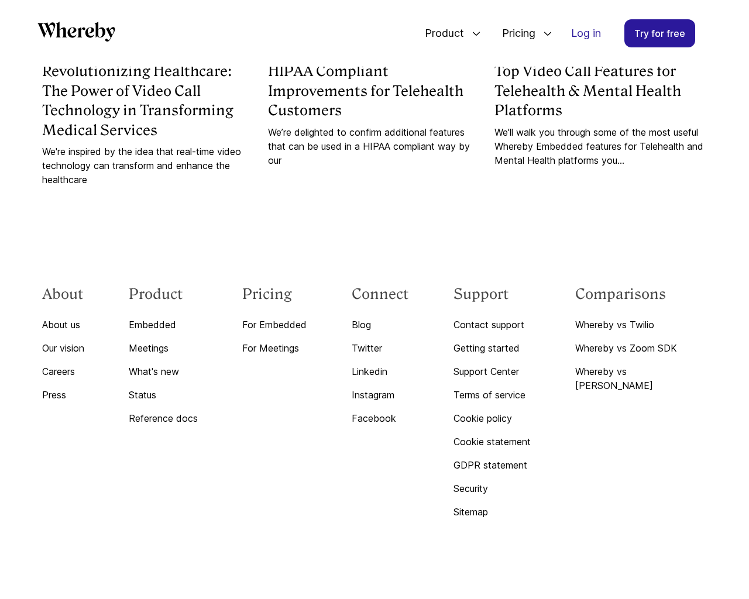
scroll to position [2018, 0]
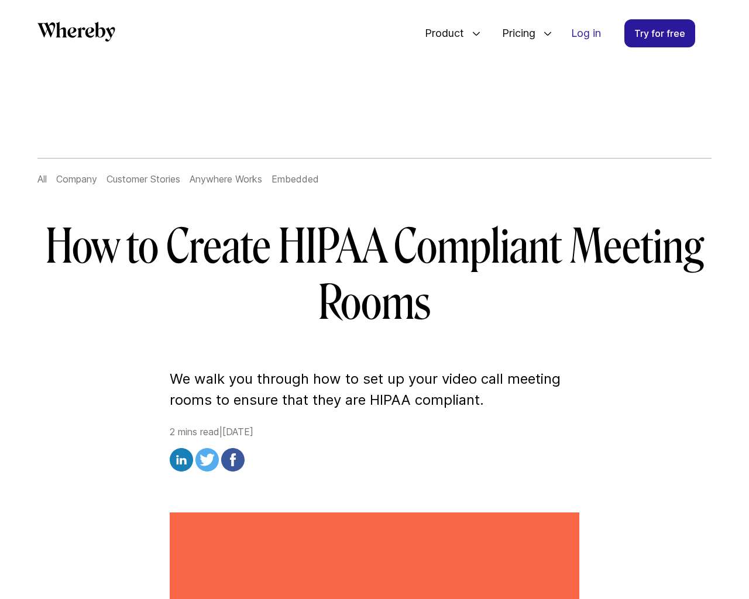
scroll to position [2142, 0]
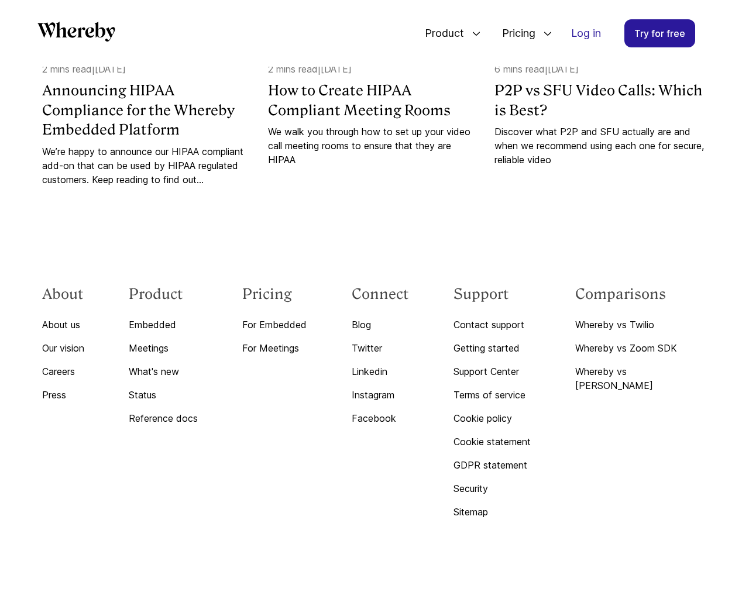
scroll to position [2018, 0]
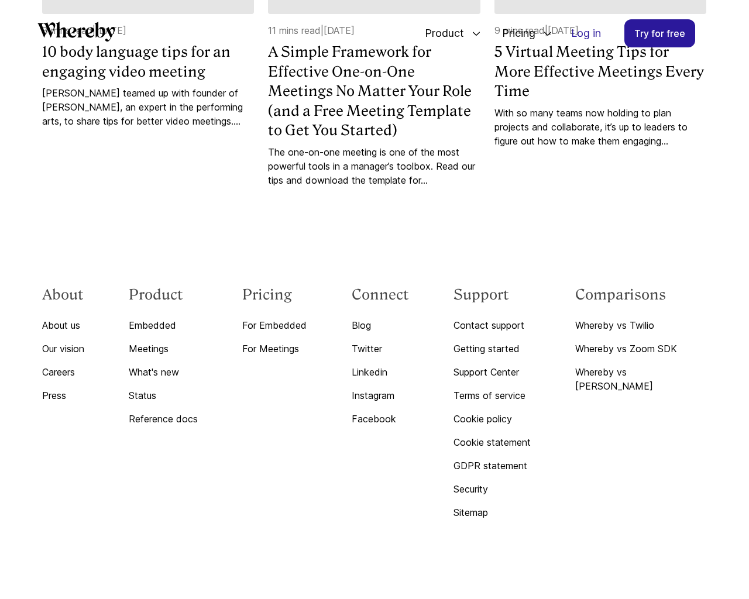
scroll to position [9276, 0]
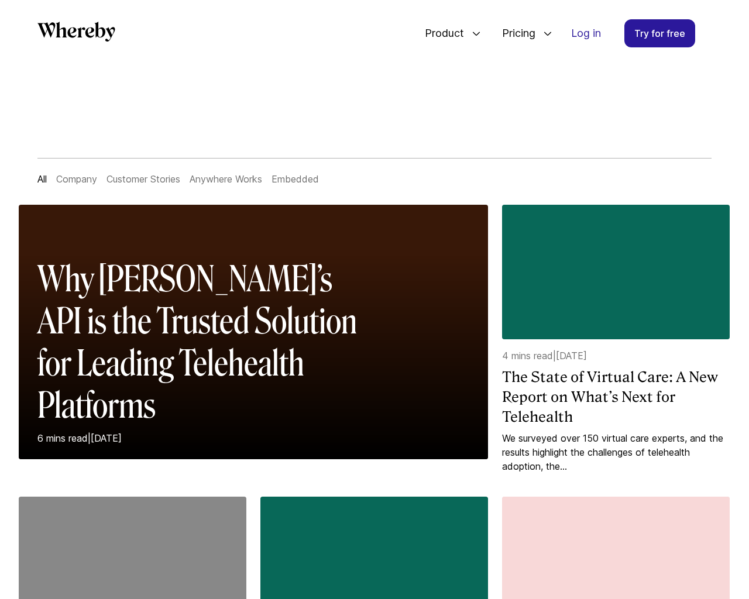
scroll to position [1219, 0]
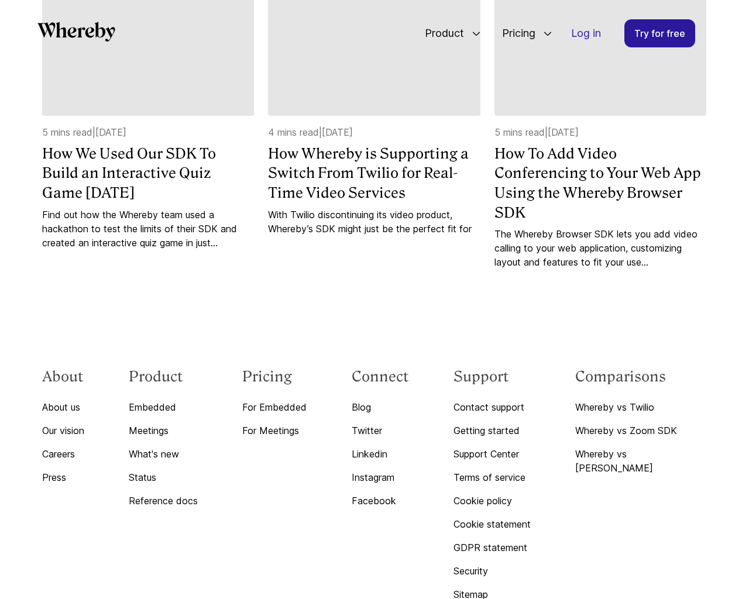
scroll to position [5480, 0]
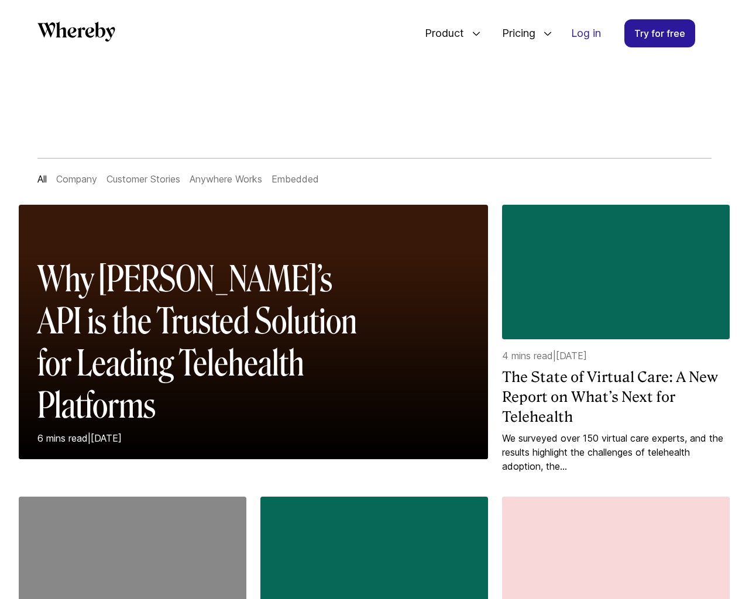
scroll to position [1219, 0]
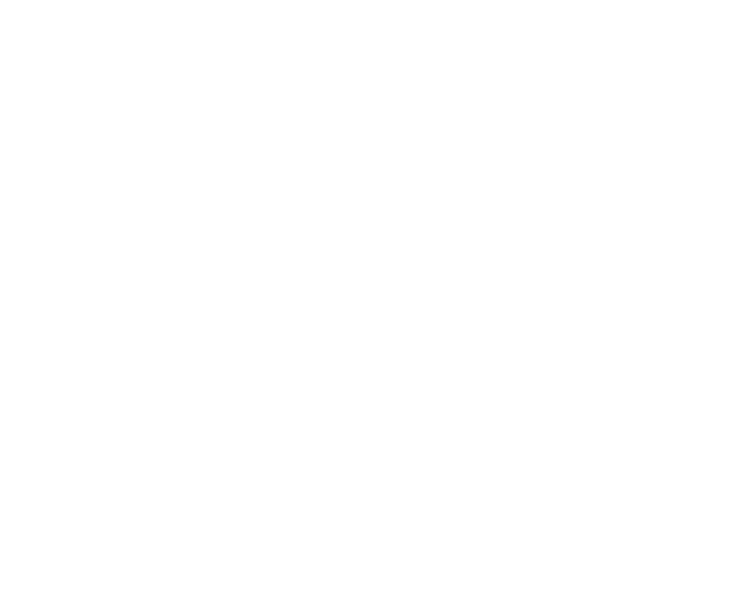
scroll to position [9276, 0]
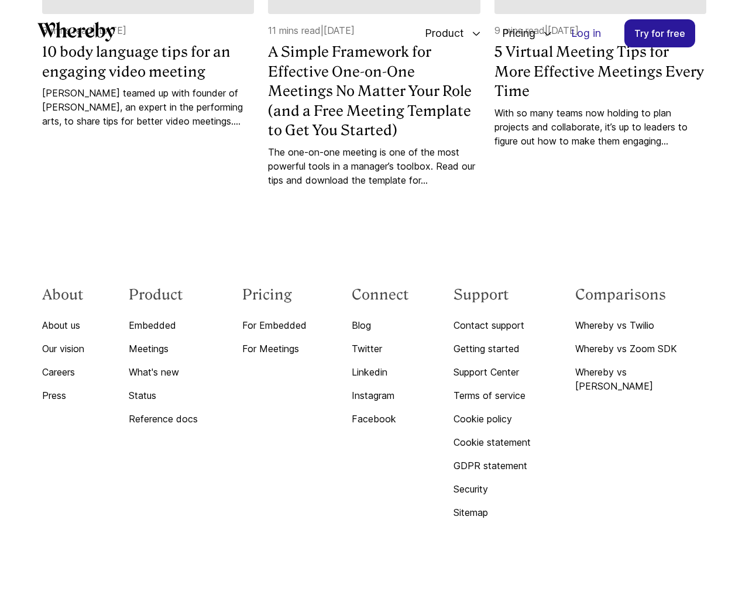
scroll to position [9276, 0]
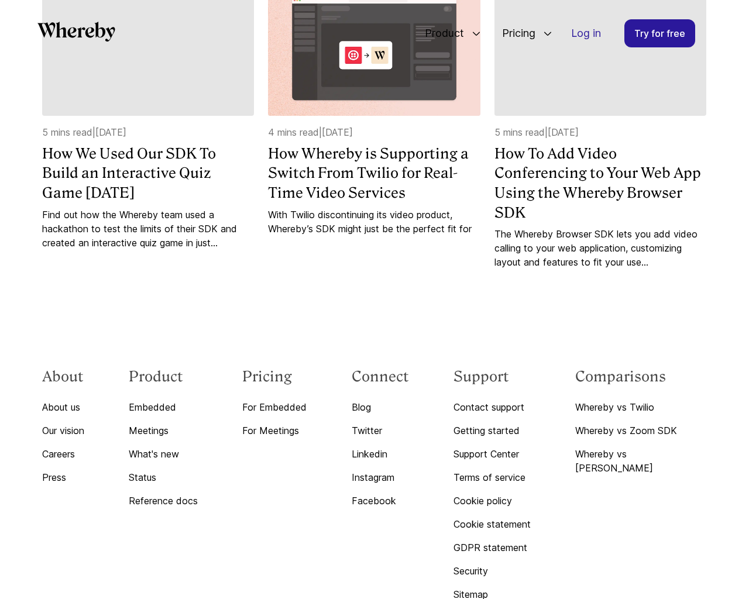
scroll to position [5480, 0]
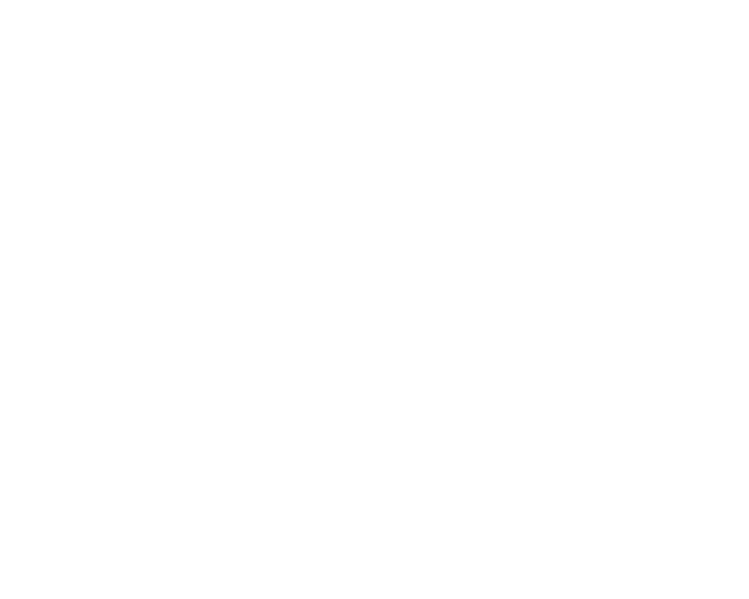
scroll to position [9276, 0]
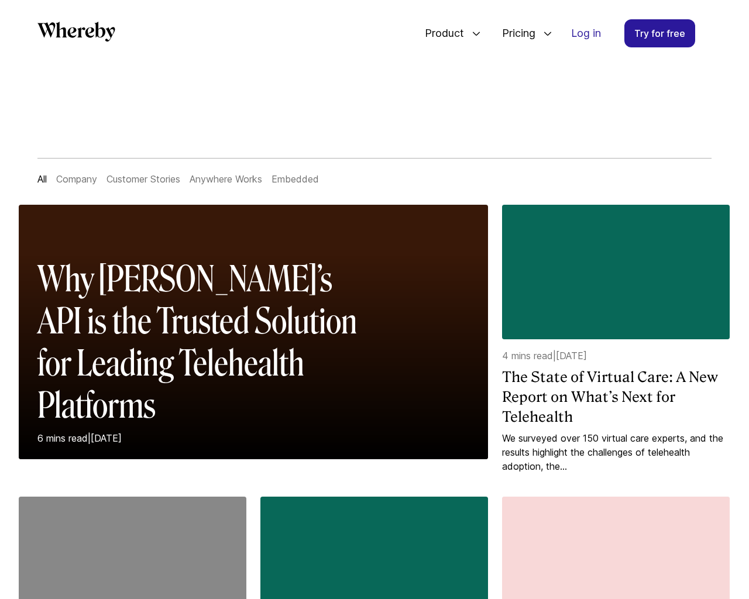
scroll to position [1219, 0]
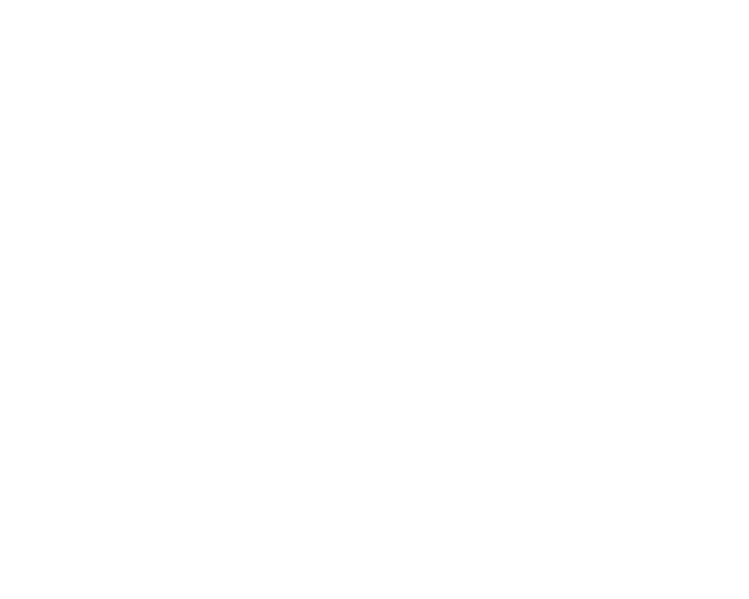
scroll to position [5480, 0]
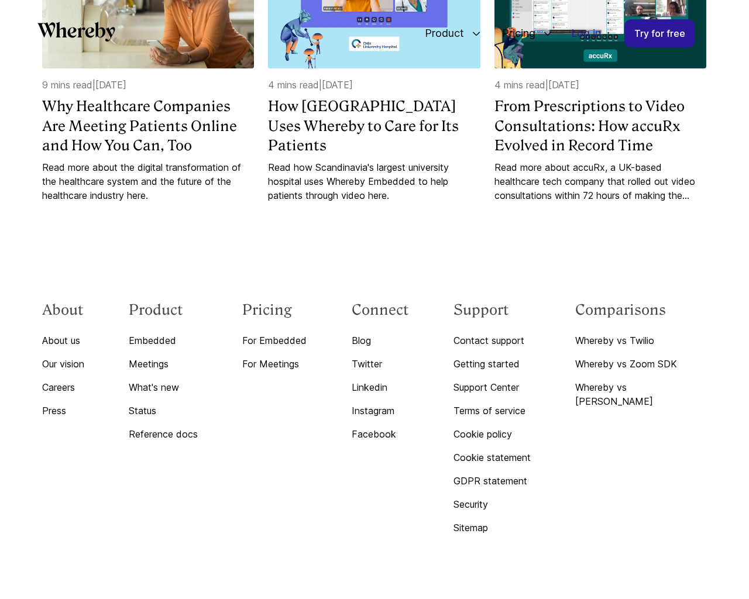
scroll to position [1219, 0]
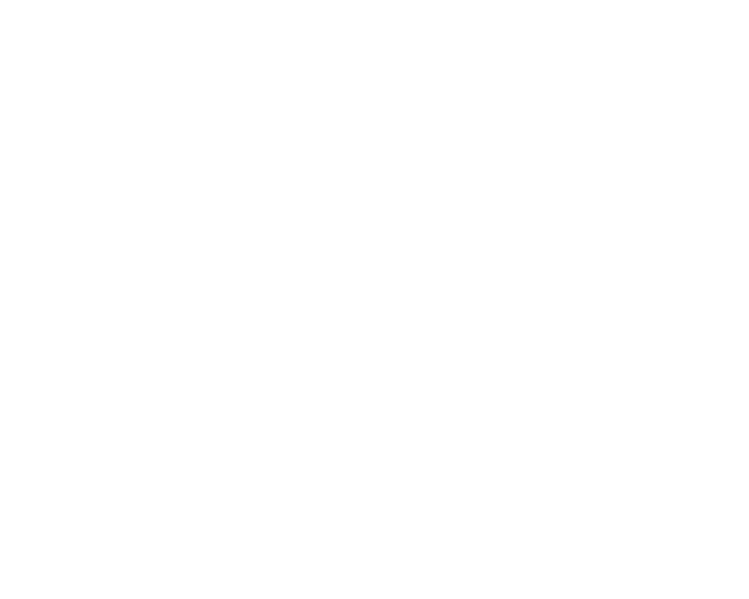
scroll to position [5480, 0]
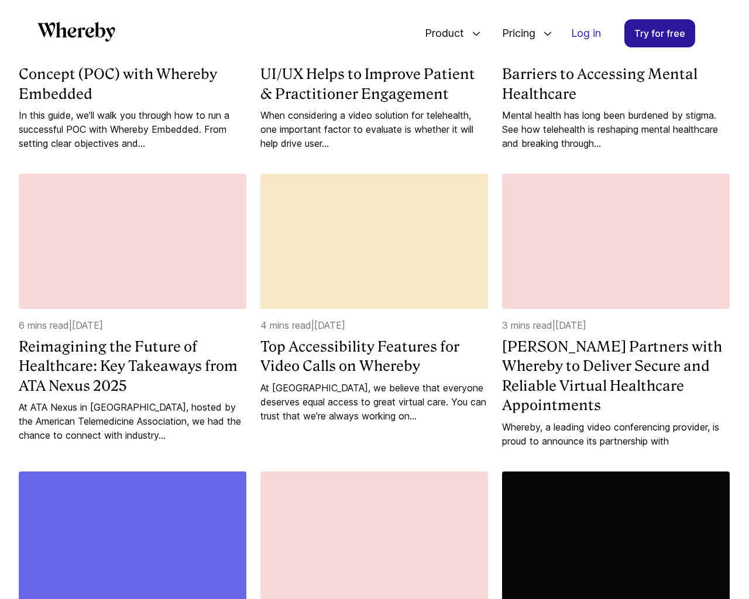
scroll to position [1803, 0]
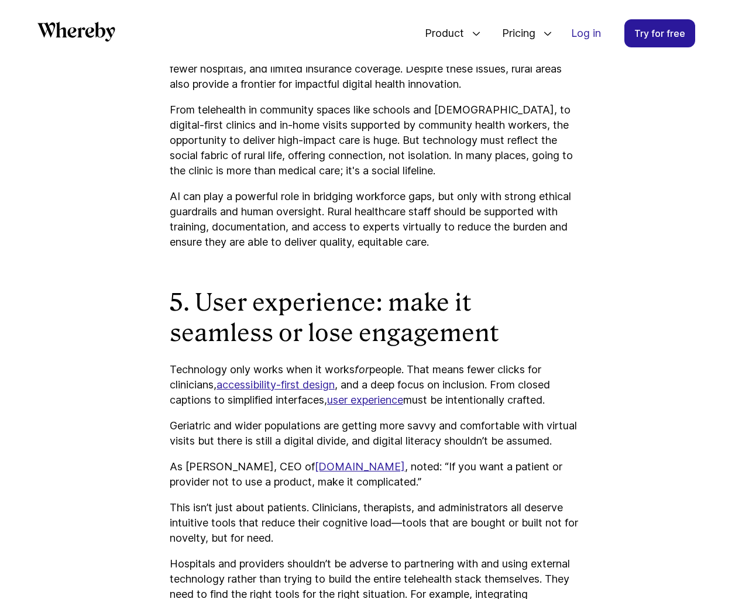
scroll to position [3522, 0]
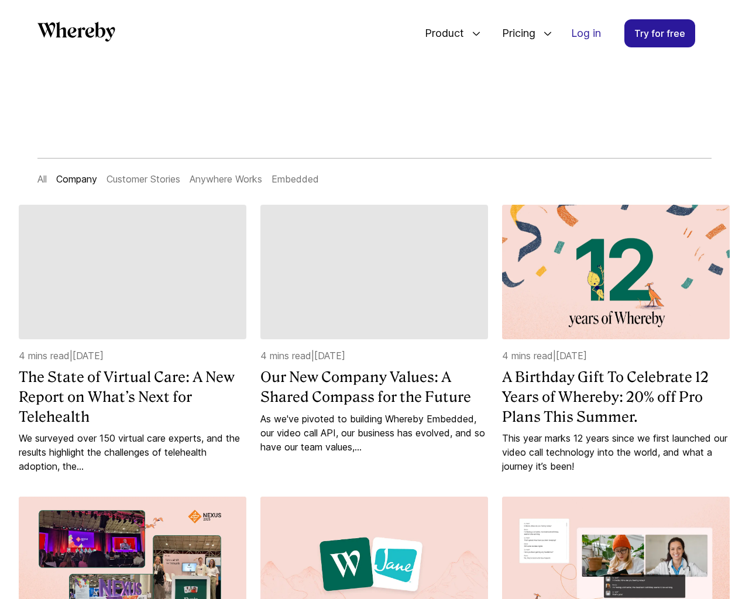
scroll to position [1219, 0]
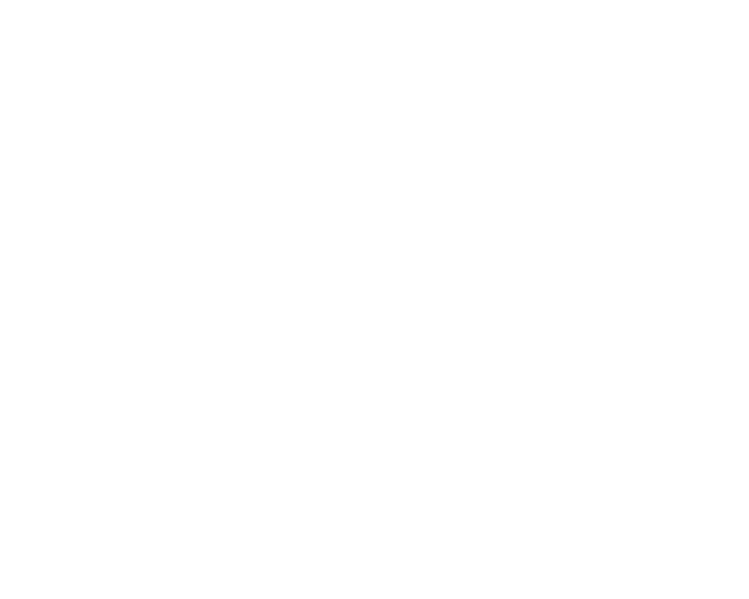
scroll to position [4462, 0]
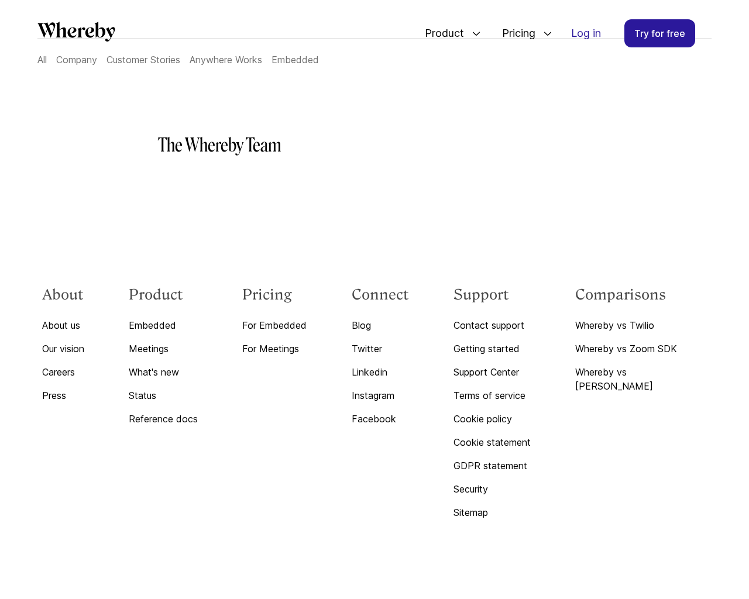
scroll to position [119, 0]
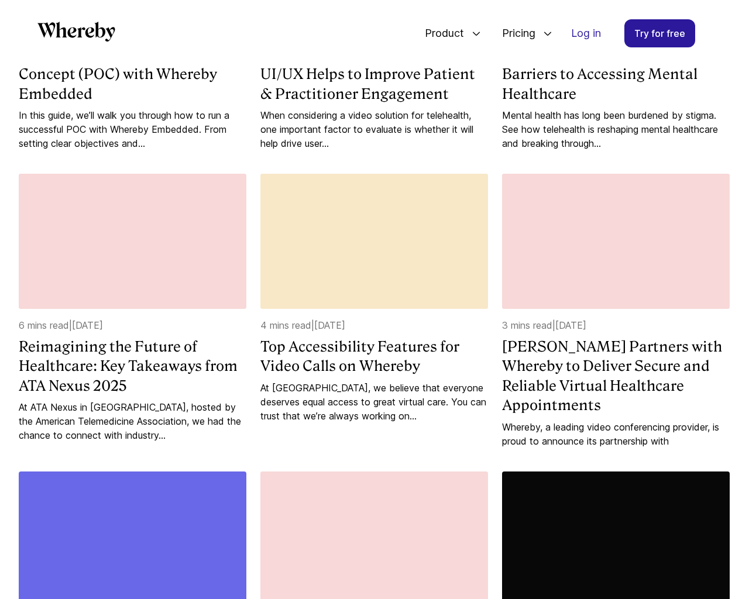
scroll to position [1803, 0]
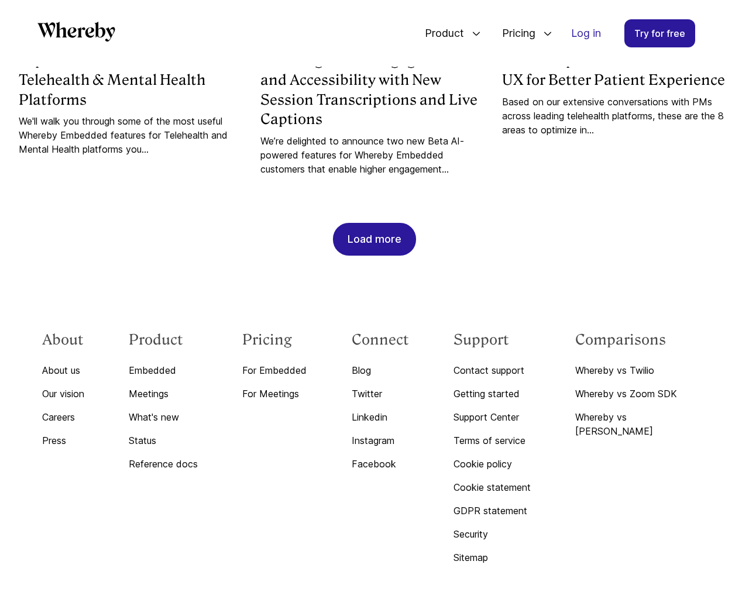
scroll to position [3522, 0]
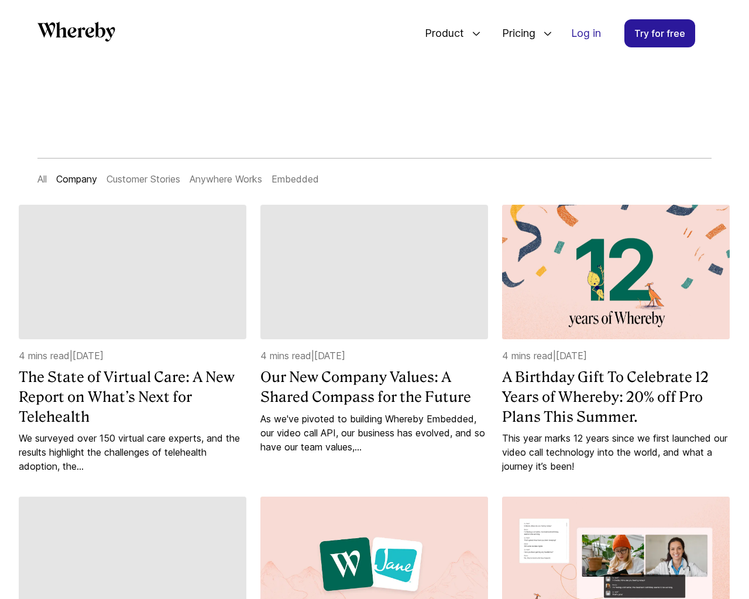
scroll to position [1219, 0]
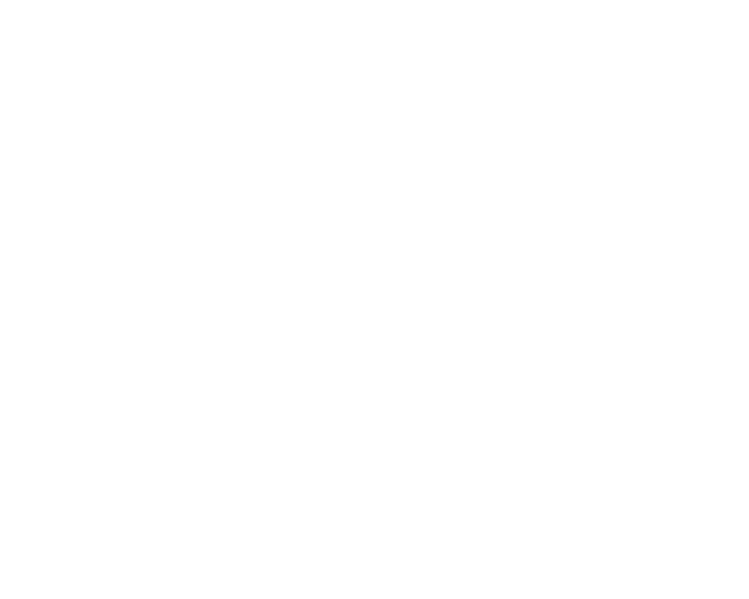
scroll to position [4462, 0]
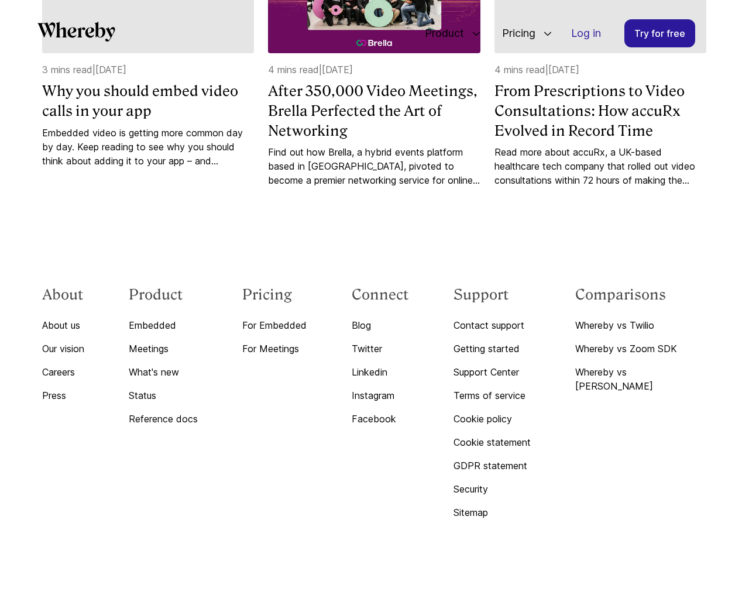
scroll to position [2887, 0]
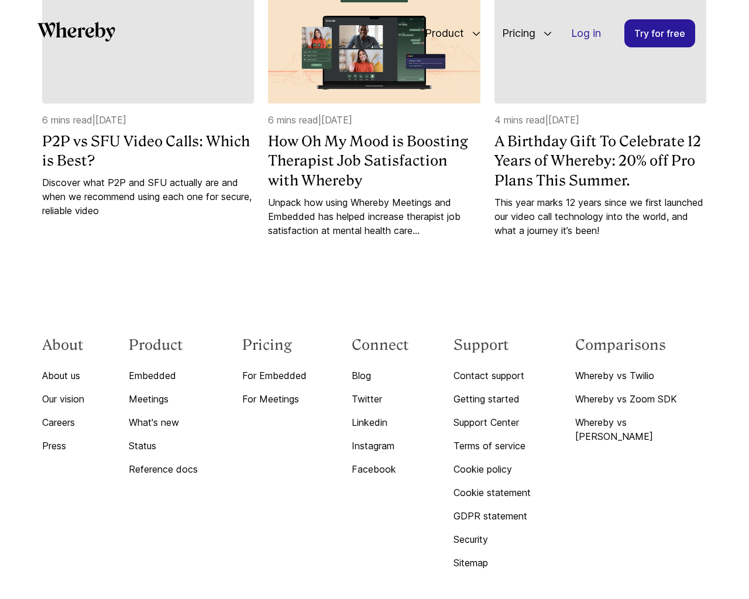
scroll to position [2347, 0]
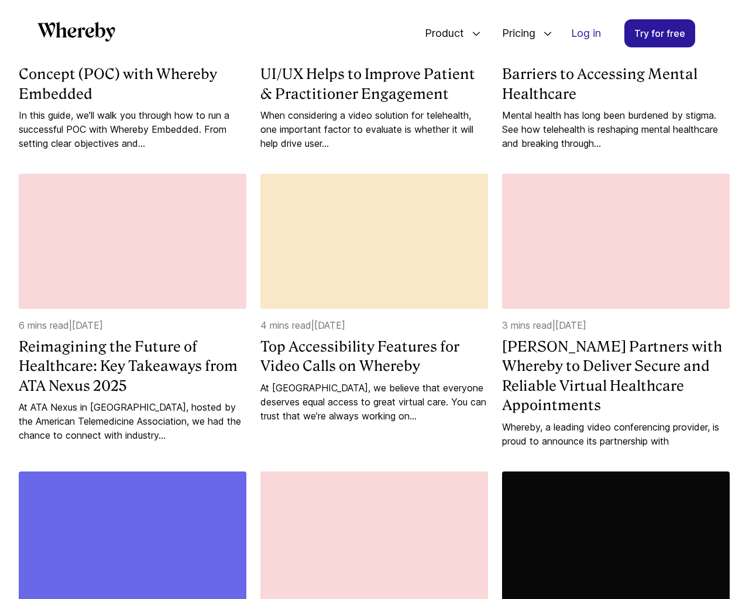
scroll to position [1803, 0]
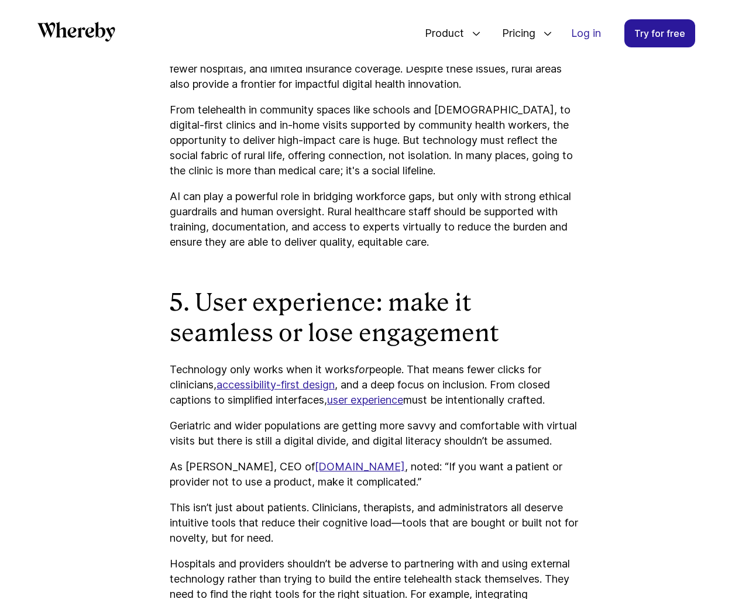
scroll to position [3522, 0]
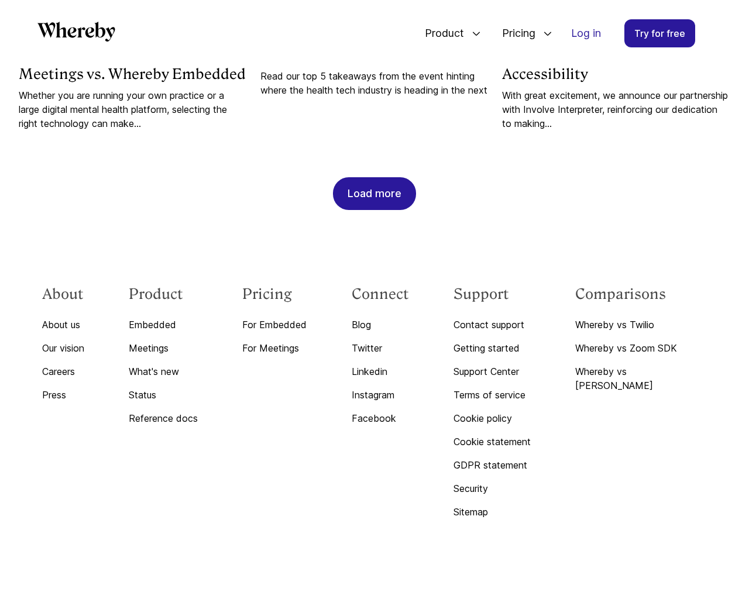
scroll to position [1219, 0]
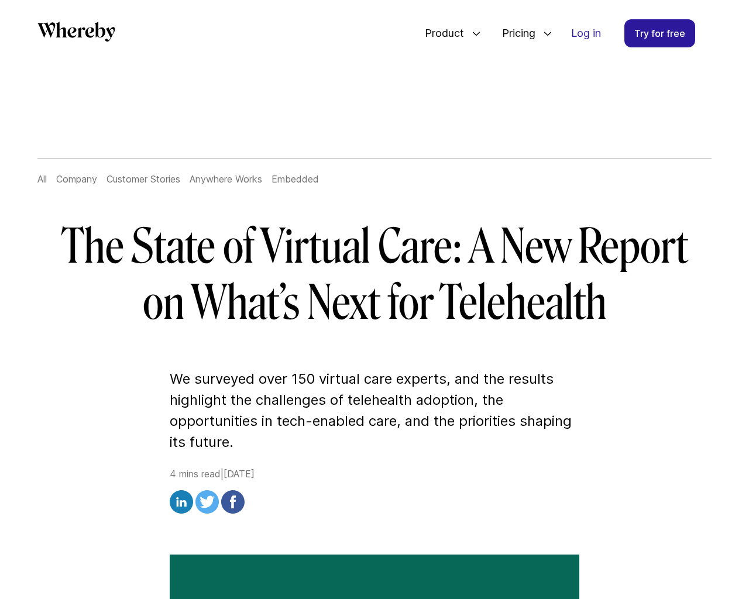
scroll to position [2826, 0]
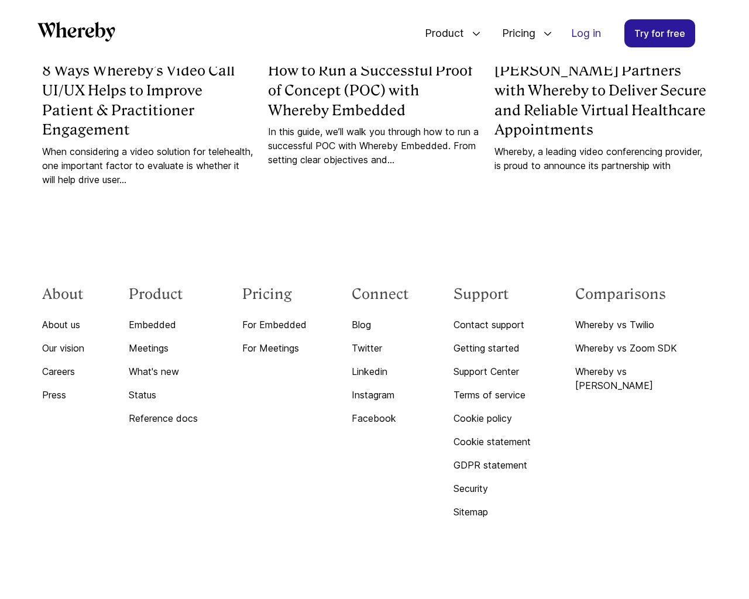
scroll to position [1219, 0]
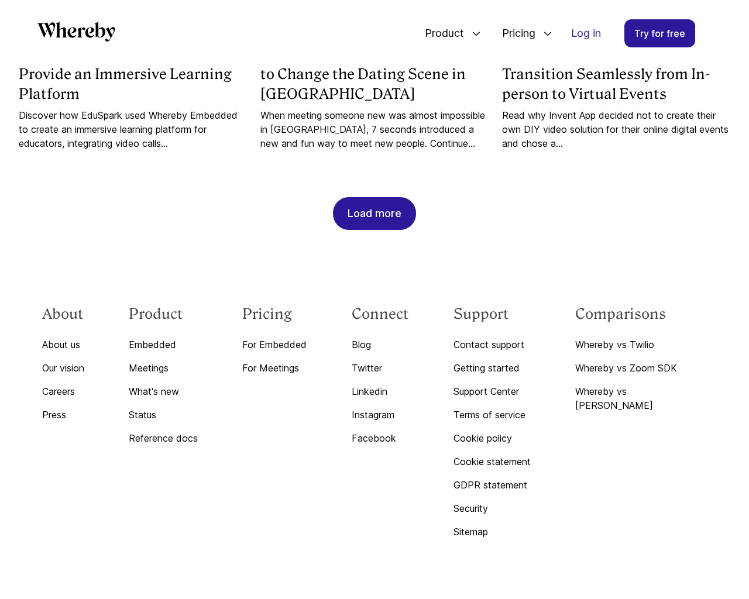
scroll to position [3823, 0]
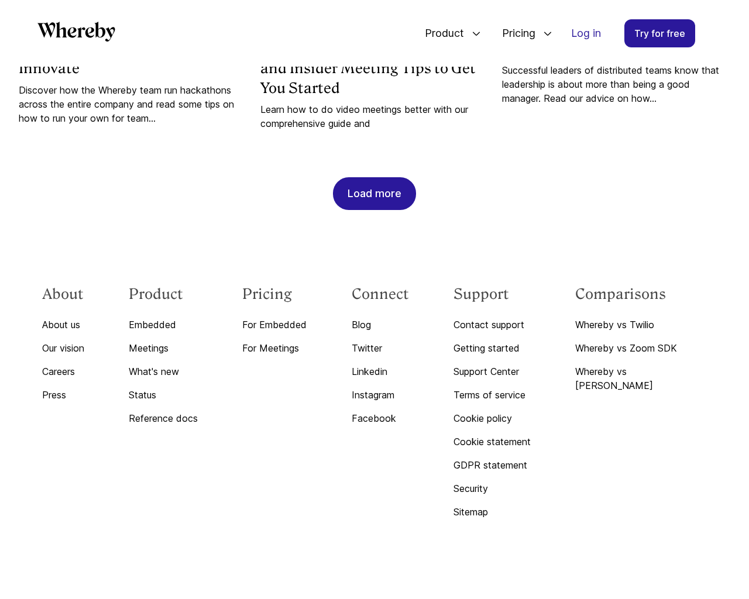
scroll to position [1205, 0]
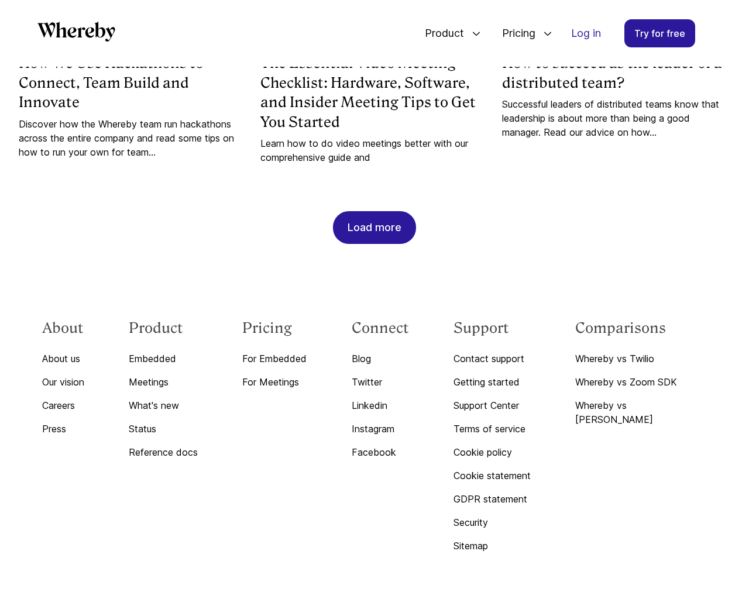
scroll to position [4486, 0]
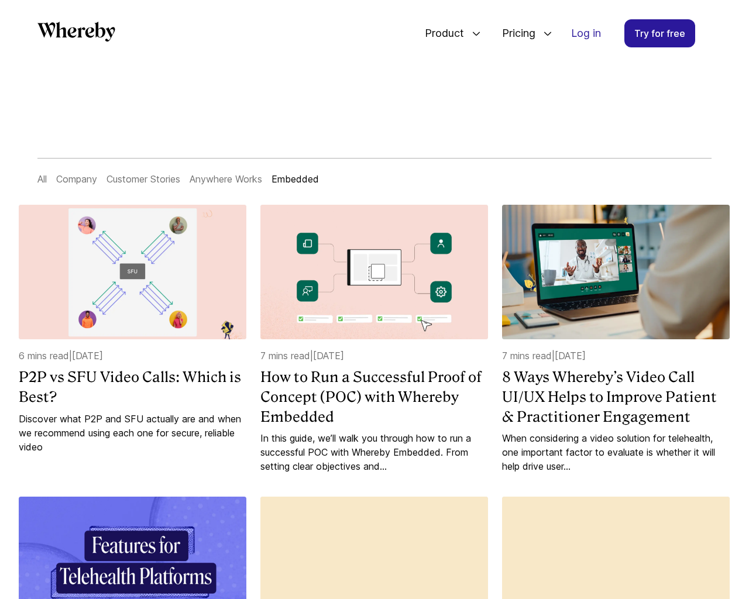
scroll to position [1239, 0]
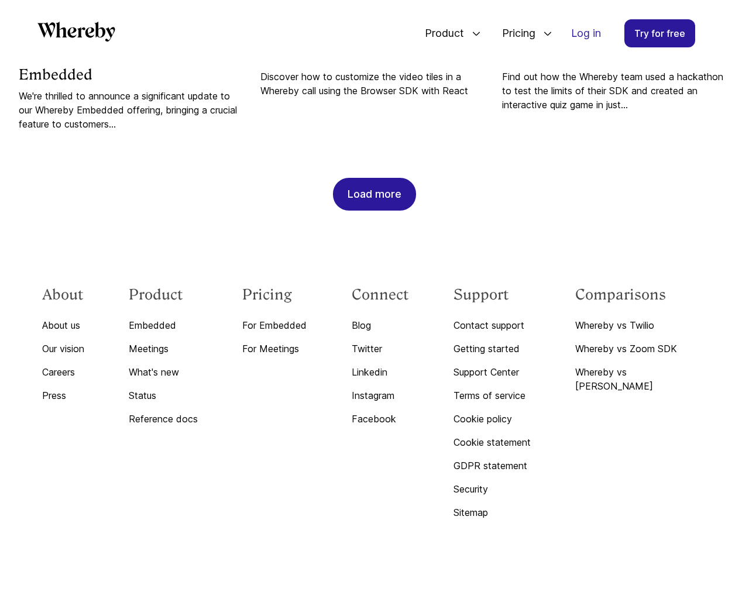
scroll to position [6135, 0]
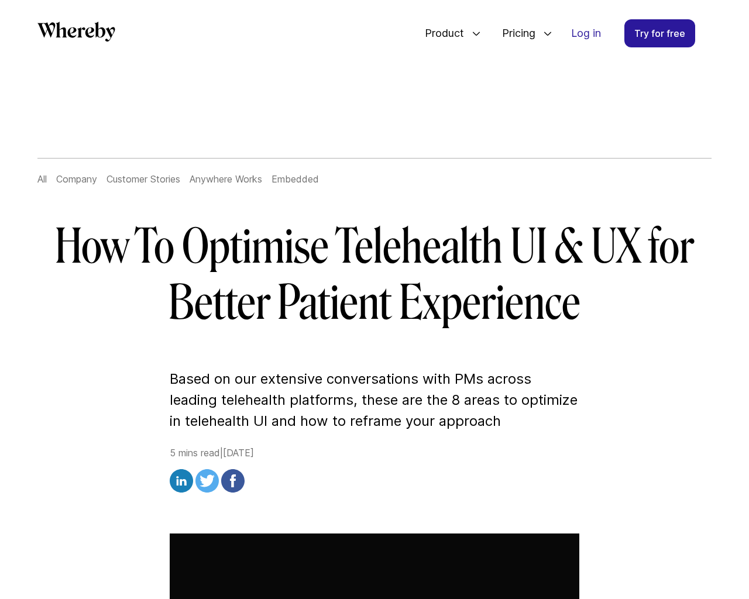
scroll to position [6232, 0]
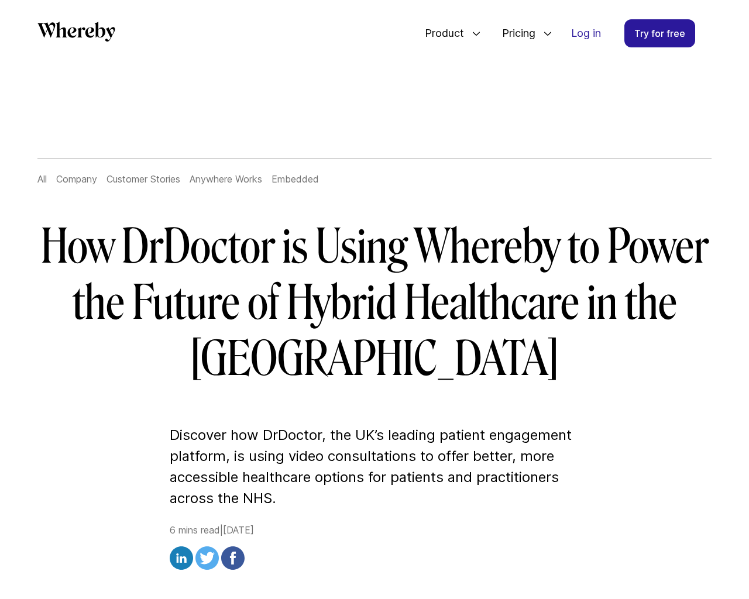
scroll to position [4153, 0]
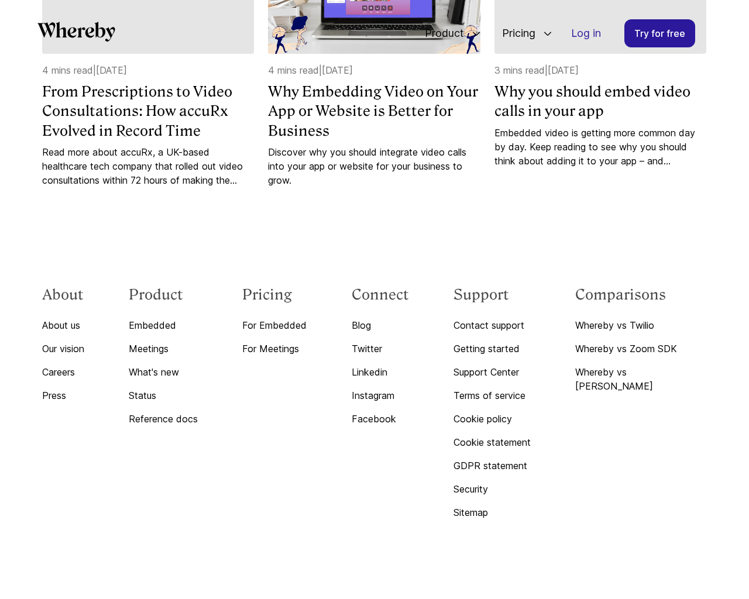
scroll to position [5102, 0]
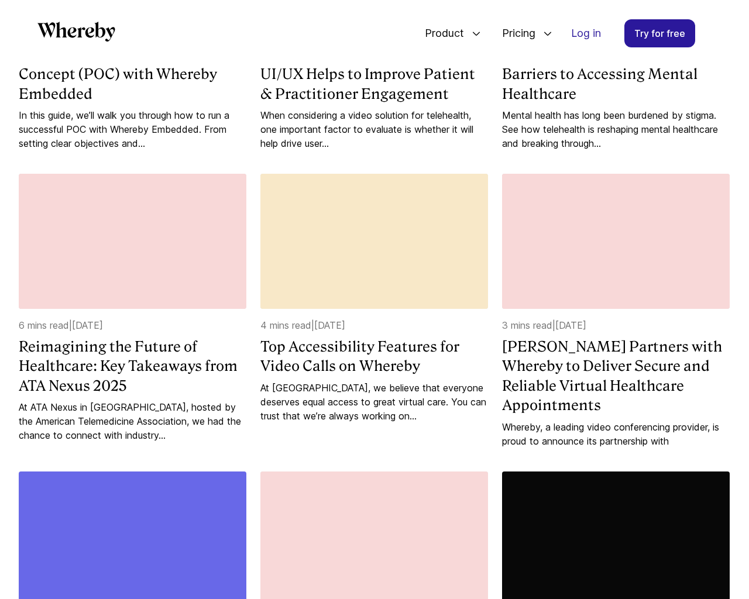
scroll to position [1803, 0]
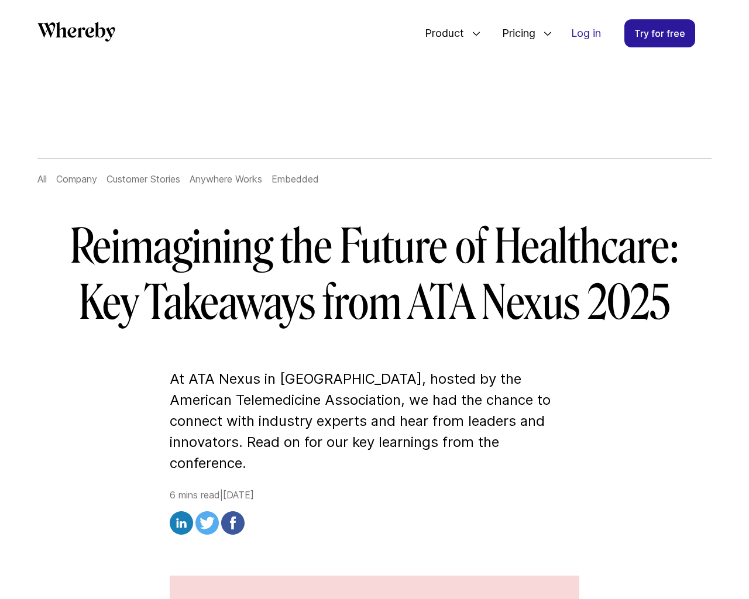
scroll to position [3522, 0]
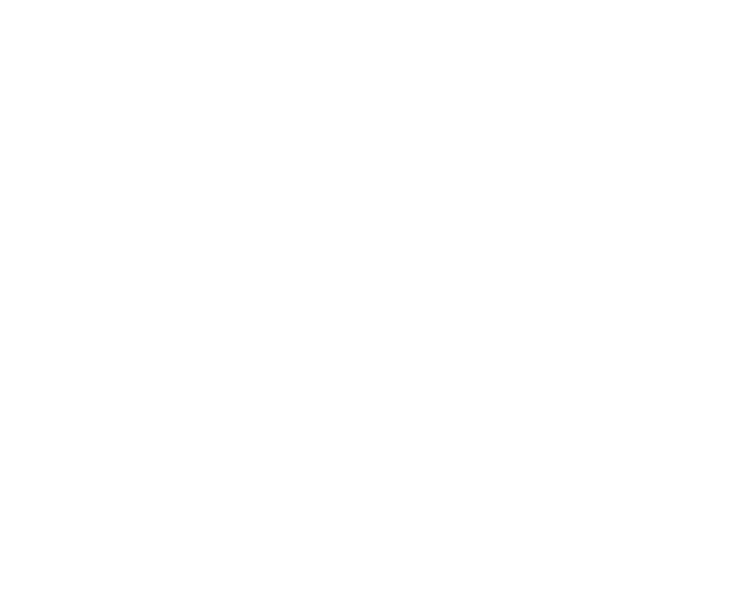
scroll to position [2565, 0]
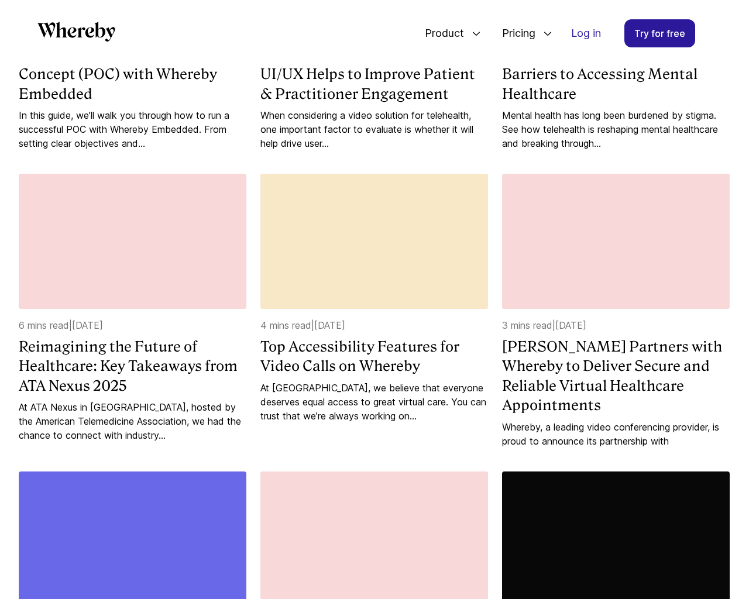
scroll to position [1803, 0]
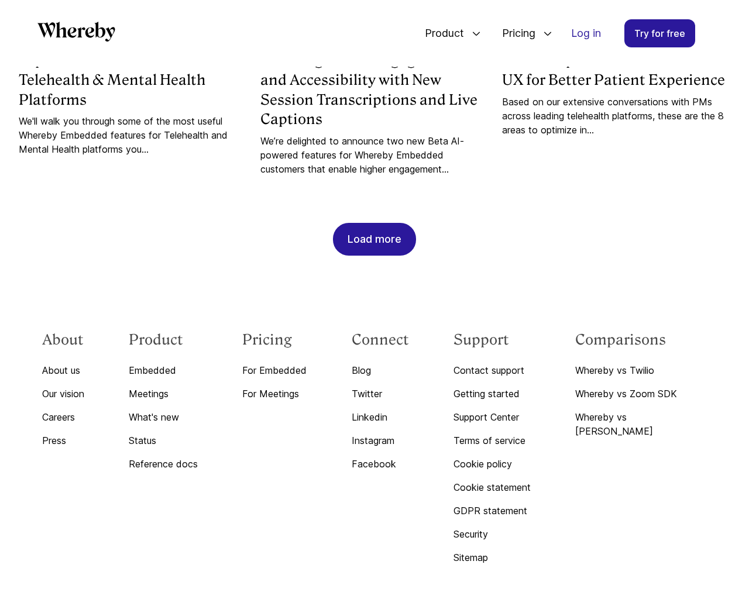
scroll to position [3522, 0]
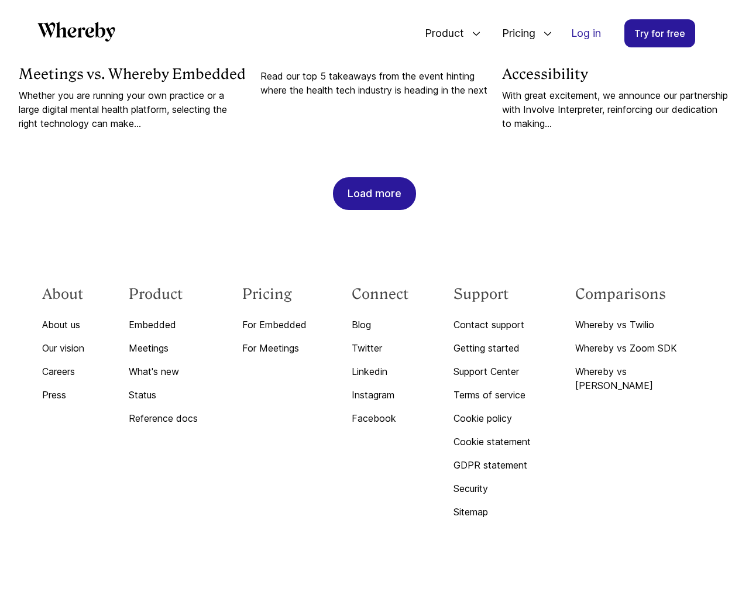
scroll to position [1219, 0]
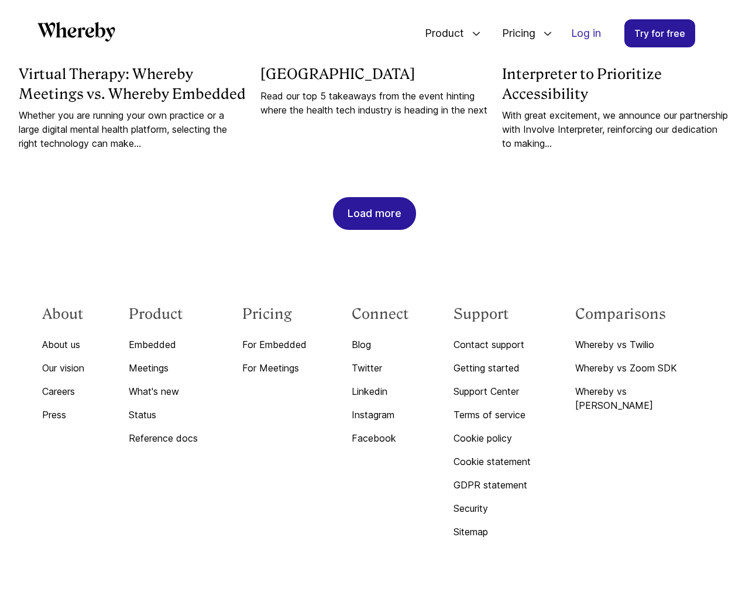
scroll to position [2826, 0]
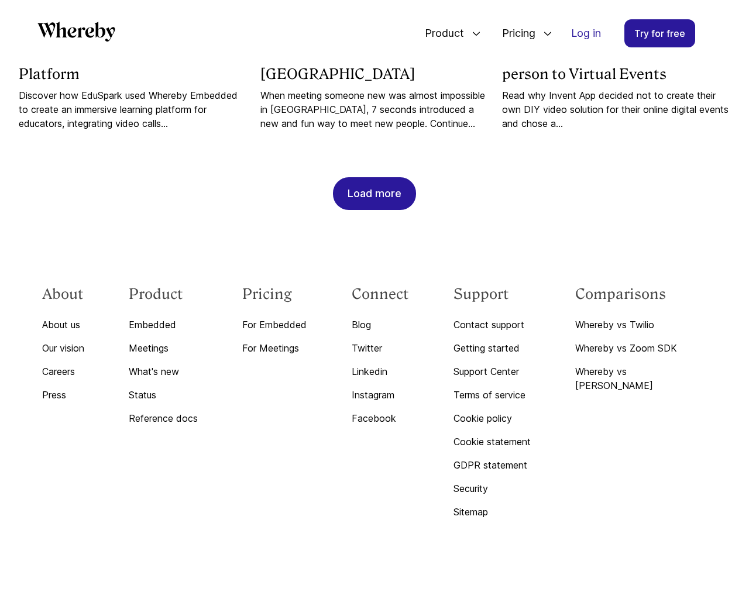
scroll to position [1219, 0]
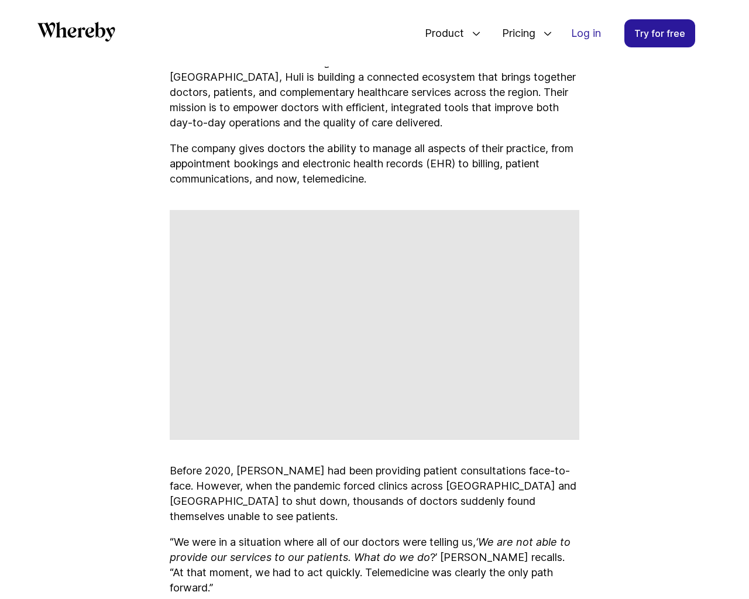
scroll to position [3823, 0]
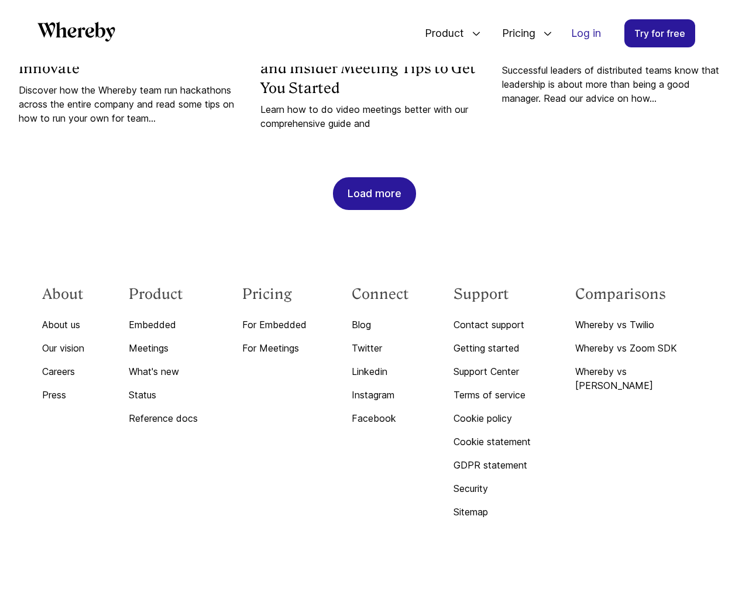
scroll to position [1205, 0]
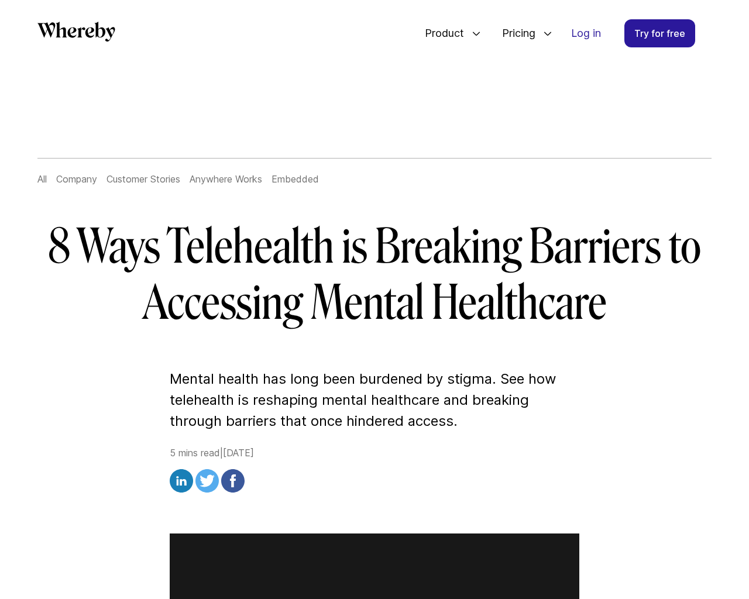
scroll to position [4486, 0]
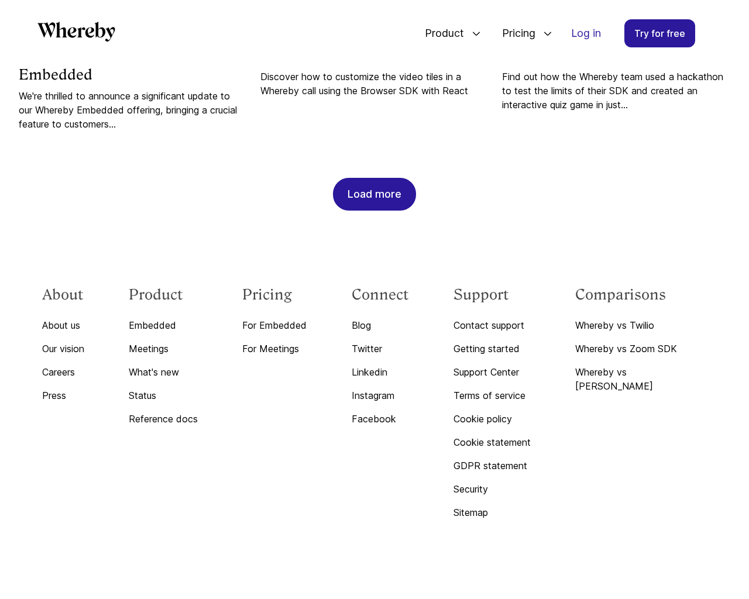
scroll to position [1239, 0]
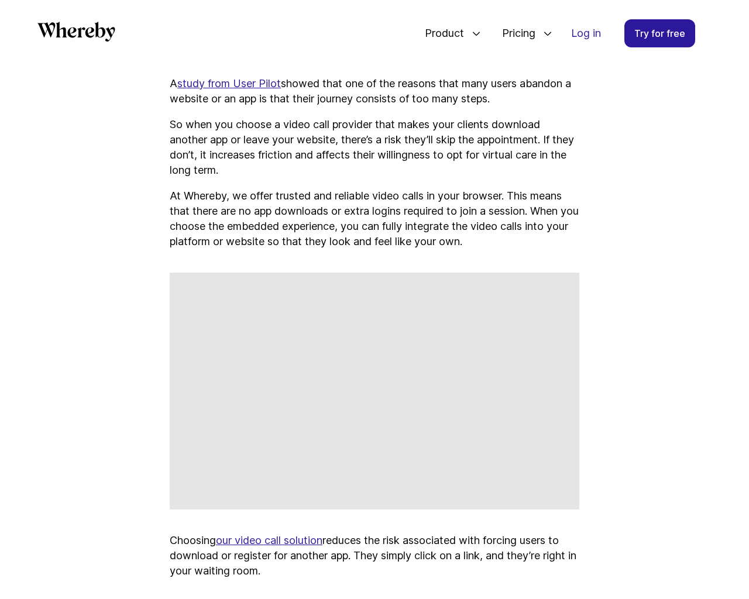
scroll to position [6135, 0]
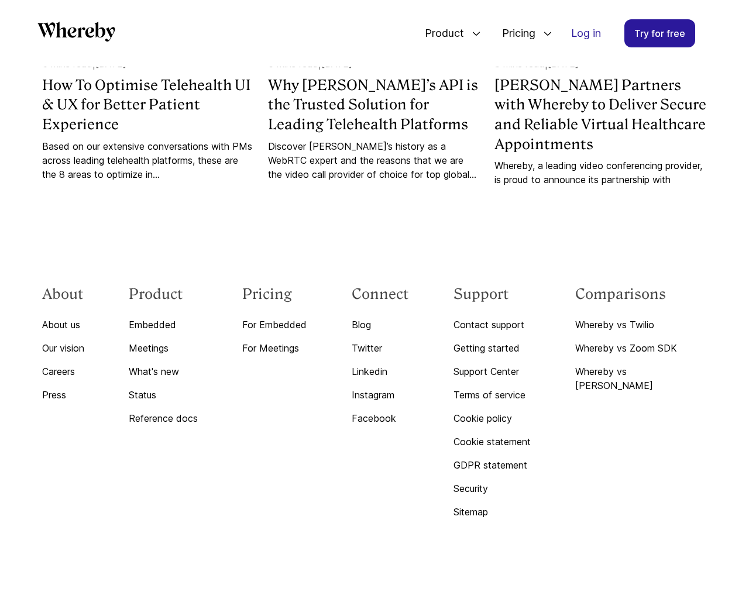
scroll to position [6232, 0]
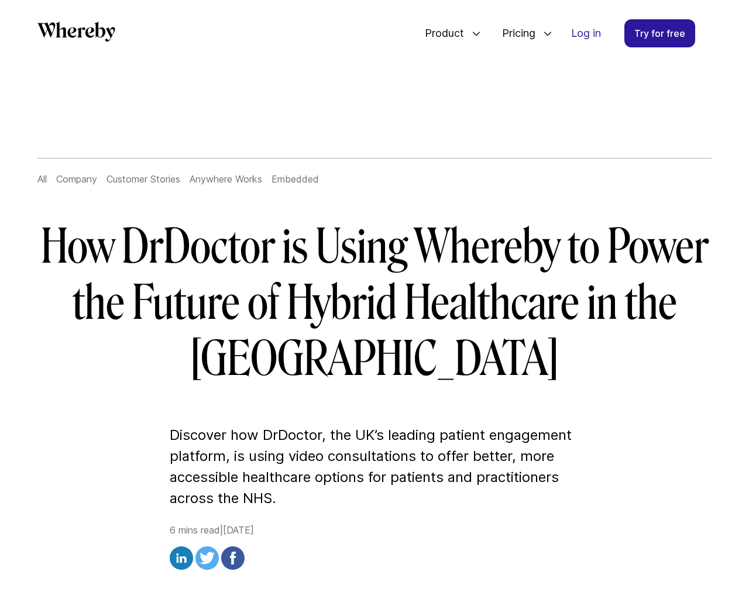
scroll to position [4153, 0]
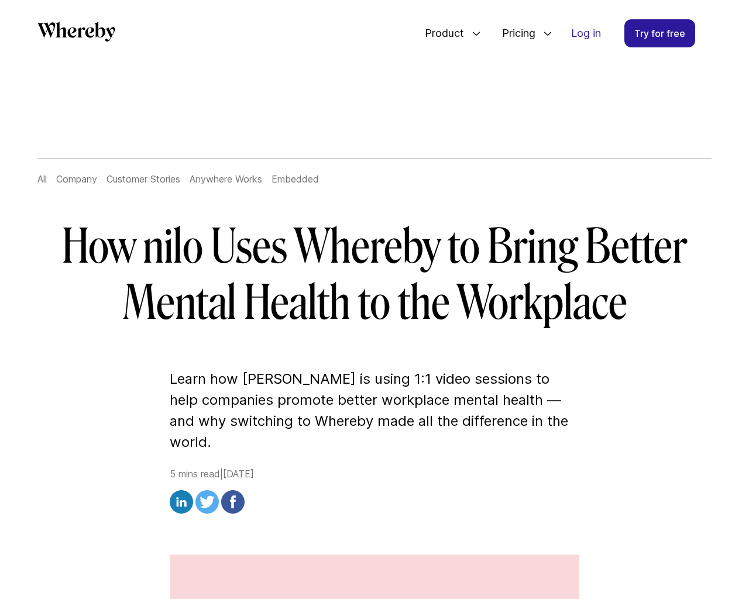
scroll to position [3815, 0]
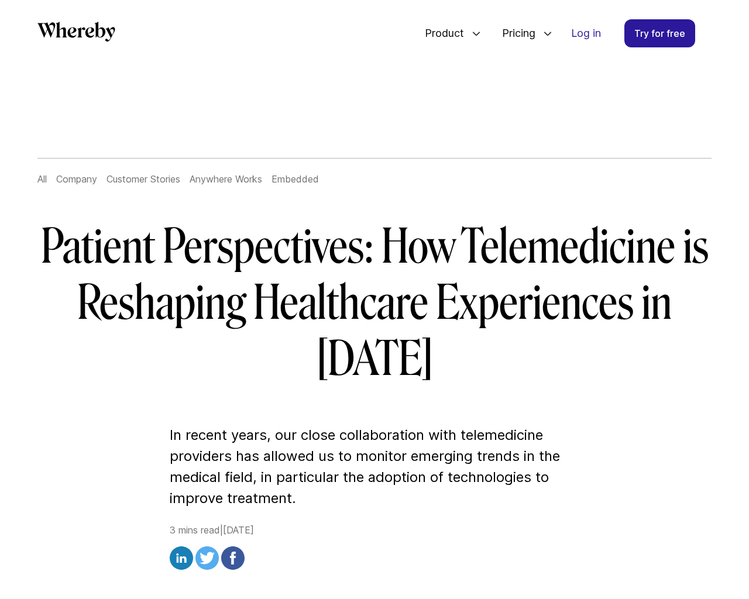
scroll to position [2859, 0]
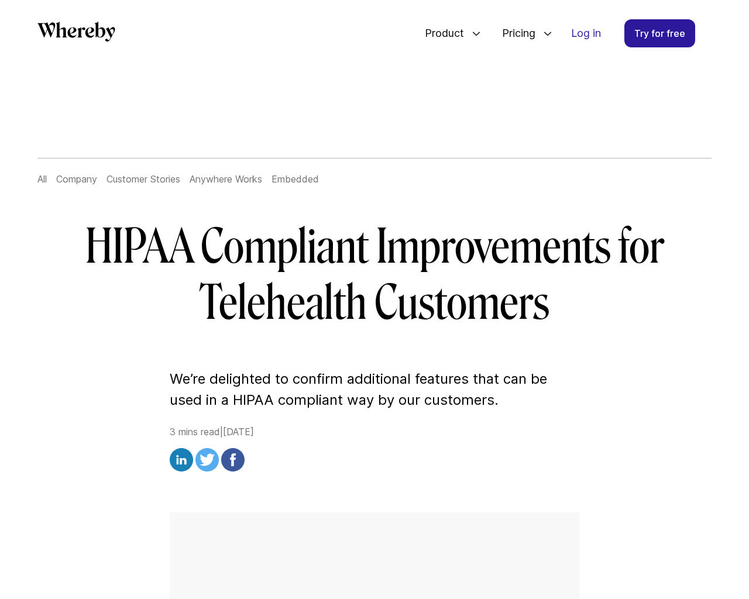
scroll to position [2018, 0]
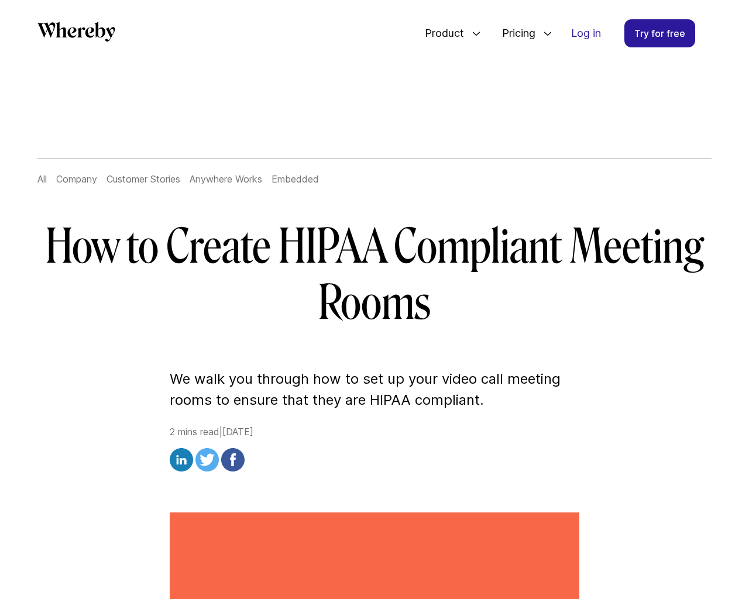
scroll to position [2142, 0]
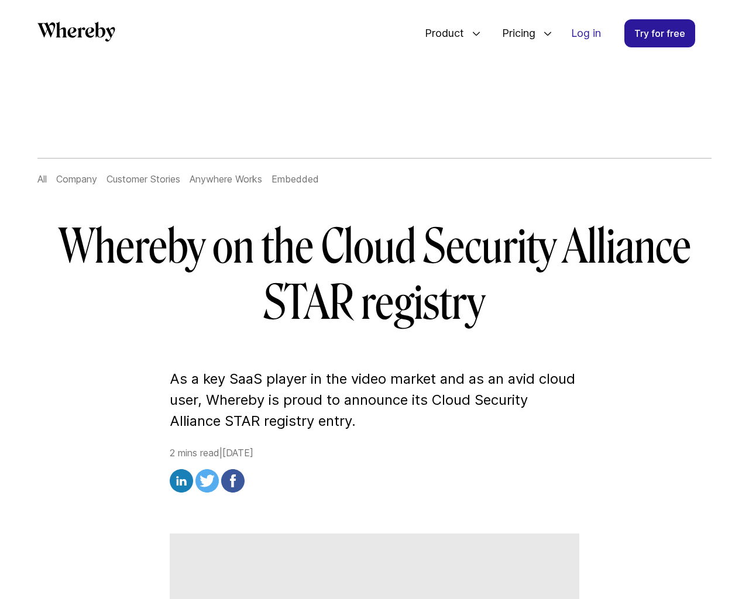
scroll to position [1606, 0]
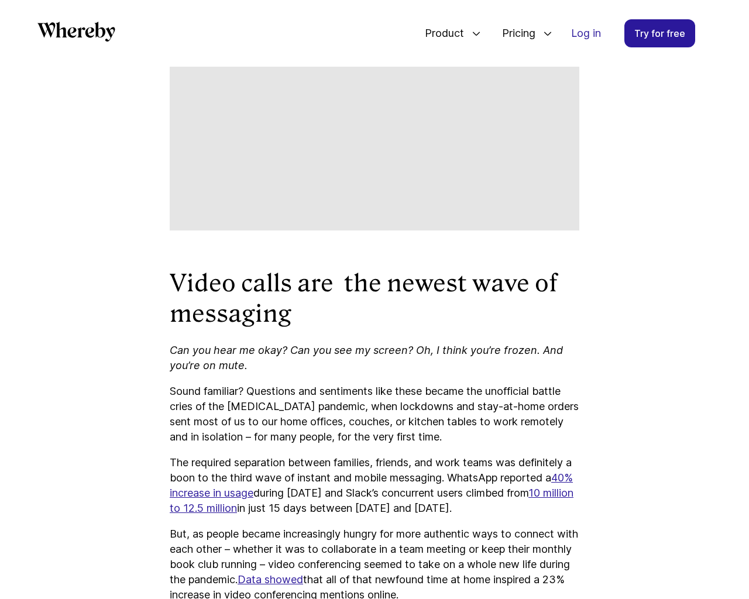
scroll to position [4333, 0]
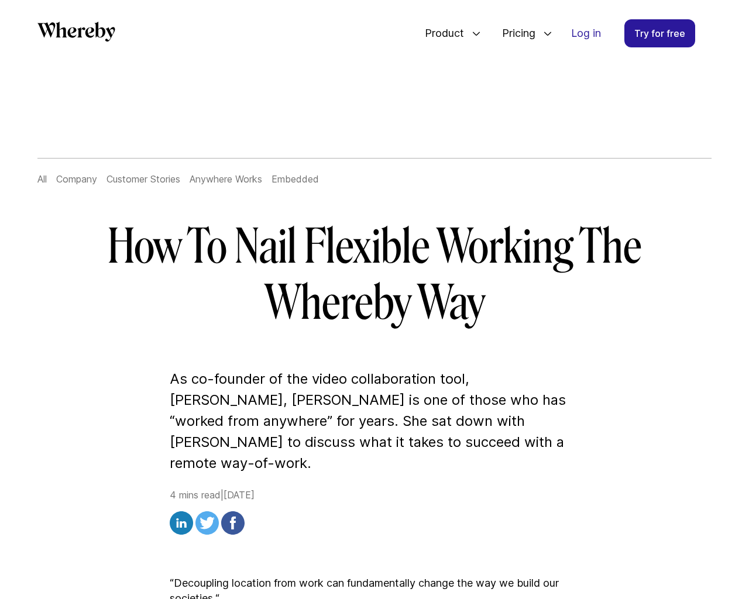
scroll to position [3131, 0]
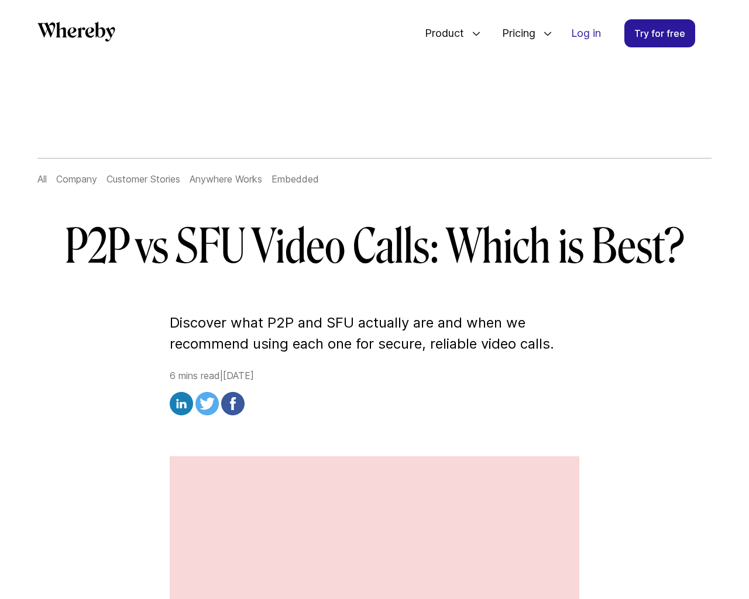
scroll to position [4408, 0]
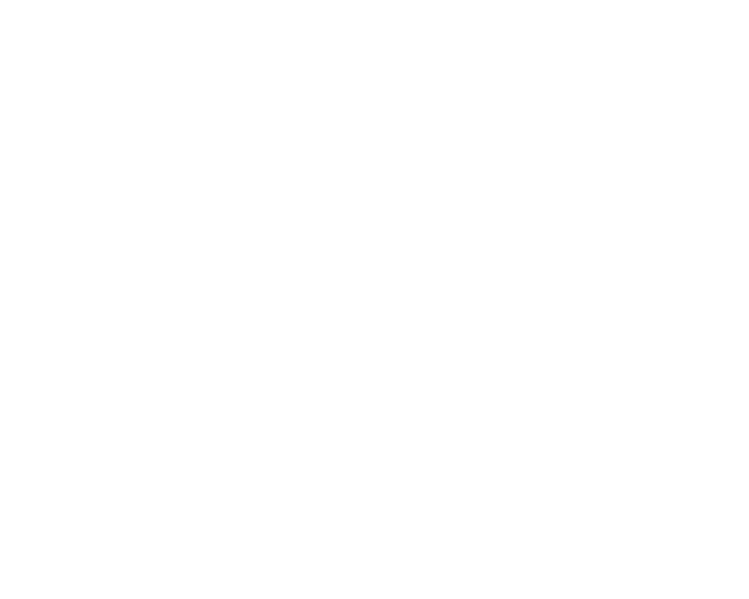
scroll to position [4380, 0]
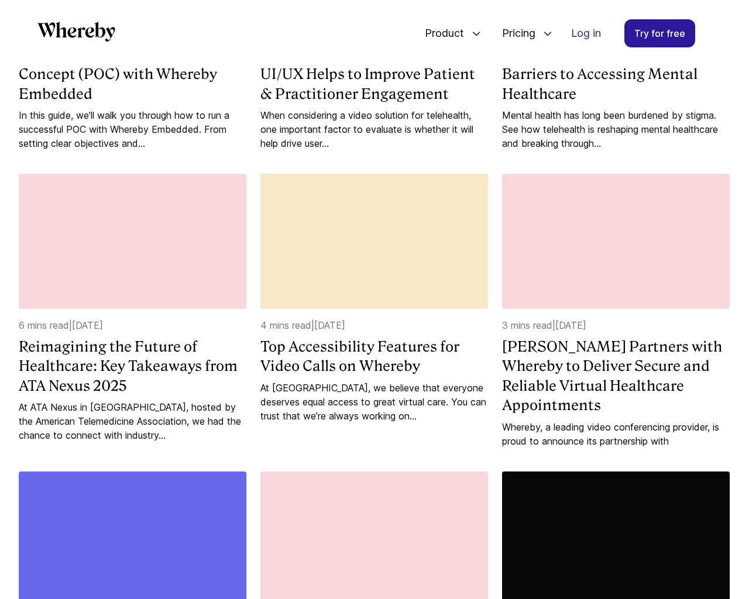
scroll to position [1803, 0]
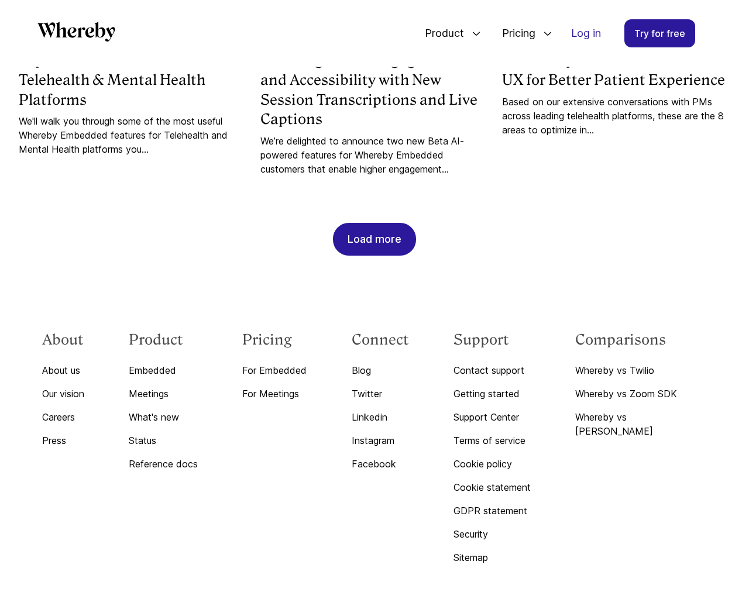
scroll to position [3522, 0]
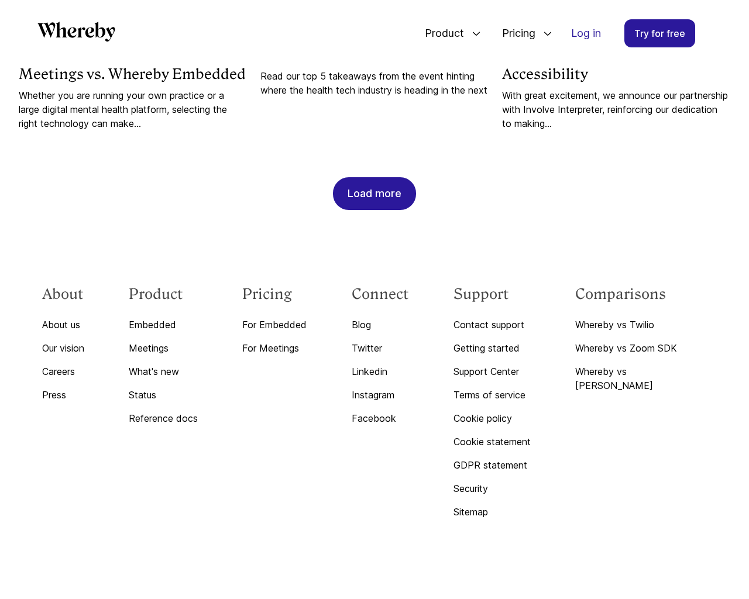
scroll to position [1219, 0]
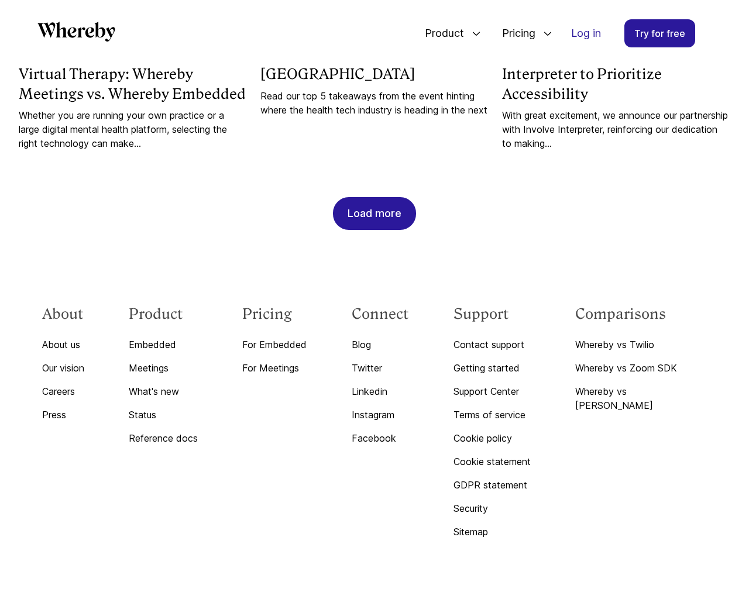
scroll to position [2826, 0]
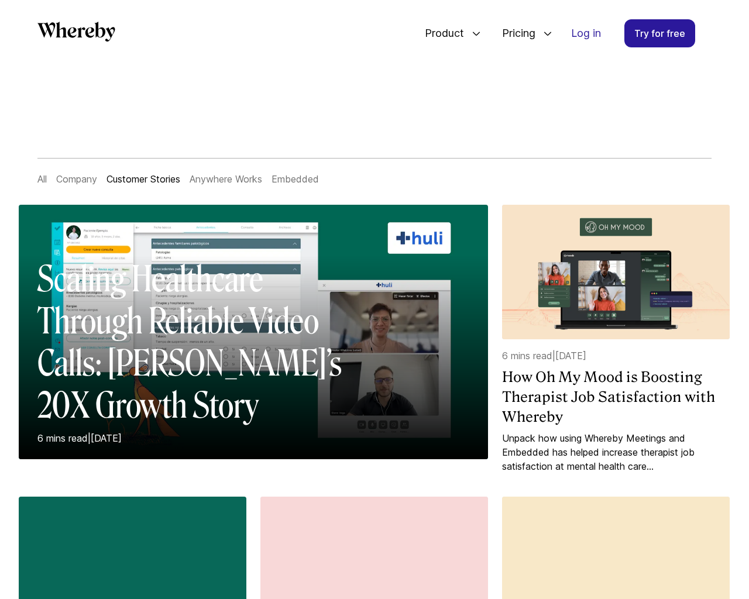
scroll to position [1219, 0]
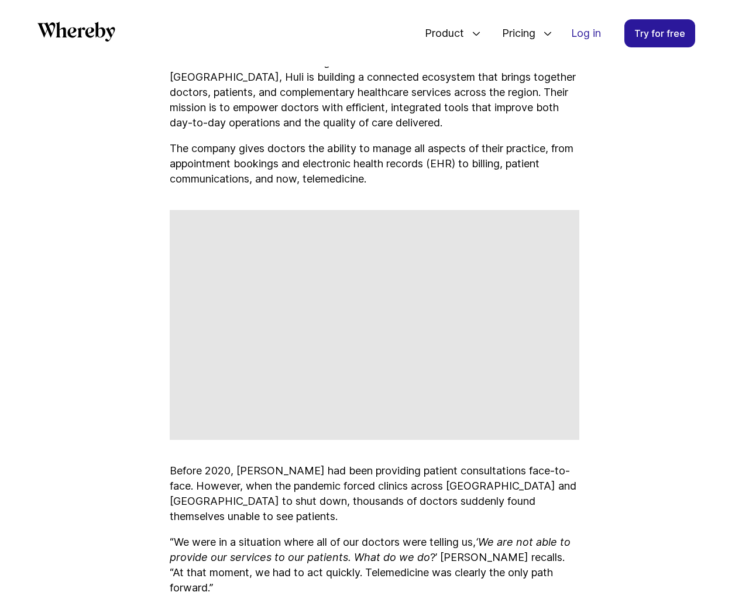
scroll to position [3823, 0]
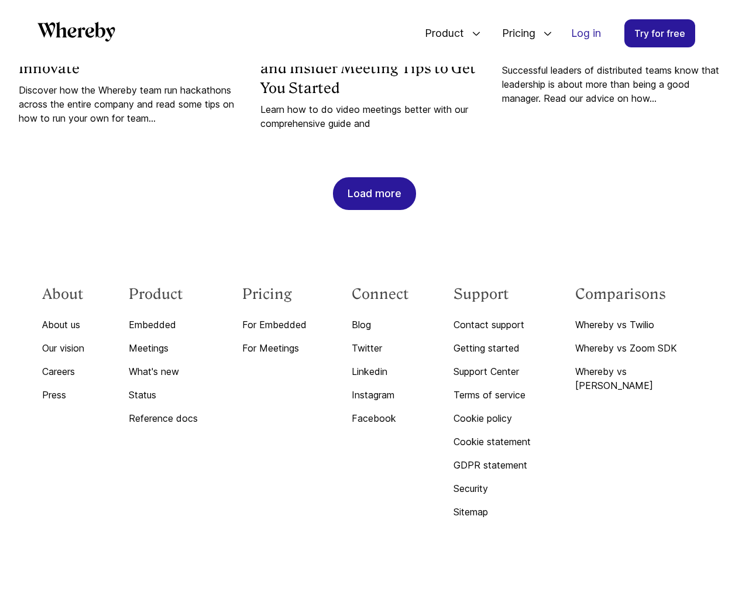
scroll to position [1205, 0]
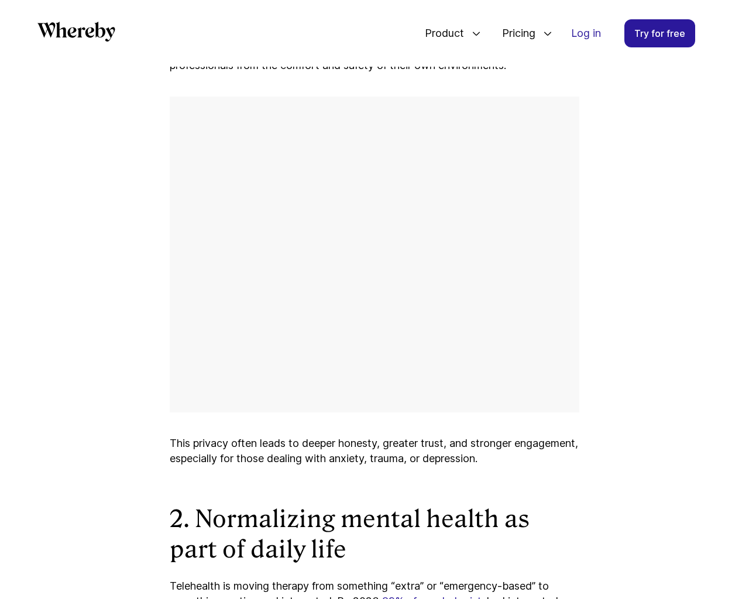
scroll to position [4486, 0]
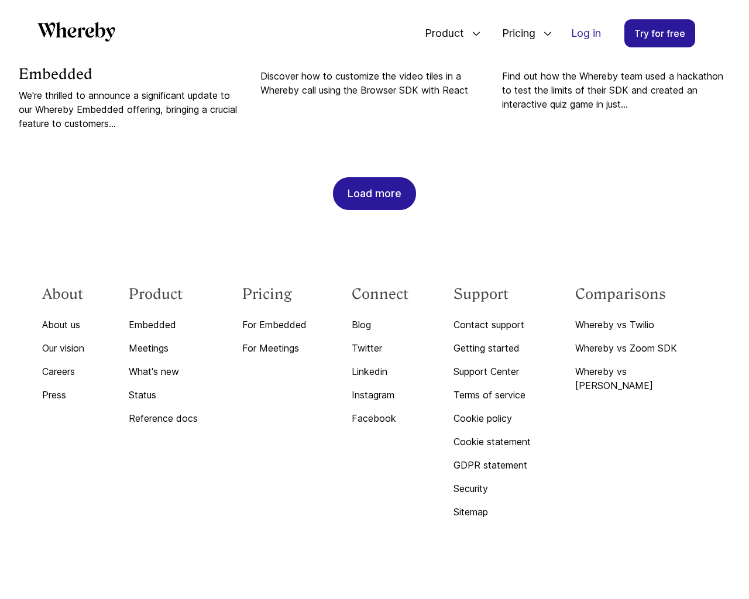
scroll to position [1239, 0]
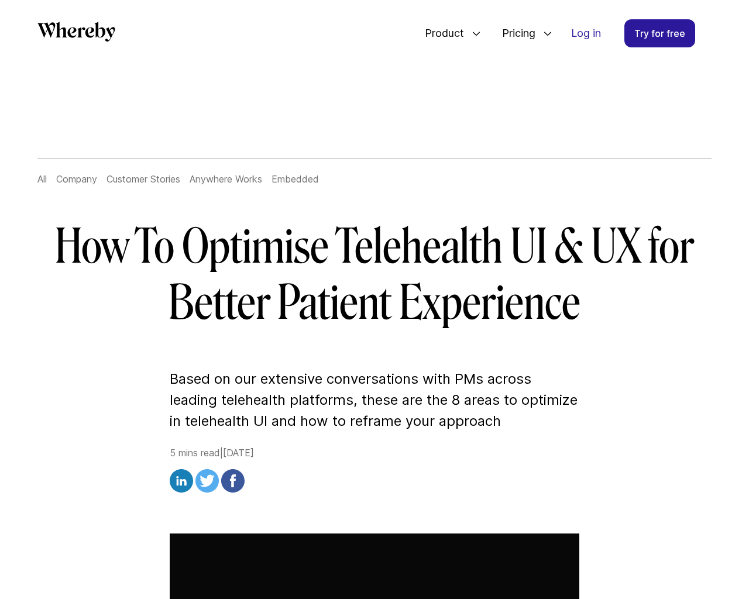
scroll to position [6232, 0]
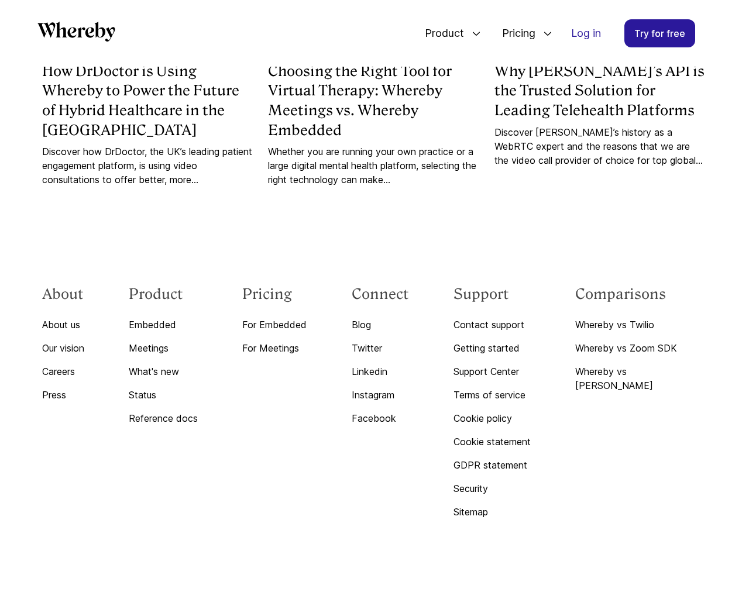
scroll to position [4153, 0]
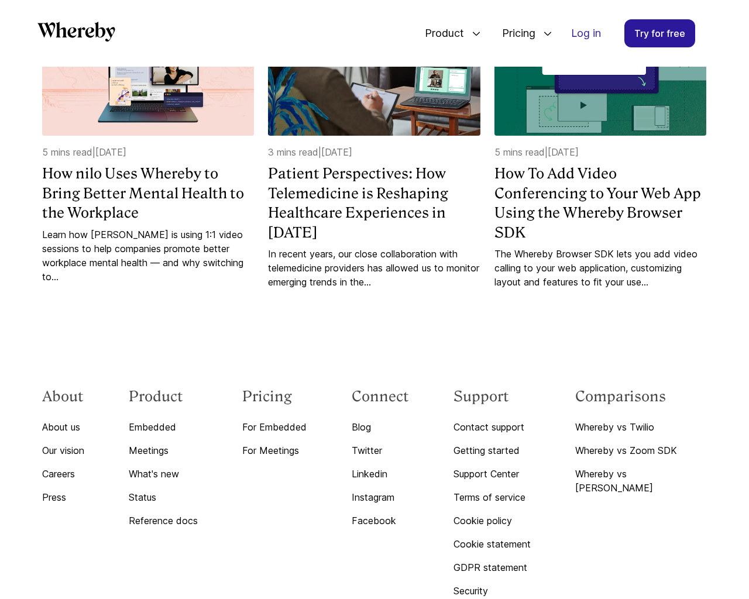
scroll to position [3815, 0]
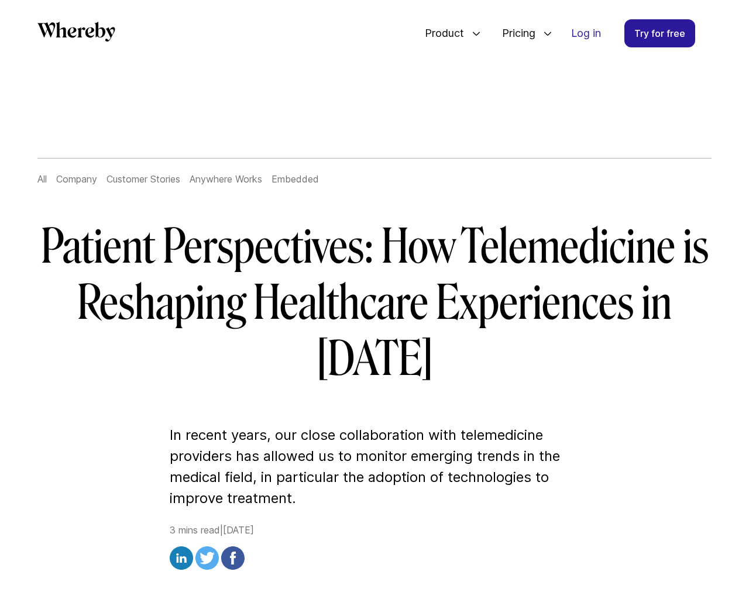
scroll to position [2859, 0]
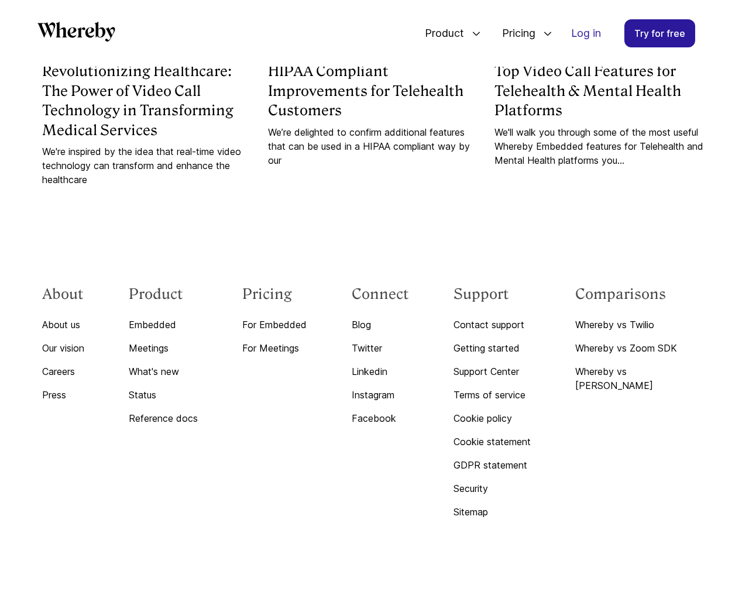
scroll to position [2018, 0]
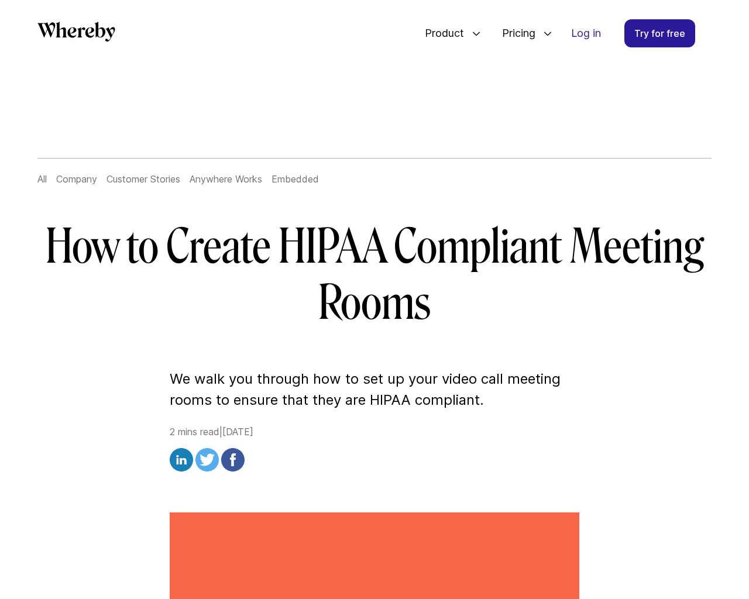
scroll to position [2142, 0]
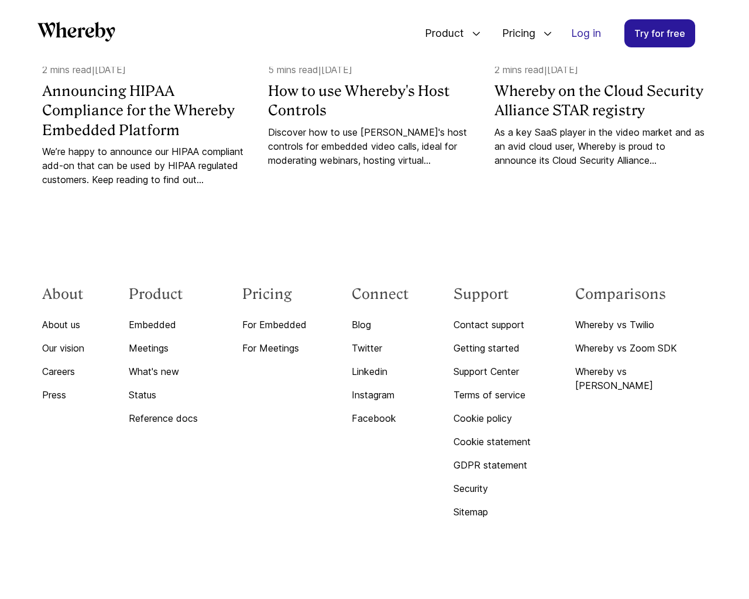
scroll to position [1606, 0]
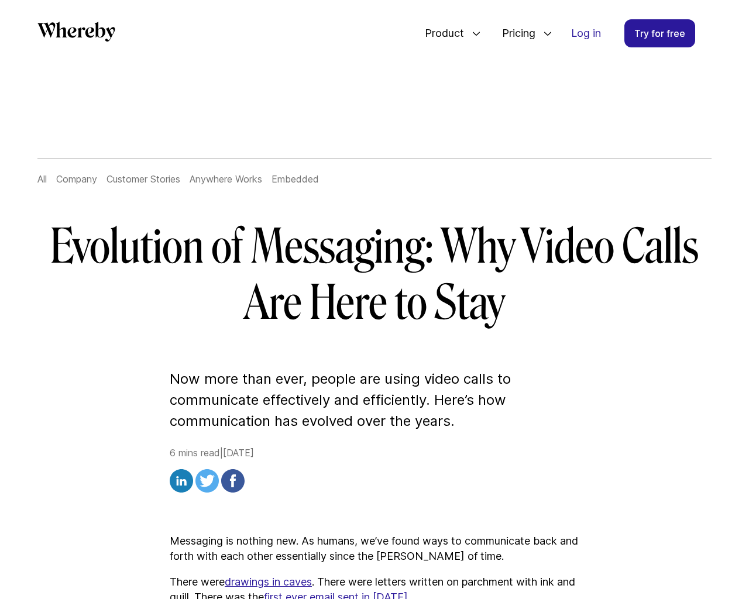
scroll to position [4333, 0]
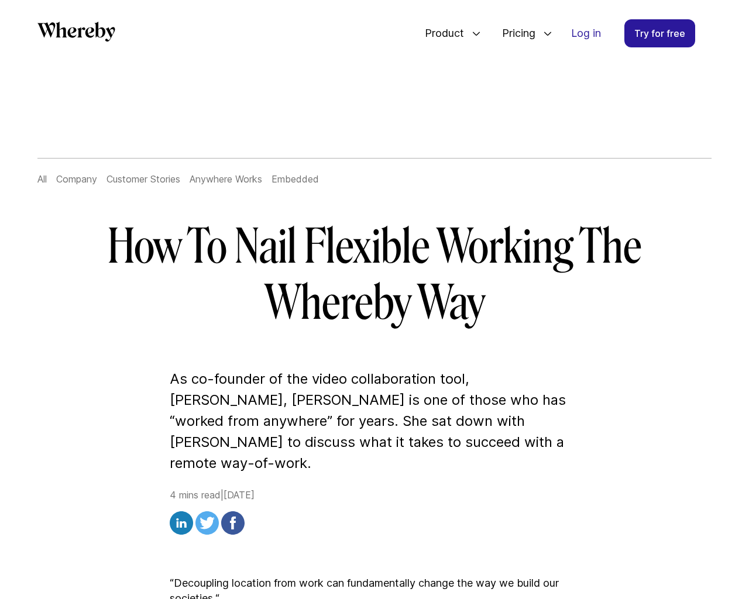
scroll to position [3131, 0]
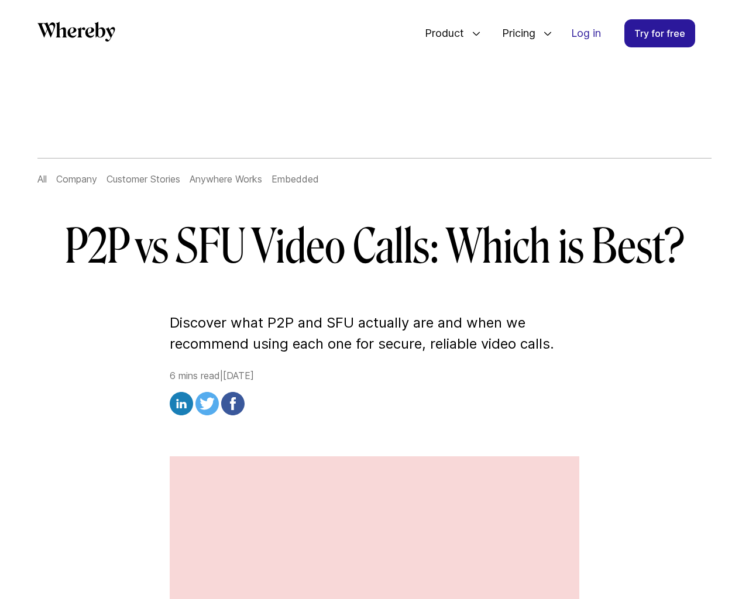
scroll to position [4408, 0]
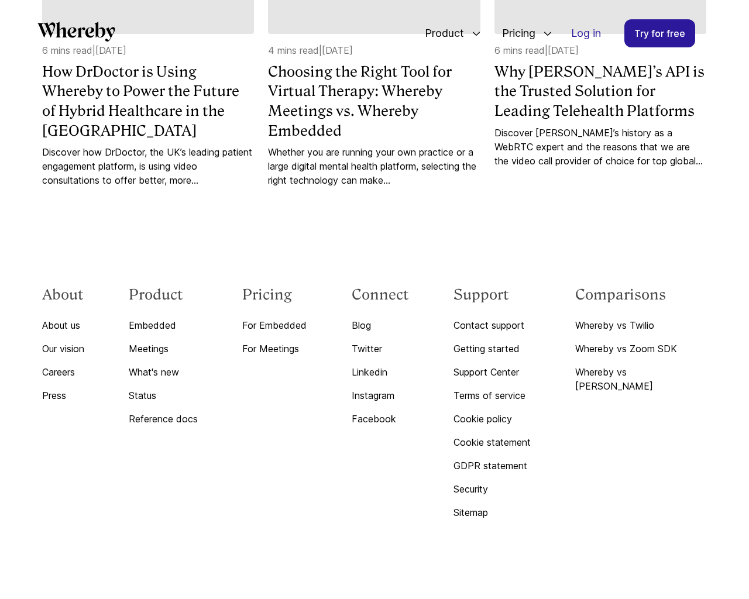
scroll to position [6232, 0]
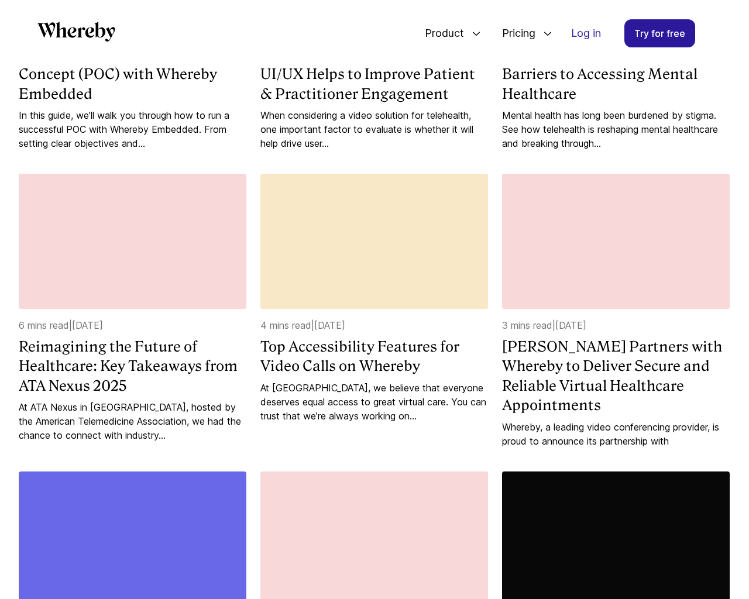
scroll to position [1803, 0]
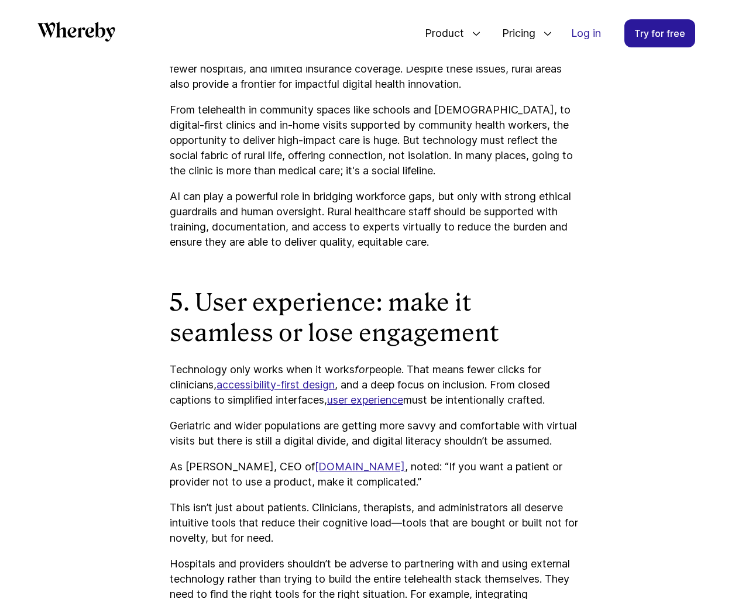
scroll to position [3522, 0]
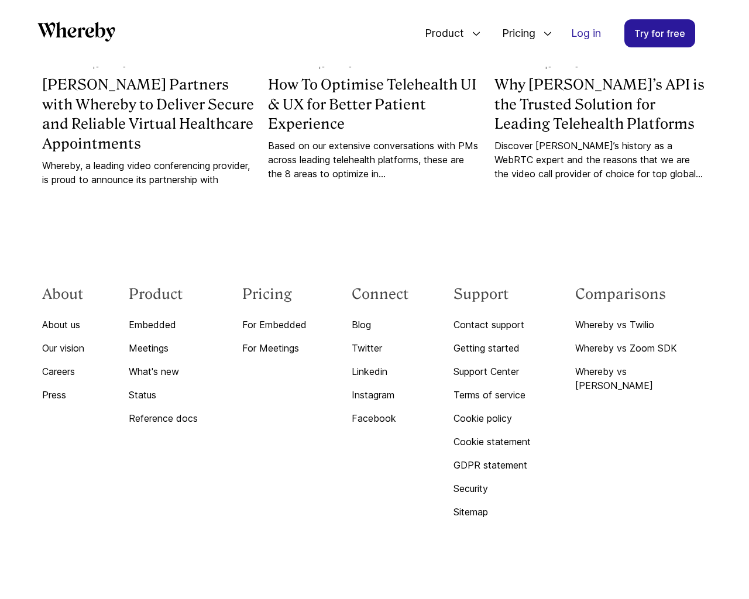
scroll to position [1219, 0]
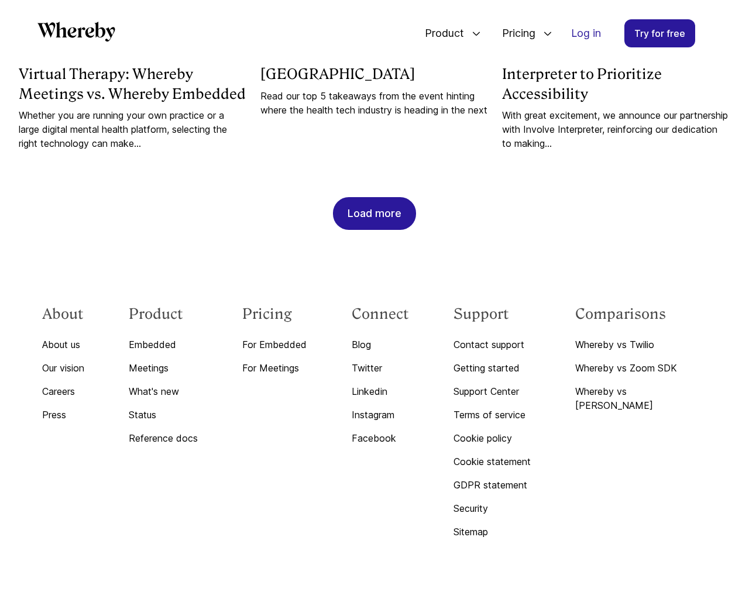
scroll to position [2826, 0]
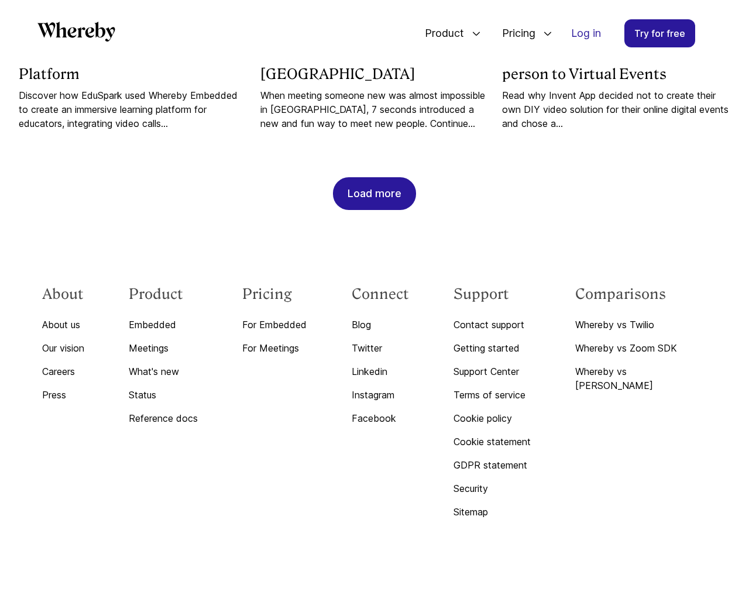
scroll to position [1219, 0]
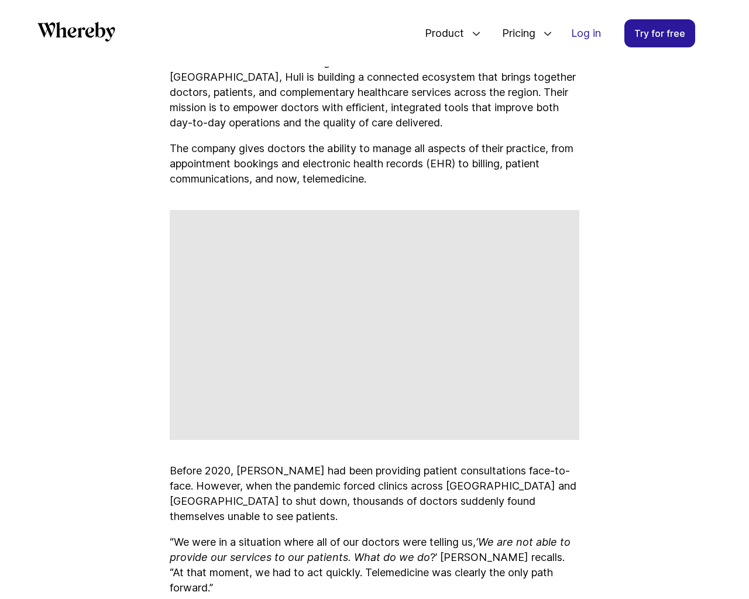
scroll to position [3823, 0]
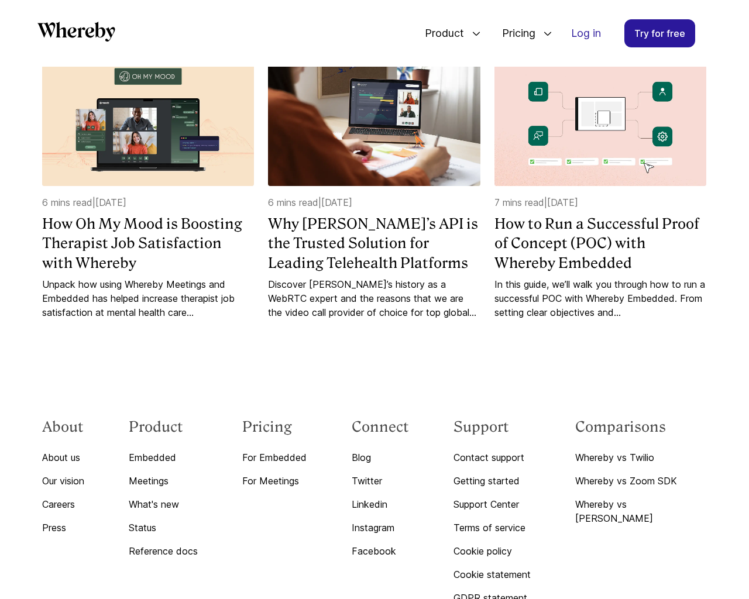
scroll to position [1205, 0]
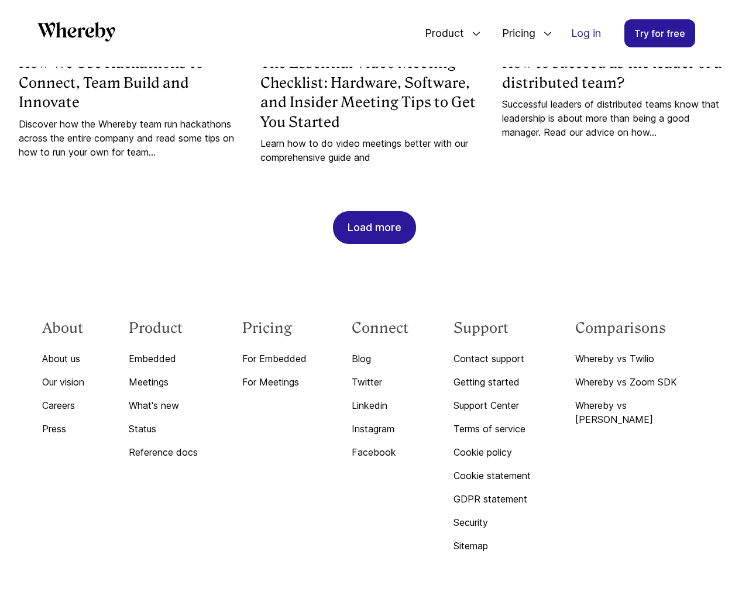
scroll to position [4486, 0]
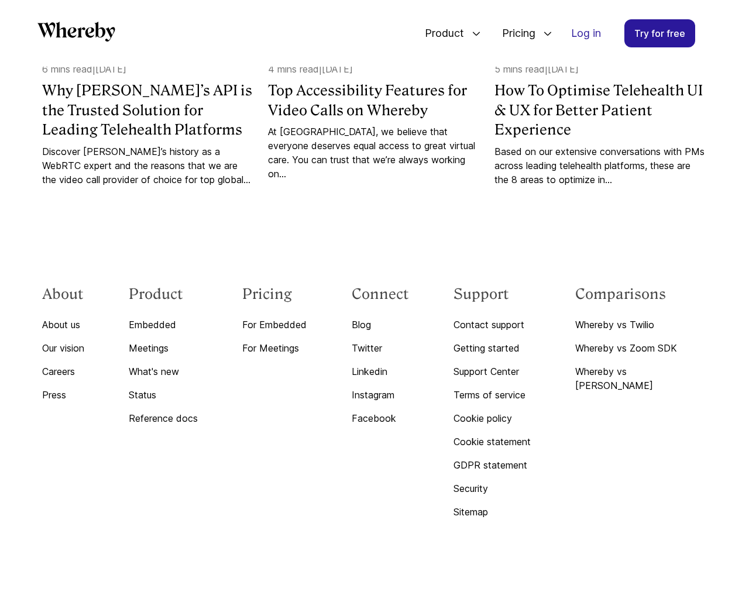
scroll to position [1239, 0]
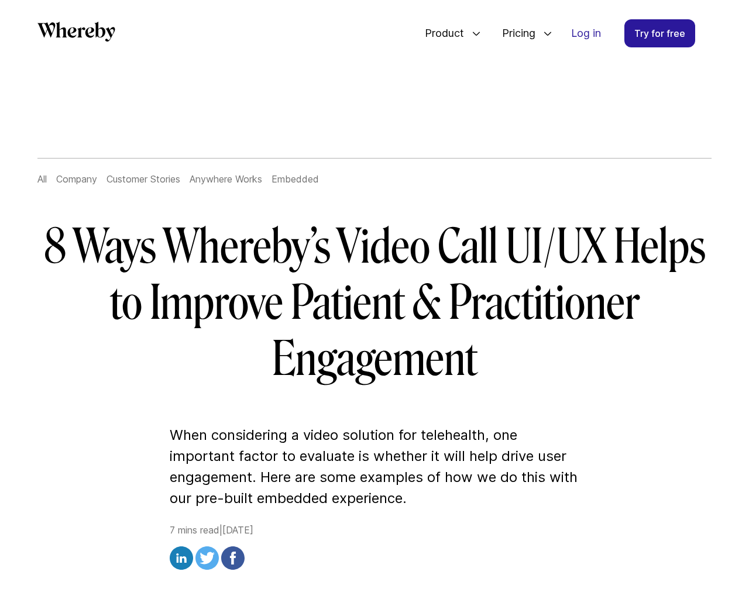
scroll to position [6135, 0]
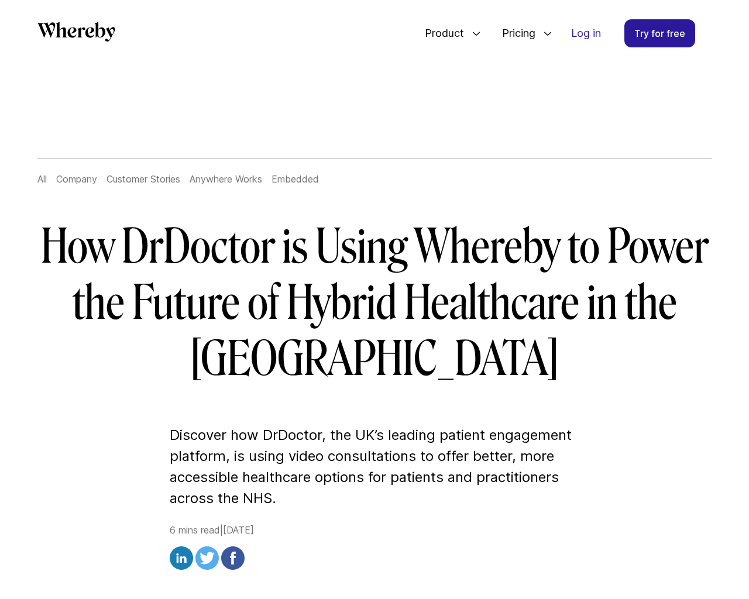
scroll to position [4153, 0]
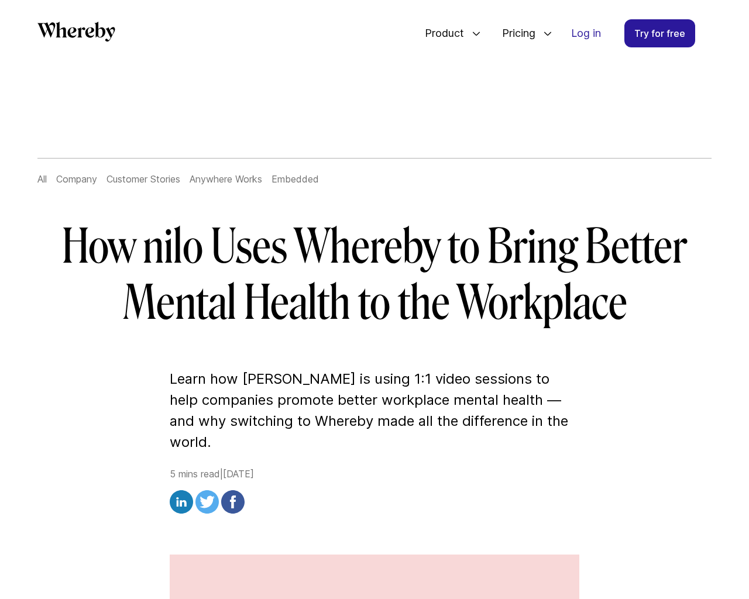
scroll to position [3815, 0]
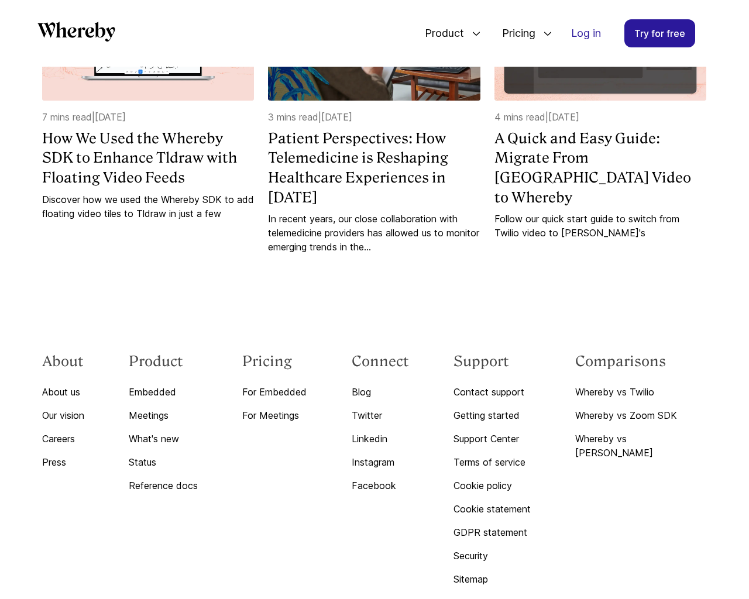
scroll to position [2859, 0]
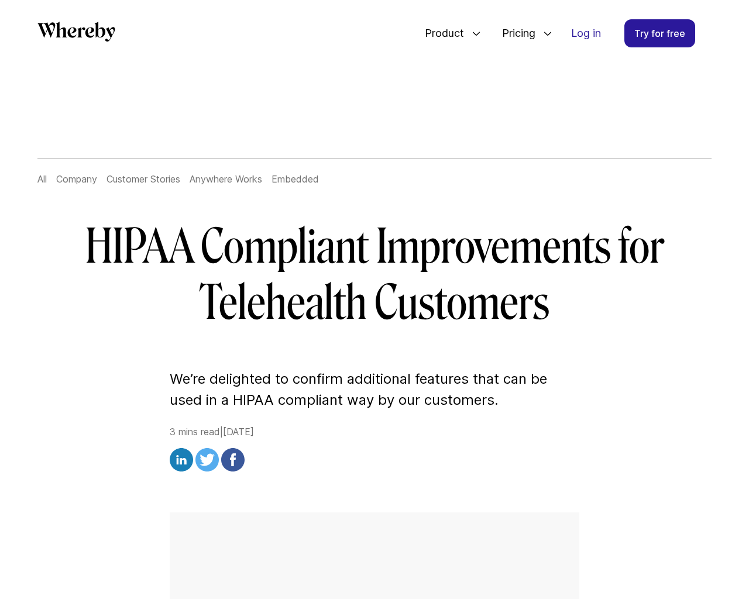
scroll to position [2018, 0]
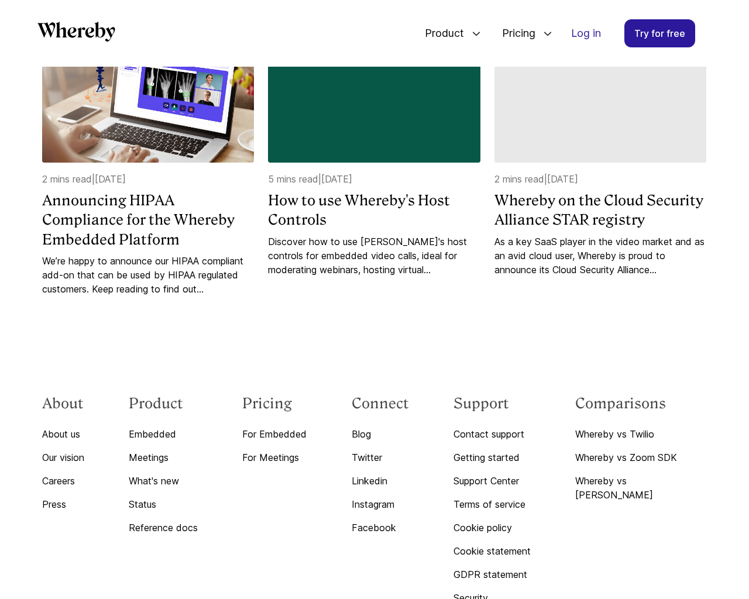
scroll to position [2142, 0]
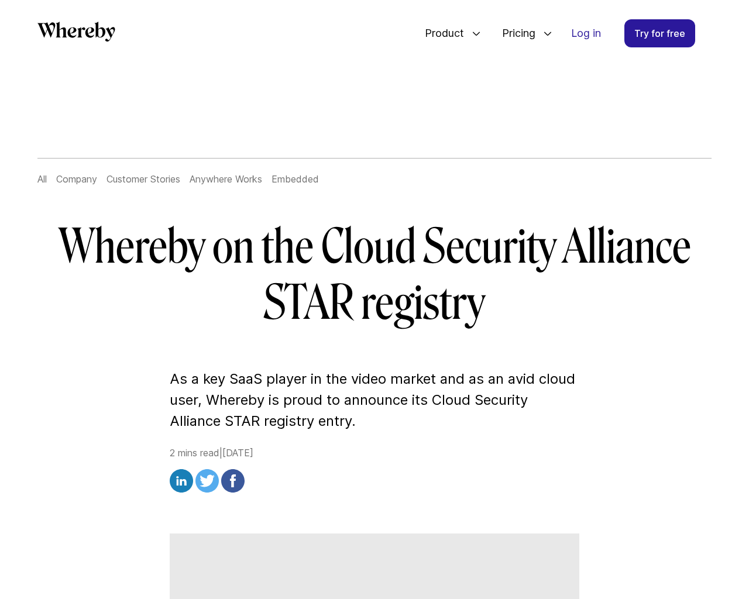
scroll to position [1606, 0]
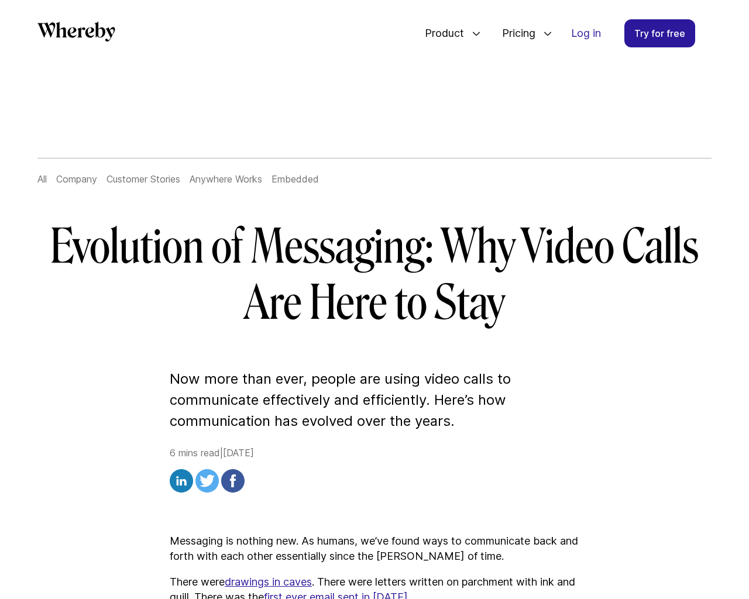
scroll to position [4333, 0]
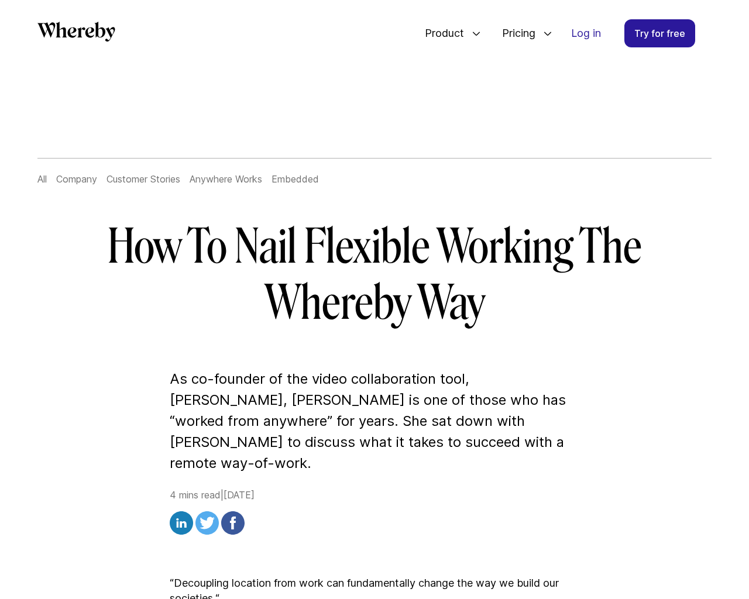
scroll to position [3131, 0]
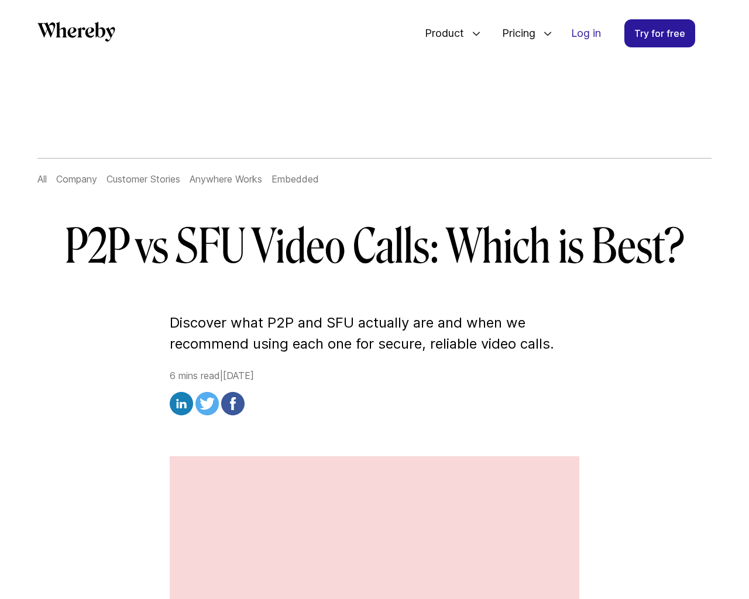
scroll to position [4408, 0]
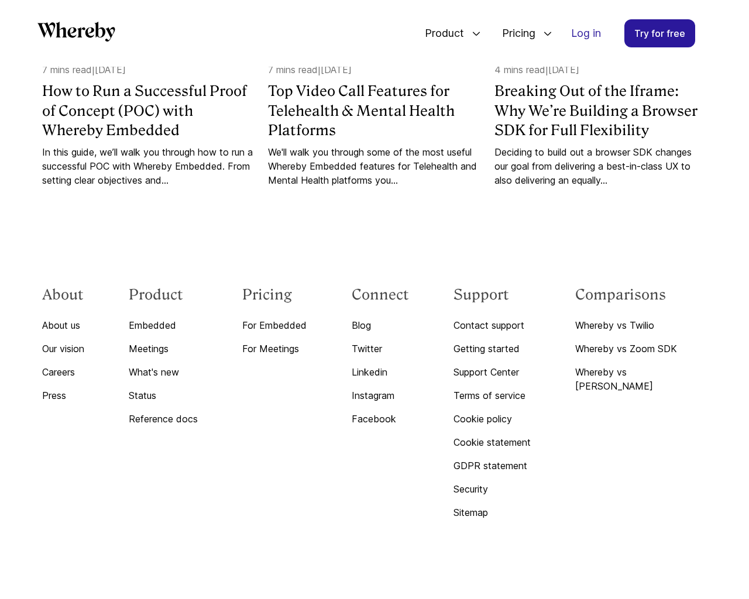
scroll to position [1219, 0]
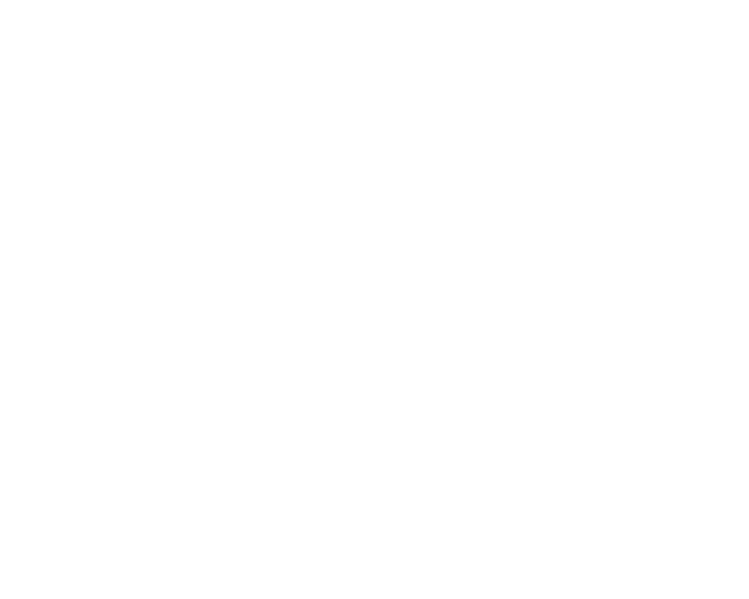
scroll to position [2859, 0]
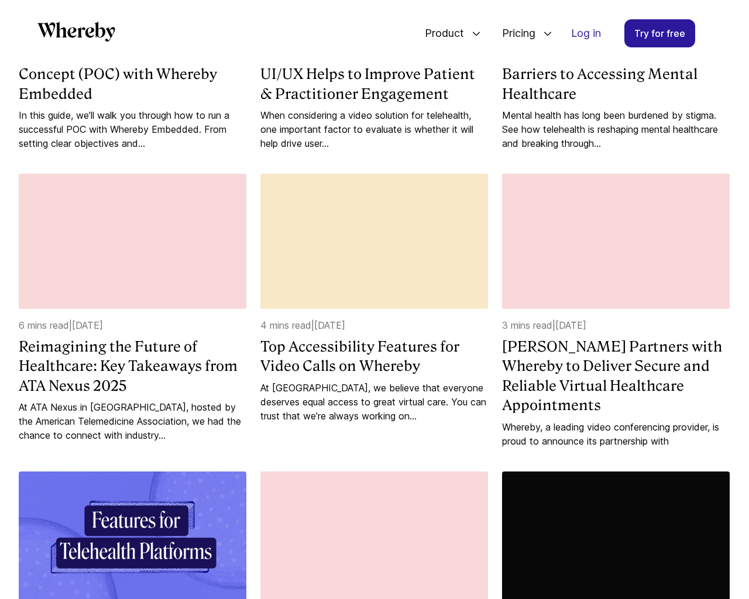
scroll to position [1803, 0]
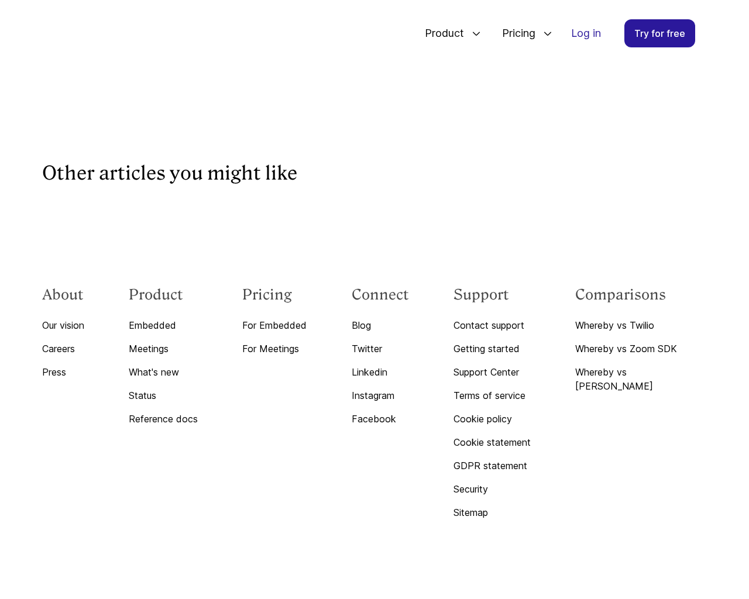
scroll to position [4778, 0]
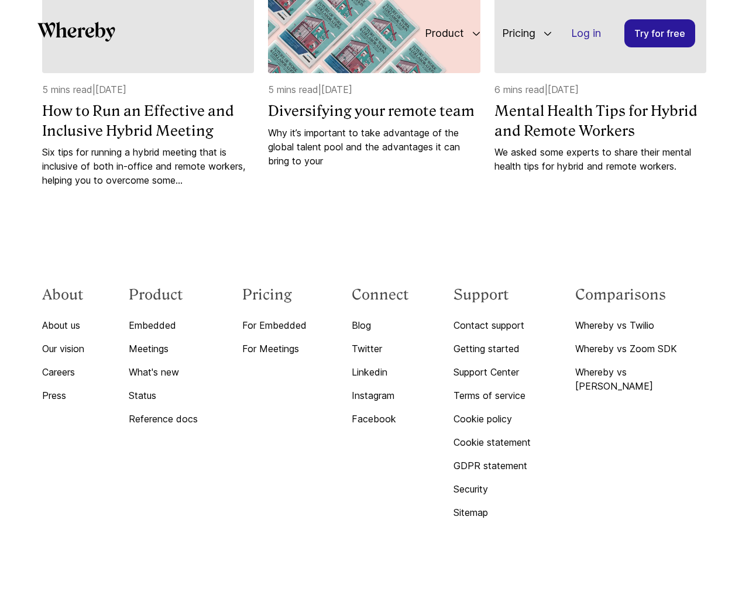
scroll to position [2565, 0]
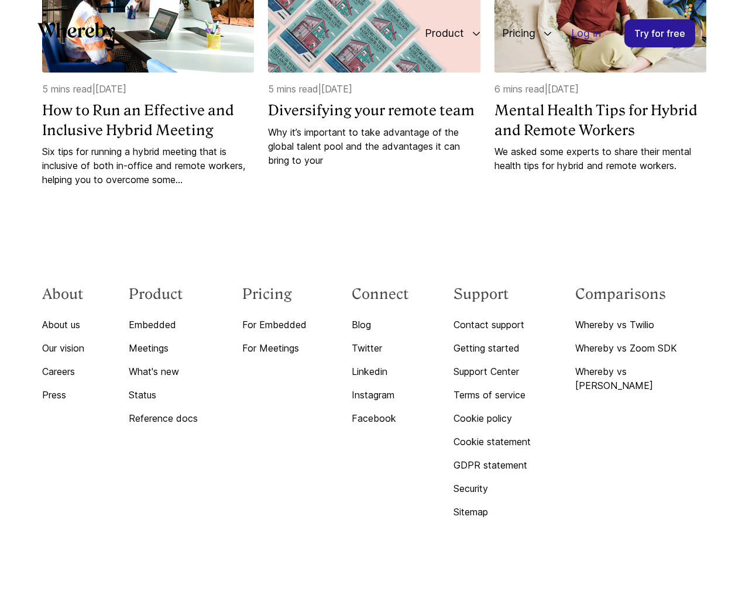
scroll to position [1219, 0]
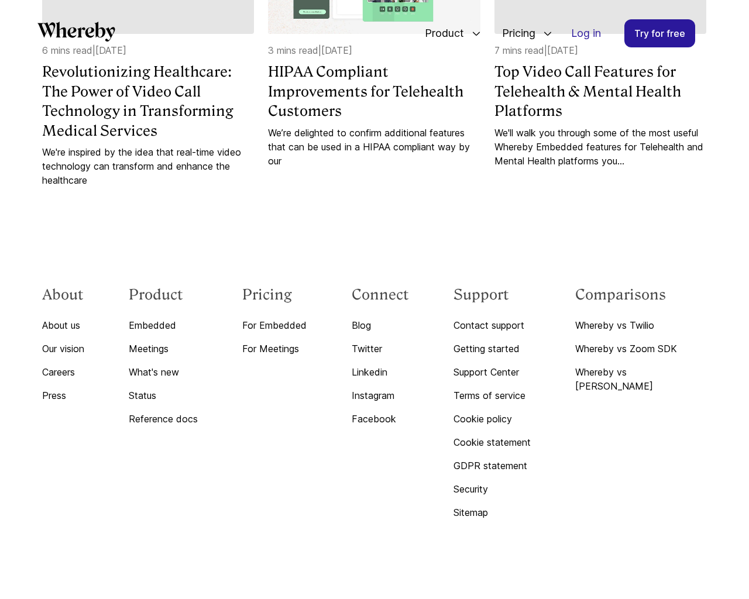
scroll to position [2859, 0]
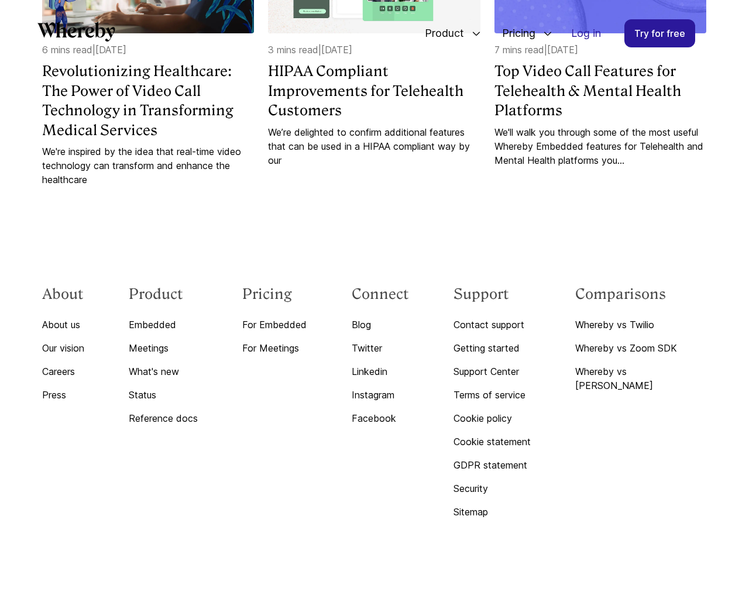
scroll to position [1219, 0]
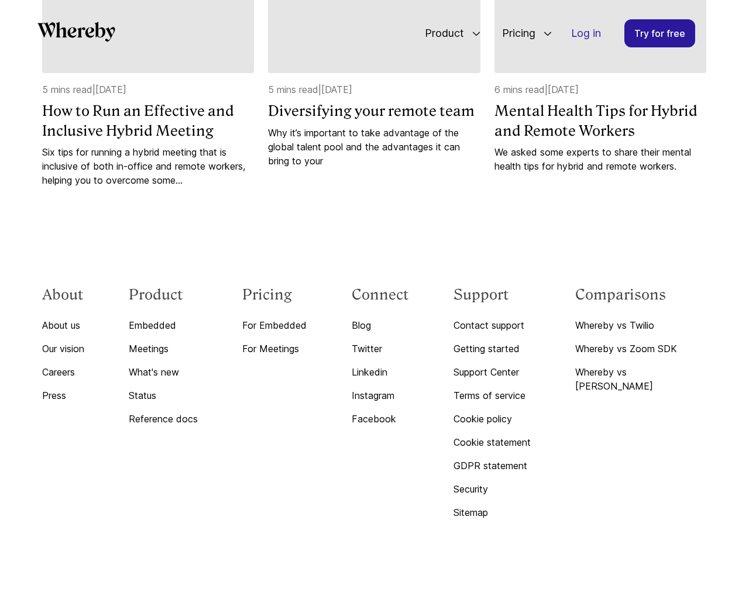
scroll to position [2565, 0]
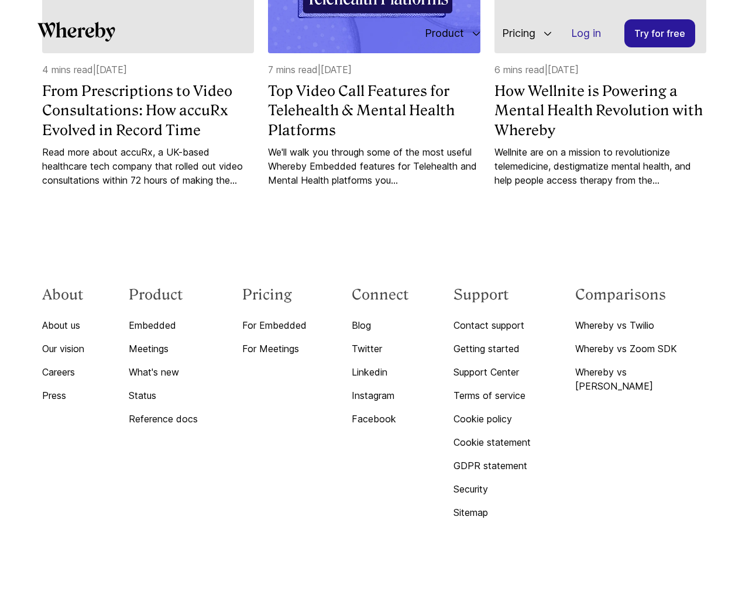
scroll to position [4185, 0]
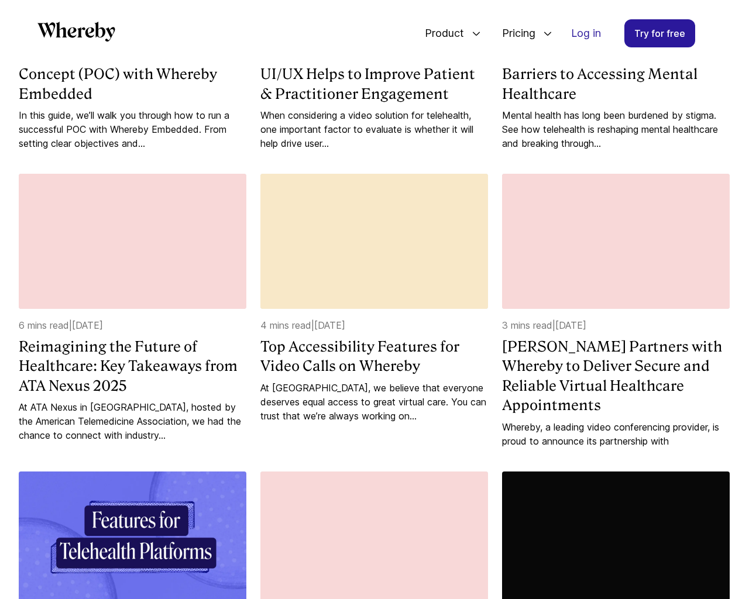
scroll to position [1803, 0]
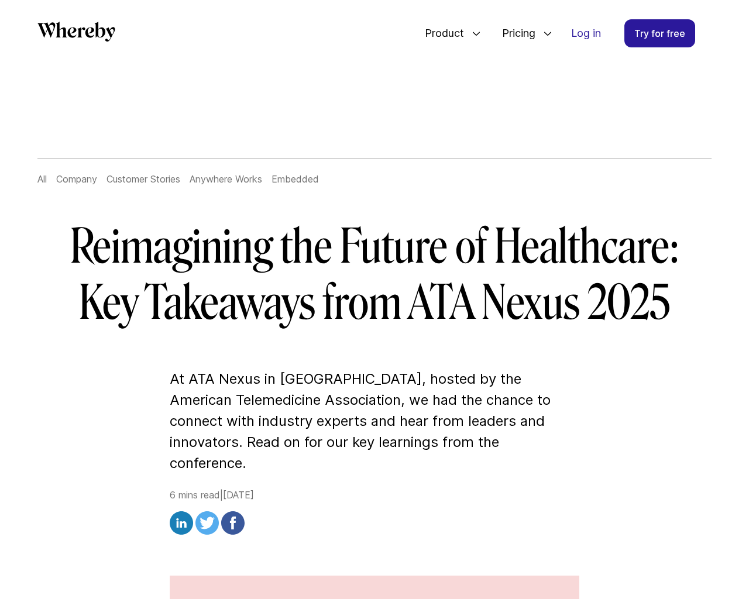
scroll to position [3522, 0]
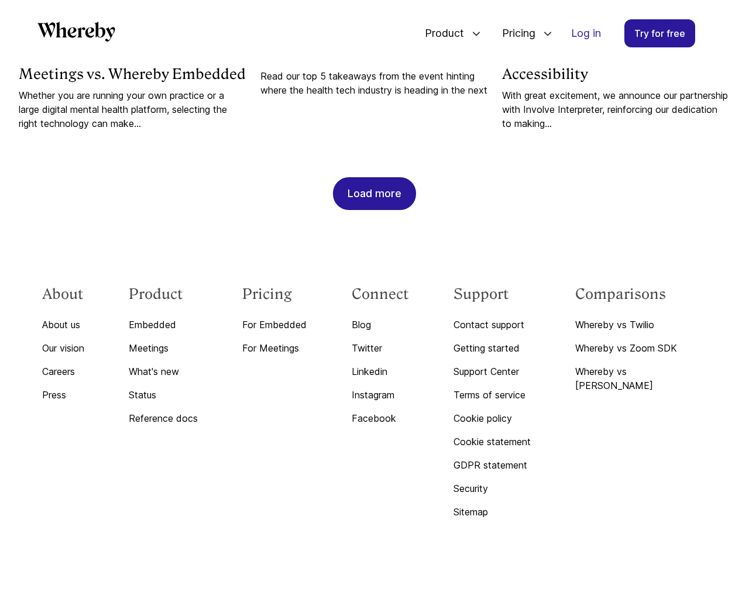
scroll to position [1219, 0]
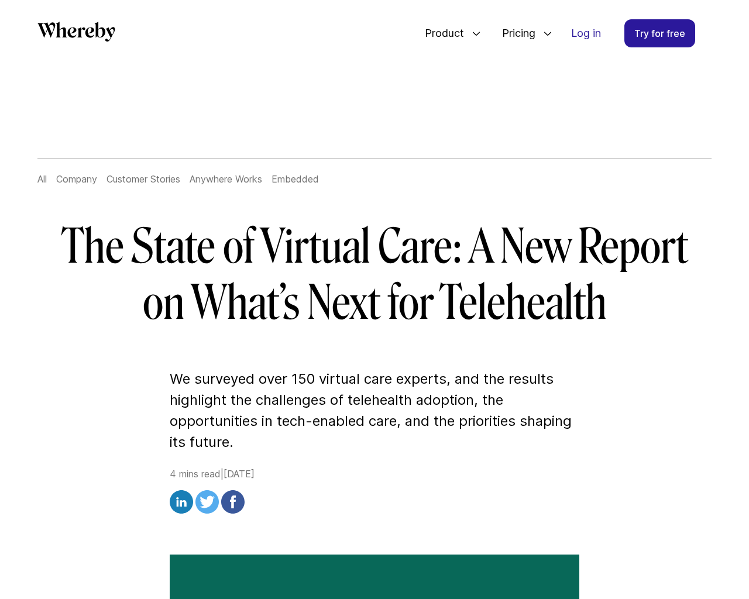
scroll to position [2826, 0]
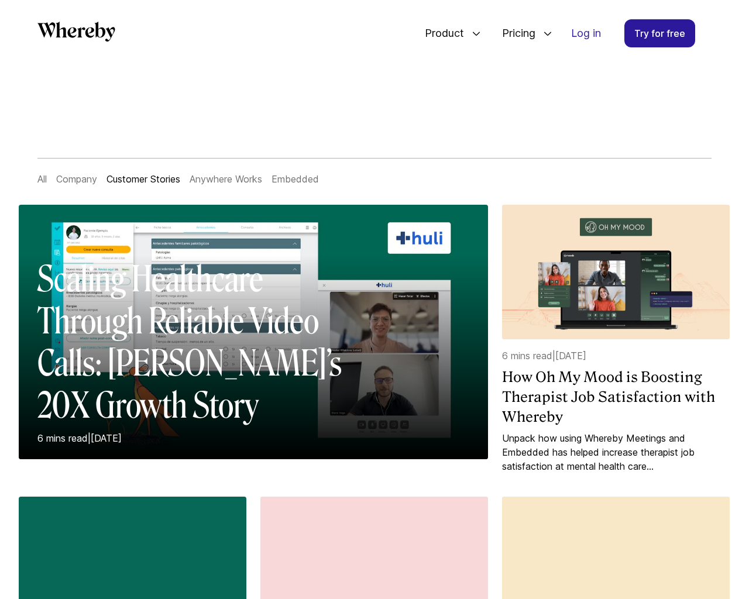
scroll to position [1219, 0]
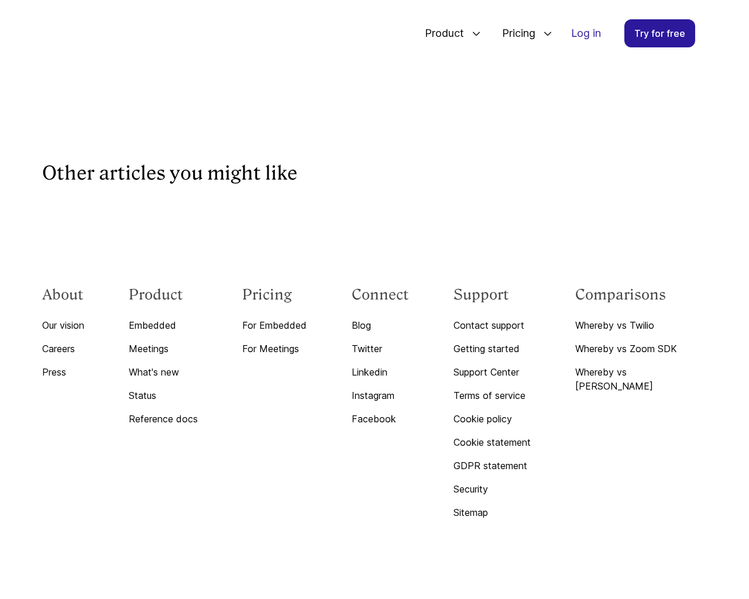
scroll to position [3475, 0]
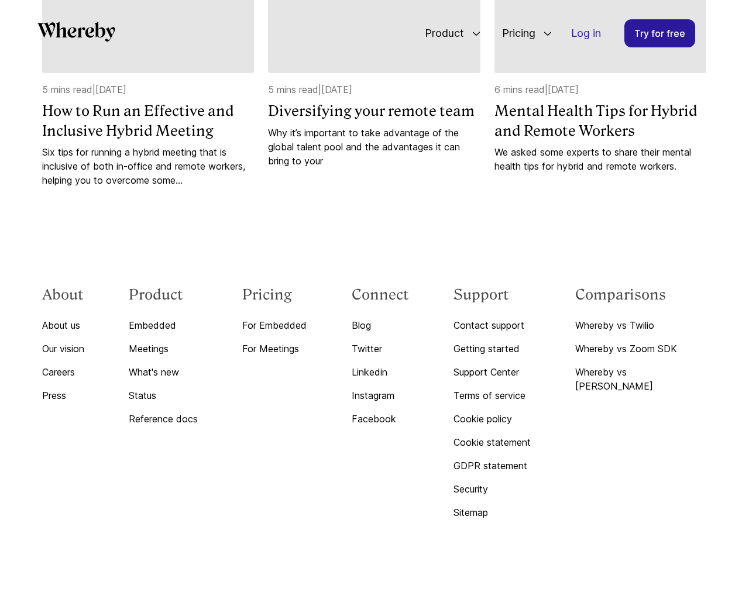
scroll to position [2565, 0]
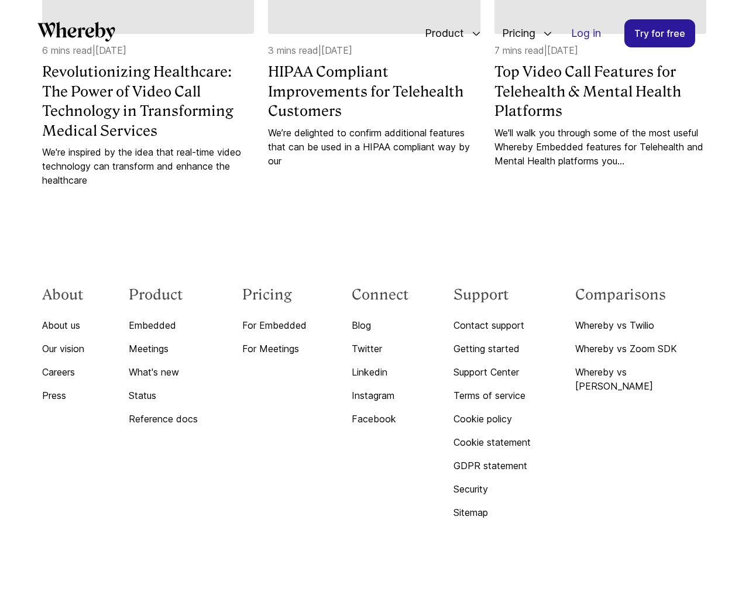
scroll to position [2859, 0]
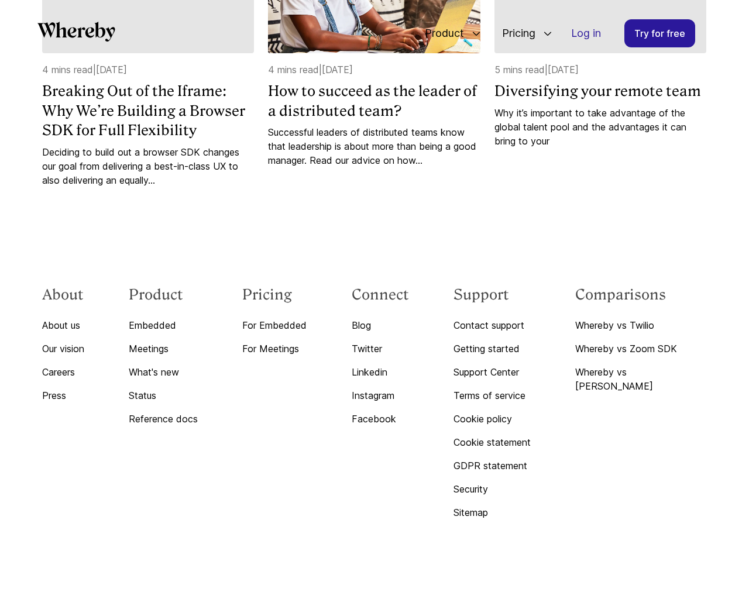
scroll to position [4380, 0]
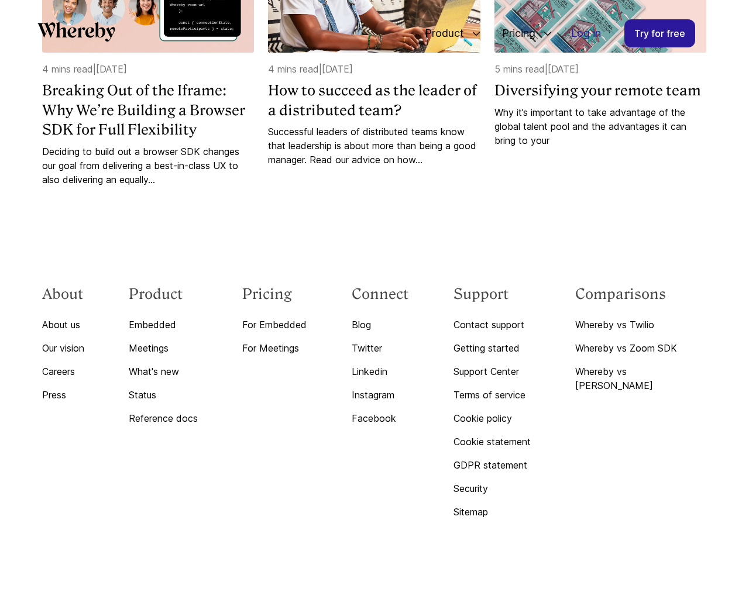
scroll to position [1219, 0]
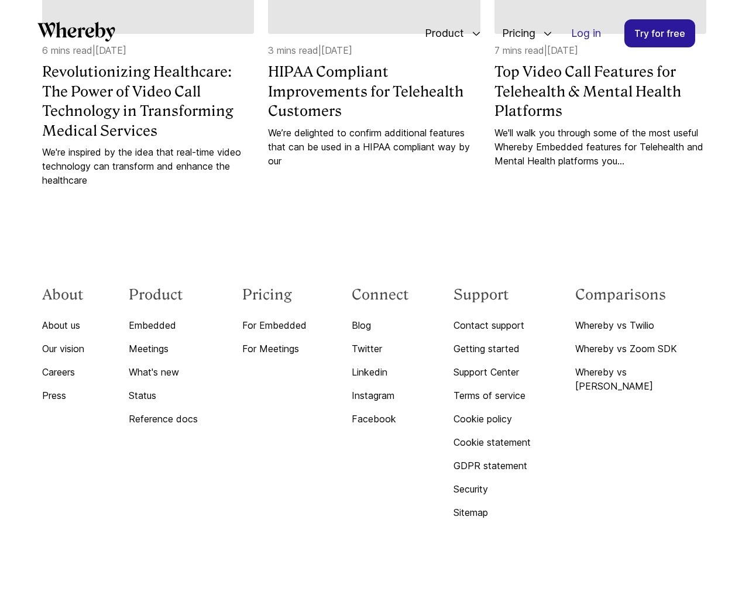
scroll to position [2859, 0]
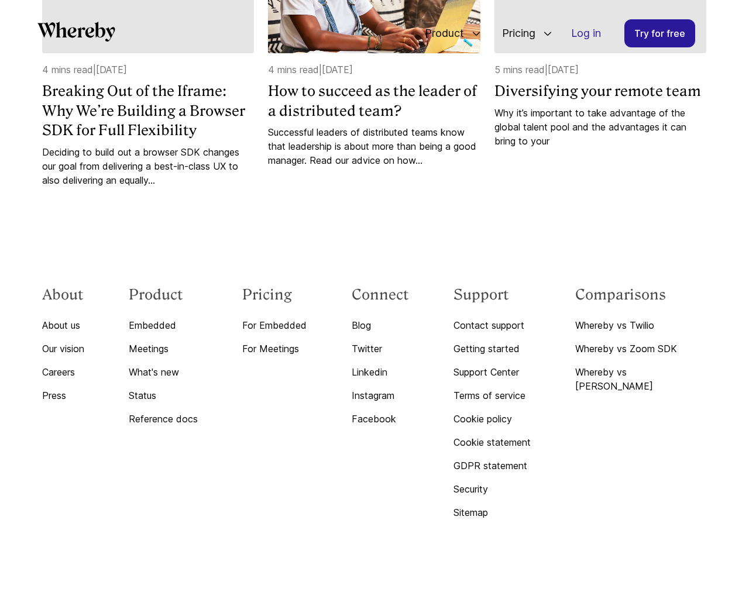
scroll to position [4380, 0]
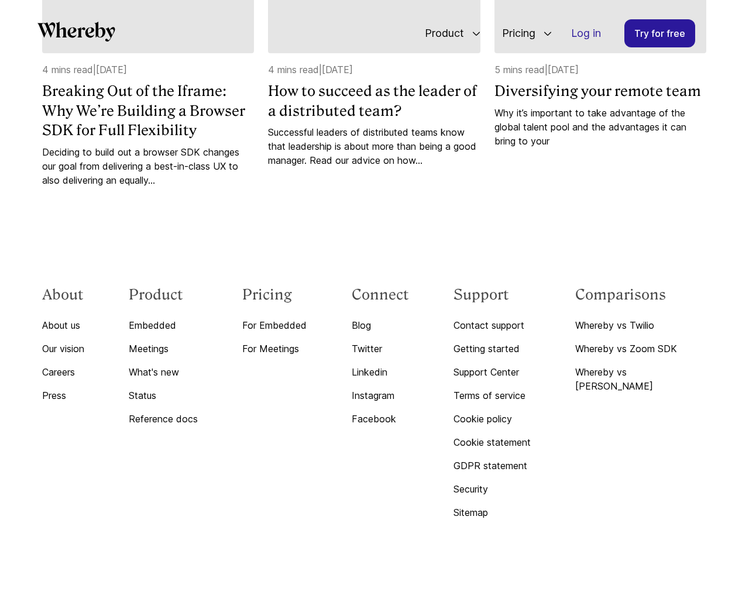
scroll to position [4380, 0]
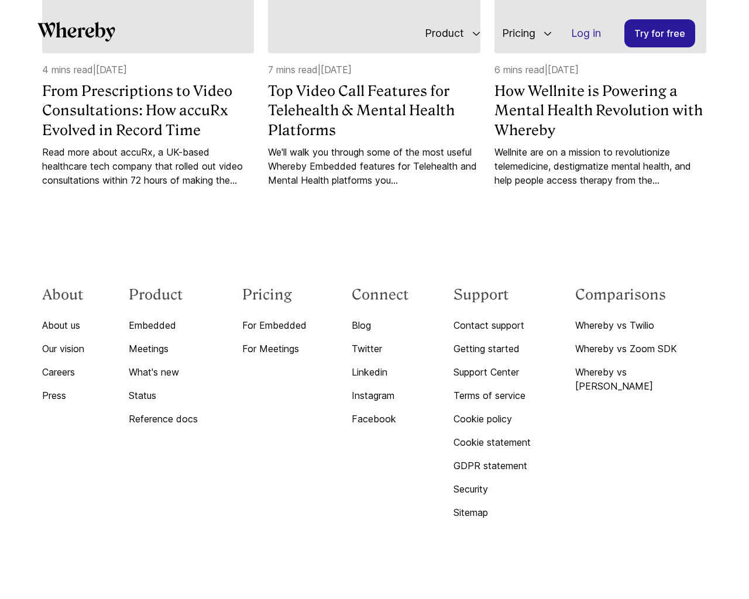
scroll to position [4185, 0]
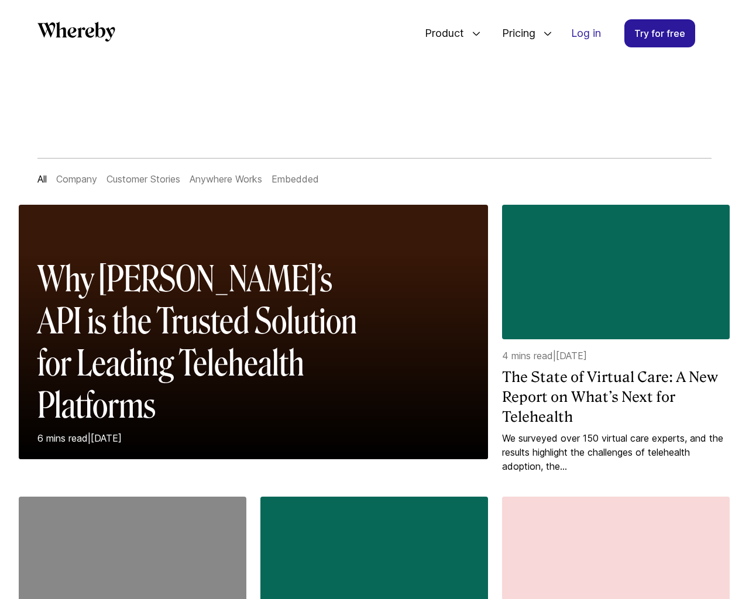
scroll to position [1219, 0]
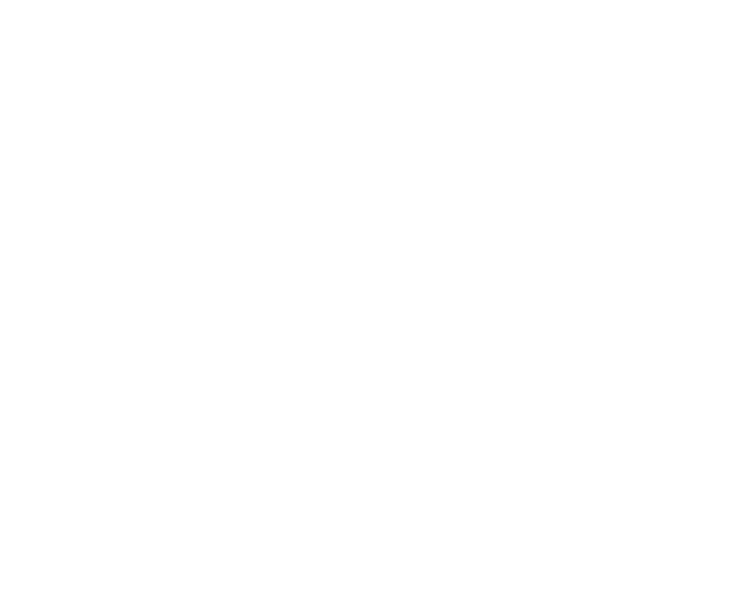
scroll to position [2859, 0]
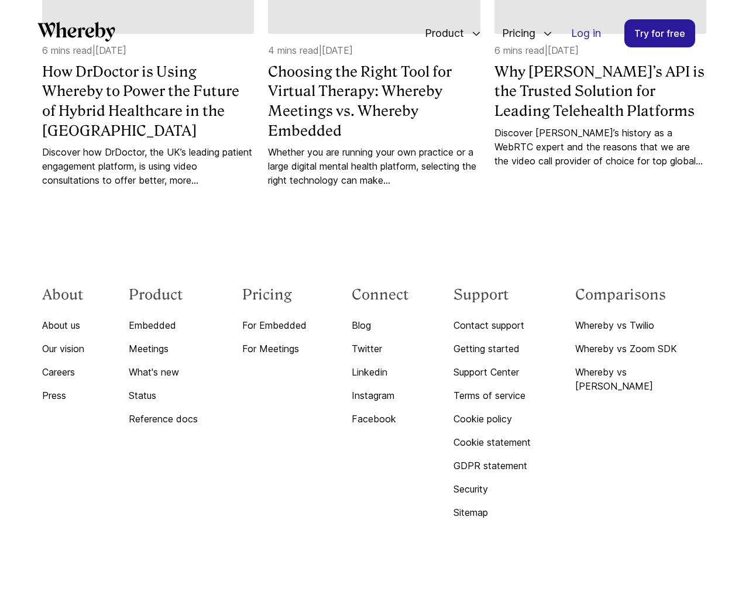
scroll to position [6232, 0]
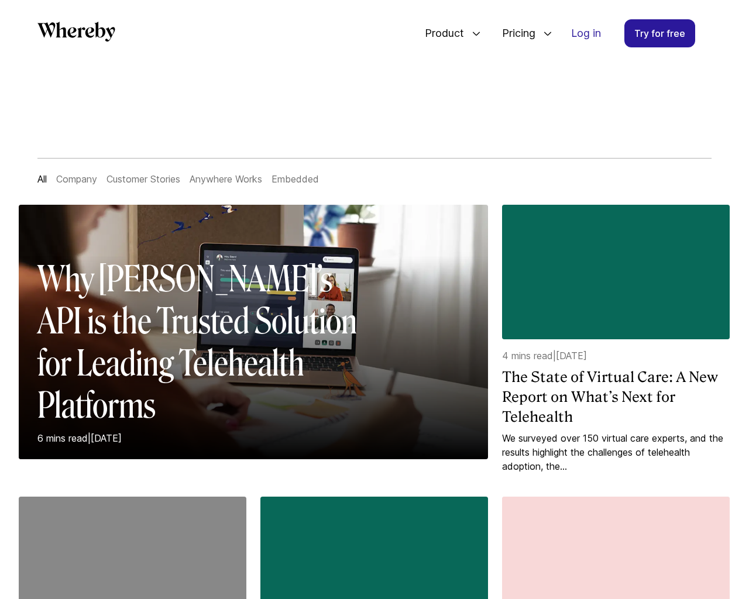
scroll to position [1219, 0]
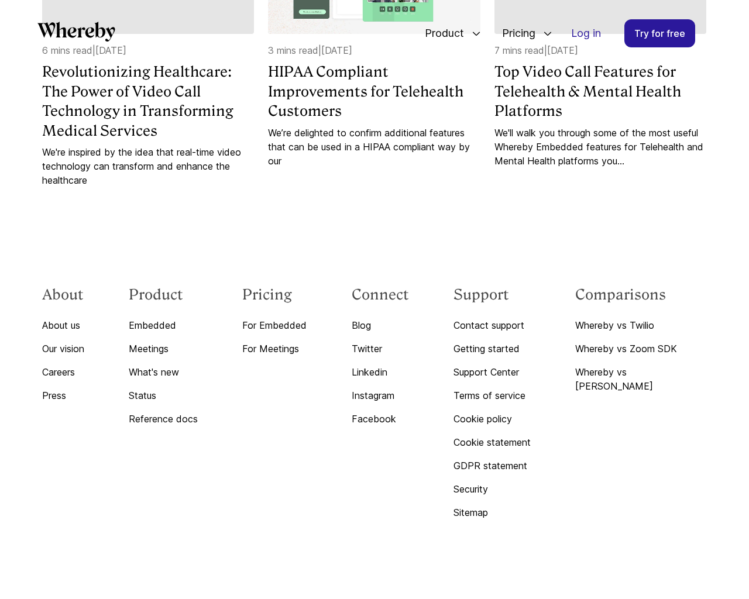
scroll to position [2859, 0]
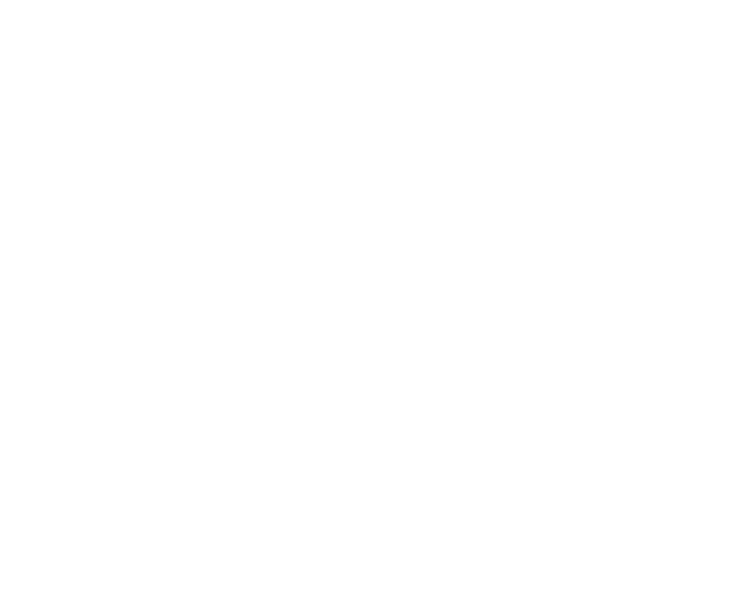
scroll to position [3558, 0]
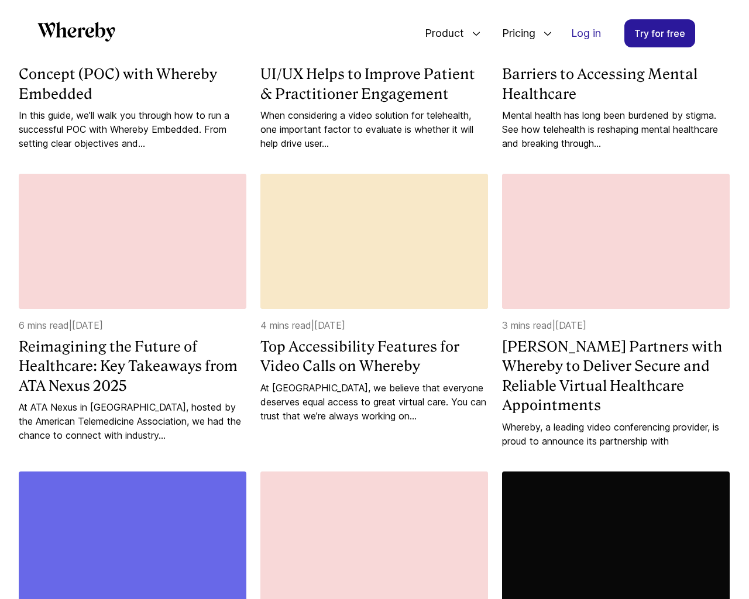
scroll to position [1803, 0]
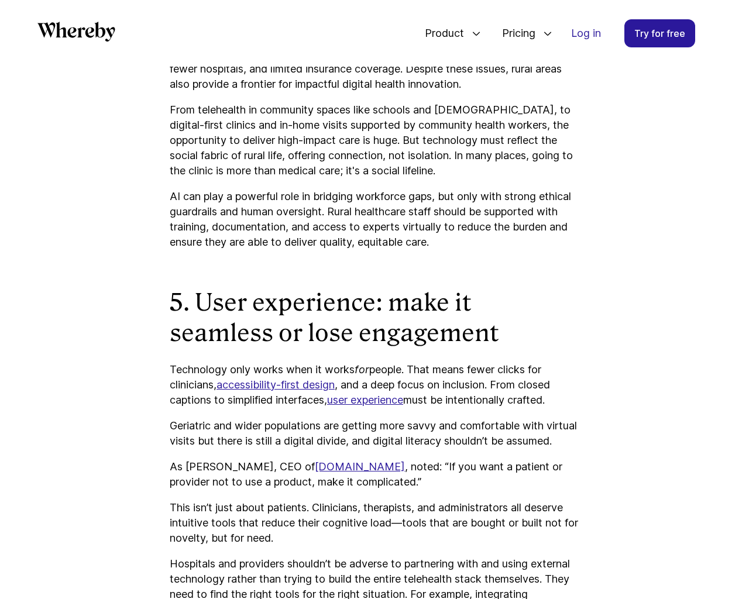
scroll to position [3522, 0]
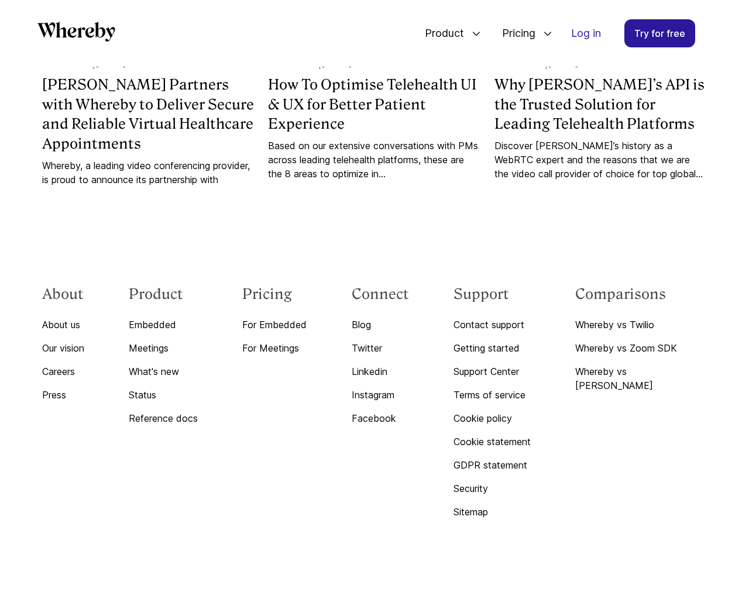
scroll to position [1219, 0]
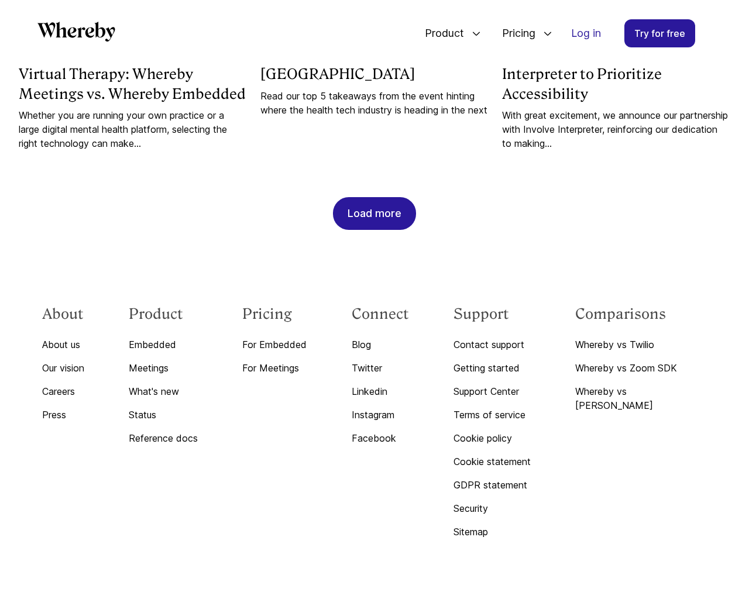
scroll to position [2826, 0]
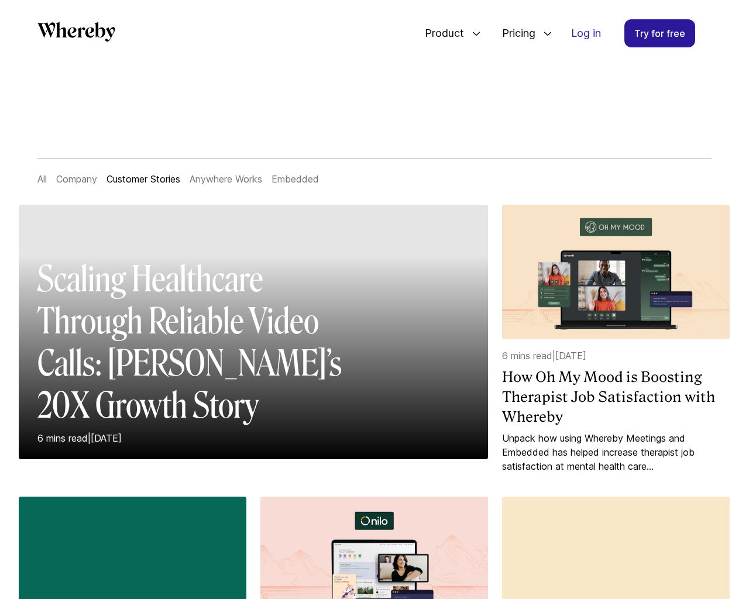
scroll to position [1219, 0]
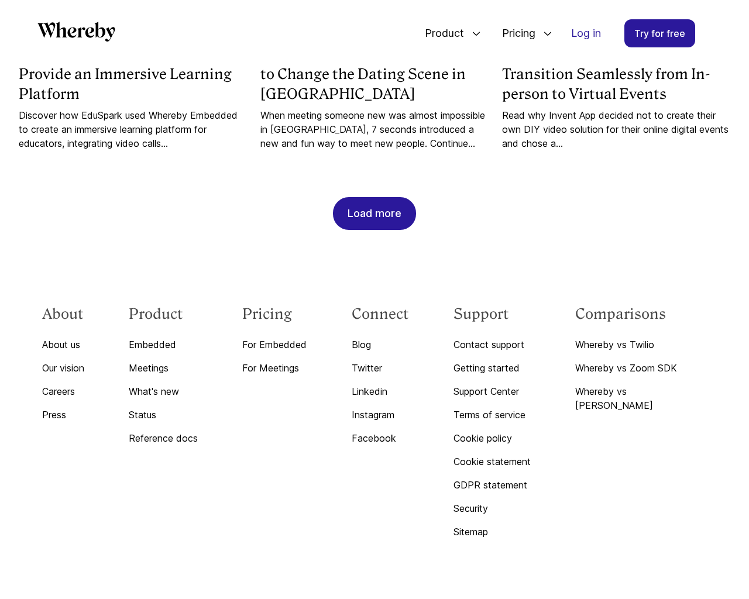
scroll to position [3823, 0]
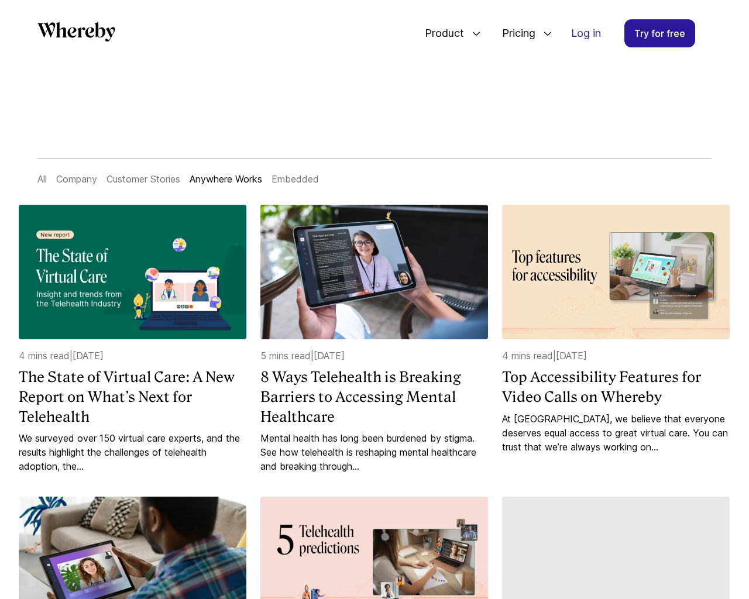
scroll to position [1205, 0]
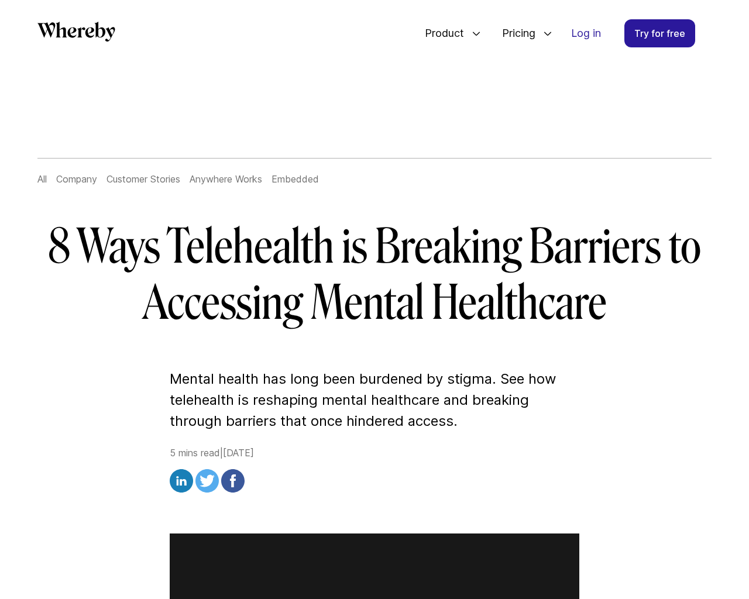
scroll to position [4486, 0]
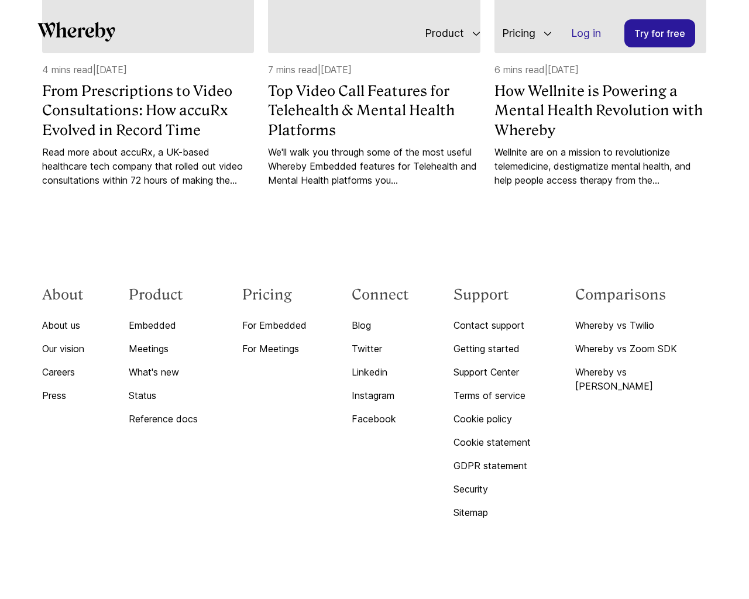
scroll to position [4185, 0]
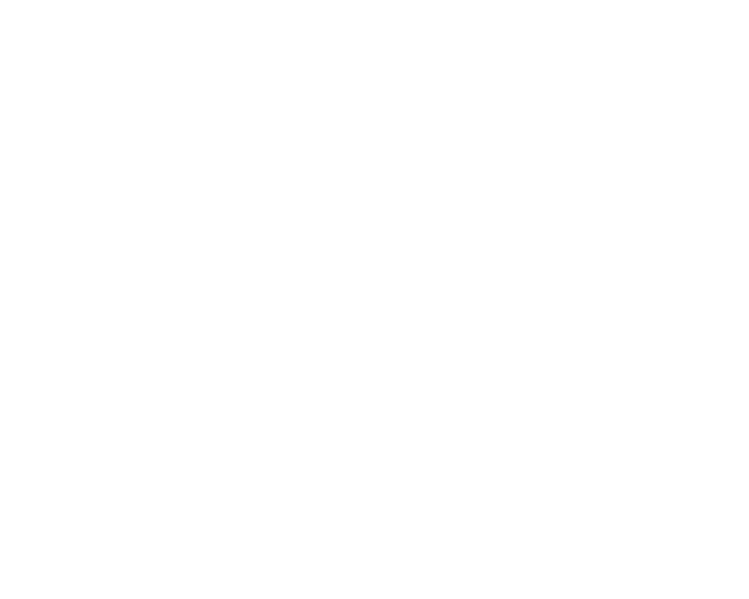
scroll to position [2826, 0]
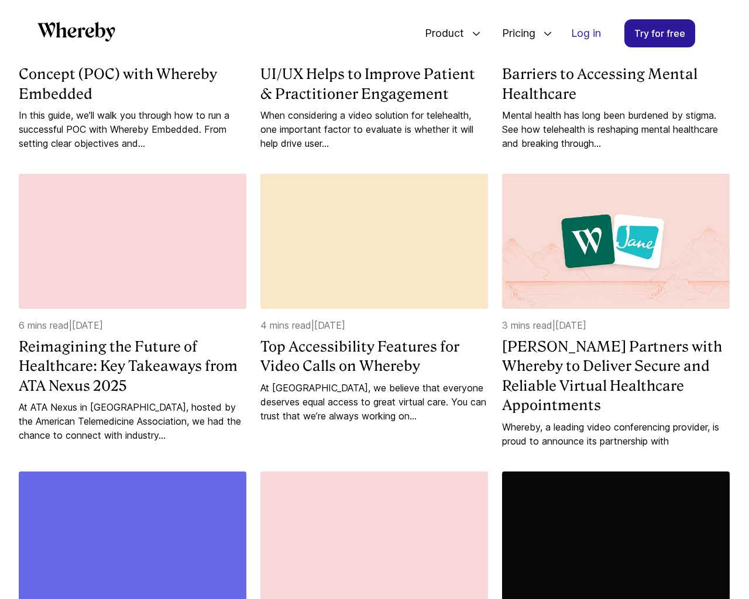
scroll to position [1803, 0]
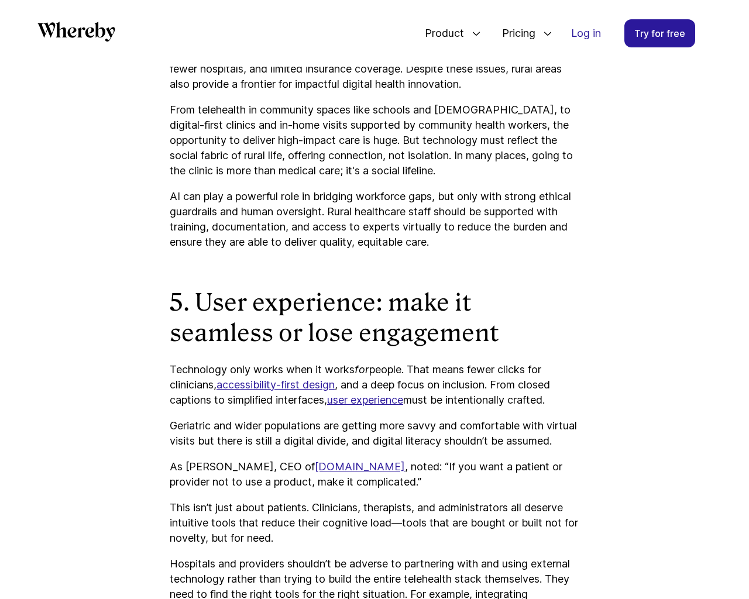
scroll to position [3522, 0]
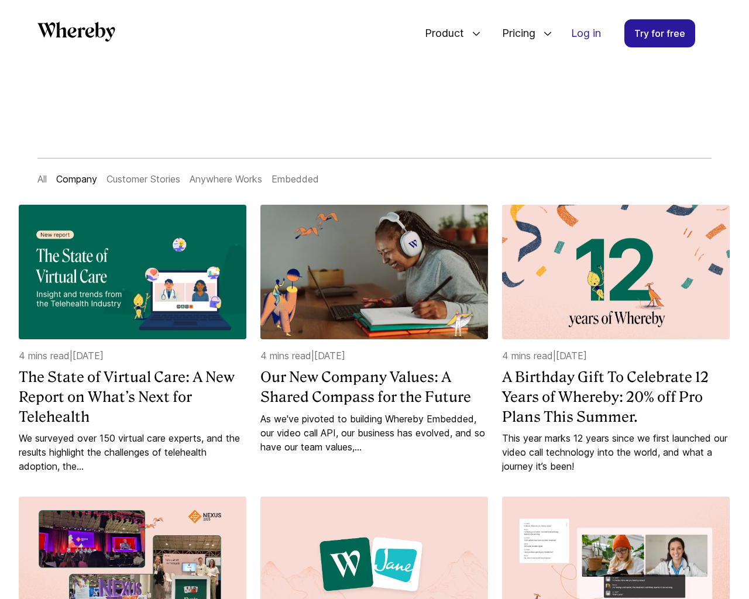
scroll to position [1219, 0]
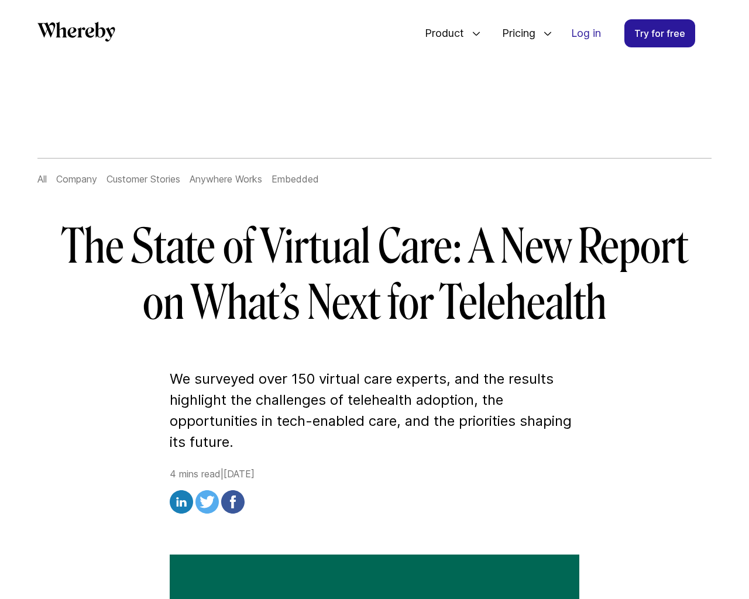
scroll to position [1219, 0]
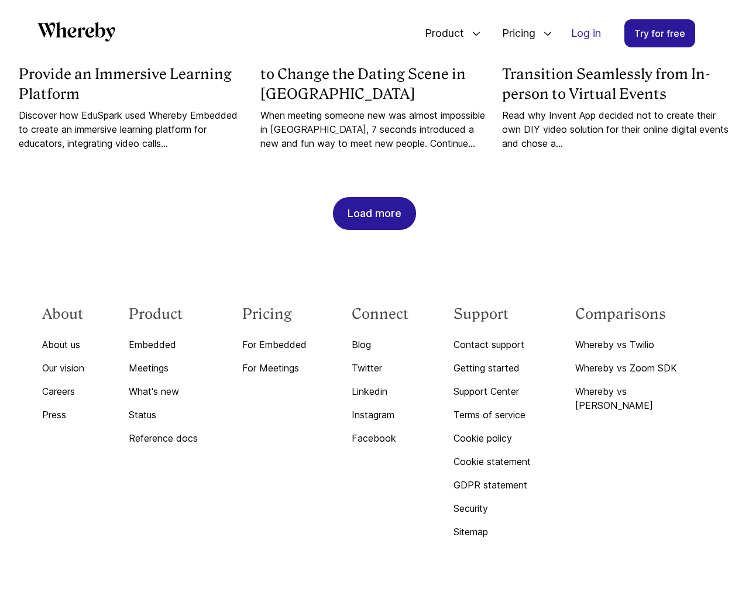
scroll to position [3823, 0]
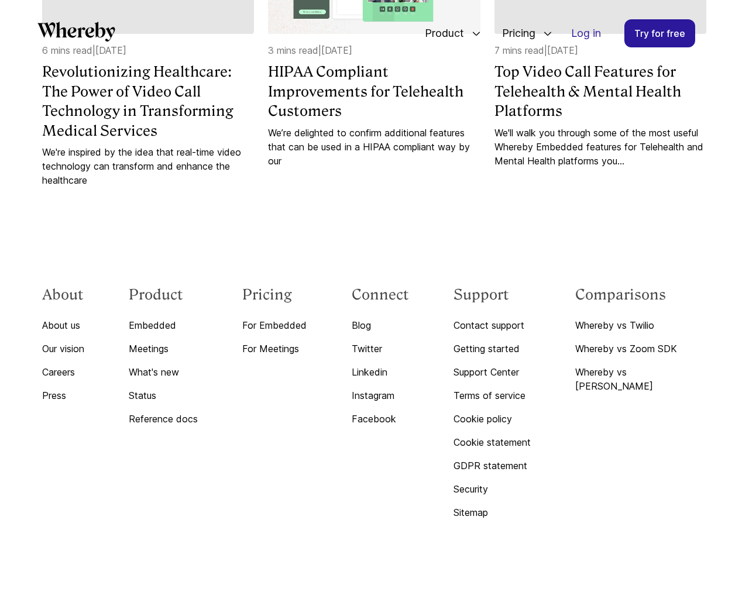
scroll to position [2859, 0]
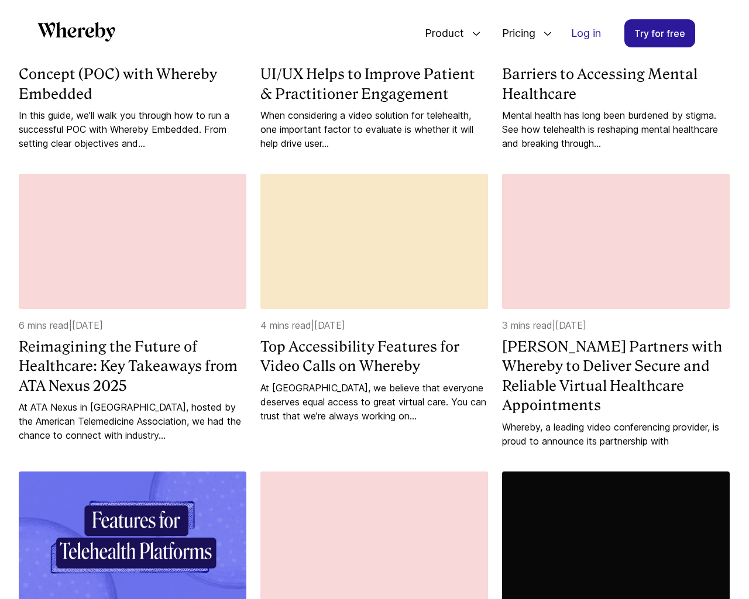
scroll to position [1803, 0]
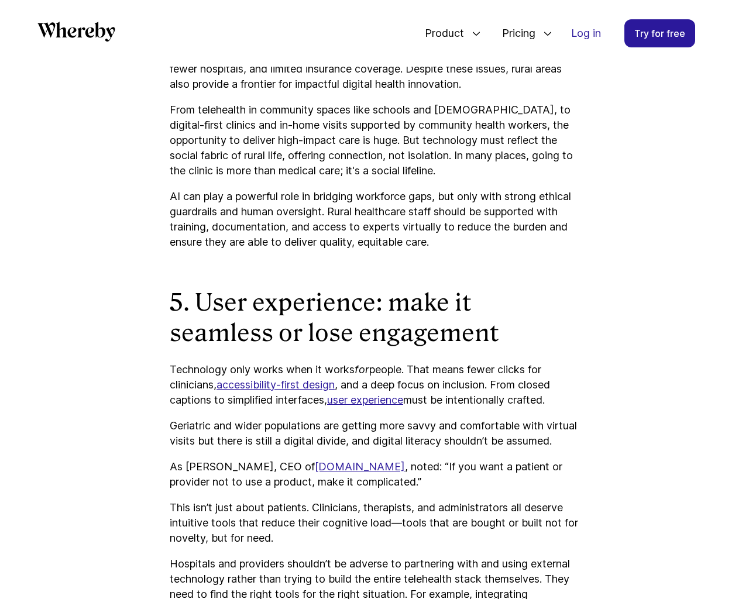
scroll to position [3522, 0]
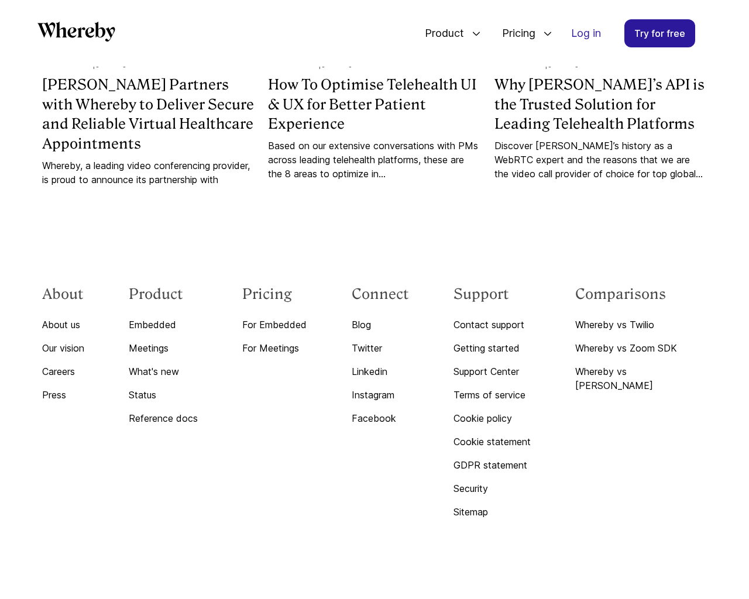
scroll to position [1219, 0]
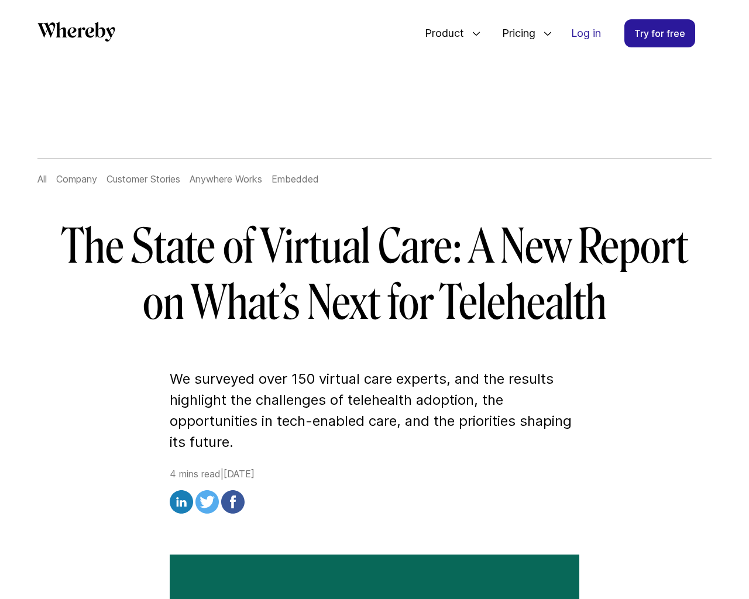
scroll to position [2826, 0]
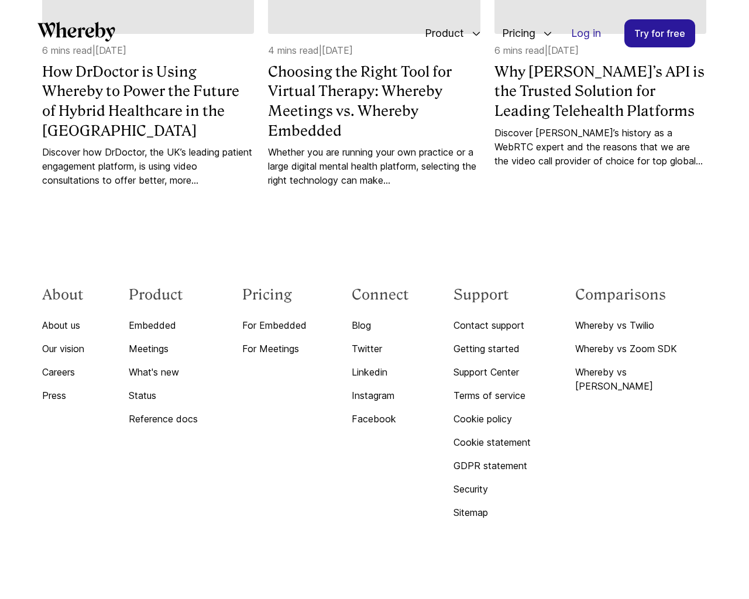
scroll to position [6232, 0]
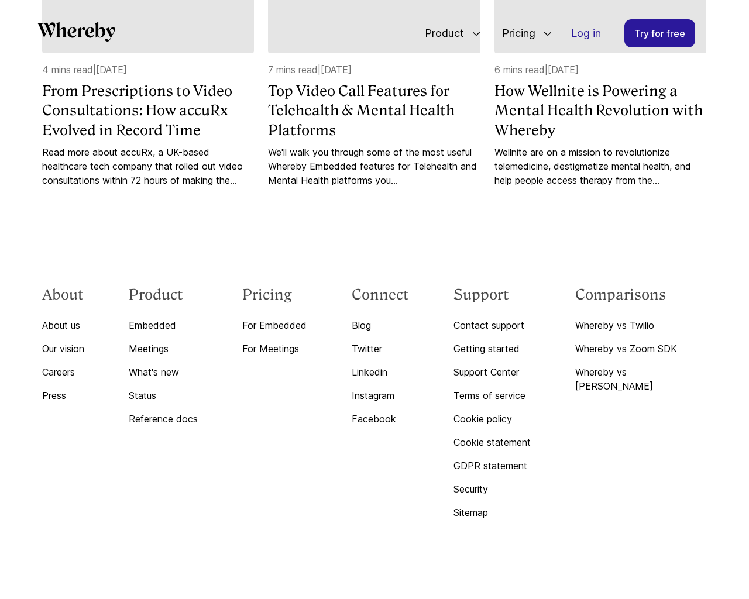
scroll to position [4185, 0]
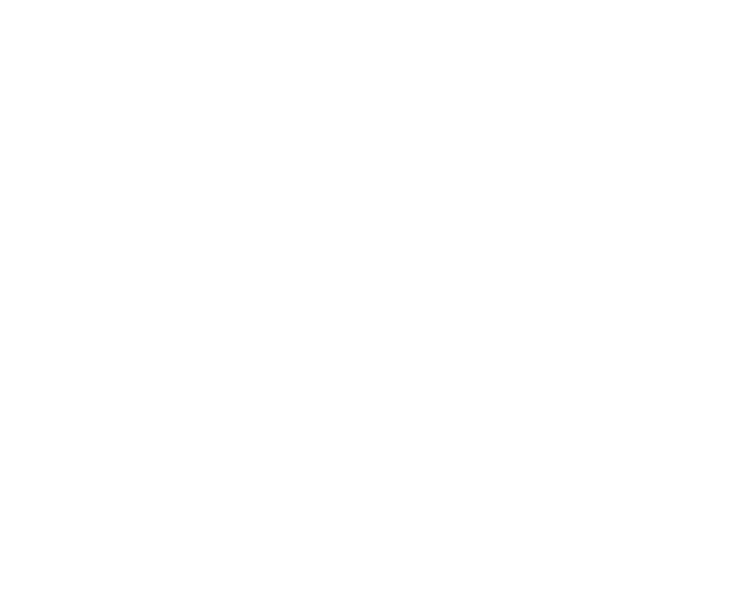
scroll to position [5585, 0]
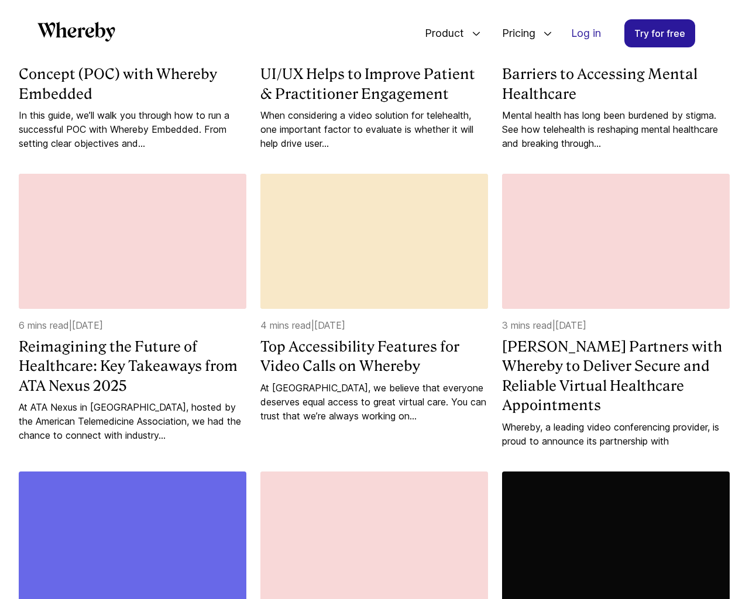
scroll to position [1803, 0]
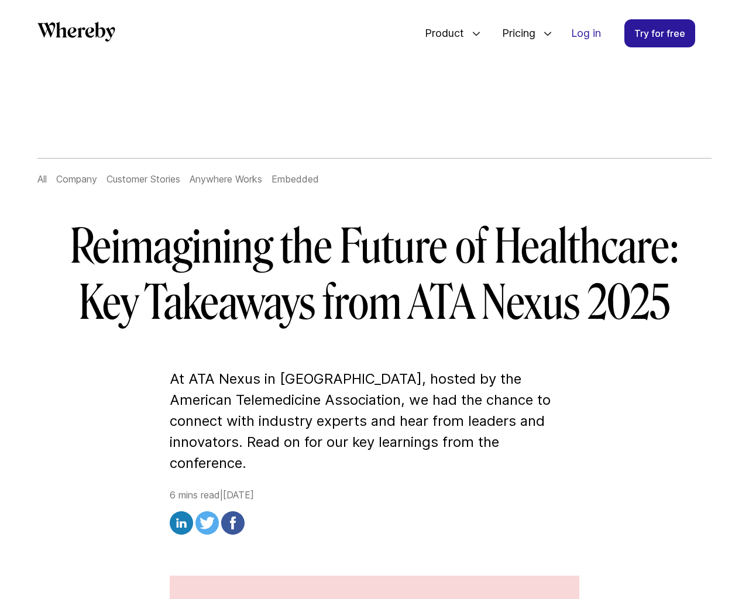
scroll to position [3522, 0]
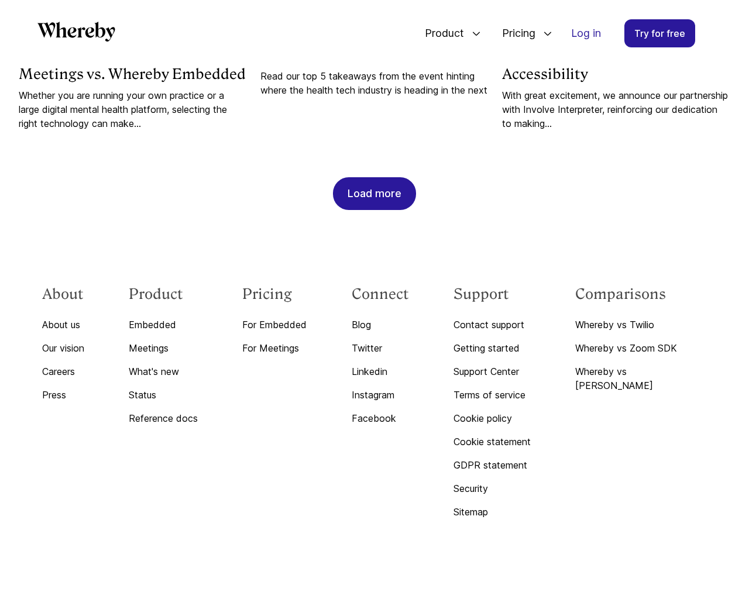
scroll to position [1219, 0]
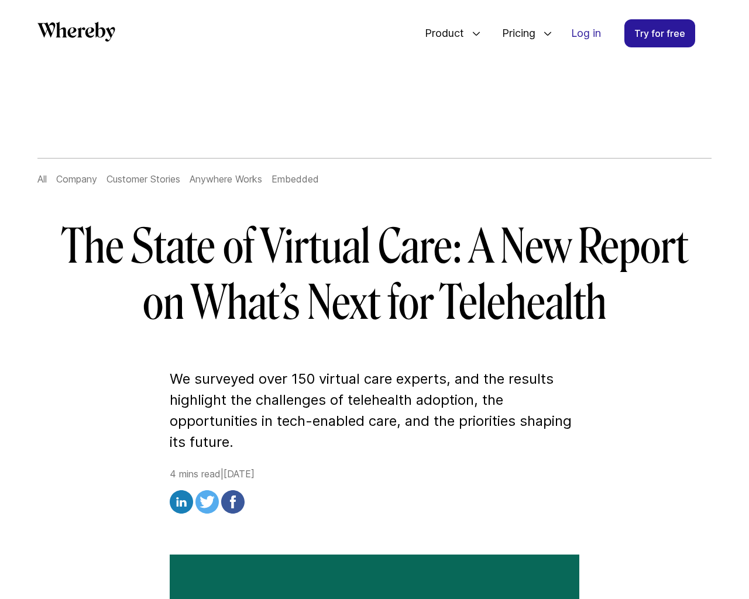
scroll to position [2826, 0]
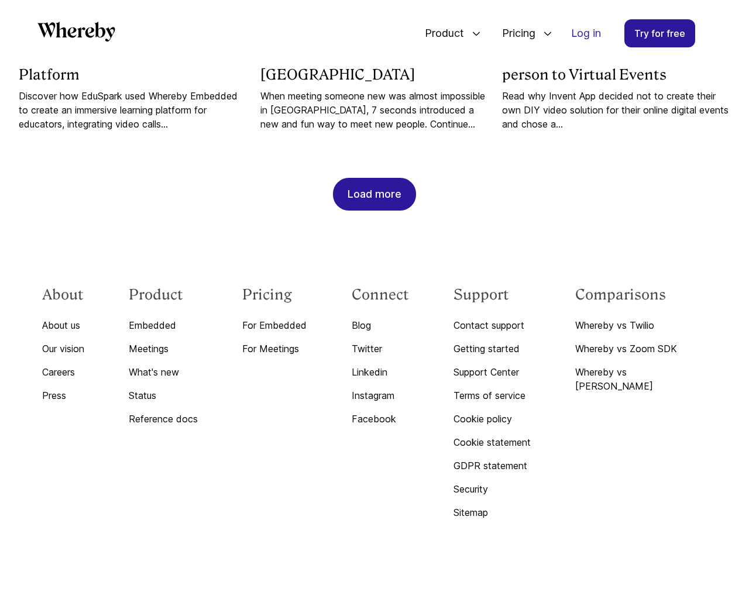
scroll to position [1219, 0]
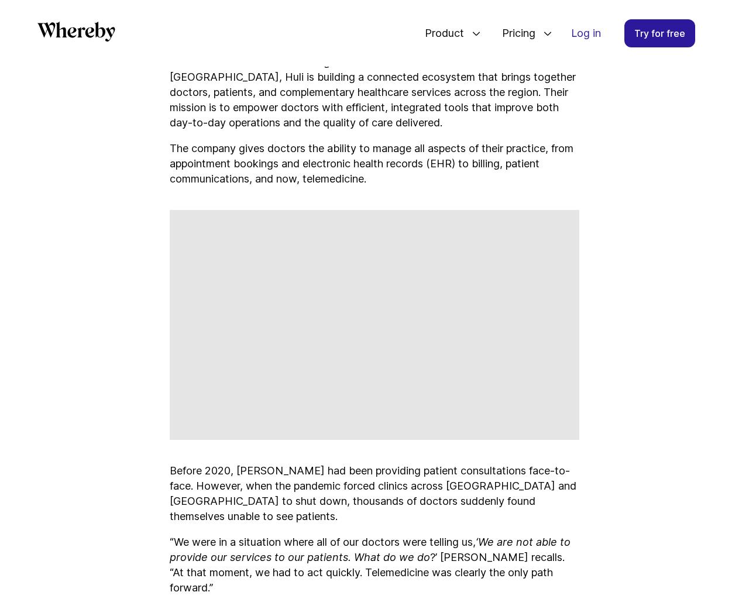
scroll to position [3823, 0]
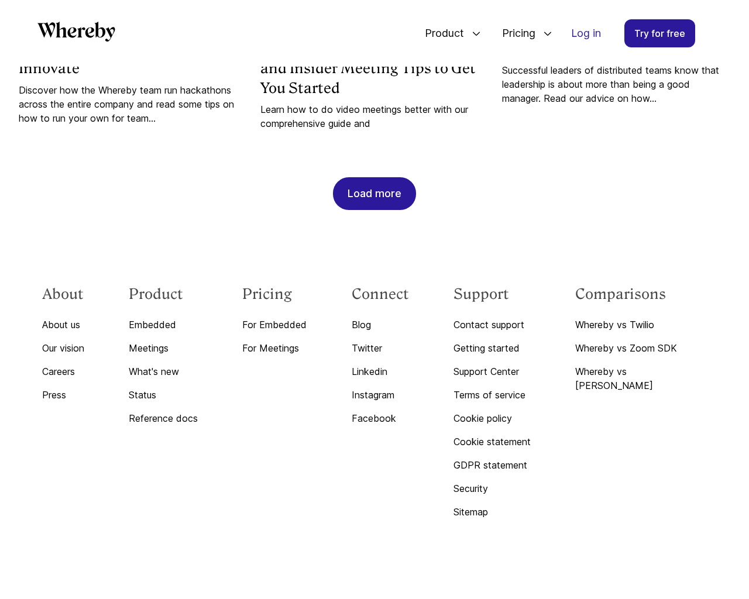
scroll to position [1205, 0]
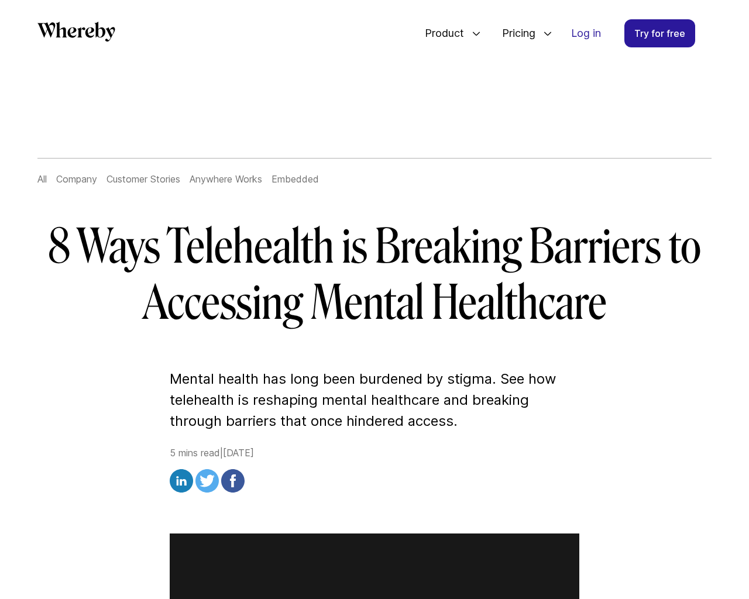
scroll to position [4486, 0]
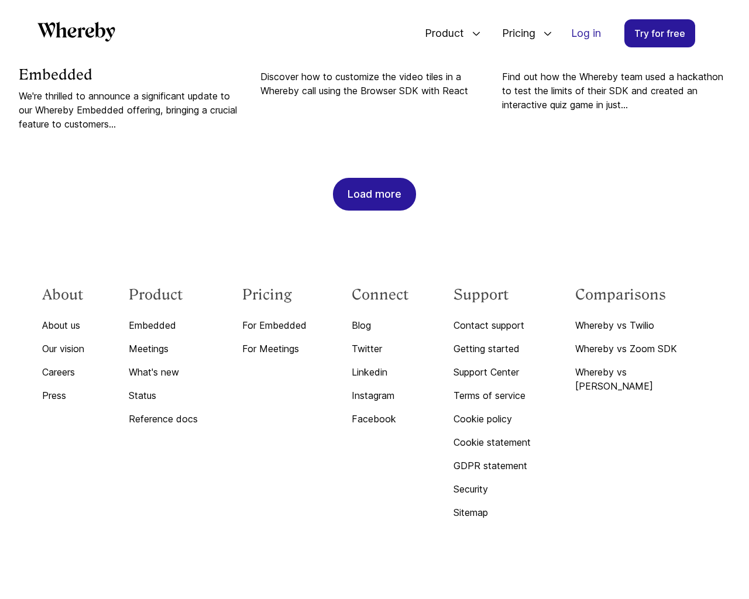
scroll to position [1239, 0]
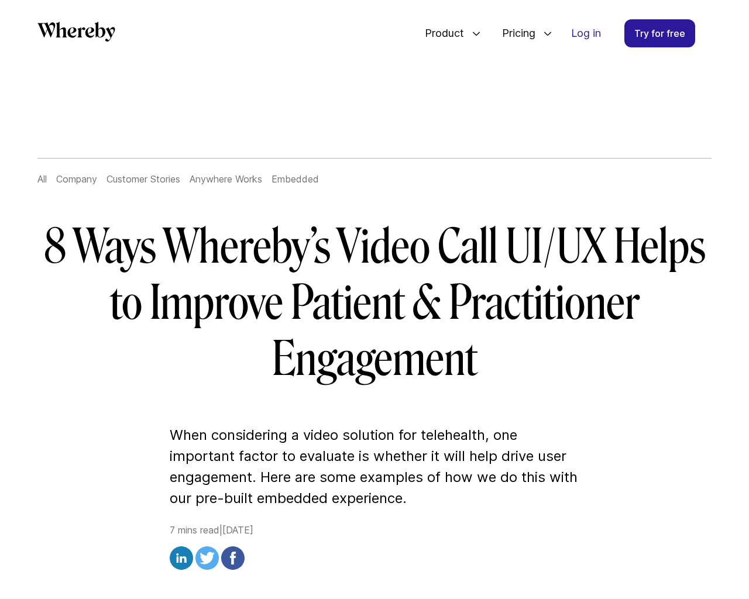
scroll to position [6135, 0]
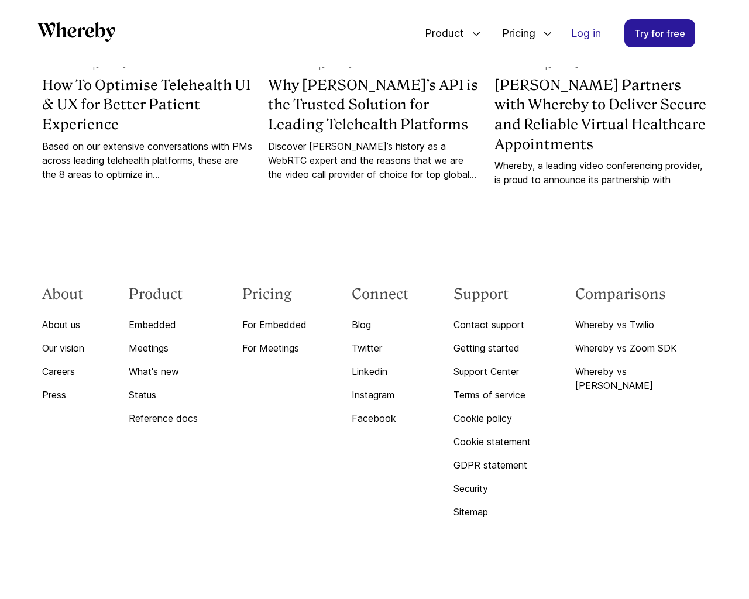
scroll to position [6232, 0]
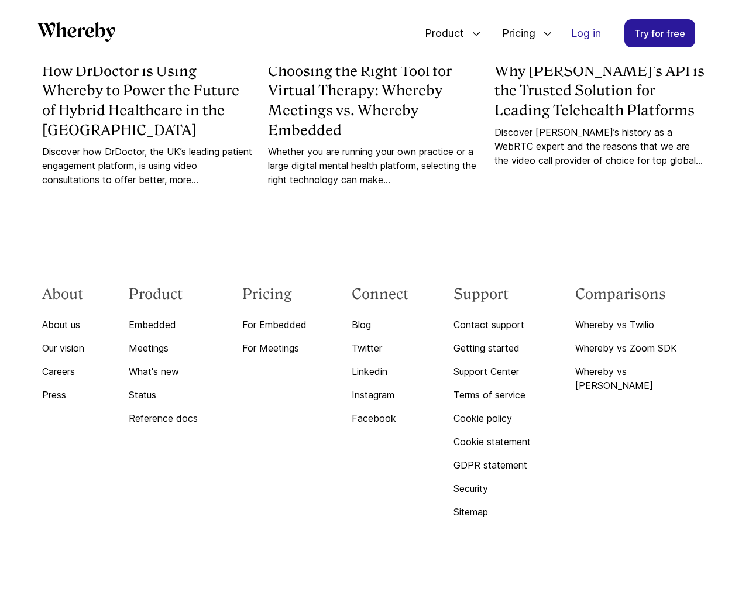
scroll to position [4153, 0]
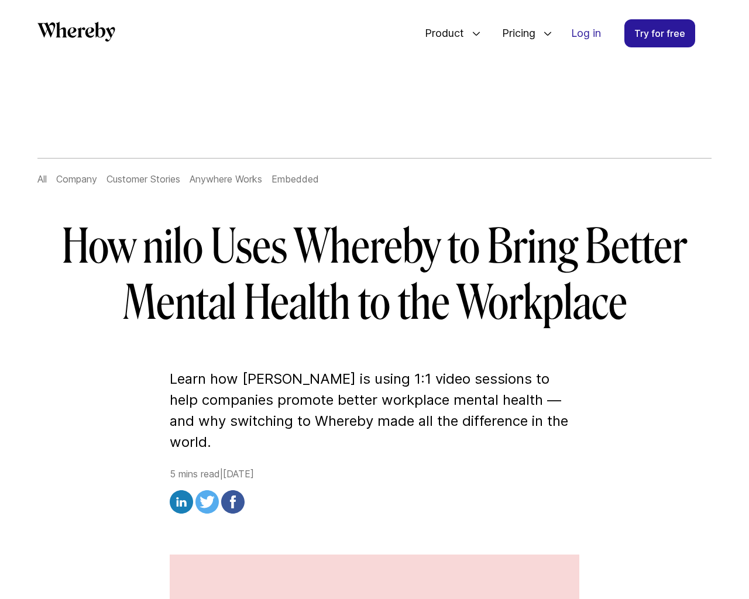
scroll to position [3815, 0]
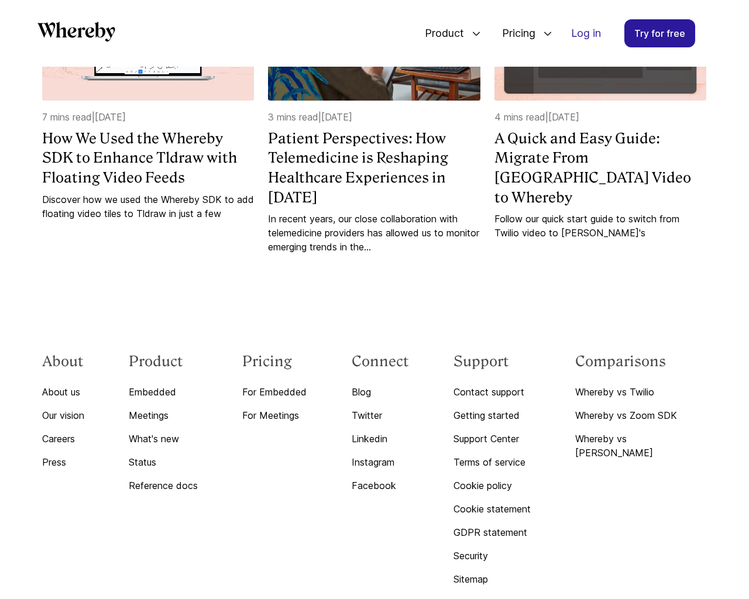
scroll to position [2859, 0]
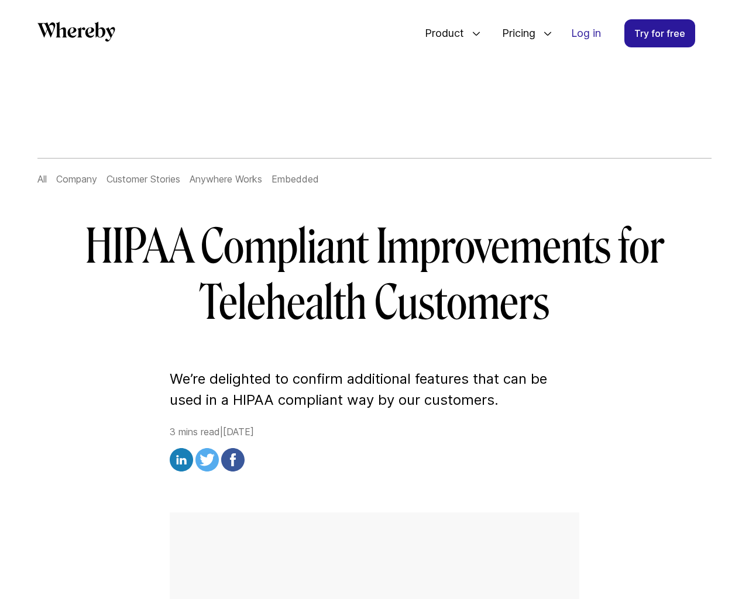
scroll to position [2018, 0]
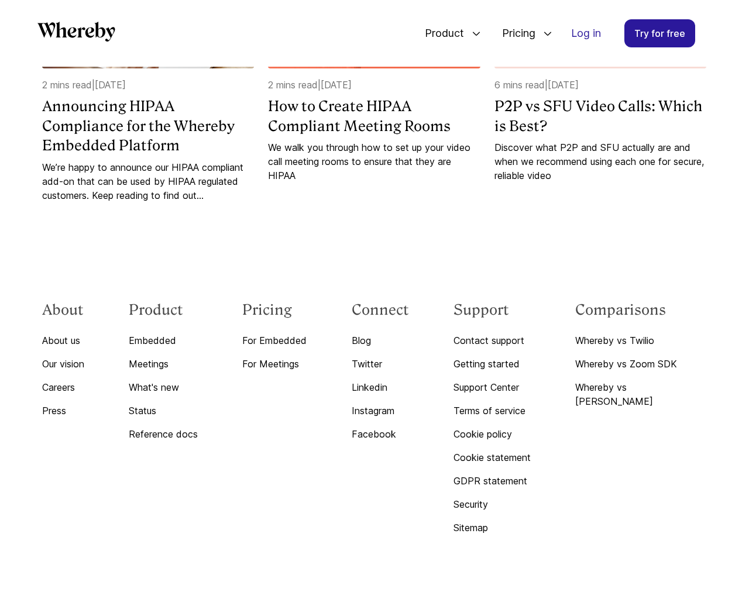
scroll to position [2142, 0]
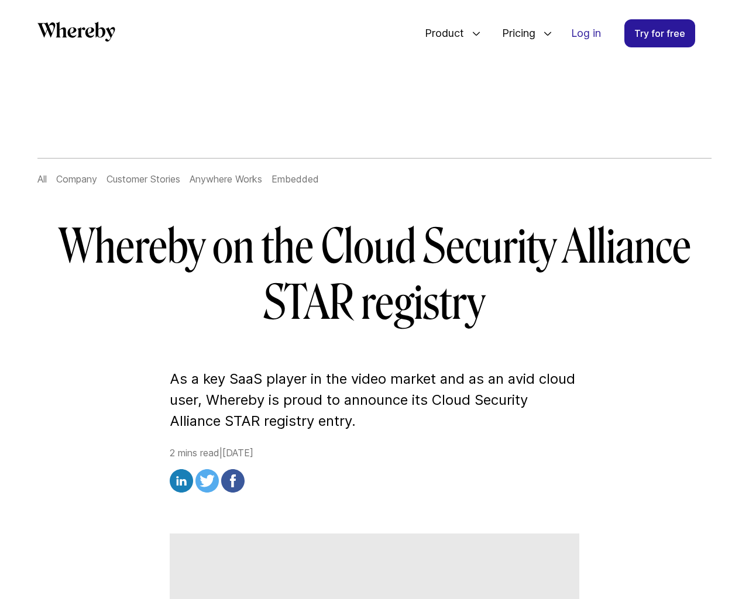
scroll to position [1606, 0]
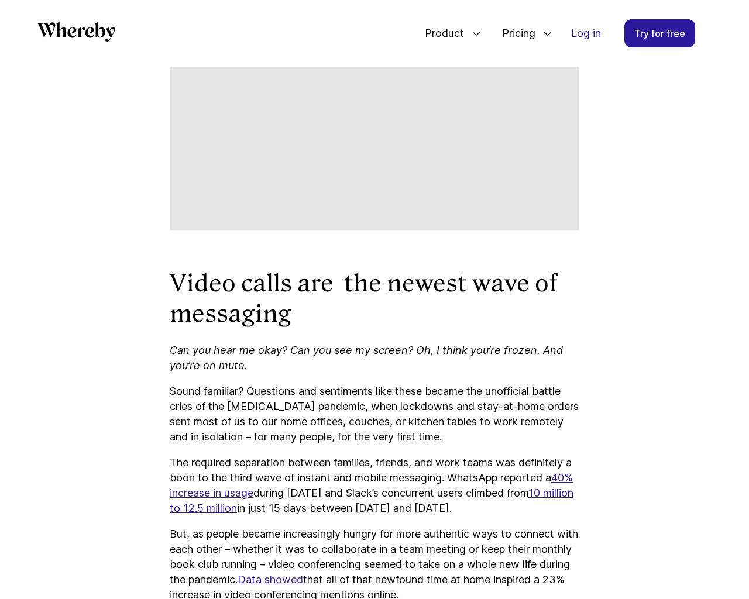
scroll to position [4333, 0]
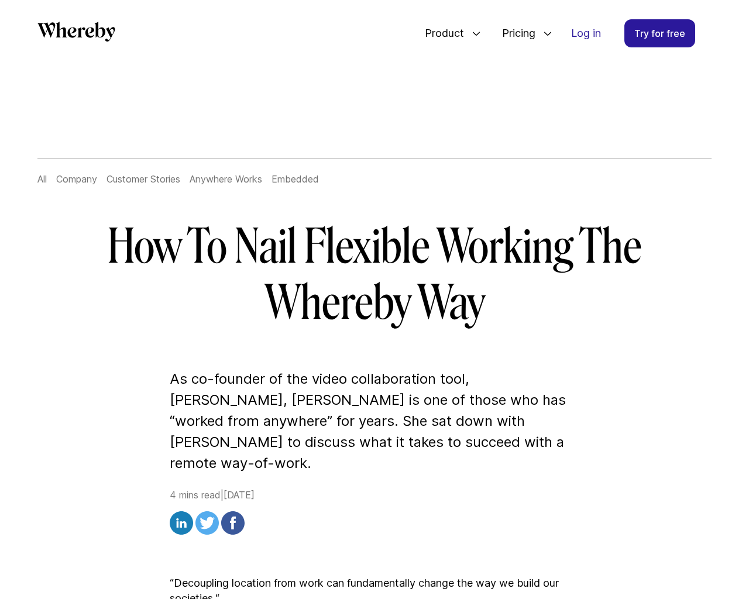
scroll to position [3131, 0]
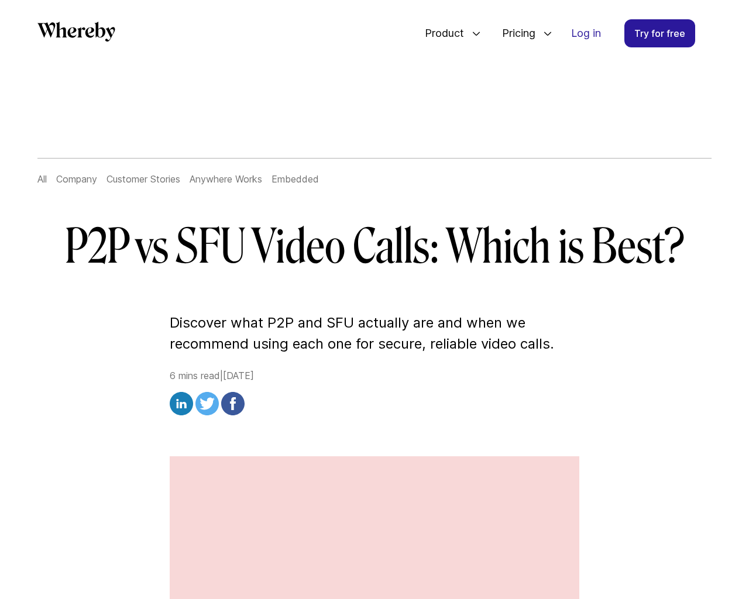
scroll to position [4408, 0]
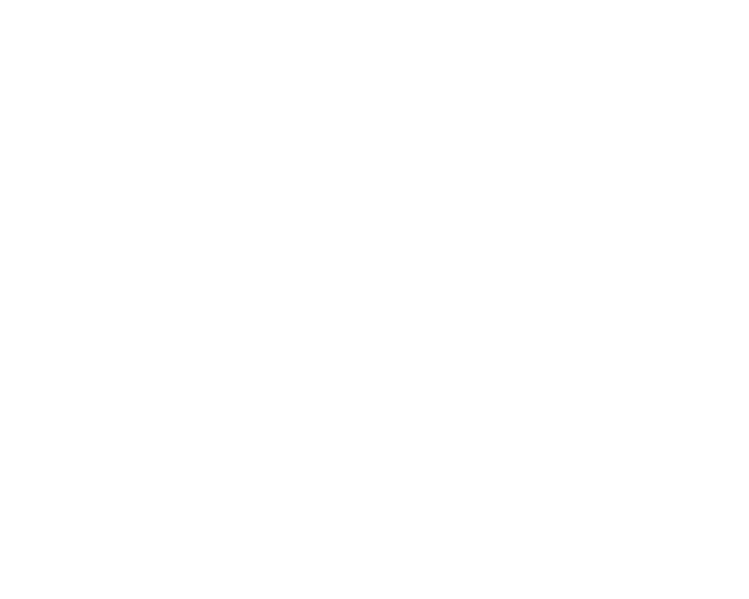
scroll to position [5585, 0]
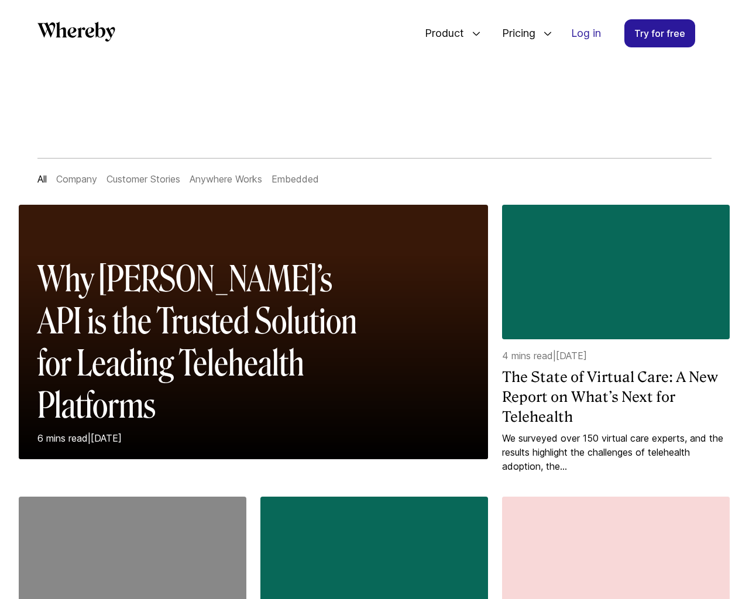
scroll to position [1219, 0]
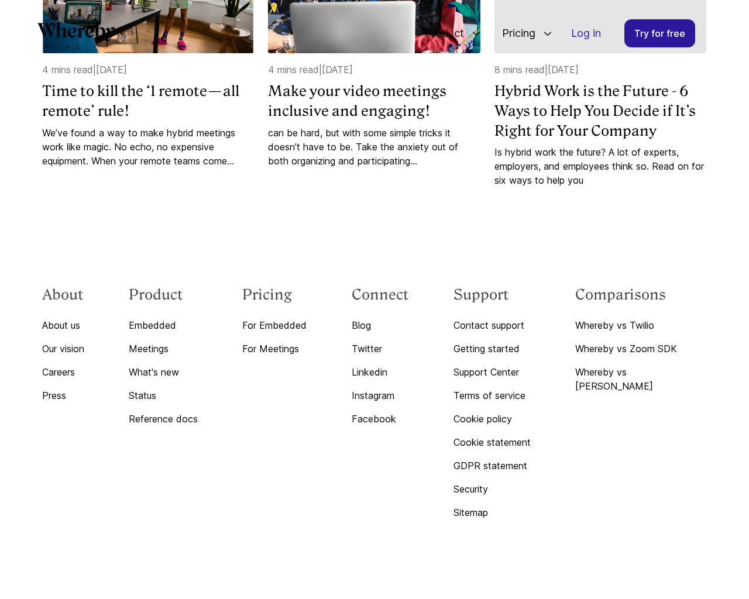
scroll to position [3764, 0]
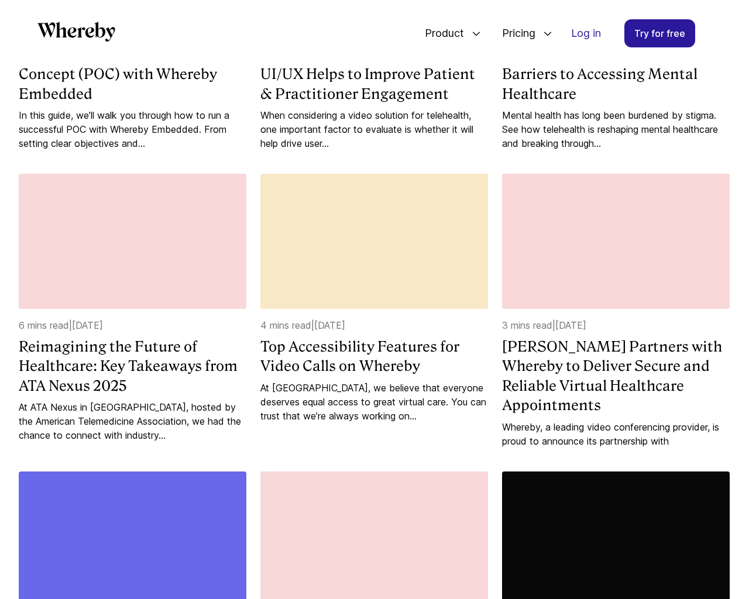
scroll to position [1803, 0]
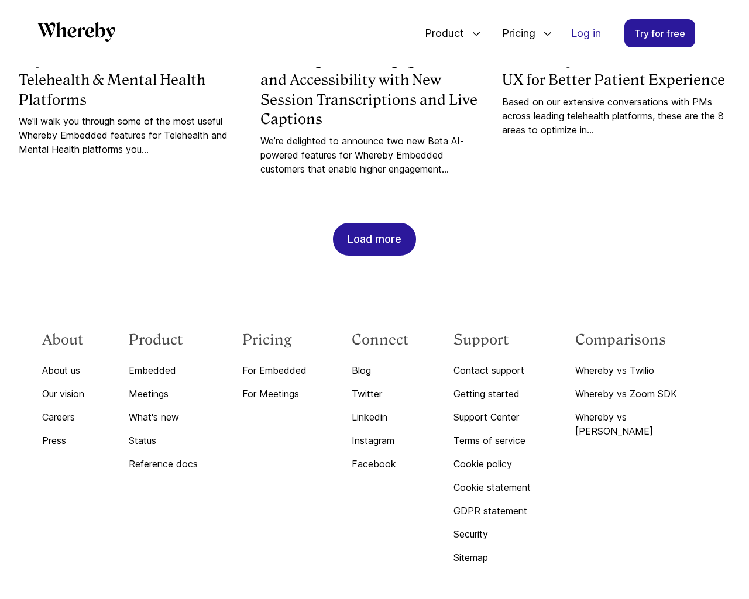
scroll to position [3522, 0]
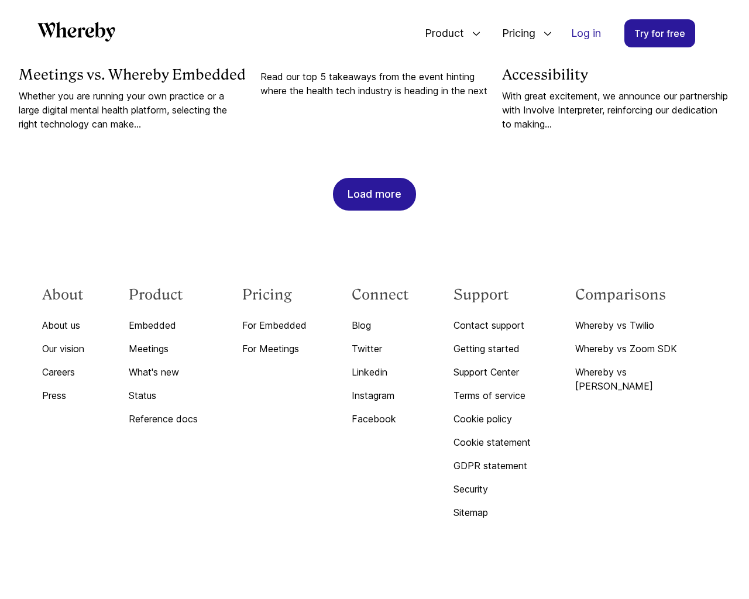
scroll to position [1219, 0]
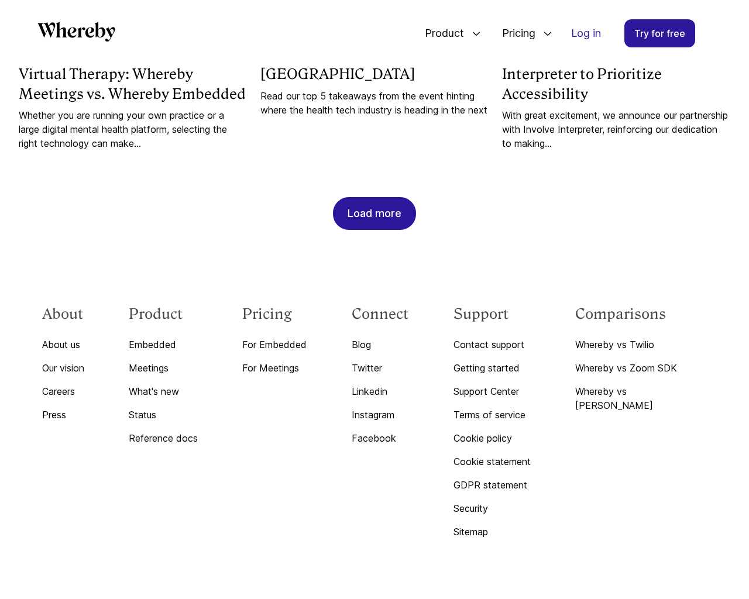
scroll to position [2826, 0]
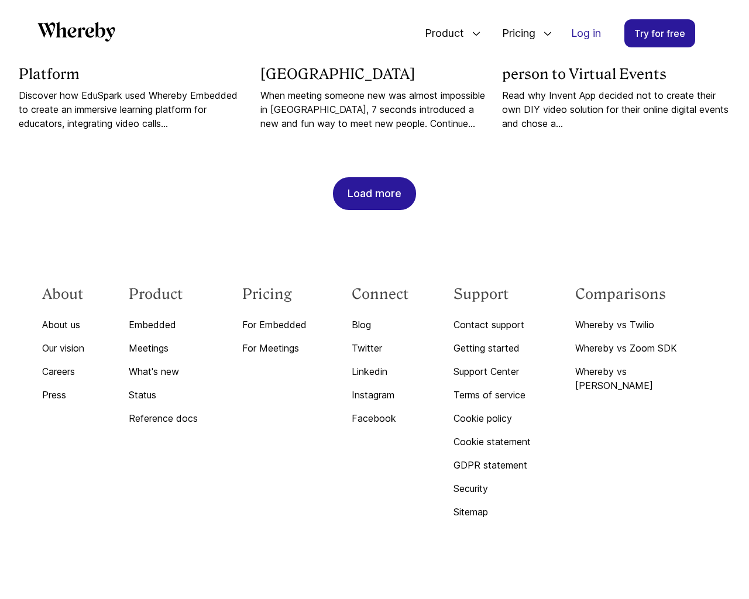
scroll to position [1219, 0]
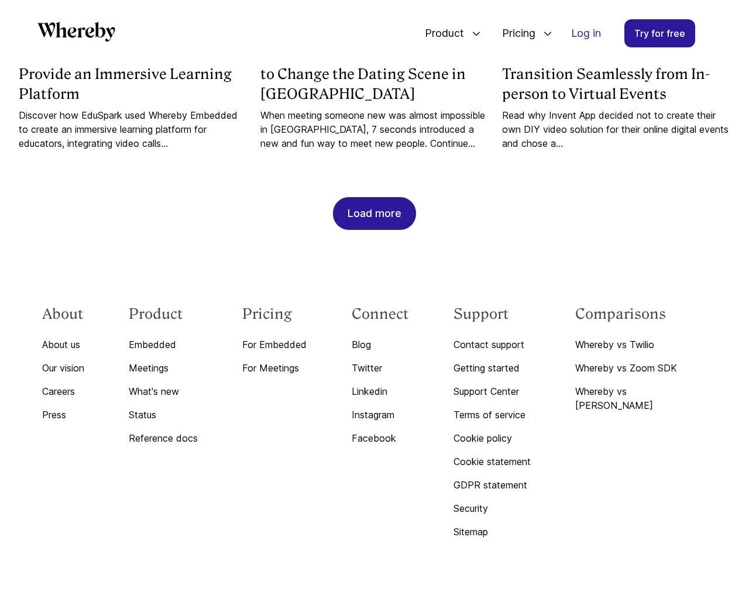
scroll to position [3823, 0]
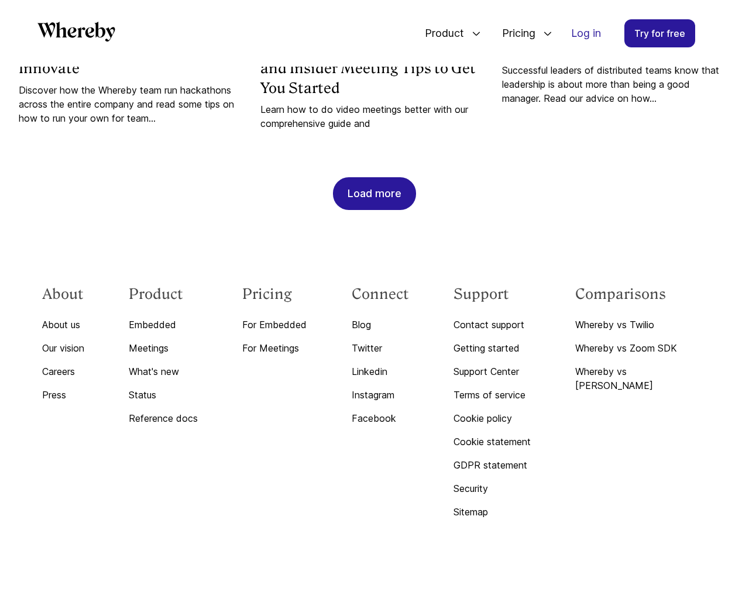
scroll to position [1205, 0]
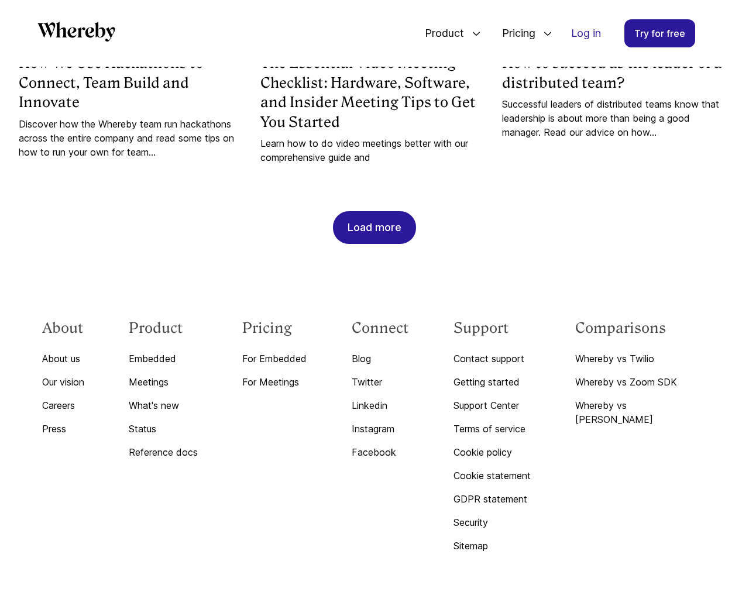
scroll to position [4486, 0]
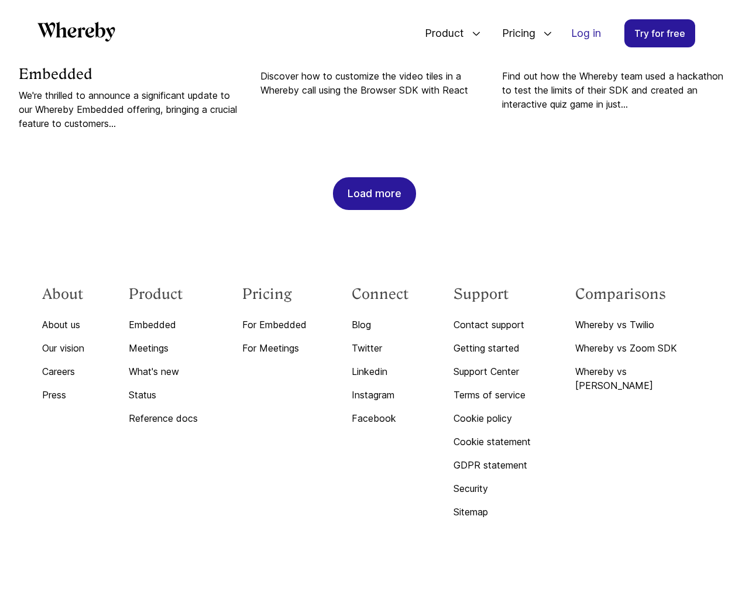
scroll to position [1239, 0]
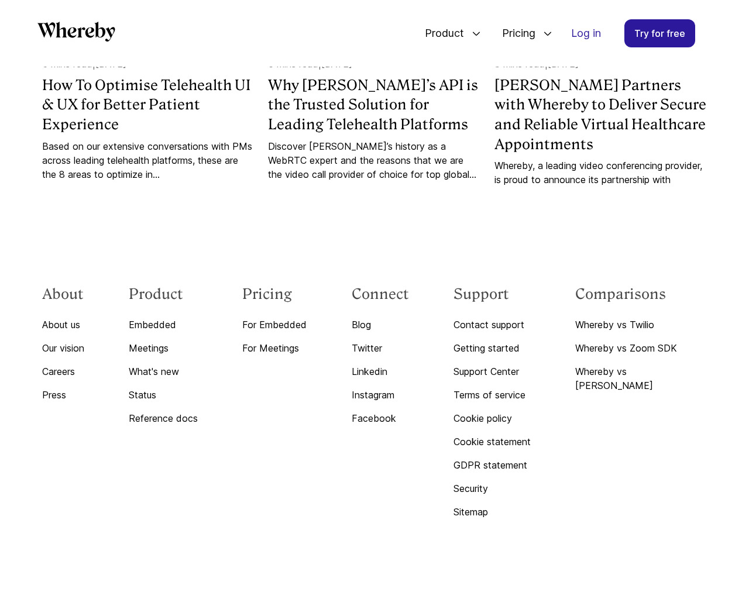
scroll to position [6232, 0]
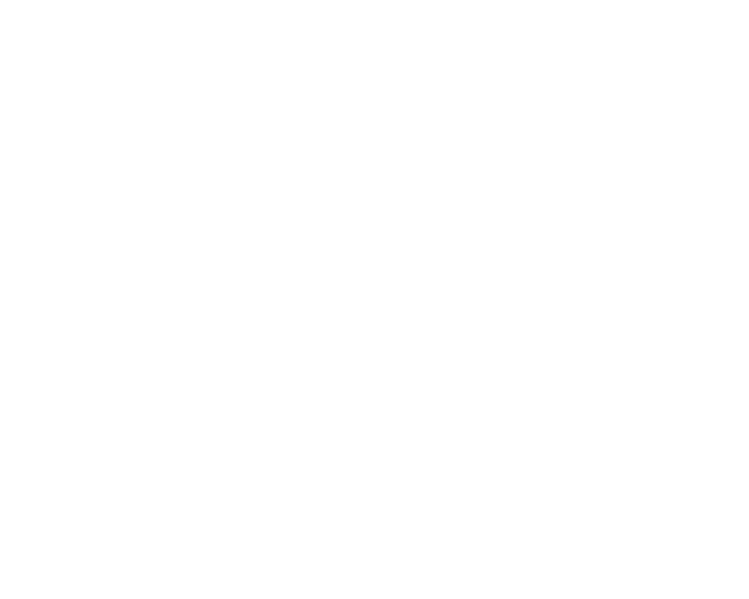
scroll to position [3903, 0]
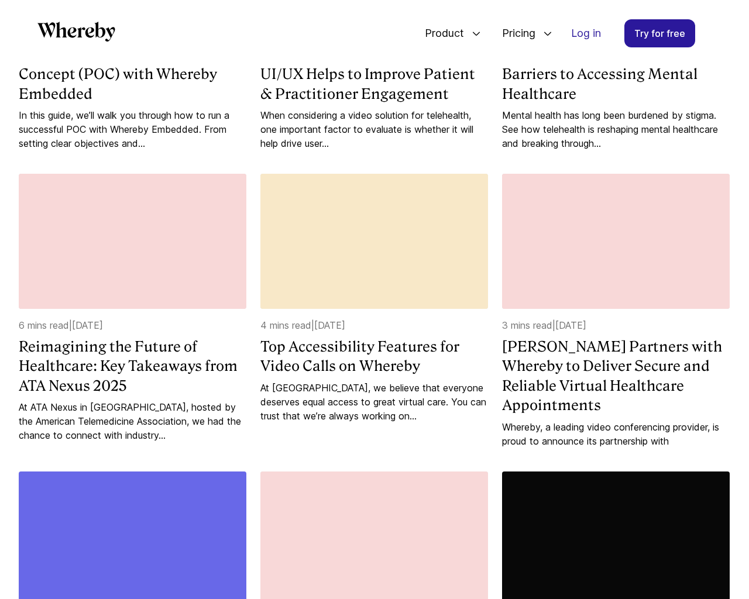
scroll to position [1803, 0]
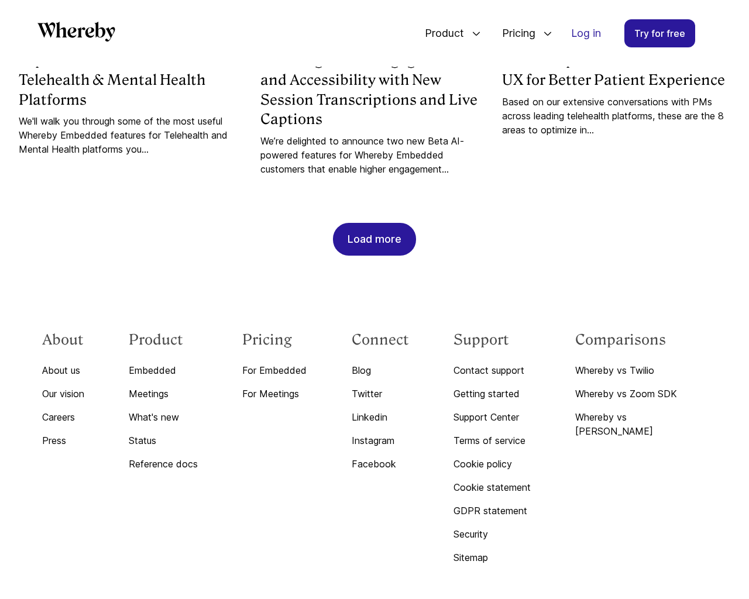
scroll to position [3522, 0]
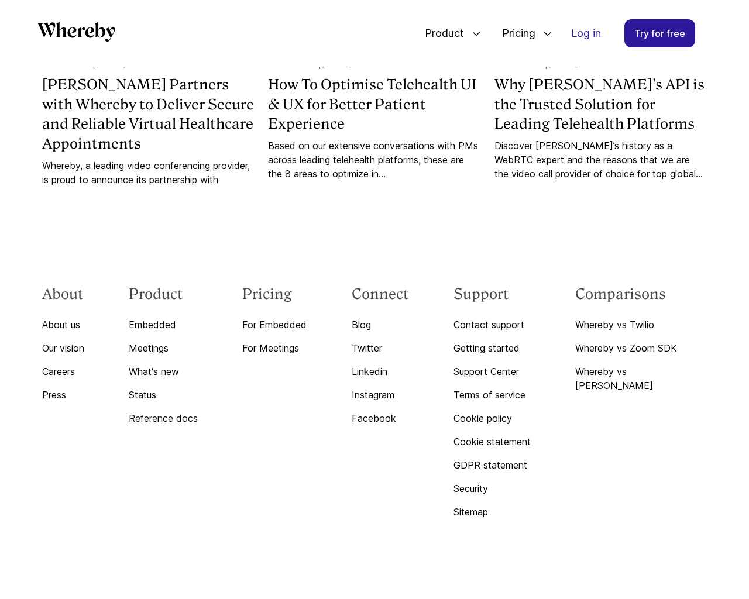
scroll to position [1219, 0]
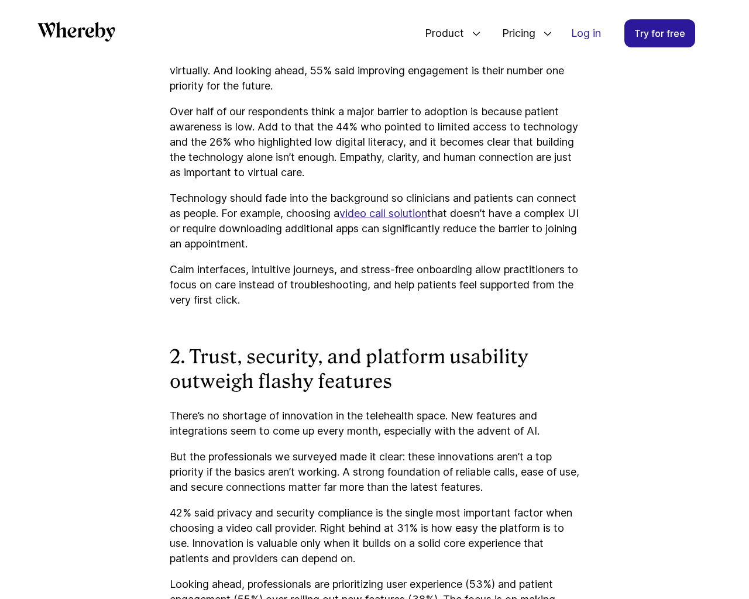
scroll to position [2826, 0]
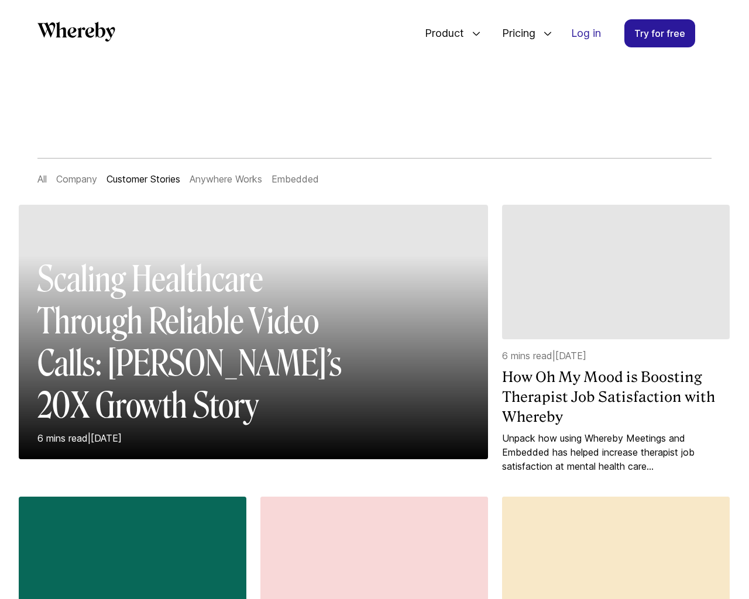
scroll to position [1219, 0]
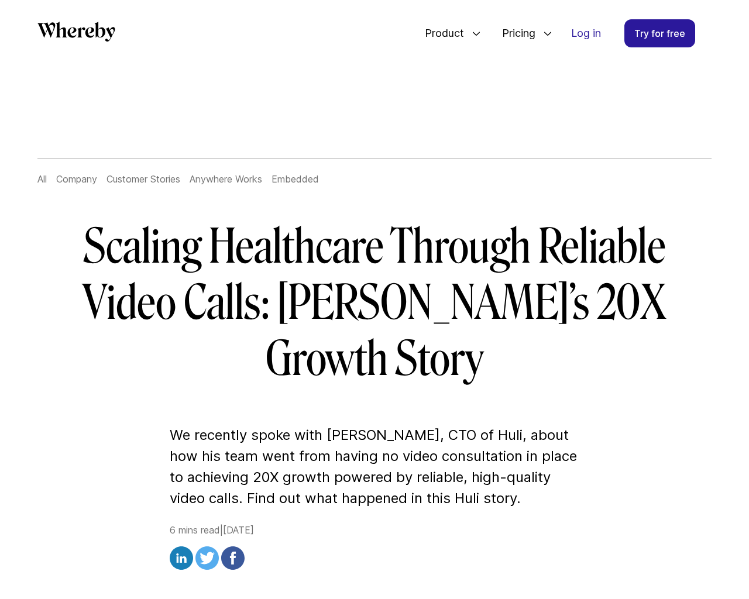
scroll to position [3823, 0]
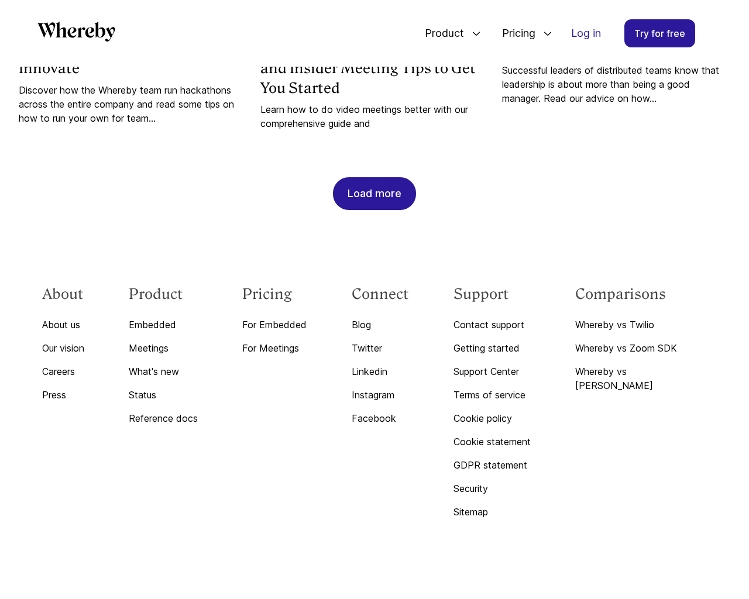
scroll to position [1205, 0]
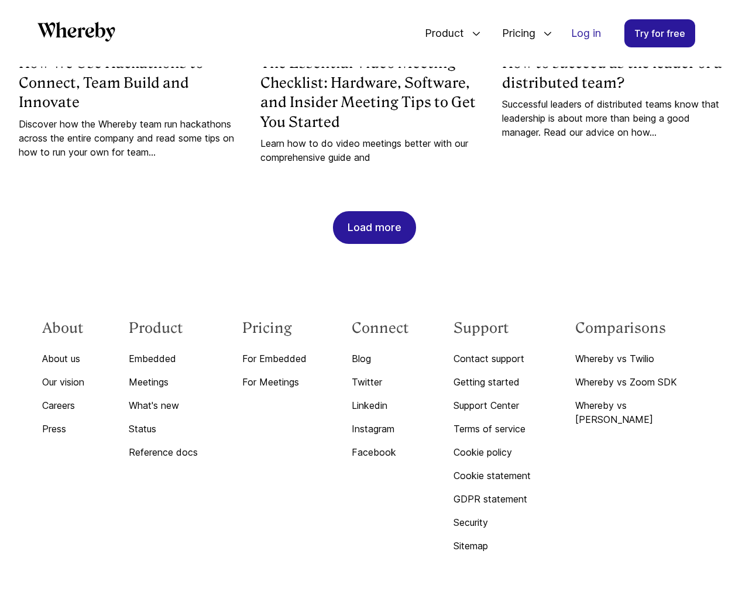
scroll to position [4486, 0]
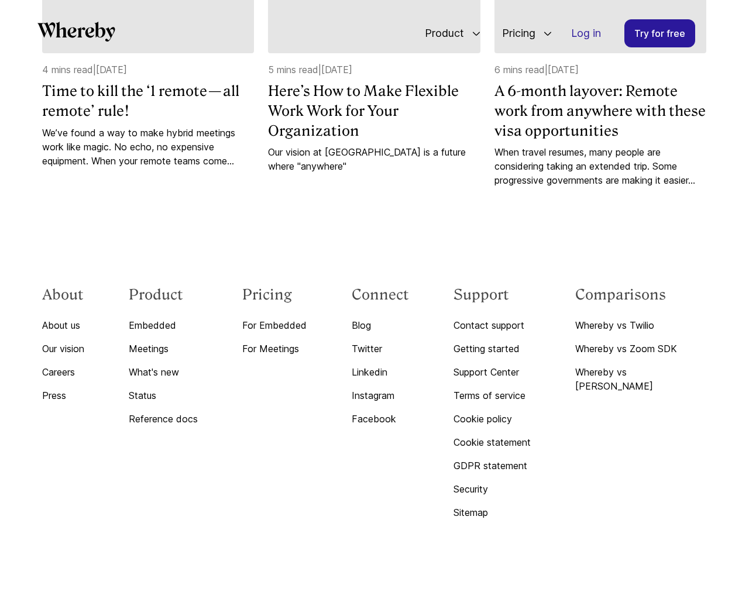
scroll to position [5585, 0]
